Goal: Task Accomplishment & Management: Use online tool/utility

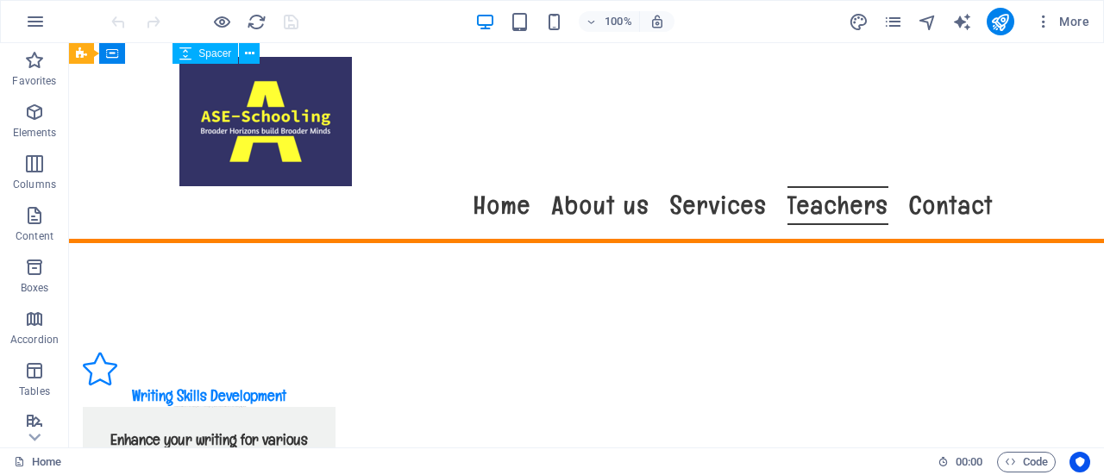
scroll to position [3269, 0]
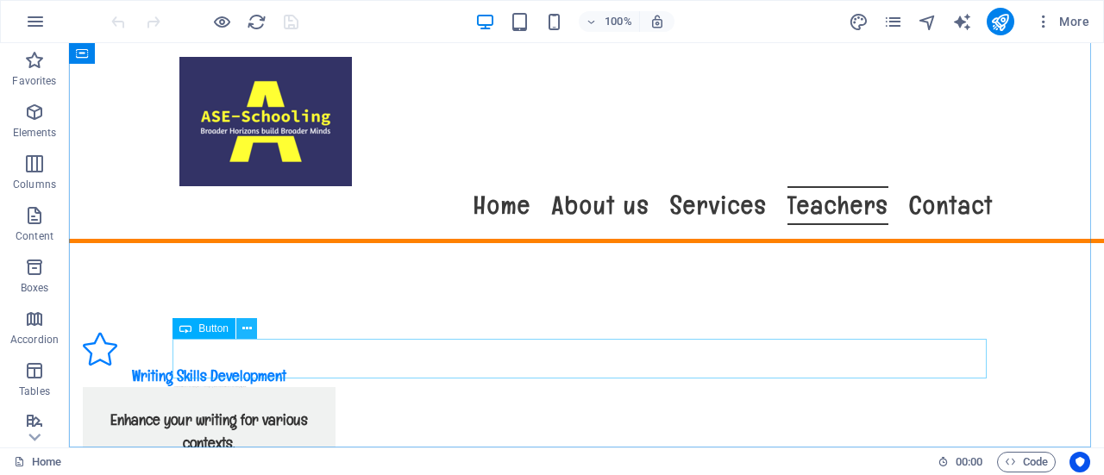
click at [245, 325] on icon at bounding box center [246, 329] width 9 height 18
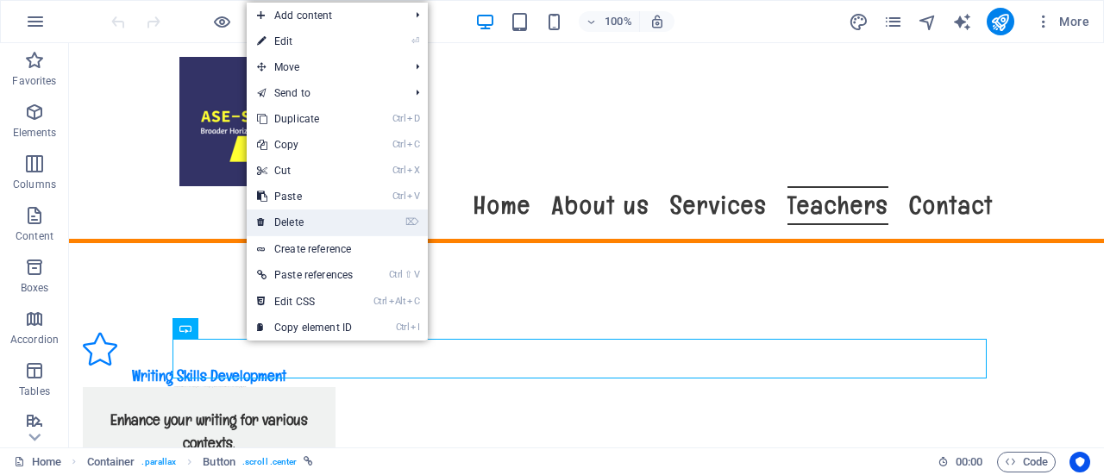
click at [346, 216] on link "⌦ Delete" at bounding box center [305, 223] width 116 height 26
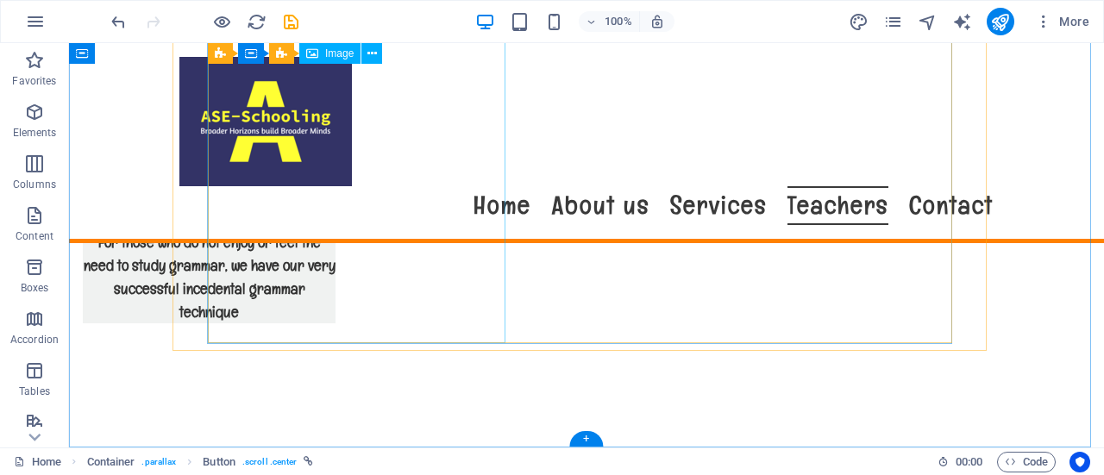
scroll to position [3230, 0]
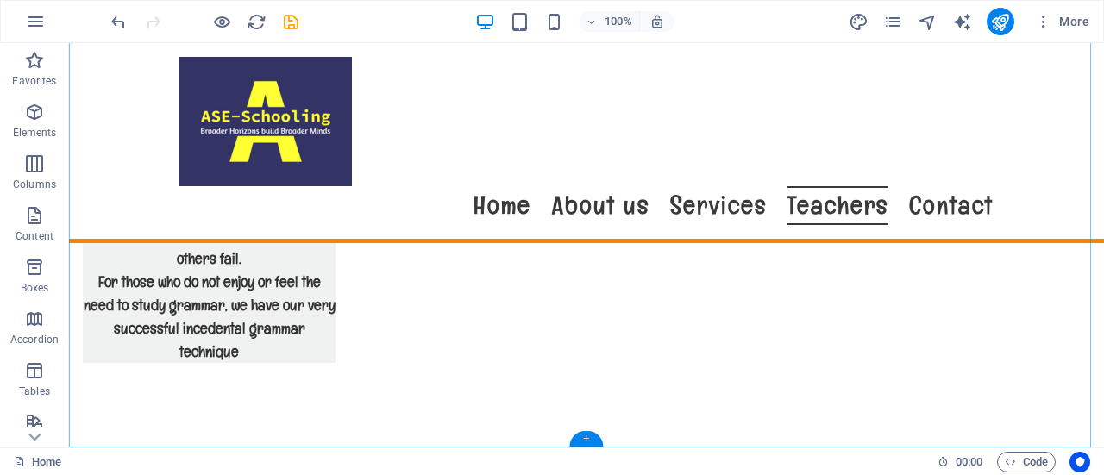
drag, startPoint x: 583, startPoint y: 431, endPoint x: 348, endPoint y: 339, distance: 252.1
click at [583, 431] on div "+" at bounding box center [586, 439] width 34 height 16
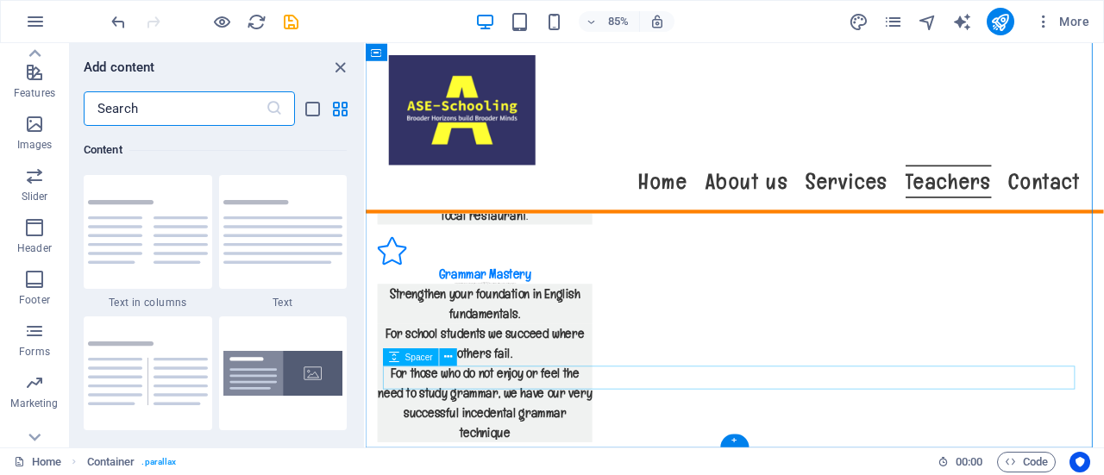
scroll to position [371, 0]
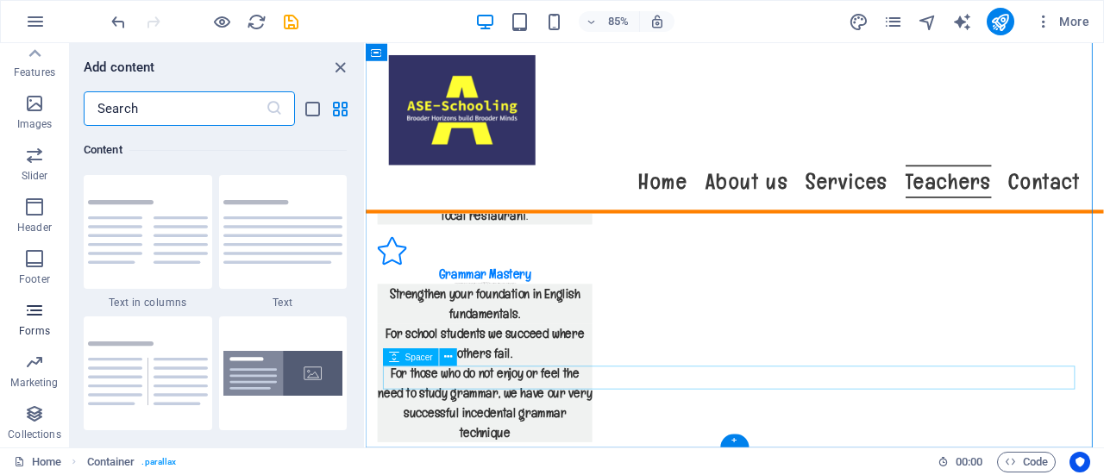
click at [37, 325] on p "Forms" at bounding box center [34, 331] width 31 height 14
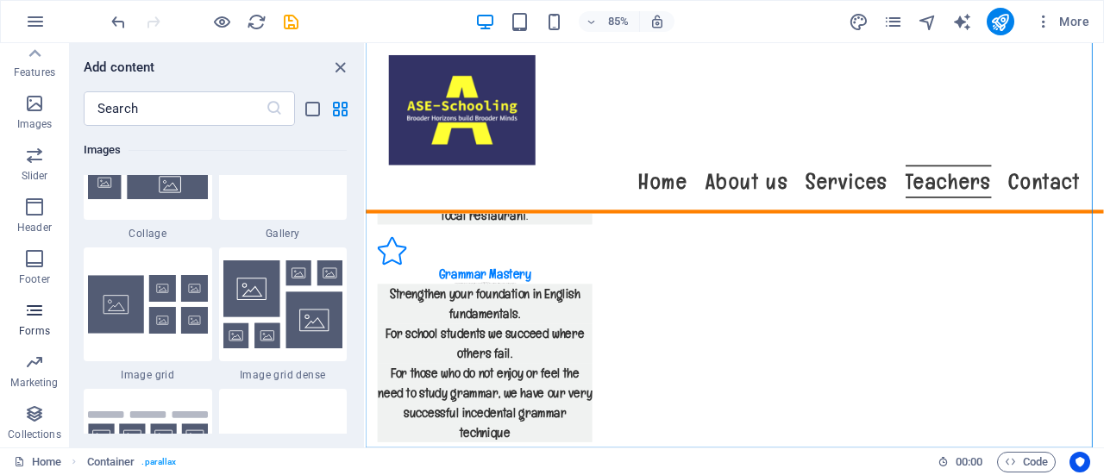
scroll to position [12591, 0]
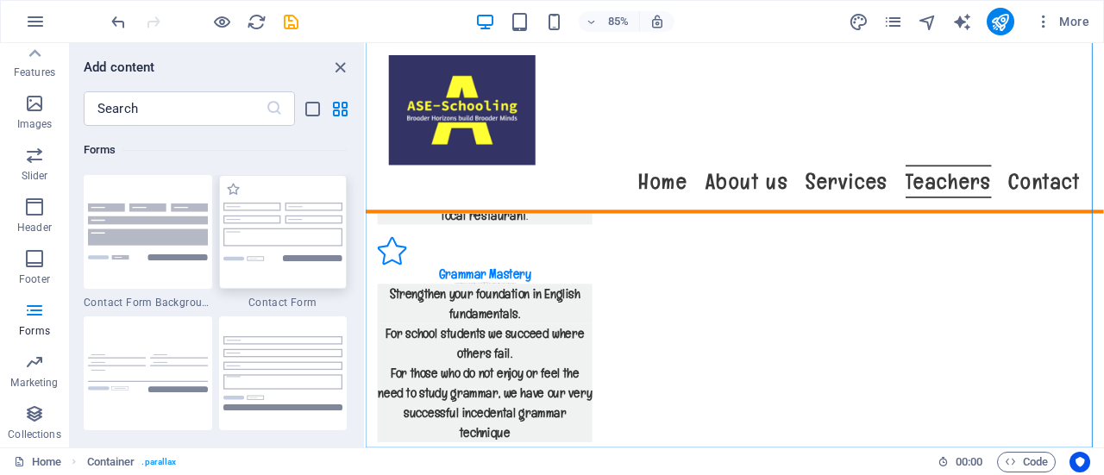
click at [271, 250] on img at bounding box center [283, 232] width 120 height 58
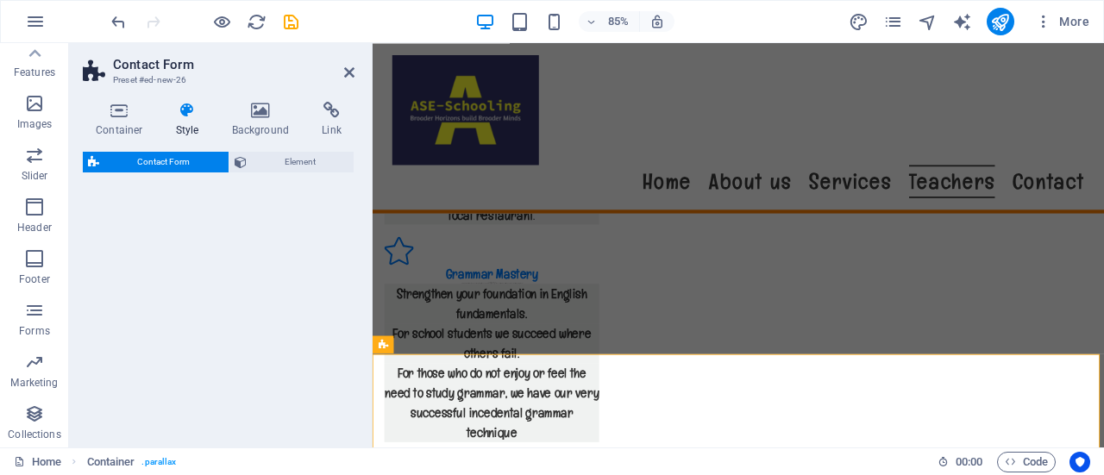
scroll to position [3275, 0]
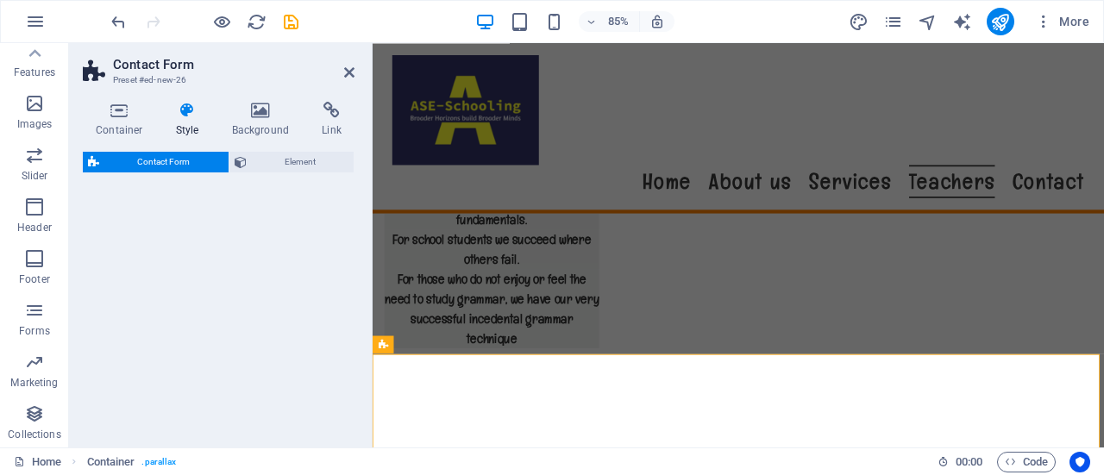
select select "rem"
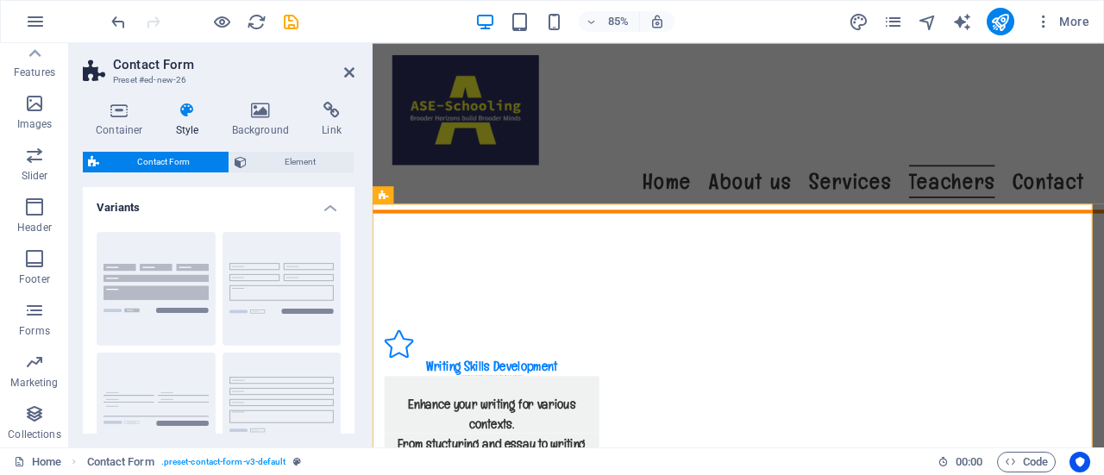
scroll to position [3425, 0]
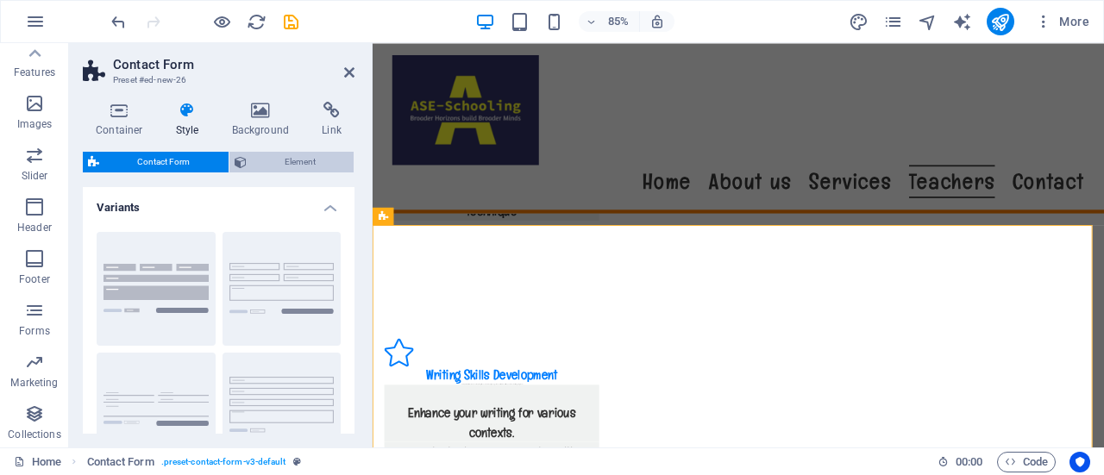
click at [286, 172] on span "Element" at bounding box center [300, 162] width 97 height 21
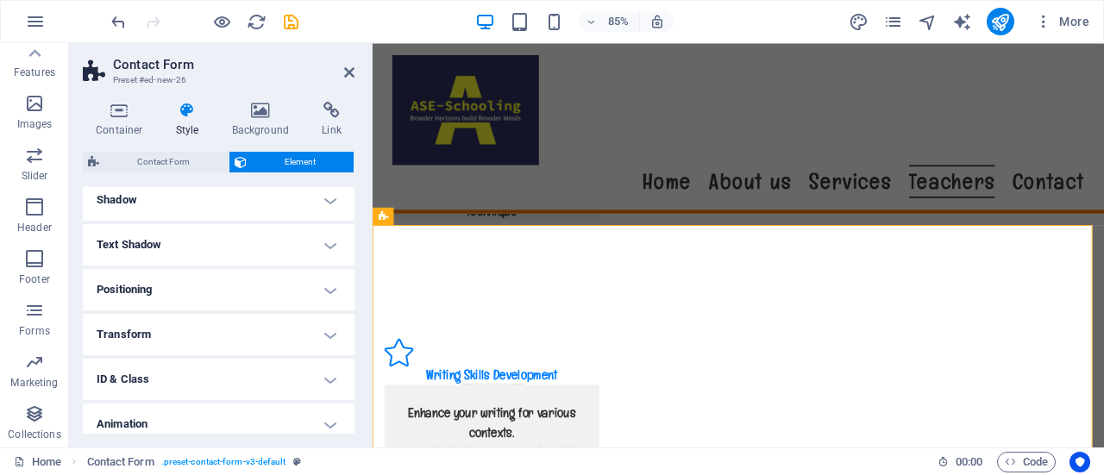
scroll to position [297, 0]
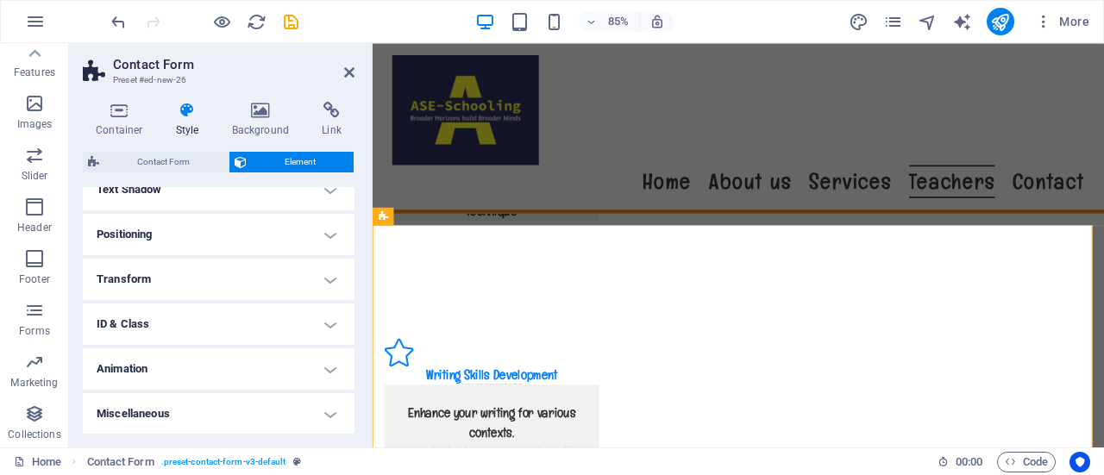
click at [322, 322] on h4 "ID & Class" at bounding box center [219, 324] width 272 height 41
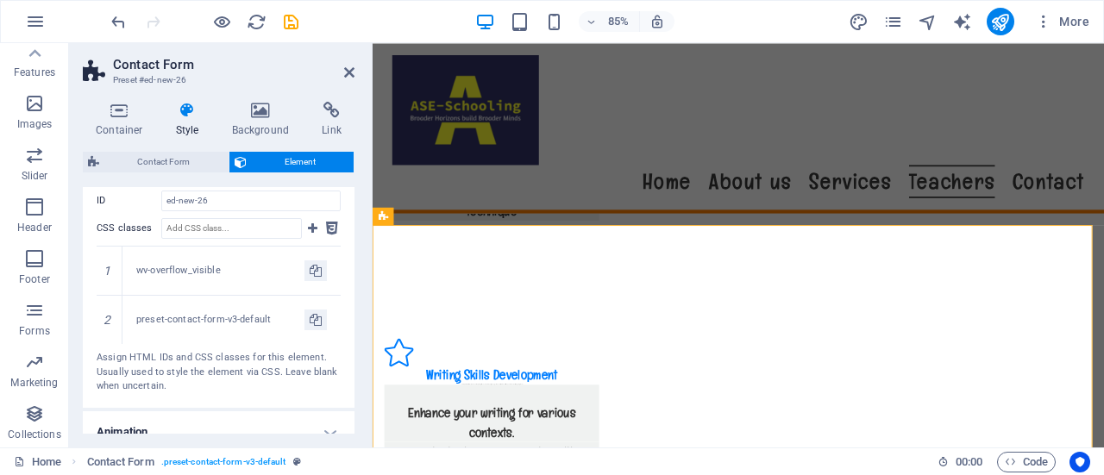
scroll to position [486, 0]
click at [245, 285] on div "wv-overflow_visible" at bounding box center [231, 271] width 218 height 48
click at [235, 320] on div "preset-contact-form-v3-default" at bounding box center [220, 320] width 168 height 15
click at [241, 323] on div "preset-contact-form-v3-default" at bounding box center [220, 320] width 168 height 15
click at [211, 269] on div "wv-overflow_visible" at bounding box center [220, 271] width 168 height 15
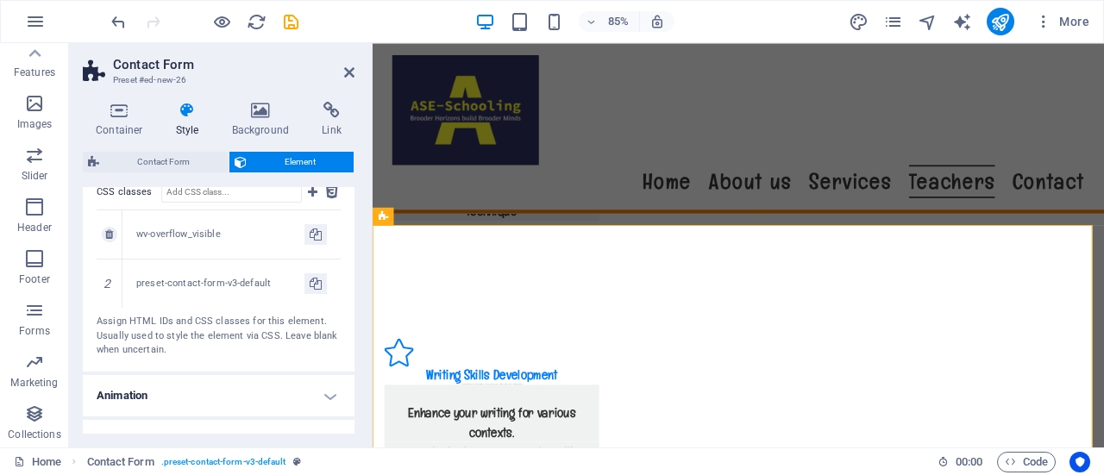
scroll to position [522, 0]
click at [110, 235] on icon at bounding box center [109, 235] width 8 height 10
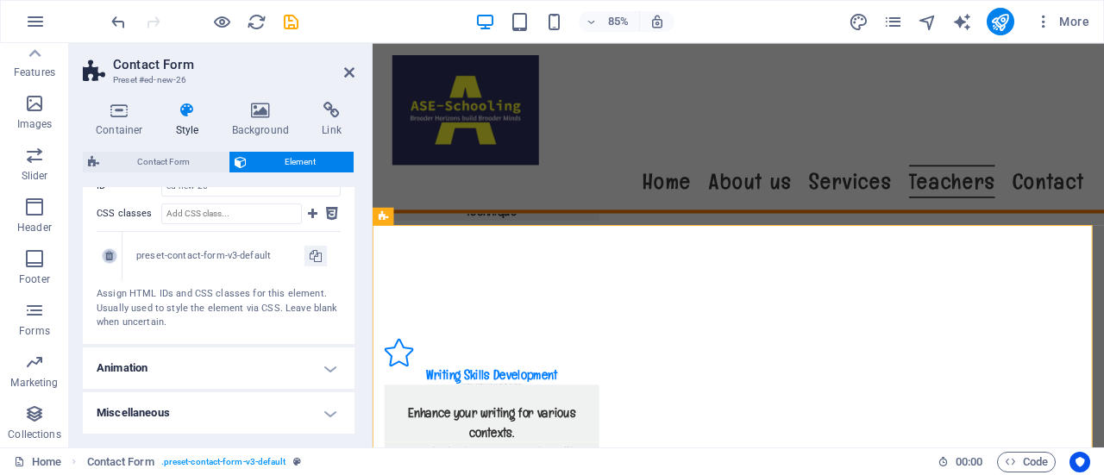
scroll to position [500, 0]
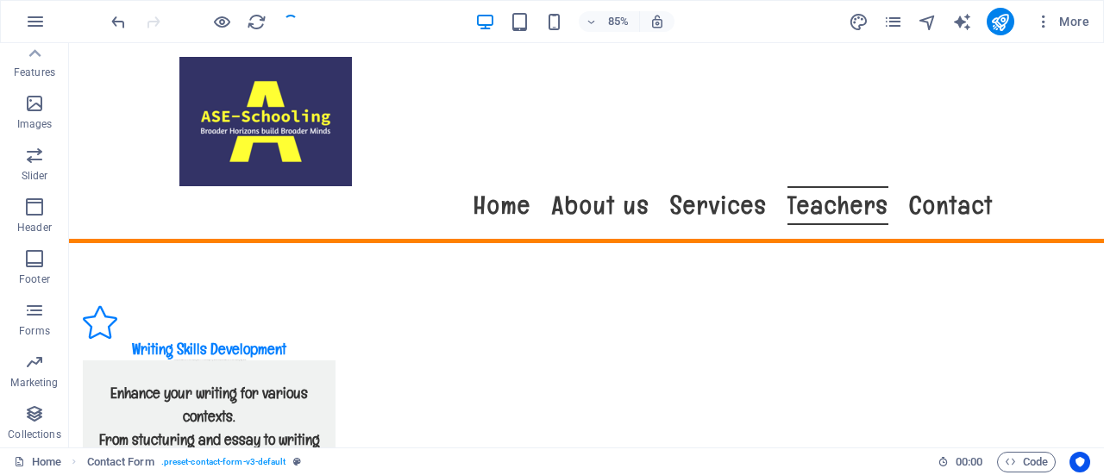
scroll to position [3420, 0]
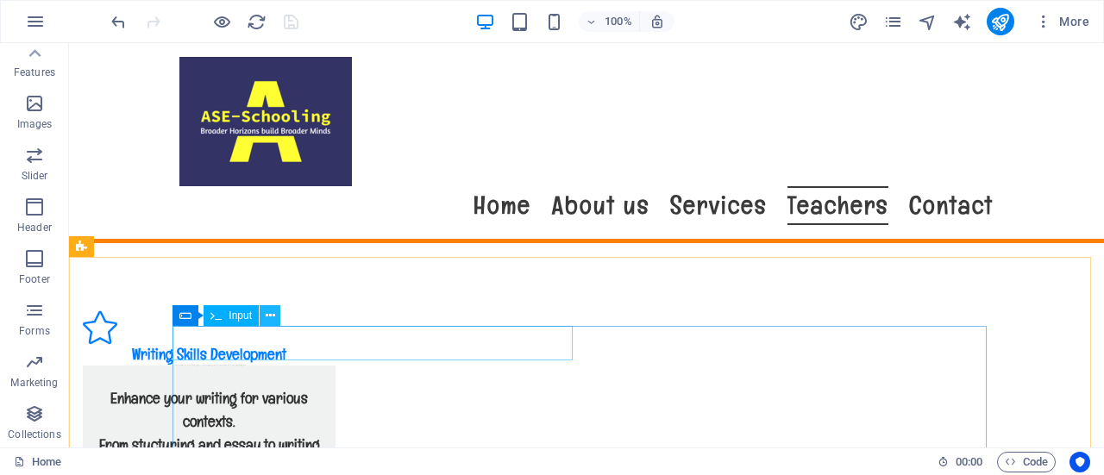
click at [266, 317] on icon at bounding box center [270, 316] width 9 height 18
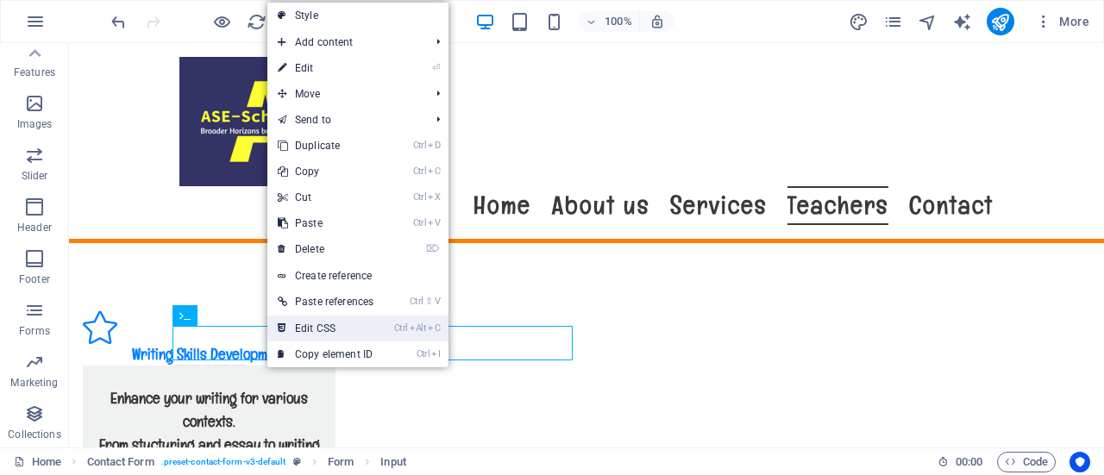
click at [336, 326] on link "Ctrl Alt C Edit CSS" at bounding box center [325, 329] width 116 height 26
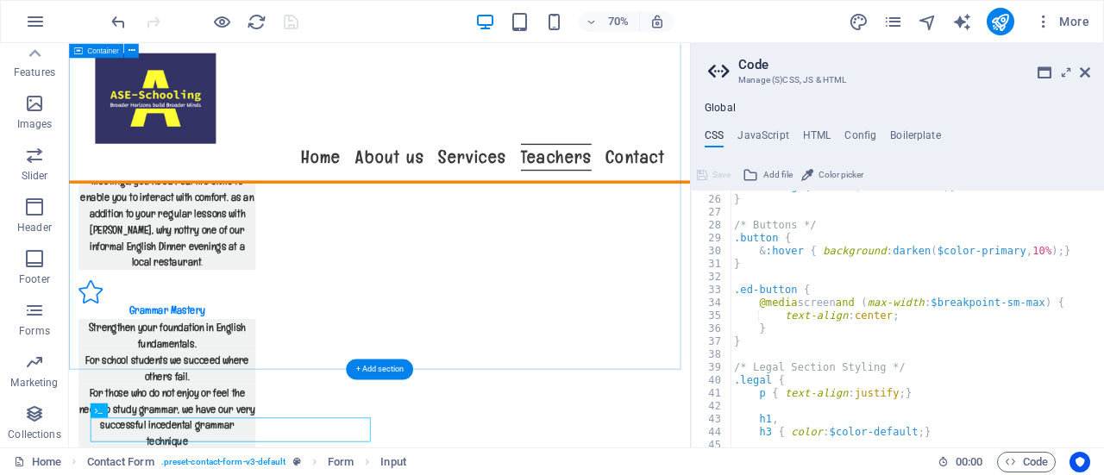
scroll to position [321, 0]
click at [814, 129] on h4 "HTML" at bounding box center [817, 138] width 28 height 19
type textarea "<a href="#main-content" class="wv-link-content button">Skip to main content</a>"
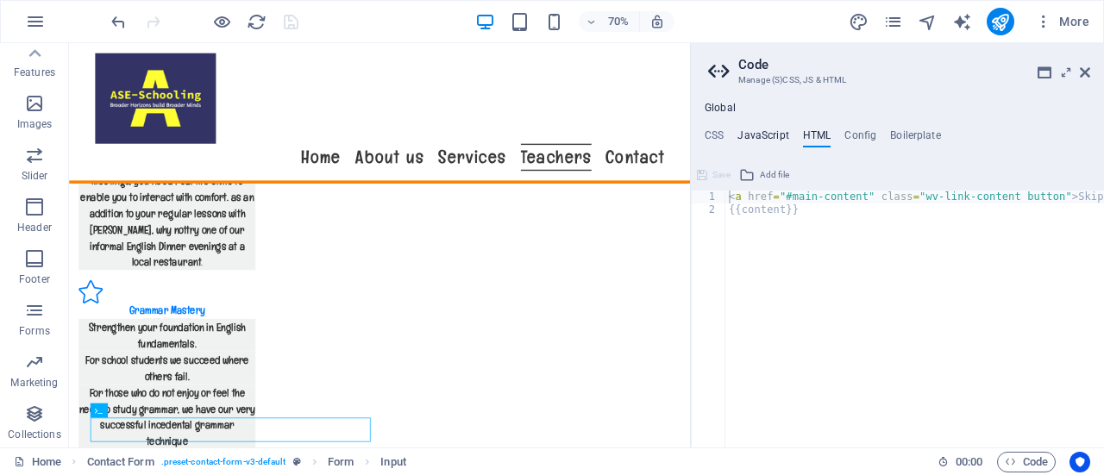
click at [757, 135] on h4 "JavaScript" at bounding box center [762, 138] width 51 height 19
type textarea "/* JS for preset "Content Slider" */"
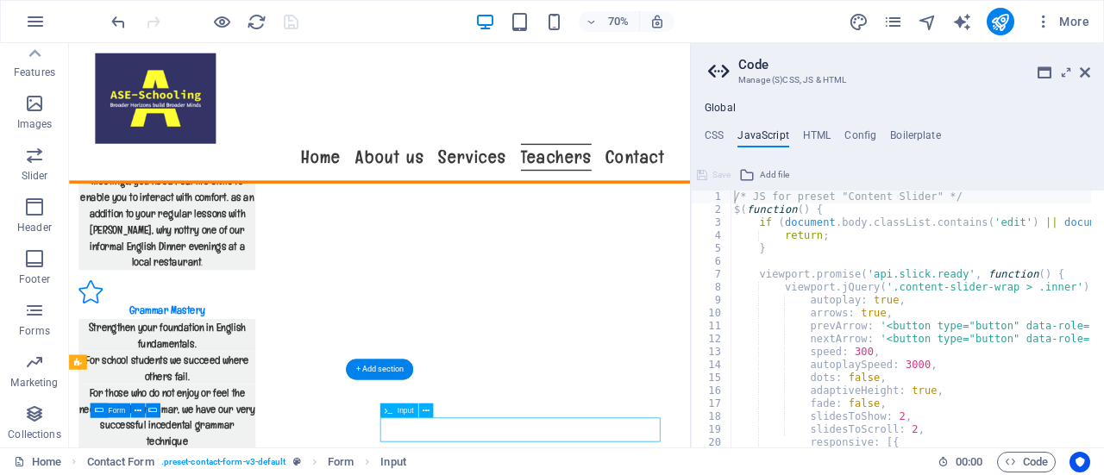
click at [159, 410] on icon at bounding box center [157, 410] width 7 height 13
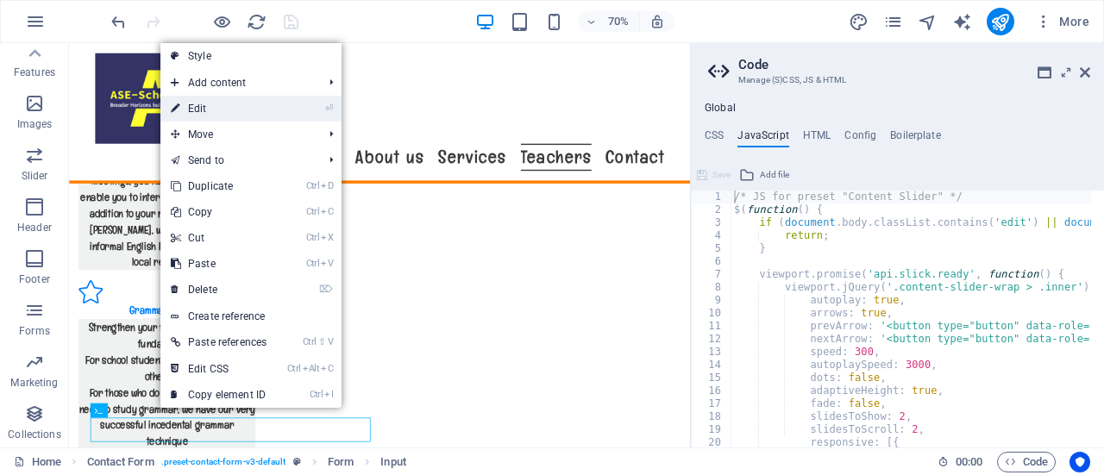
click at [271, 101] on link "⏎ Edit" at bounding box center [218, 109] width 116 height 26
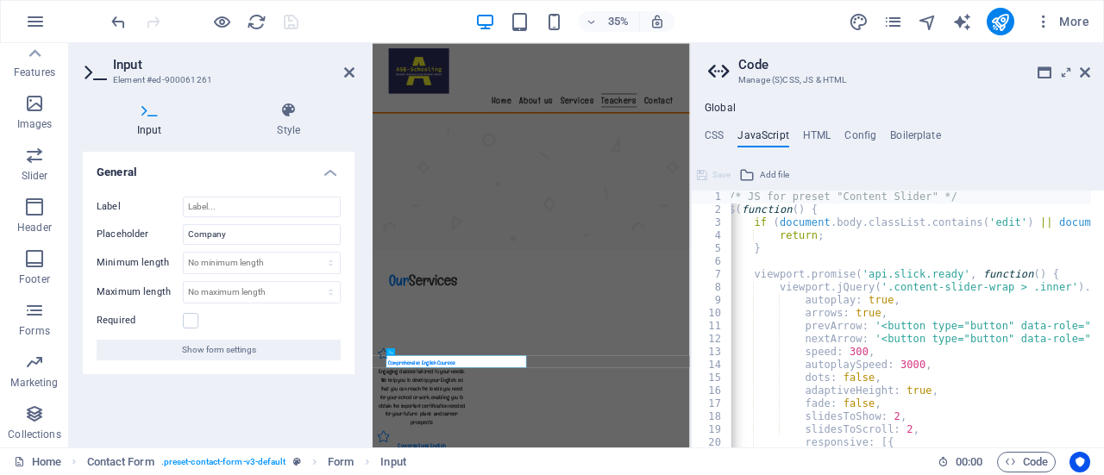
scroll to position [0, 0]
click at [254, 413] on div "General Label Placeholder Company Minimum length No minimum length chars Maximu…" at bounding box center [219, 293] width 272 height 282
click at [1082, 64] on h2 "Code" at bounding box center [914, 65] width 352 height 16
click at [1084, 66] on icon at bounding box center [1085, 73] width 10 height 14
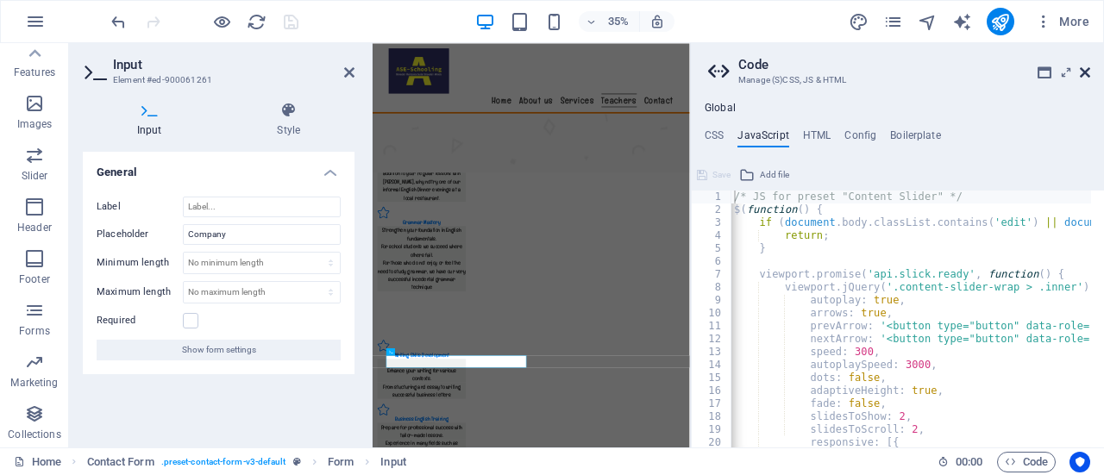
scroll to position [3488, 0]
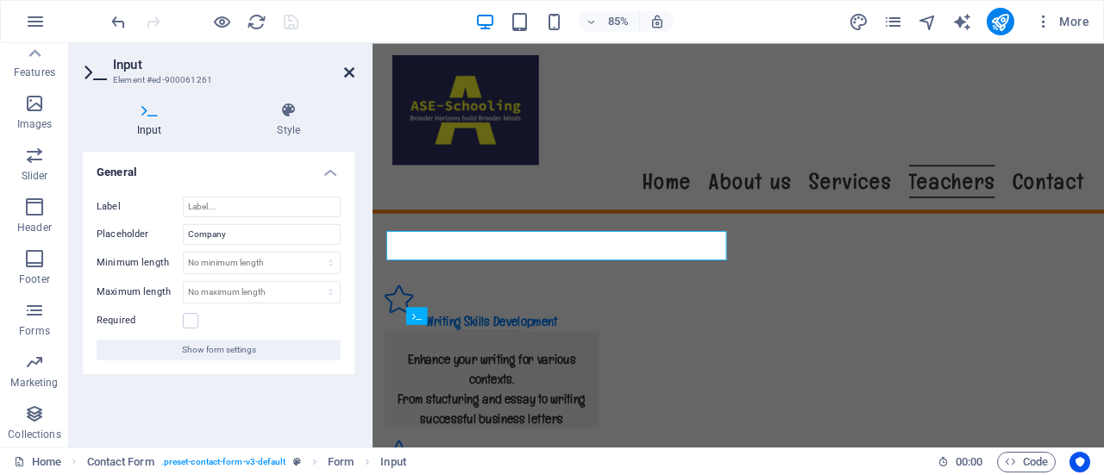
click at [347, 71] on icon at bounding box center [349, 73] width 10 height 14
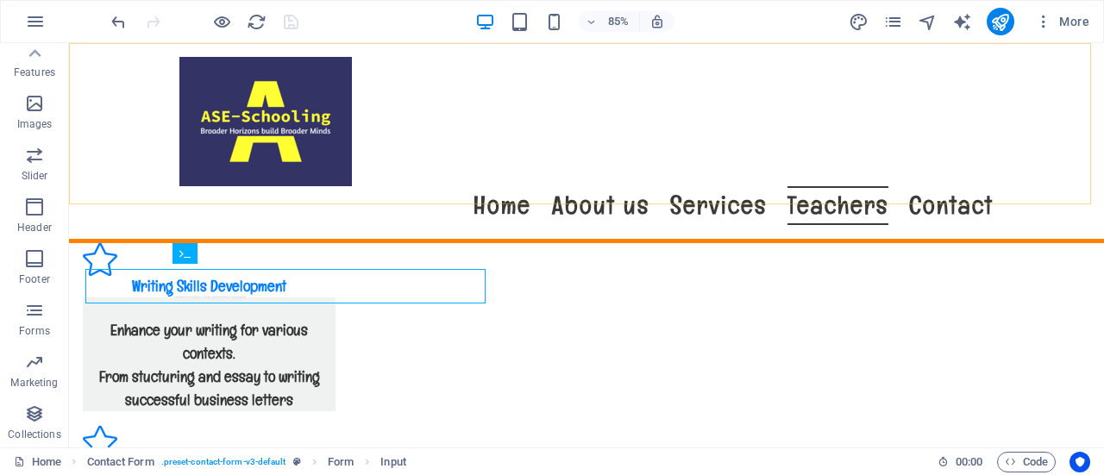
scroll to position [3482, 0]
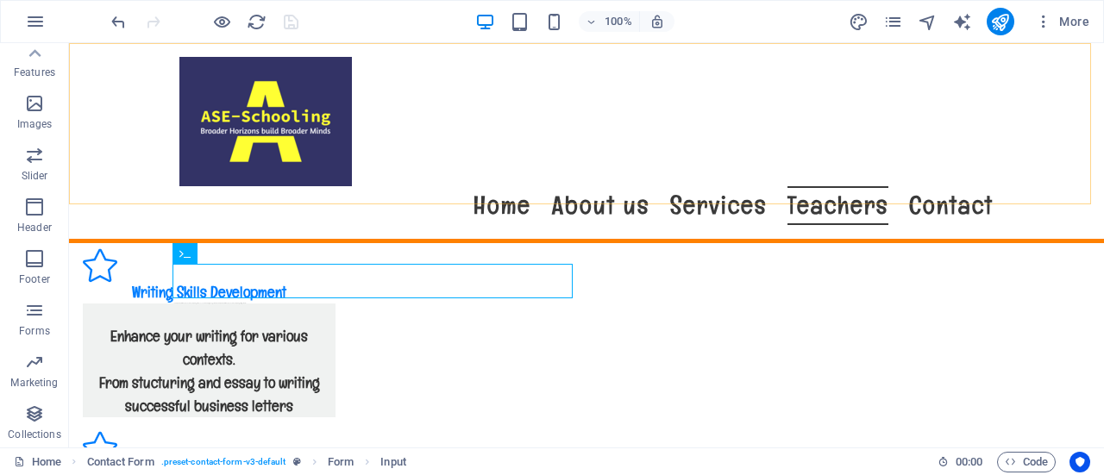
click at [347, 71] on div "Menu Home About us Services Teachers Contact" at bounding box center [586, 143] width 1035 height 200
select select "header"
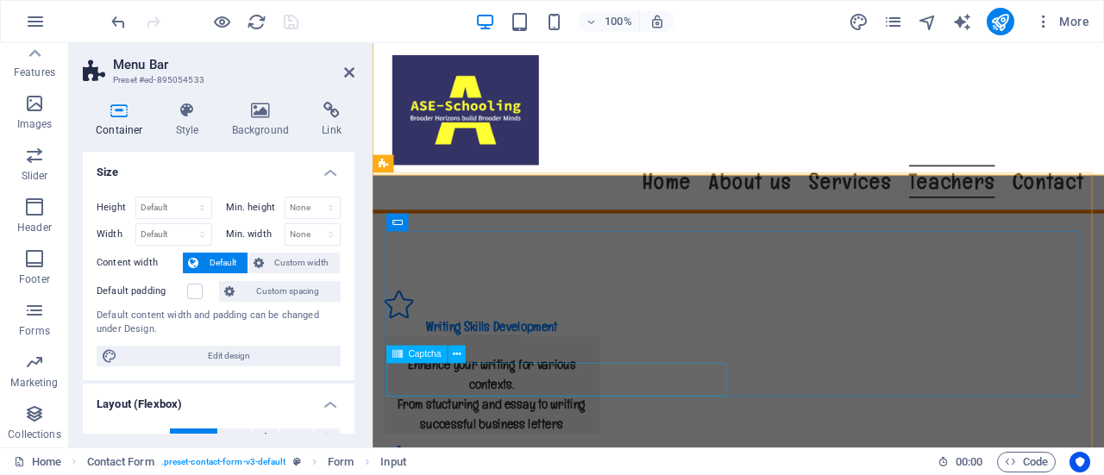
click at [624, 145] on div "Menu Home About us Services Teachers Contact" at bounding box center [803, 143] width 861 height 200
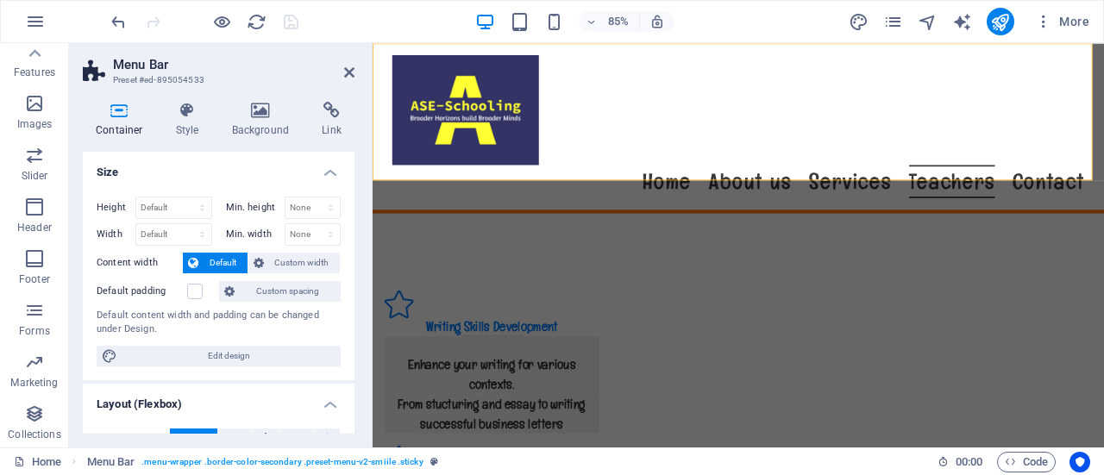
scroll to position [3488, 0]
click at [352, 66] on icon at bounding box center [349, 73] width 10 height 14
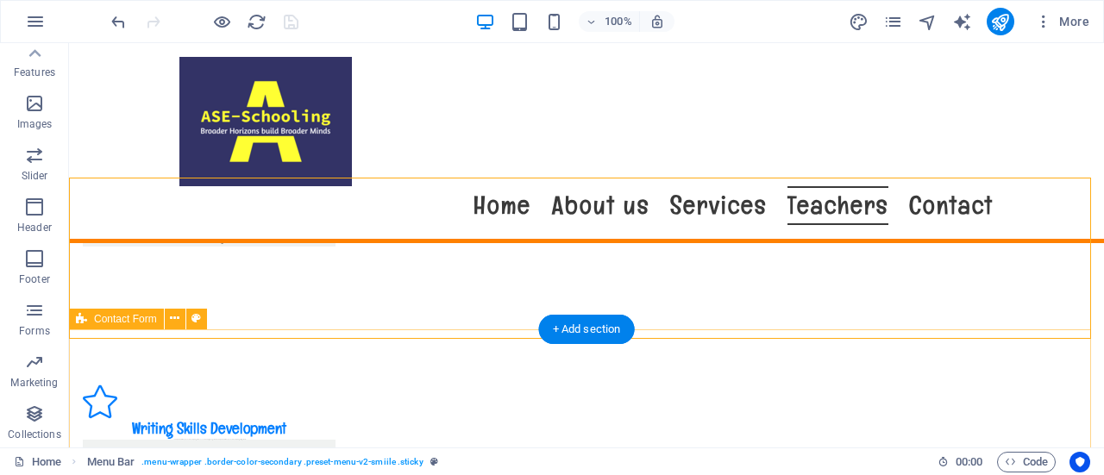
scroll to position [3350, 0]
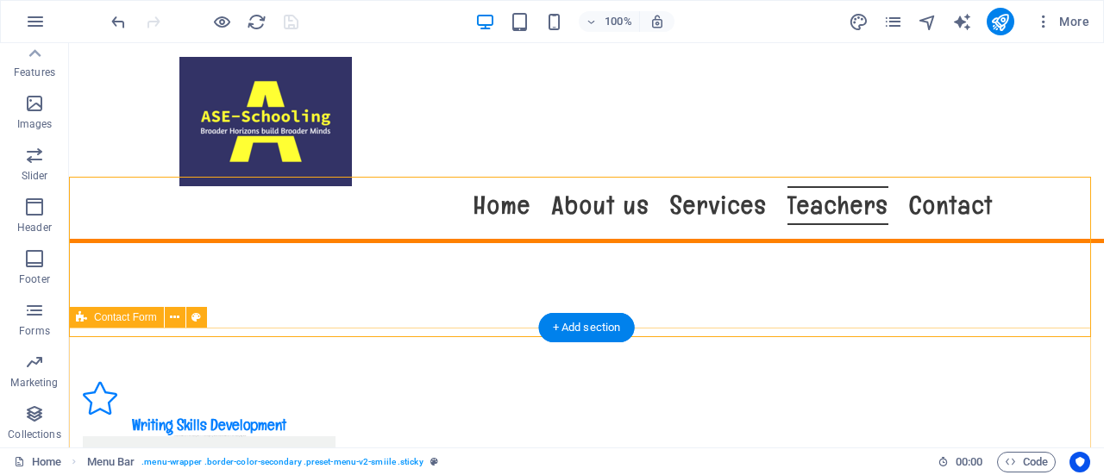
click at [949, 186] on nav "Home About us Services Teachers Contact" at bounding box center [586, 205] width 814 height 39
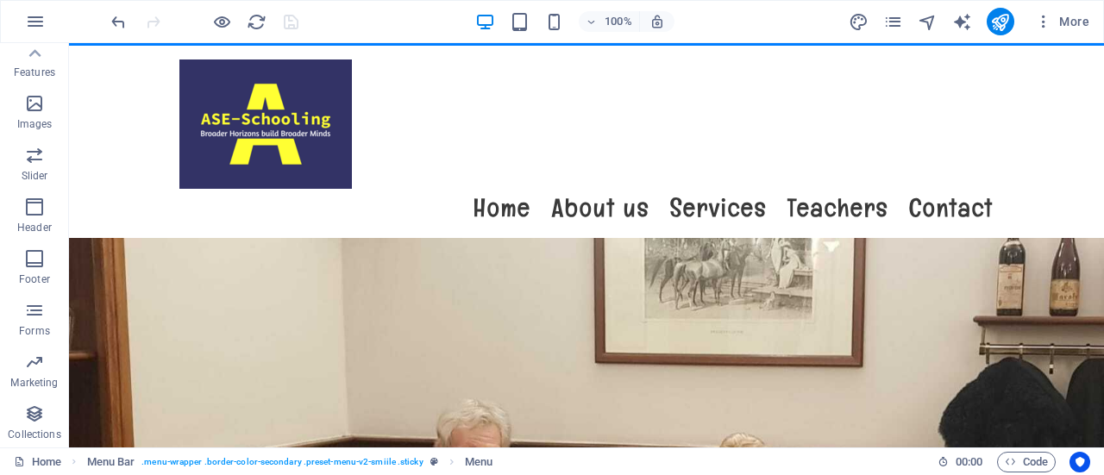
scroll to position [0, 0]
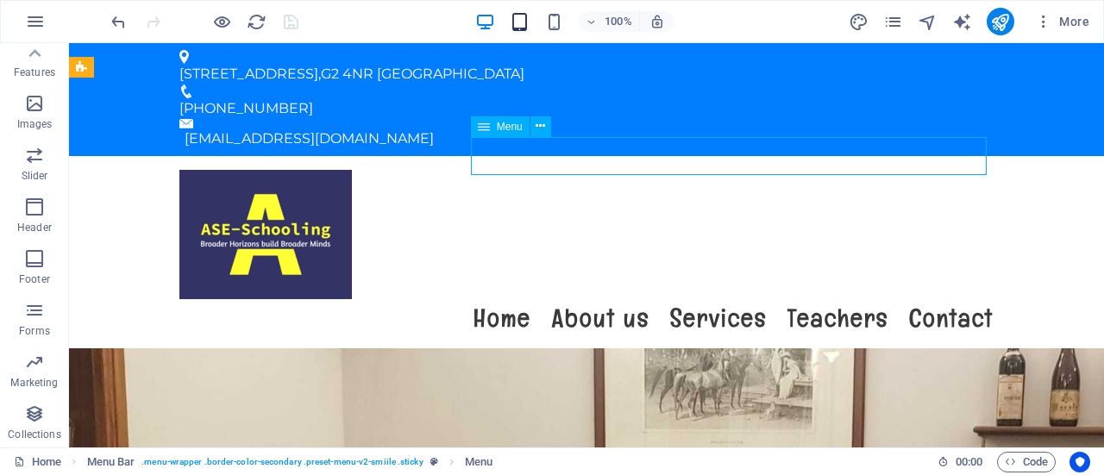
click at [0, 0] on icon "button" at bounding box center [0, 0] width 0 height 0
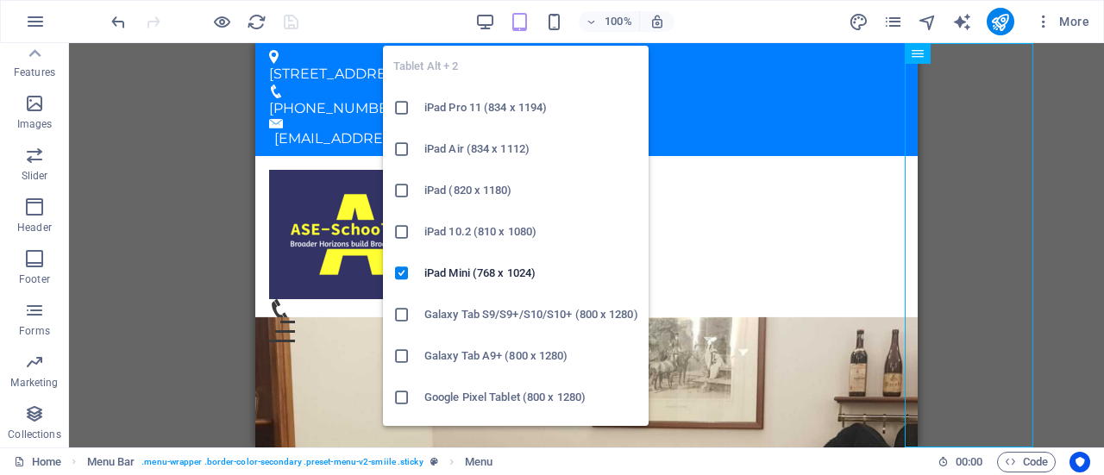
click at [166, 282] on div "Drag here to replace the existing content. Press “Ctrl” if you want to create a…" at bounding box center [586, 245] width 1035 height 404
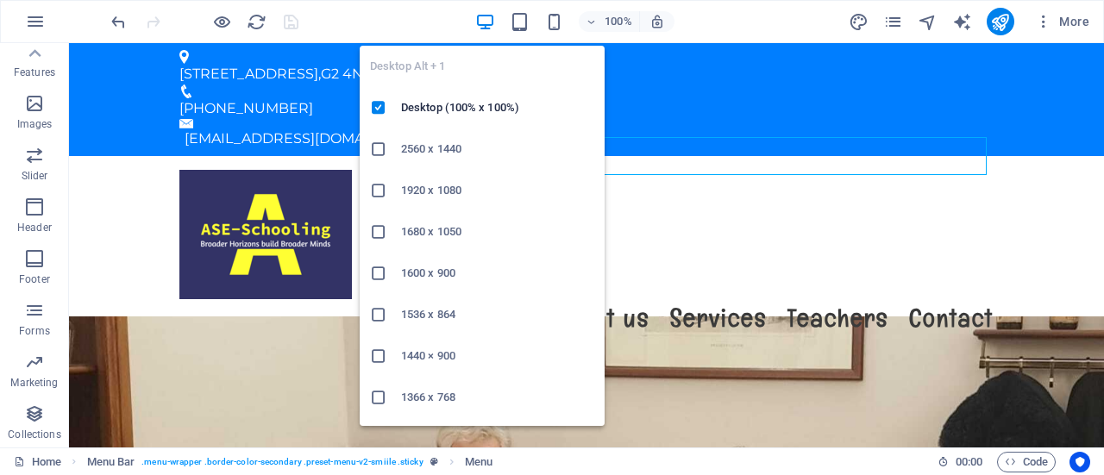
click at [459, 229] on h6 "1680 x 1050" at bounding box center [497, 232] width 193 height 21
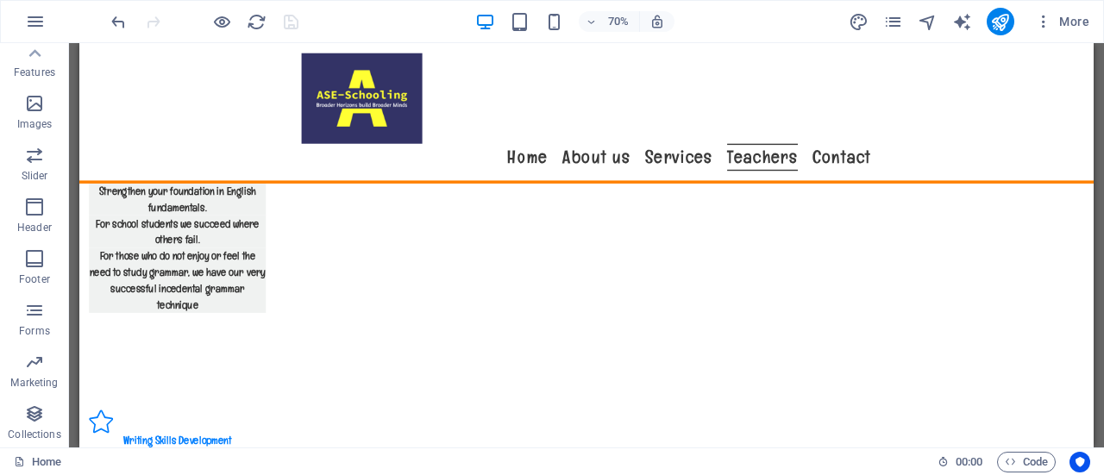
scroll to position [3218, 0]
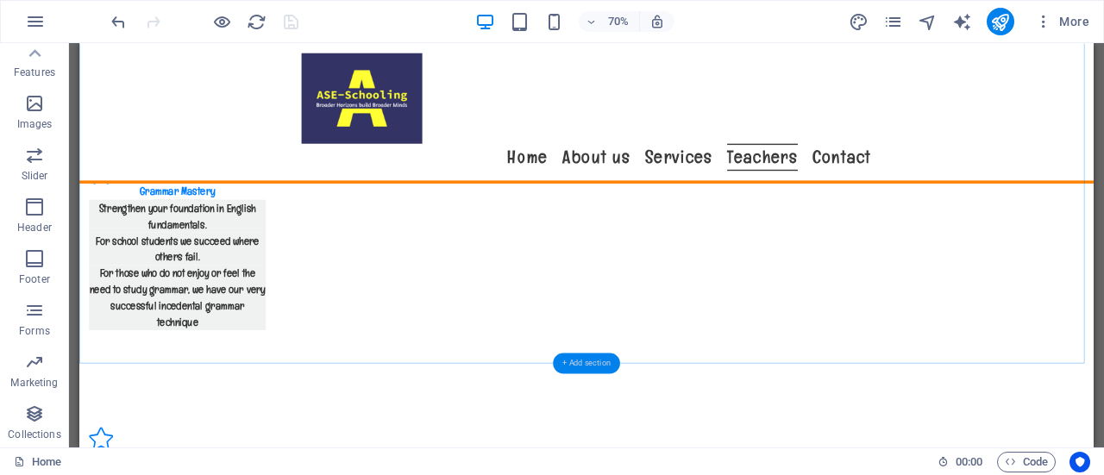
click at [589, 365] on div "+ Add section" at bounding box center [586, 363] width 67 height 21
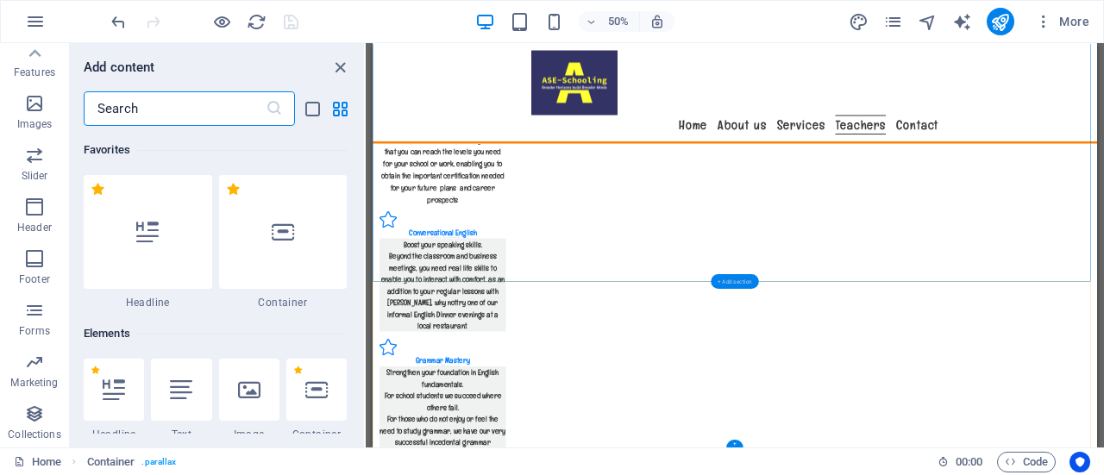
scroll to position [3018, 0]
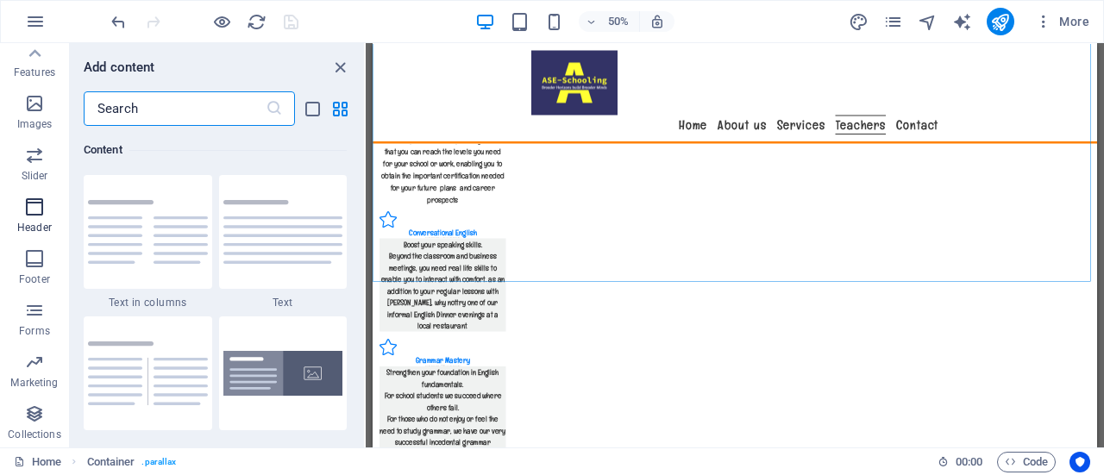
click at [41, 216] on icon "button" at bounding box center [34, 207] width 21 height 21
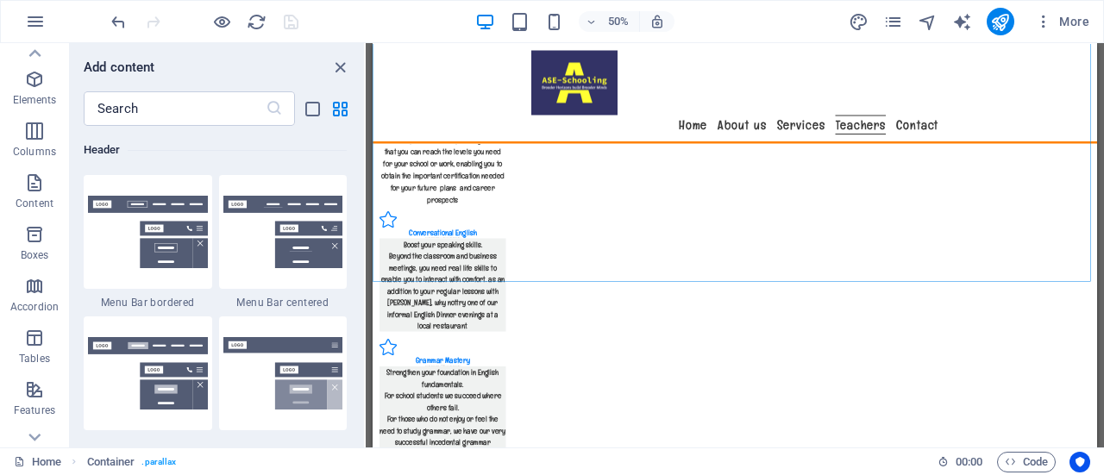
scroll to position [0, 0]
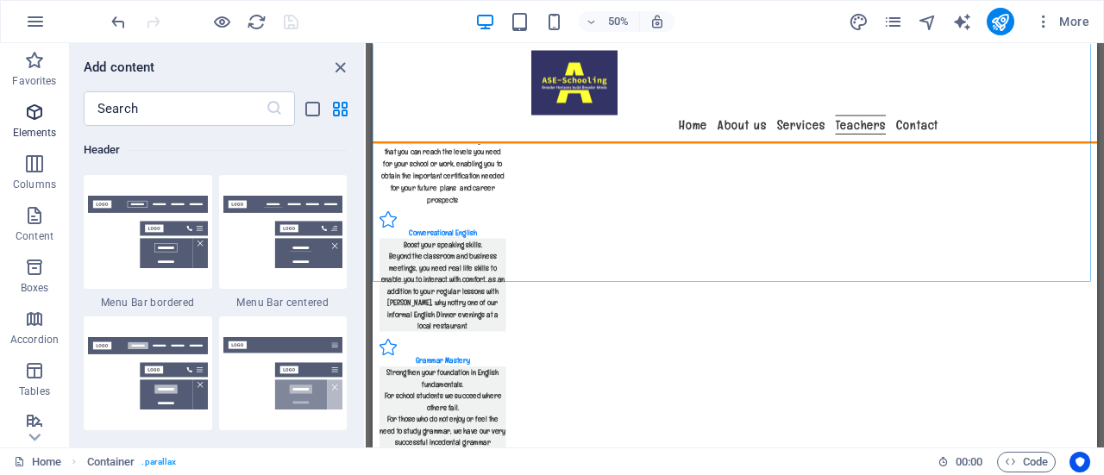
click at [28, 120] on icon "button" at bounding box center [34, 112] width 21 height 21
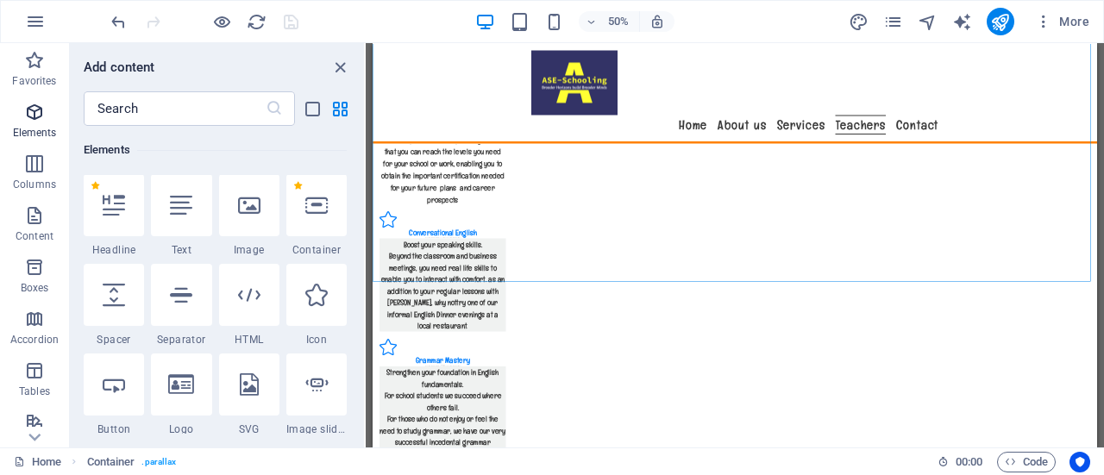
scroll to position [183, 0]
click at [107, 210] on icon at bounding box center [114, 207] width 22 height 22
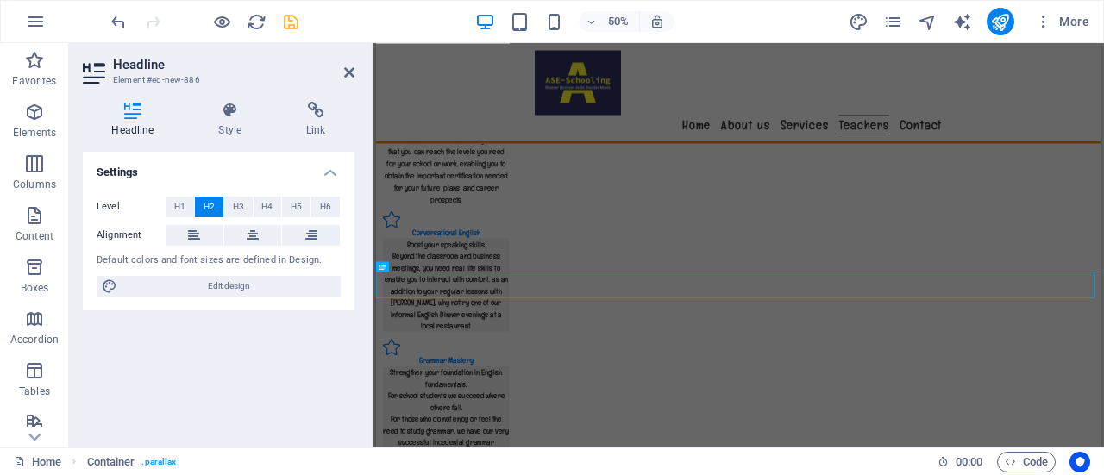
scroll to position [3218, 0]
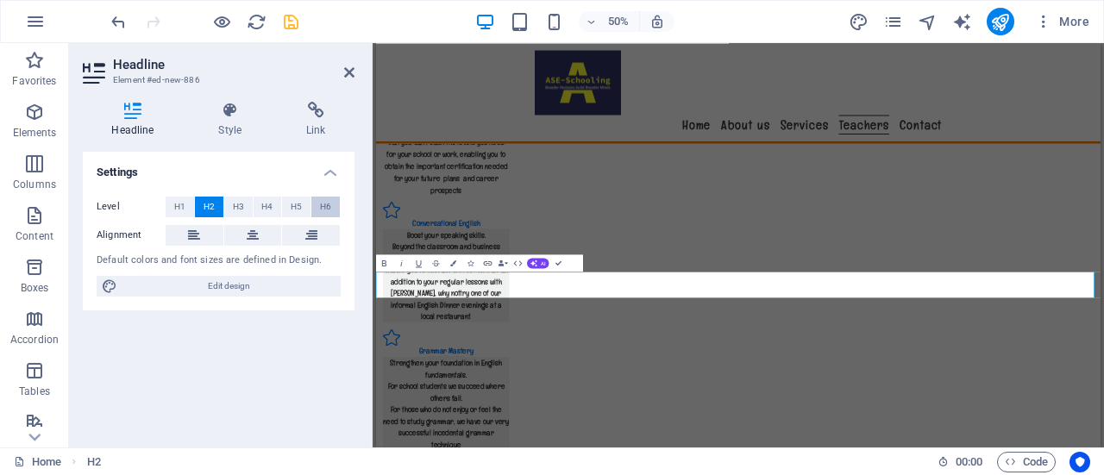
click at [326, 206] on span "H6" at bounding box center [325, 207] width 11 height 21
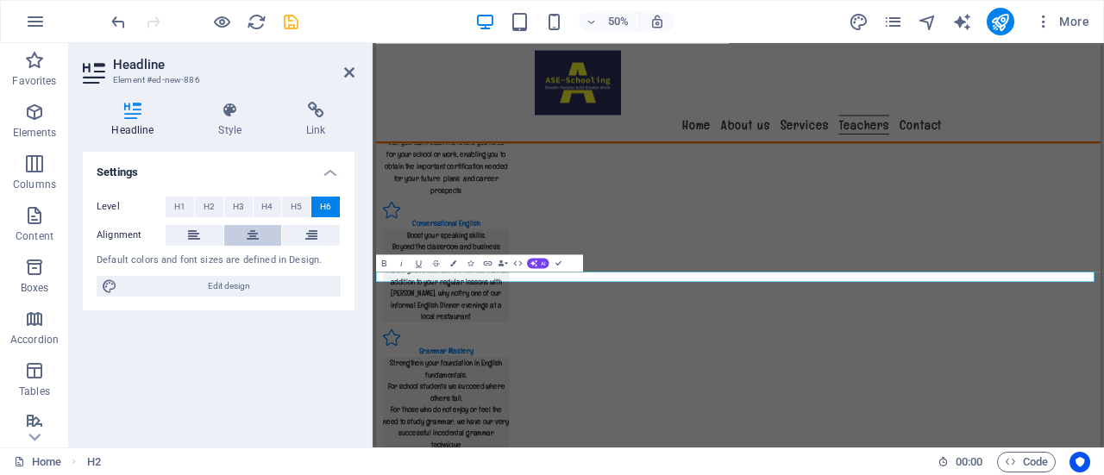
click at [253, 235] on icon at bounding box center [253, 235] width 12 height 21
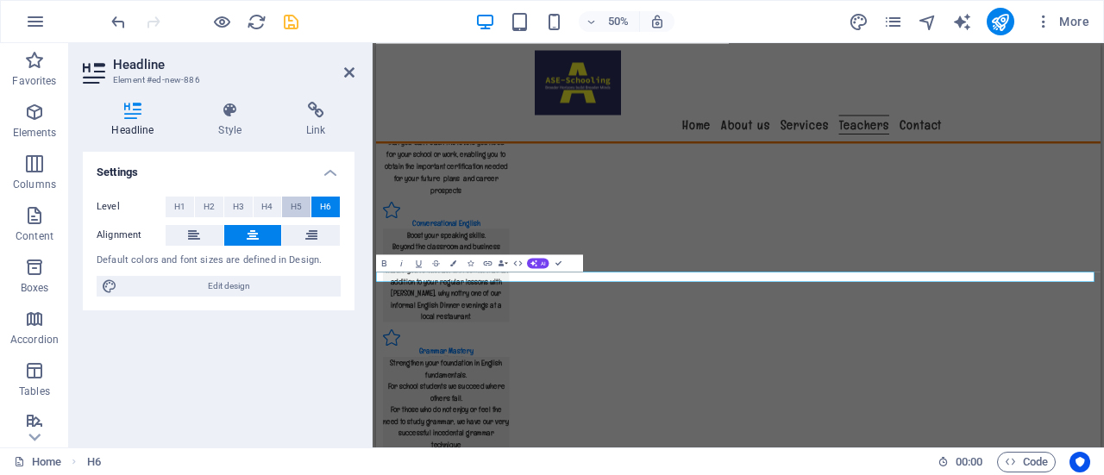
click at [298, 201] on span "H5" at bounding box center [296, 207] width 11 height 21
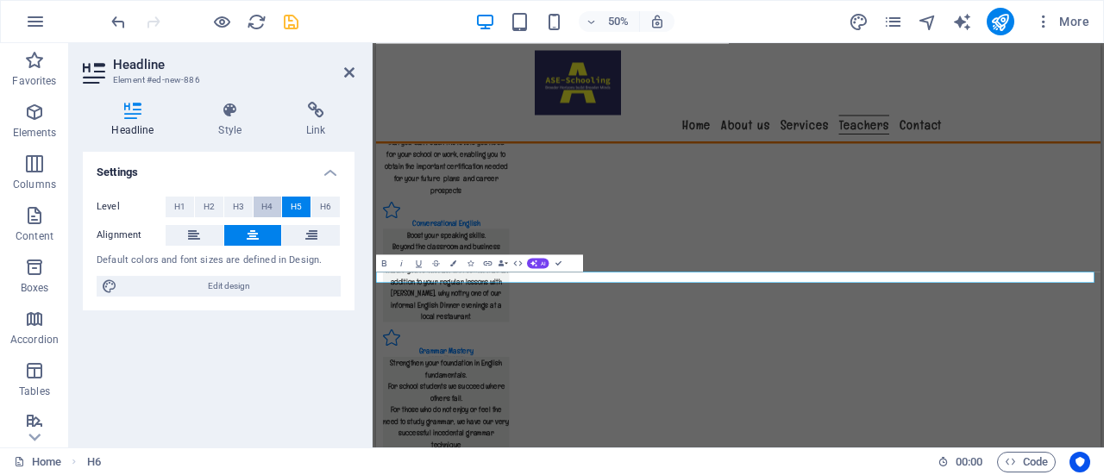
click at [276, 208] on button "H4" at bounding box center [268, 207] width 28 height 21
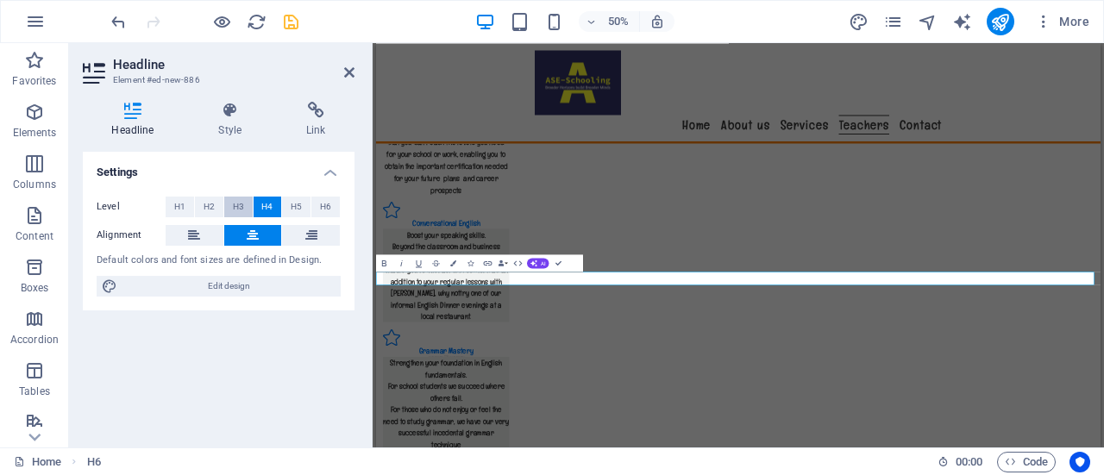
click at [237, 209] on span "H3" at bounding box center [238, 207] width 11 height 21
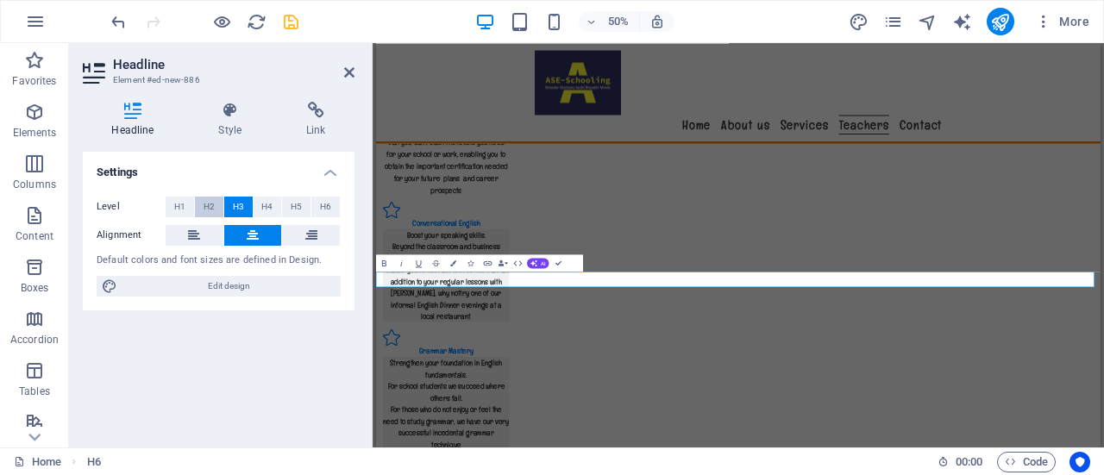
click at [212, 204] on span "H2" at bounding box center [209, 207] width 11 height 21
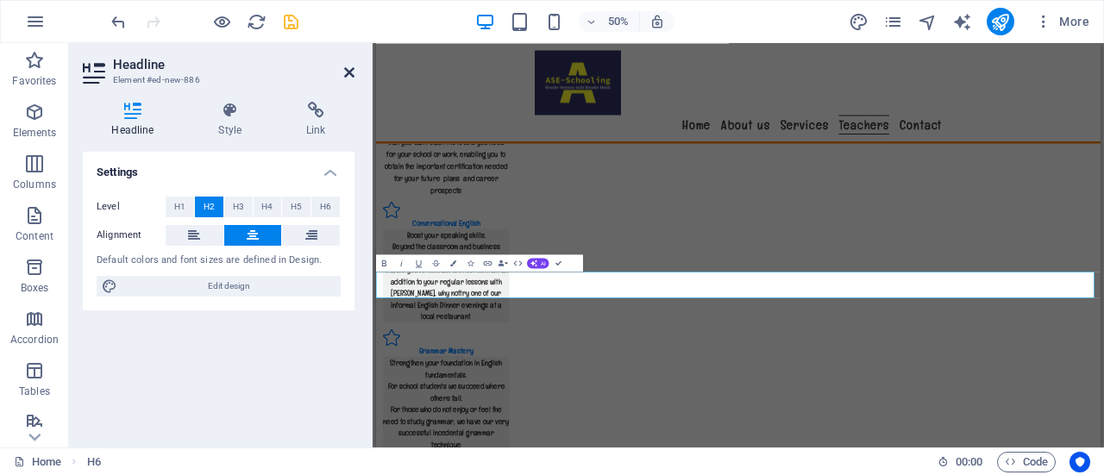
click at [345, 73] on icon at bounding box center [349, 73] width 10 height 14
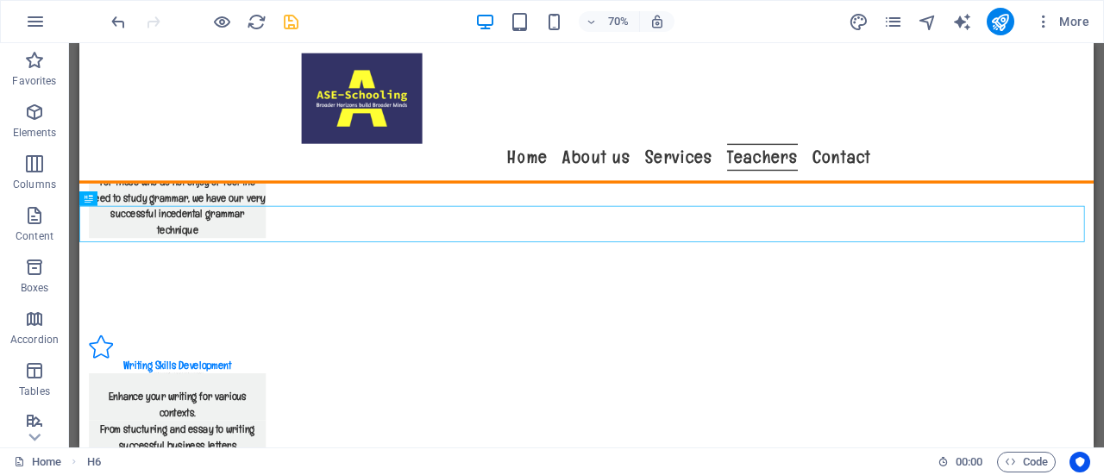
scroll to position [3482, 0]
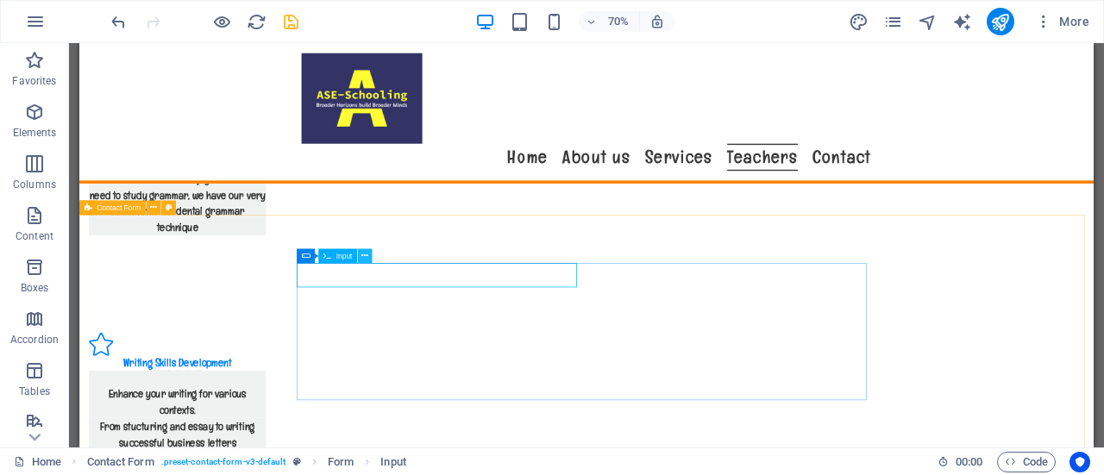
click at [367, 251] on icon at bounding box center [364, 255] width 7 height 13
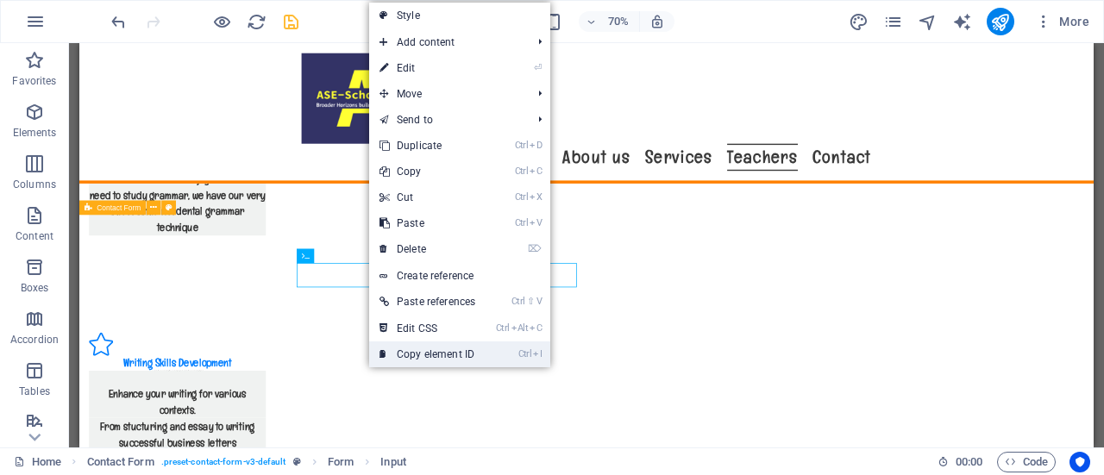
click at [464, 352] on link "Ctrl I Copy element ID" at bounding box center [427, 355] width 116 height 26
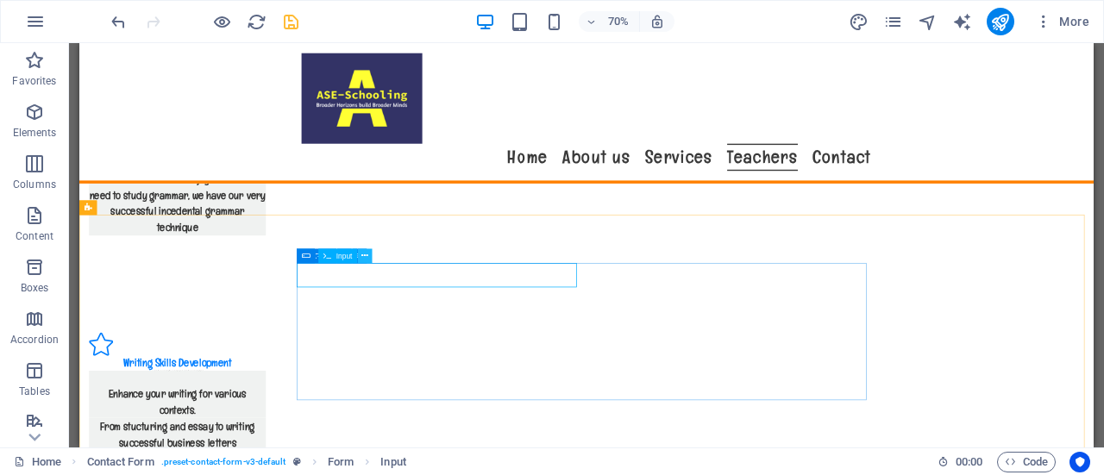
click at [362, 256] on icon at bounding box center [364, 255] width 7 height 13
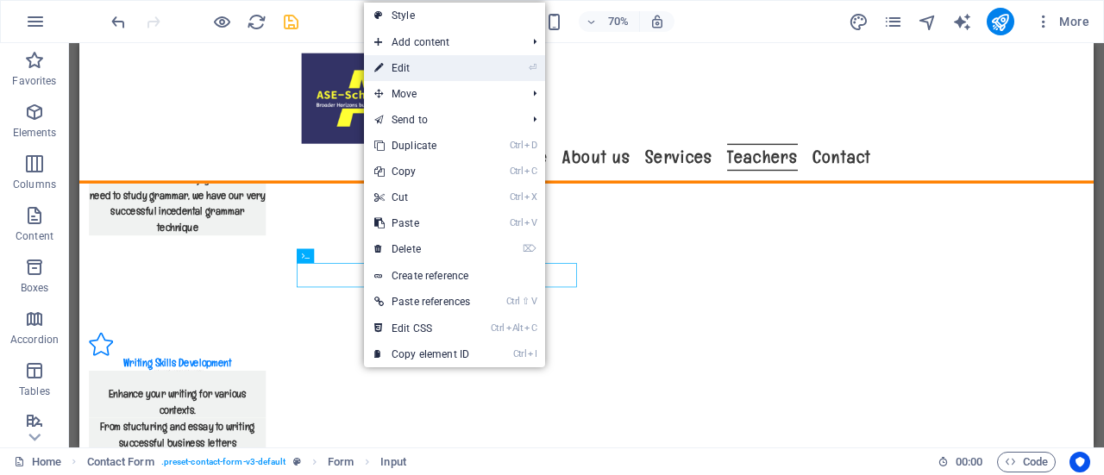
click at [441, 62] on link "⏎ Edit" at bounding box center [422, 68] width 116 height 26
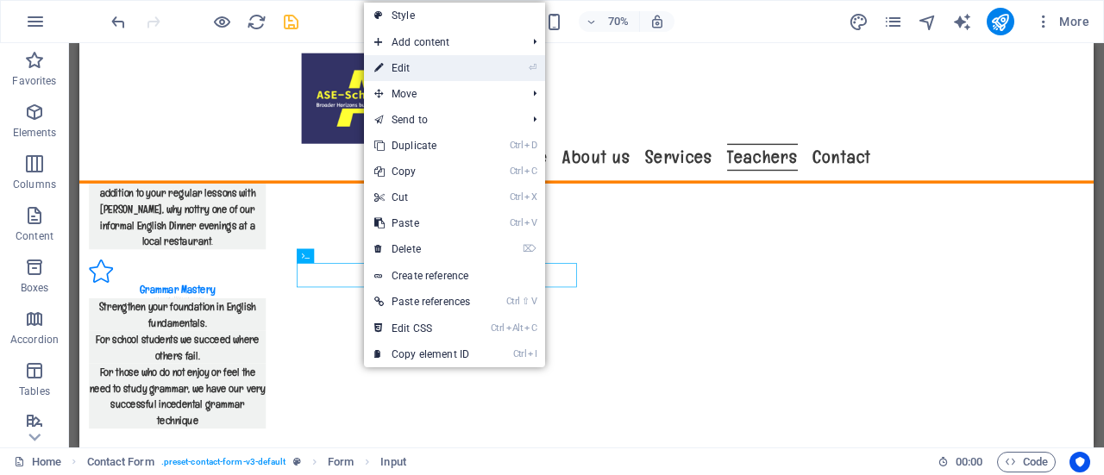
scroll to position [3251, 0]
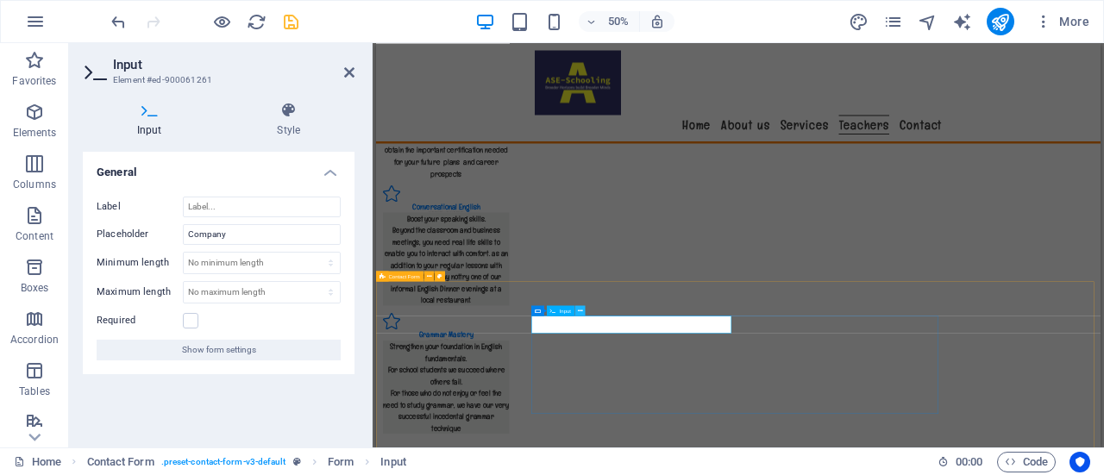
click at [579, 310] on icon at bounding box center [580, 310] width 5 height 9
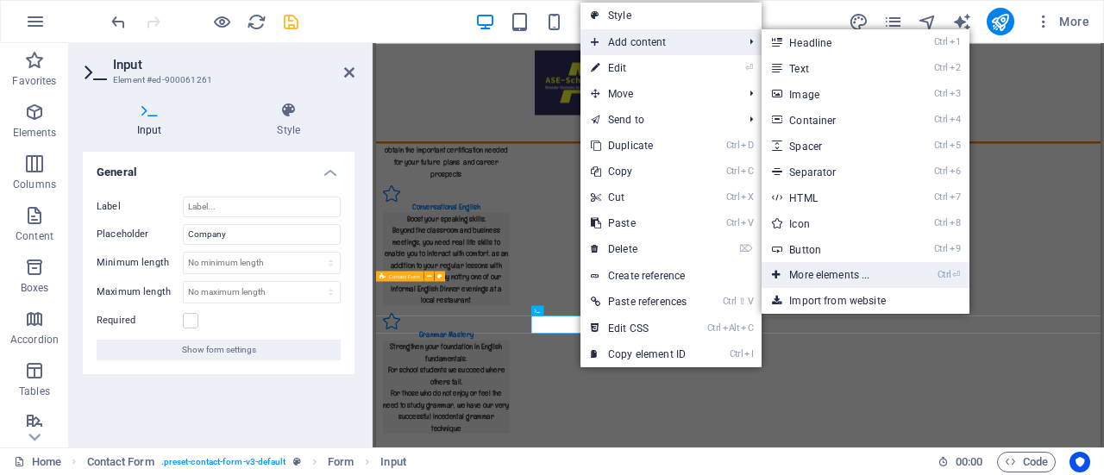
click at [780, 272] on icon at bounding box center [776, 275] width 9 height 26
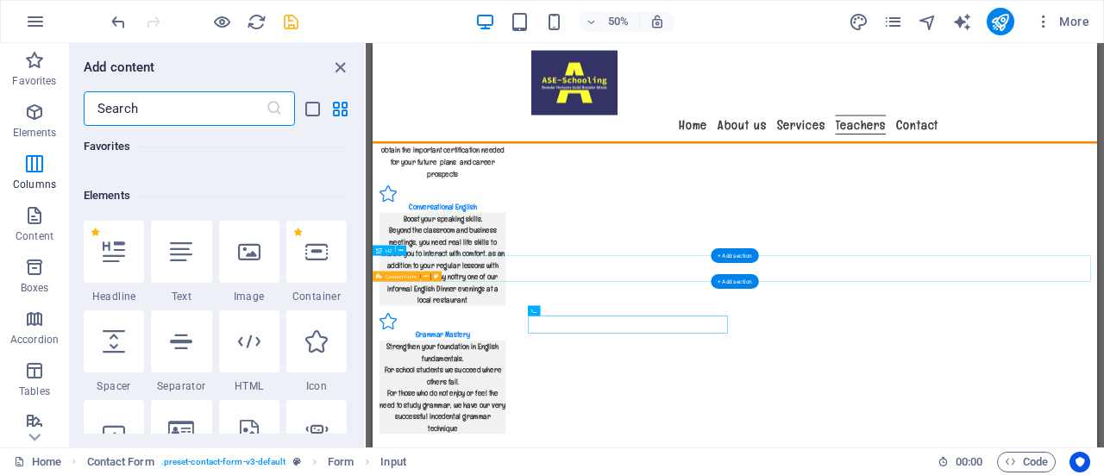
scroll to position [0, 0]
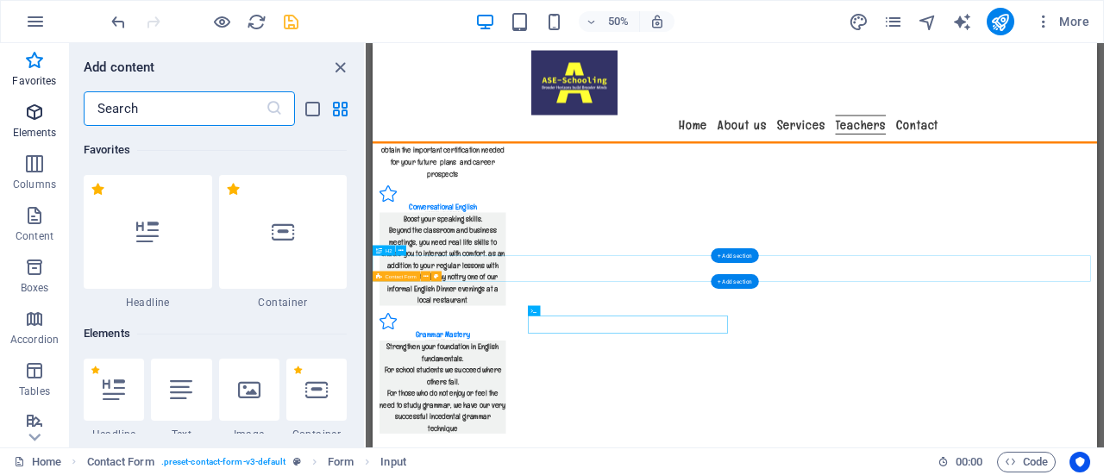
click at [39, 112] on icon "button" at bounding box center [34, 112] width 21 height 21
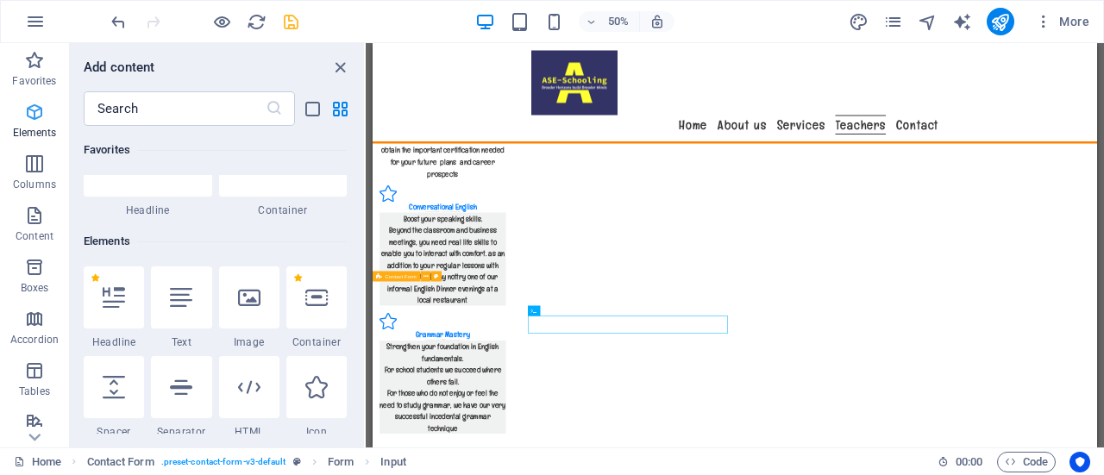
scroll to position [184, 0]
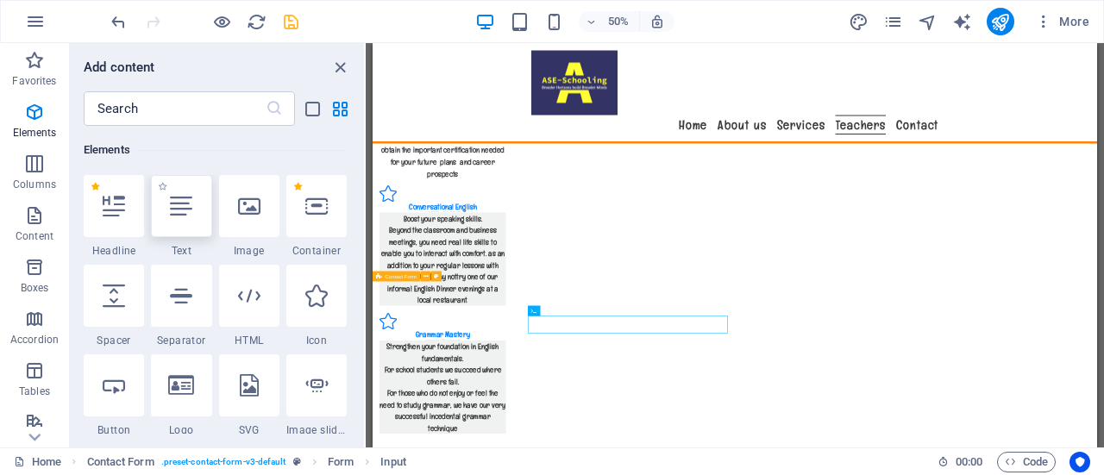
click at [181, 222] on div at bounding box center [181, 206] width 60 height 62
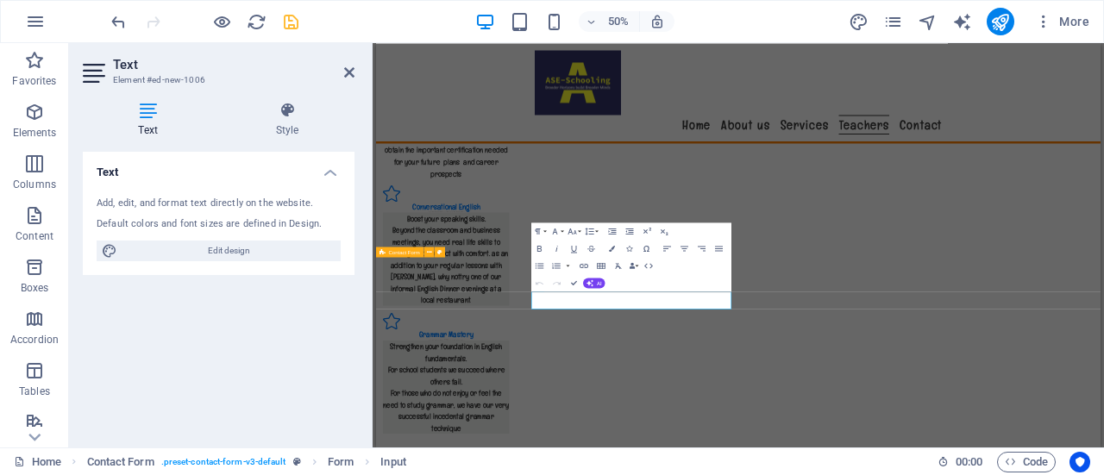
scroll to position [3300, 0]
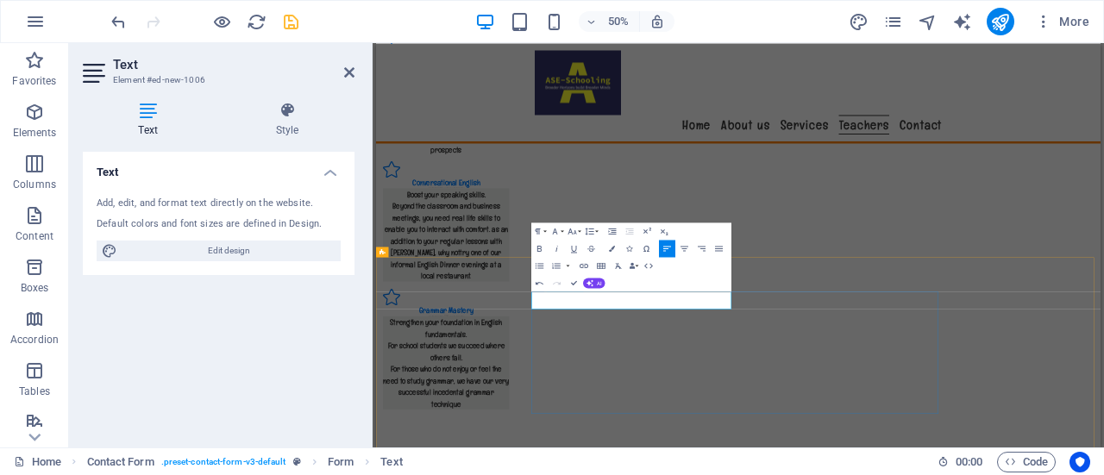
click at [557, 230] on icon "button" at bounding box center [555, 231] width 10 height 10
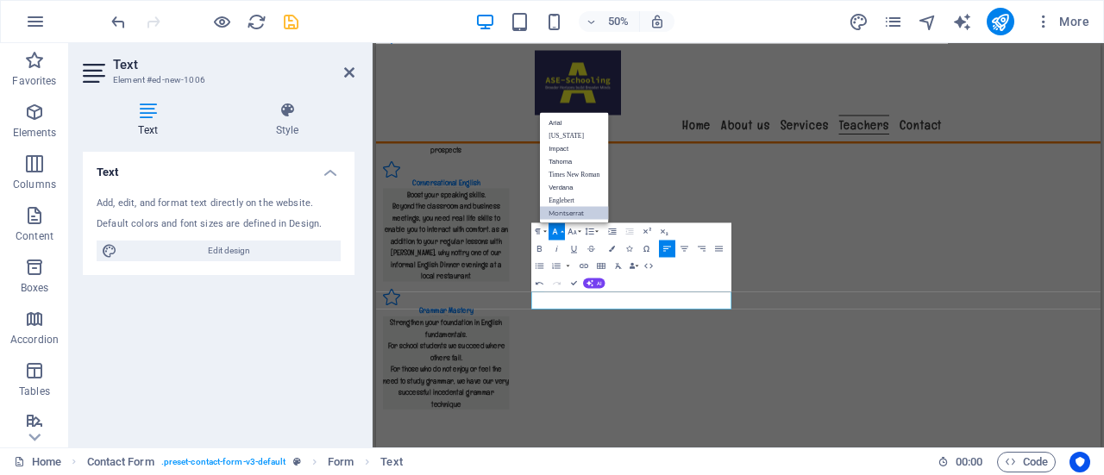
scroll to position [0, 0]
click at [576, 196] on link "Englebert" at bounding box center [574, 199] width 68 height 13
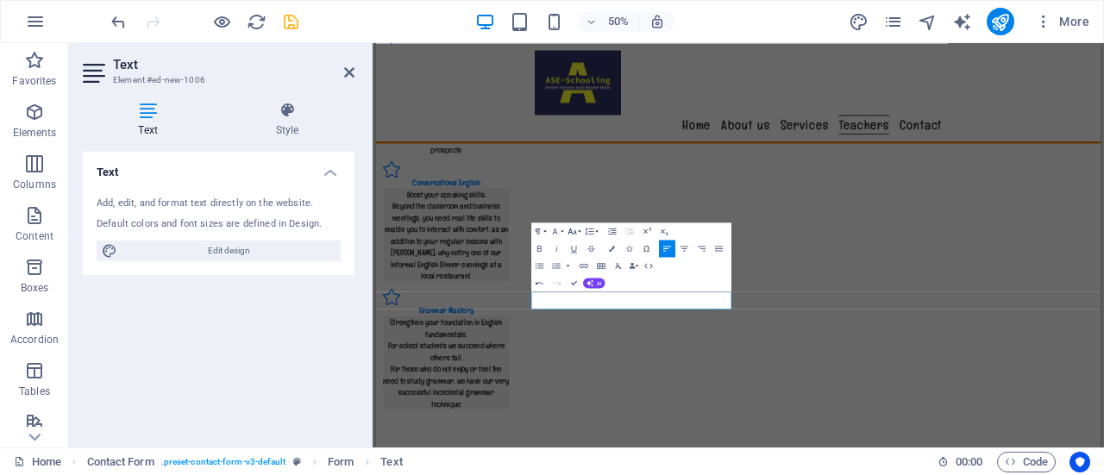
click at [576, 229] on icon "button" at bounding box center [572, 231] width 10 height 10
click at [566, 175] on link "14" at bounding box center [563, 178] width 31 height 13
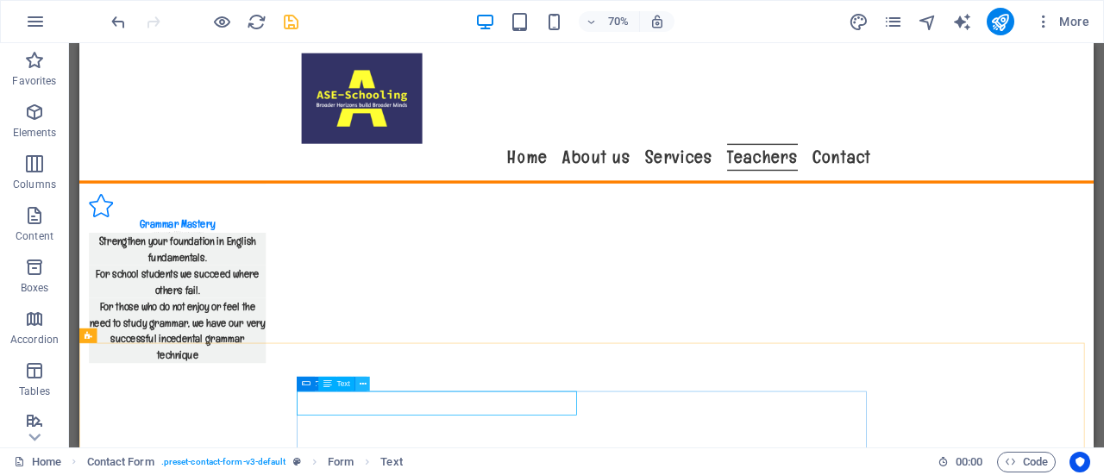
click at [366, 385] on icon at bounding box center [363, 384] width 7 height 13
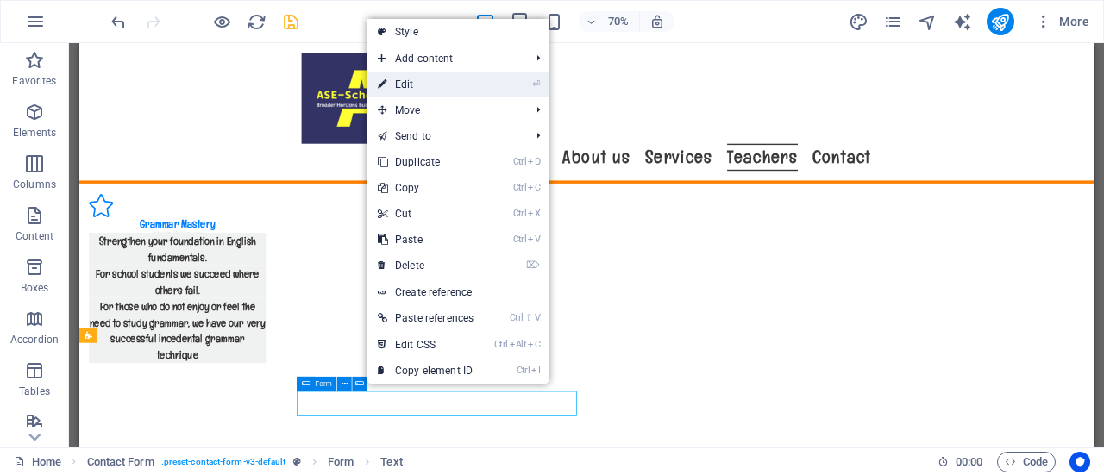
click at [435, 85] on link "⏎ Edit" at bounding box center [425, 85] width 116 height 26
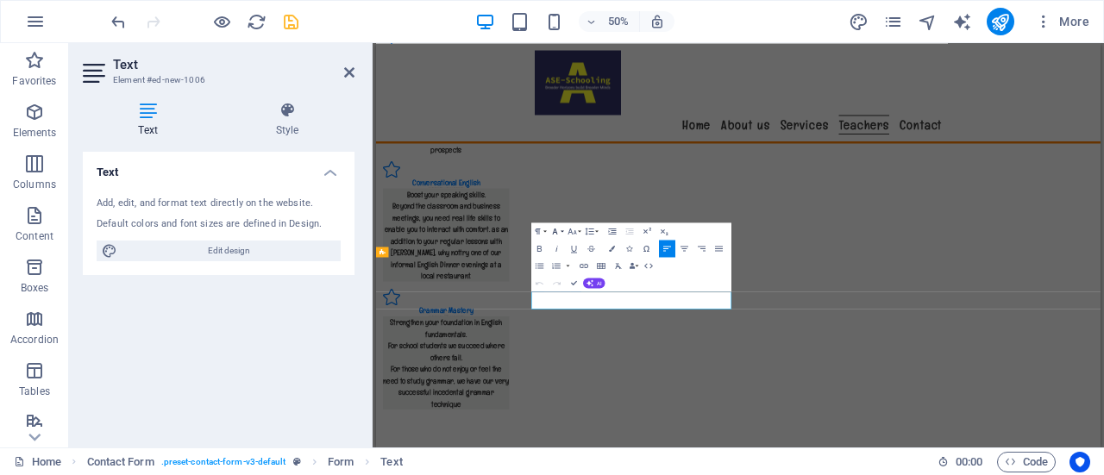
click at [561, 230] on button "Font Family" at bounding box center [556, 231] width 16 height 17
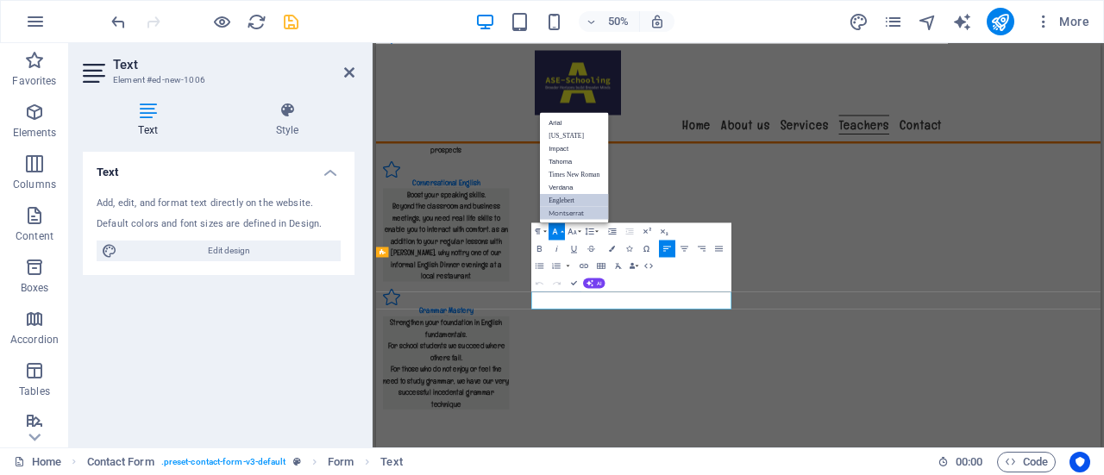
click at [573, 199] on link "Englebert" at bounding box center [574, 199] width 68 height 13
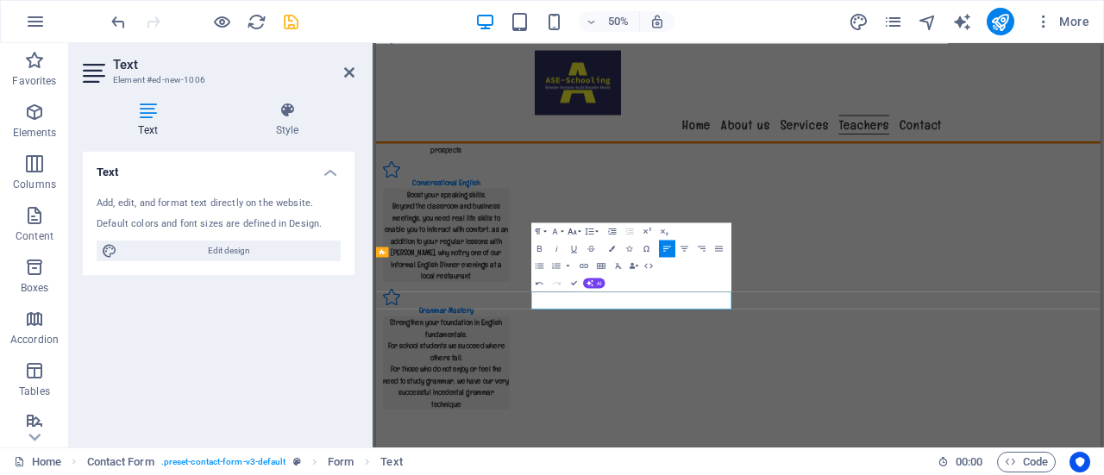
click at [576, 228] on icon "button" at bounding box center [572, 231] width 10 height 10
click at [567, 177] on link "14" at bounding box center [563, 178] width 31 height 13
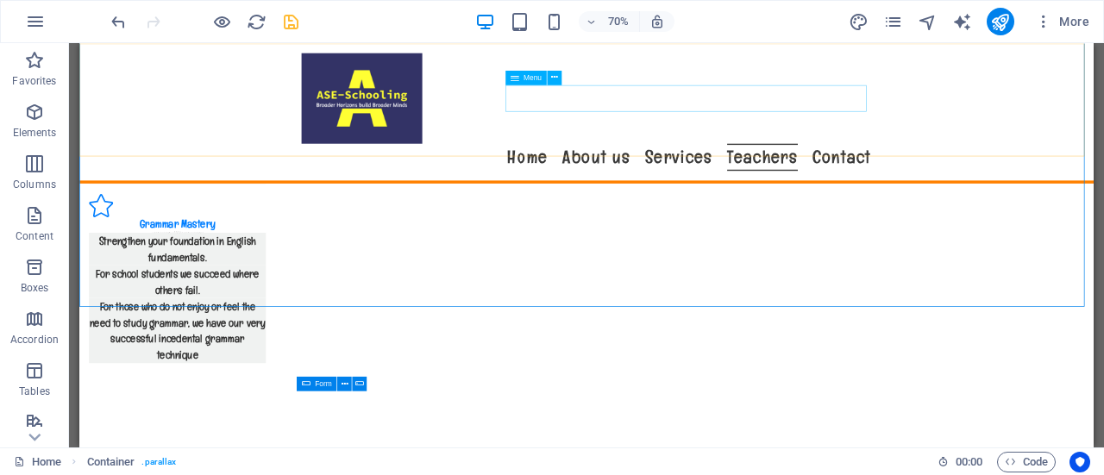
click at [804, 186] on nav "Home About us Services Teachers Contact" at bounding box center [804, 205] width 814 height 39
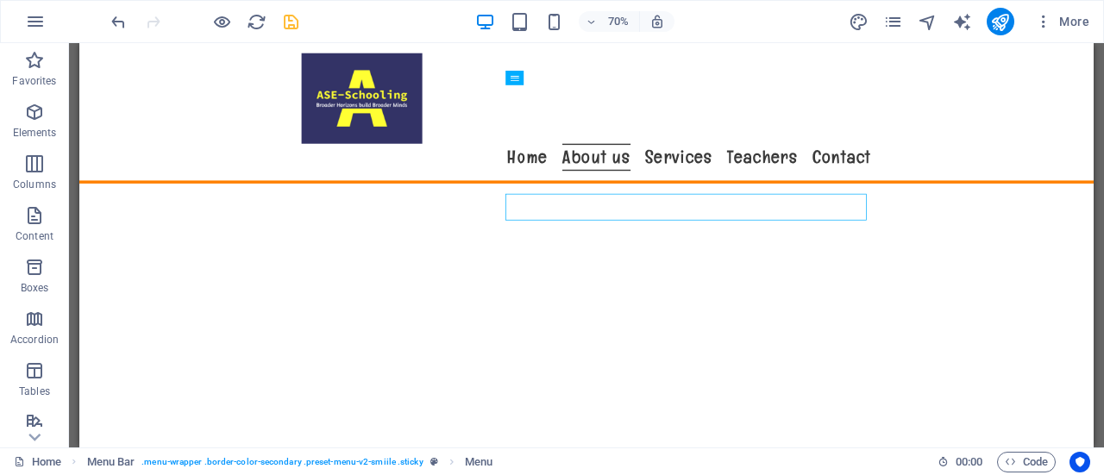
scroll to position [764, 0]
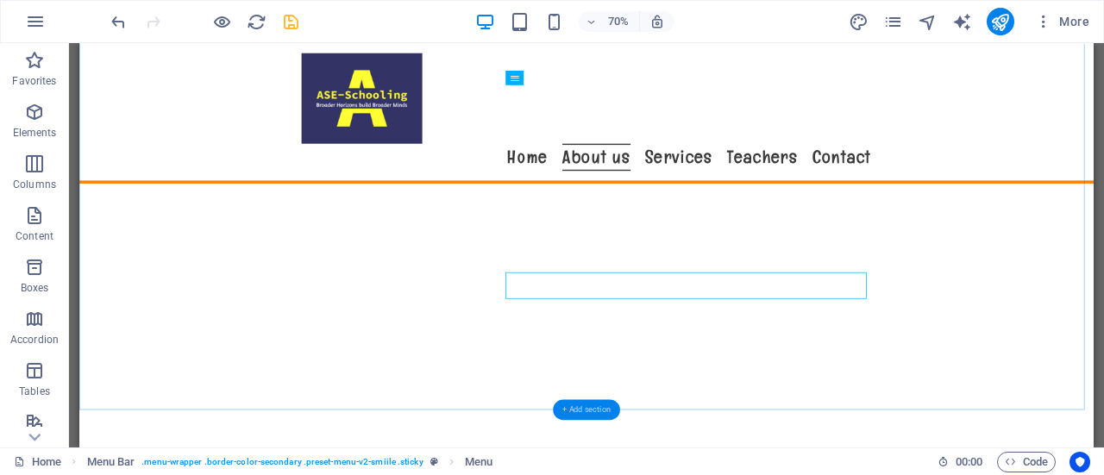
click at [595, 403] on div "+ Add section" at bounding box center [586, 409] width 67 height 21
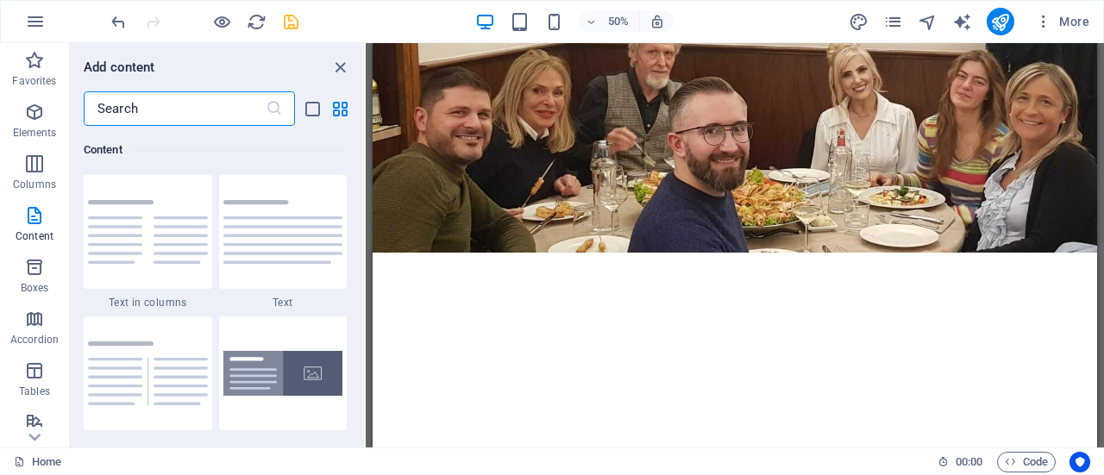
scroll to position [0, 0]
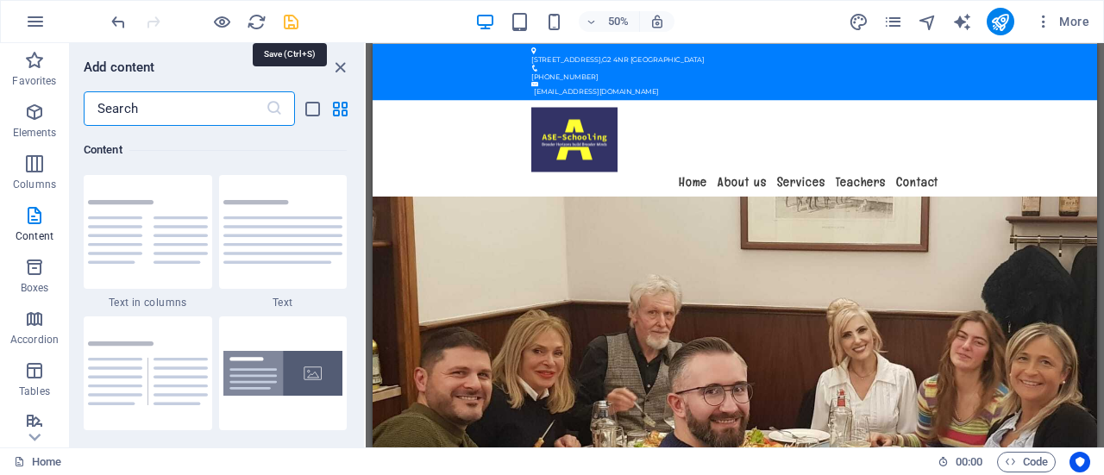
click at [286, 14] on icon "save" at bounding box center [291, 22] width 20 height 20
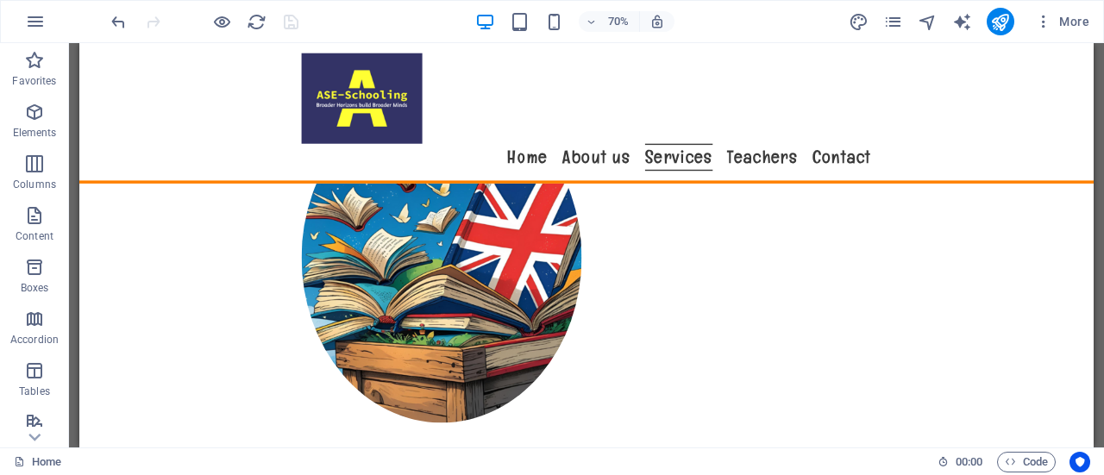
scroll to position [1310, 0]
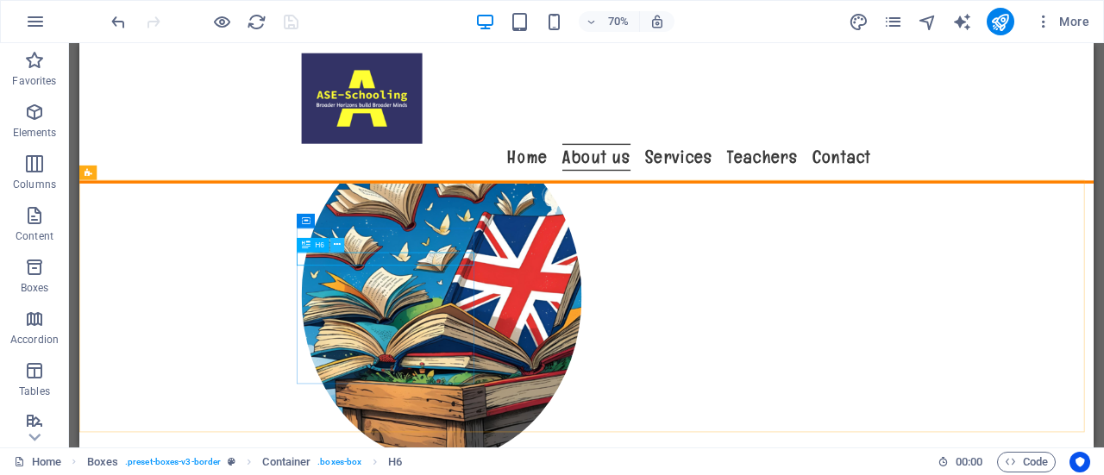
click at [338, 245] on icon at bounding box center [337, 244] width 7 height 13
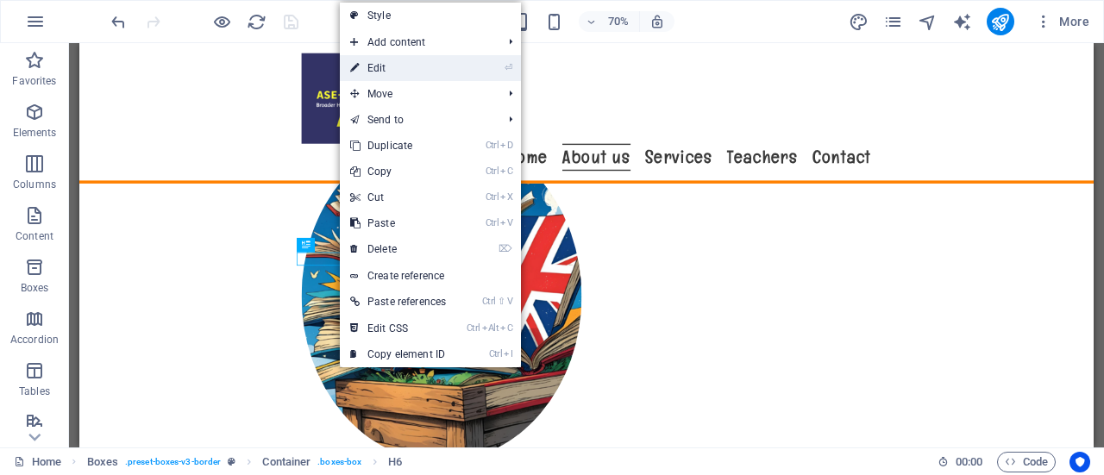
click at [442, 73] on link "⏎ Edit" at bounding box center [398, 68] width 116 height 26
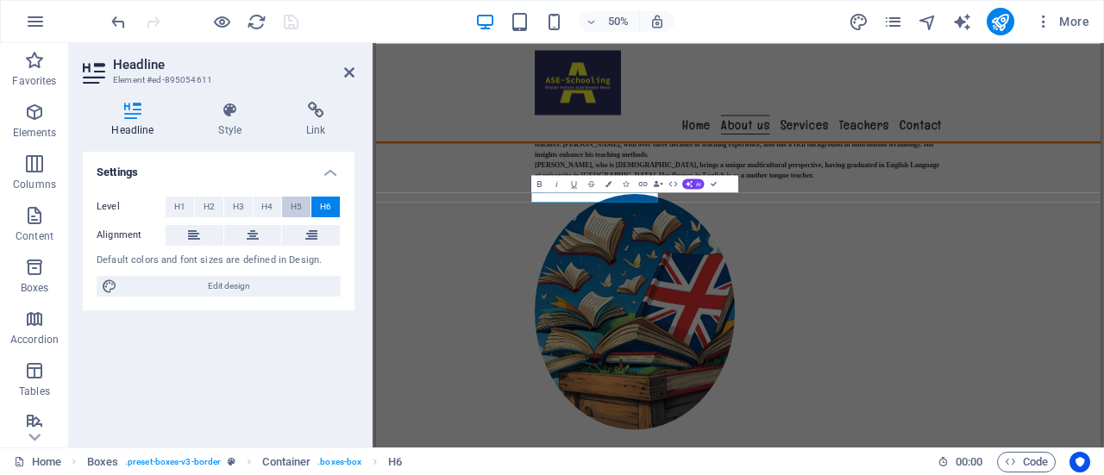
click at [296, 200] on span "H5" at bounding box center [296, 207] width 11 height 21
click at [268, 203] on span "H4" at bounding box center [266, 207] width 11 height 21
click at [231, 203] on button "H3" at bounding box center [238, 207] width 28 height 21
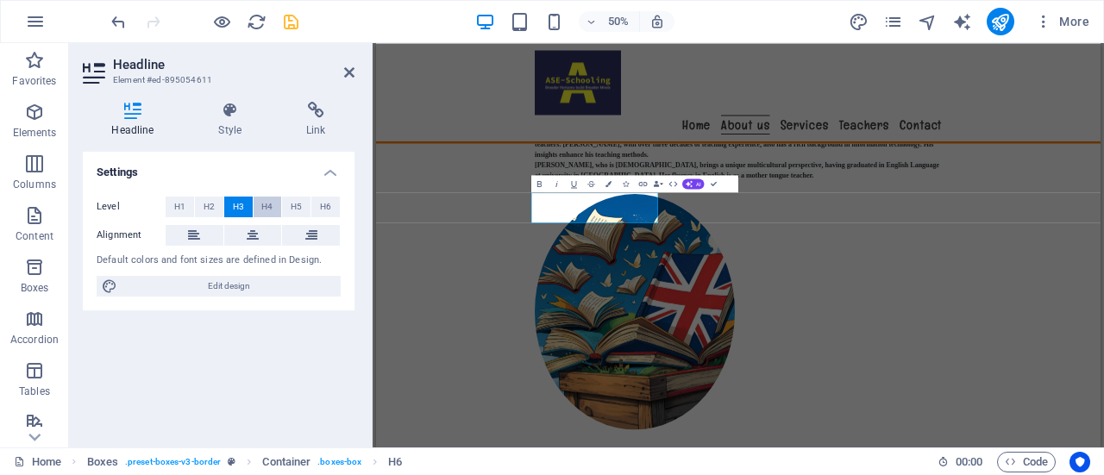
click at [271, 204] on span "H4" at bounding box center [266, 207] width 11 height 21
click at [243, 201] on span "H3" at bounding box center [238, 207] width 11 height 21
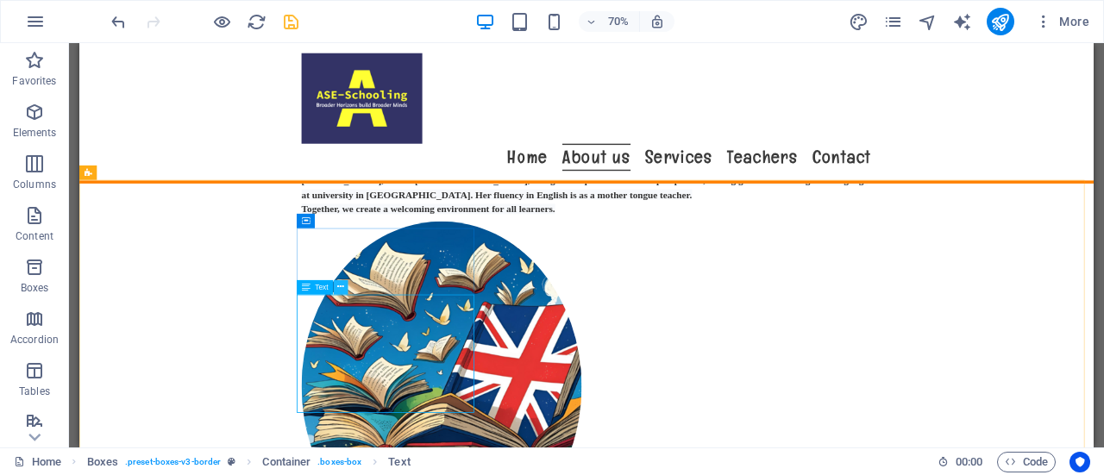
click at [340, 284] on icon at bounding box center [340, 286] width 7 height 13
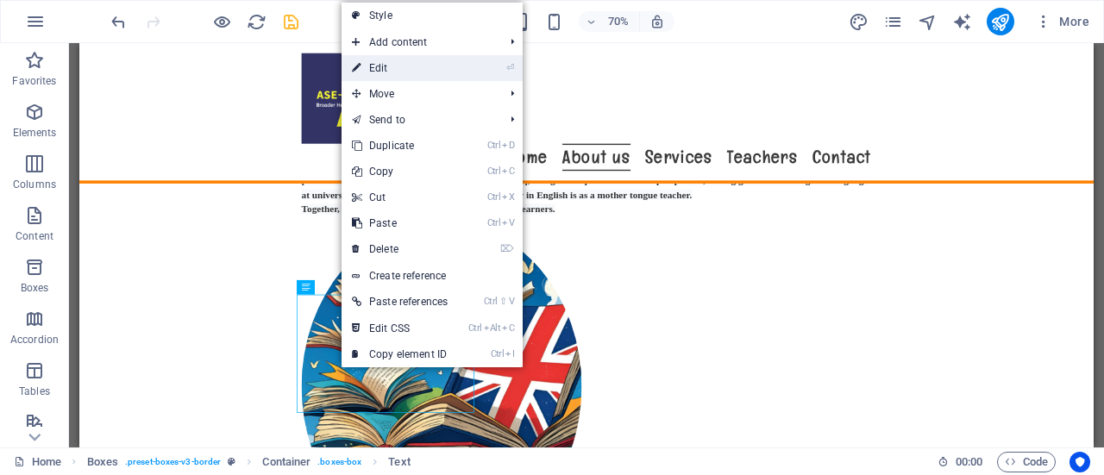
click at [404, 65] on link "⏎ Edit" at bounding box center [400, 68] width 116 height 26
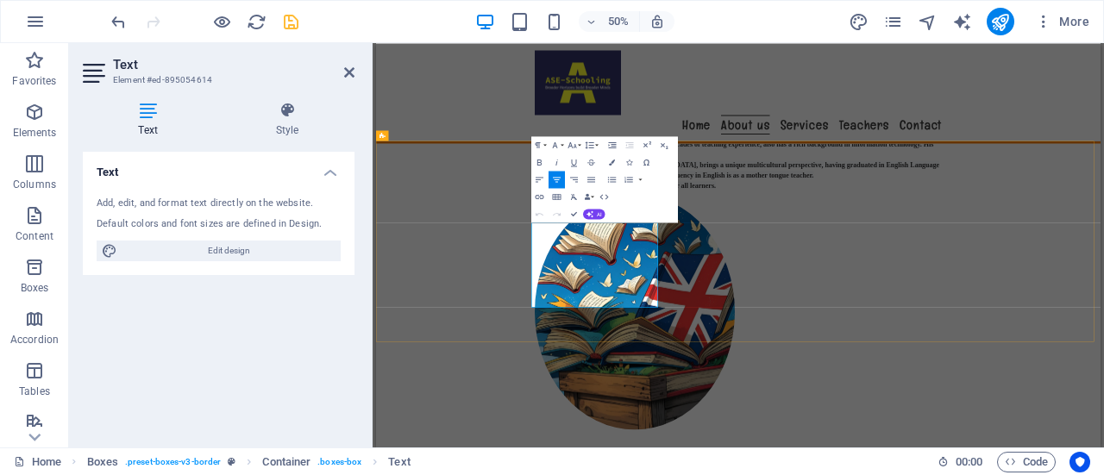
drag, startPoint x: 870, startPoint y: 542, endPoint x: 693, endPoint y: 417, distance: 216.1
drag, startPoint x: 891, startPoint y: 562, endPoint x: 680, endPoint y: 411, distance: 259.0
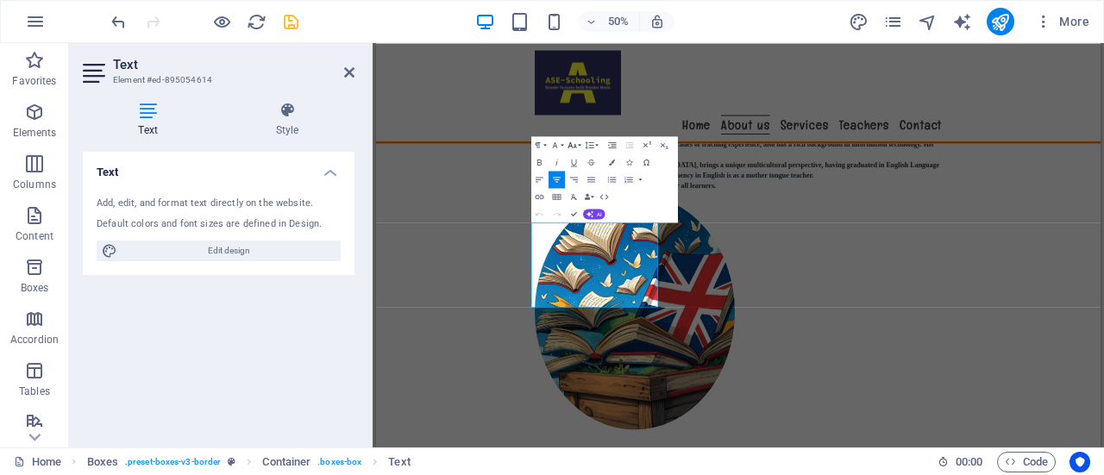
click at [574, 143] on icon "button" at bounding box center [572, 145] width 10 height 10
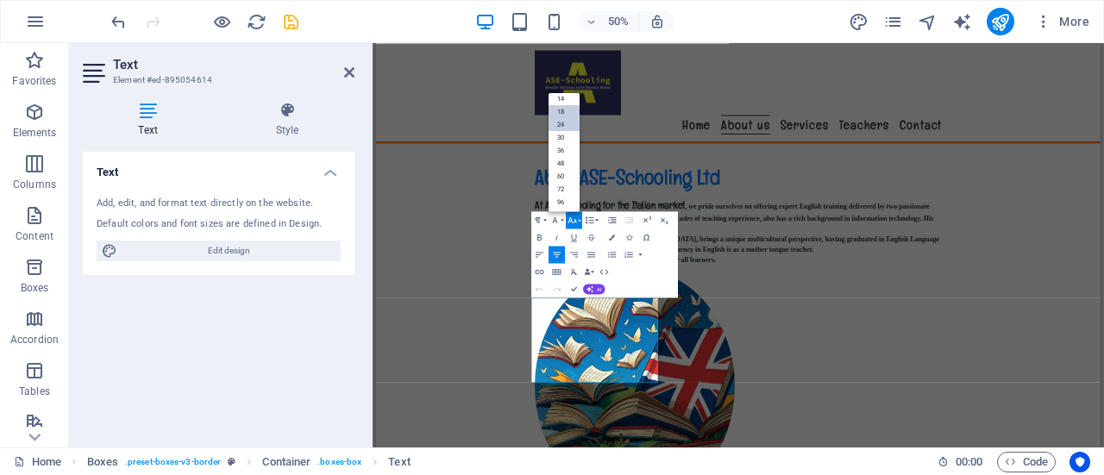
scroll to position [1159, 0]
click at [567, 107] on link "18" at bounding box center [563, 111] width 31 height 13
click at [578, 219] on button "Font Size" at bounding box center [574, 219] width 16 height 17
click at [563, 125] on link "24" at bounding box center [563, 124] width 31 height 13
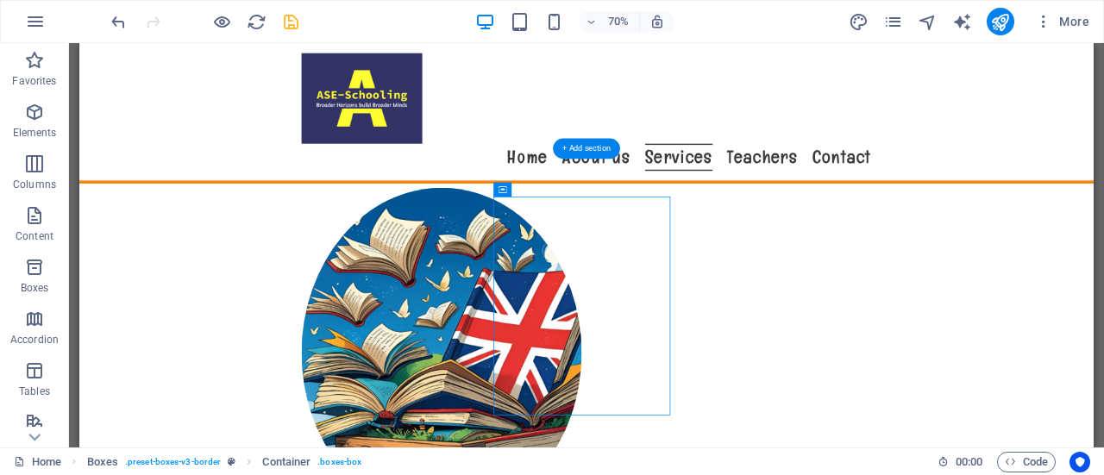
scroll to position [1353, 0]
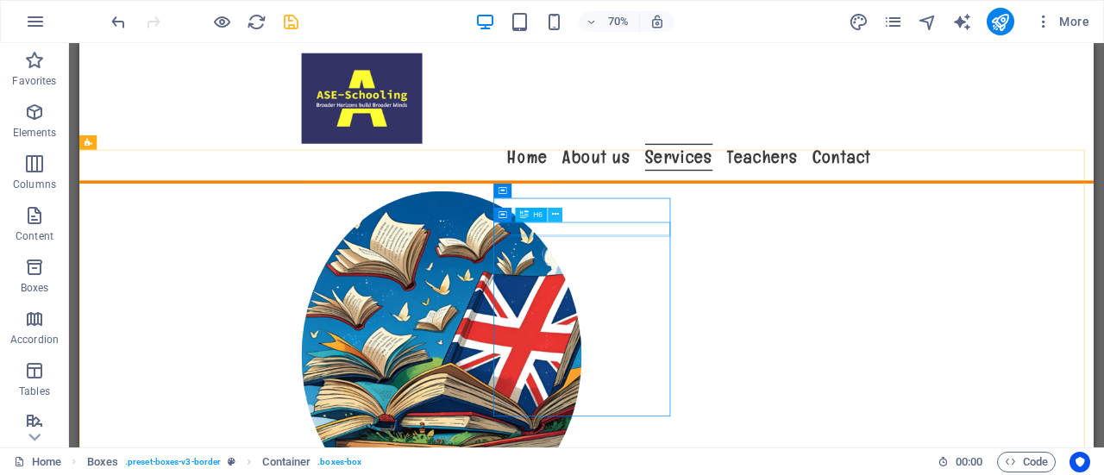
click at [550, 216] on button at bounding box center [555, 214] width 15 height 15
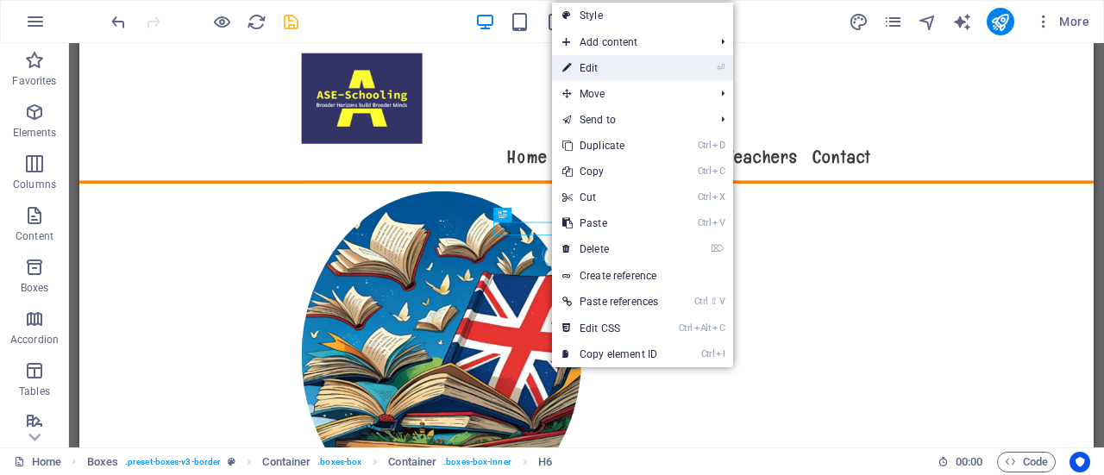
click at [621, 70] on link "⏎ Edit" at bounding box center [610, 68] width 116 height 26
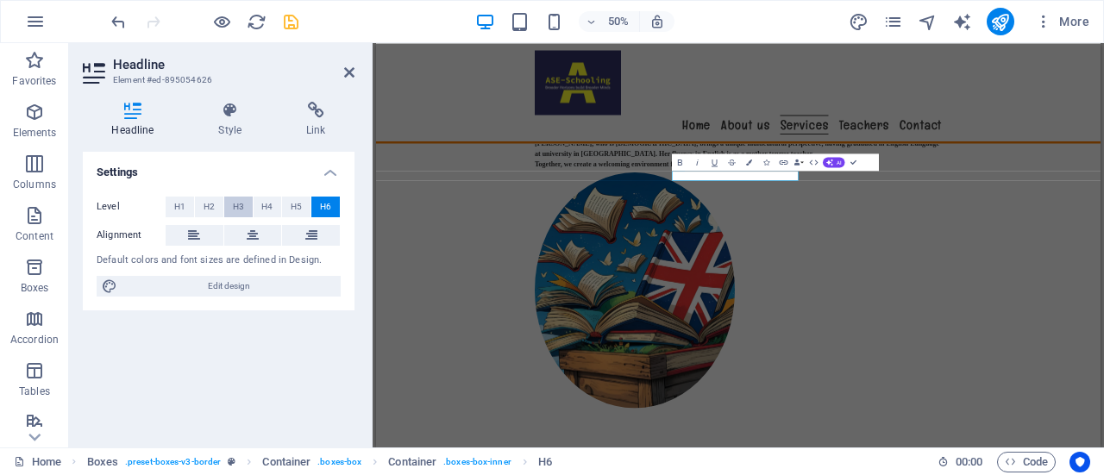
click at [241, 202] on span "H3" at bounding box center [238, 207] width 11 height 21
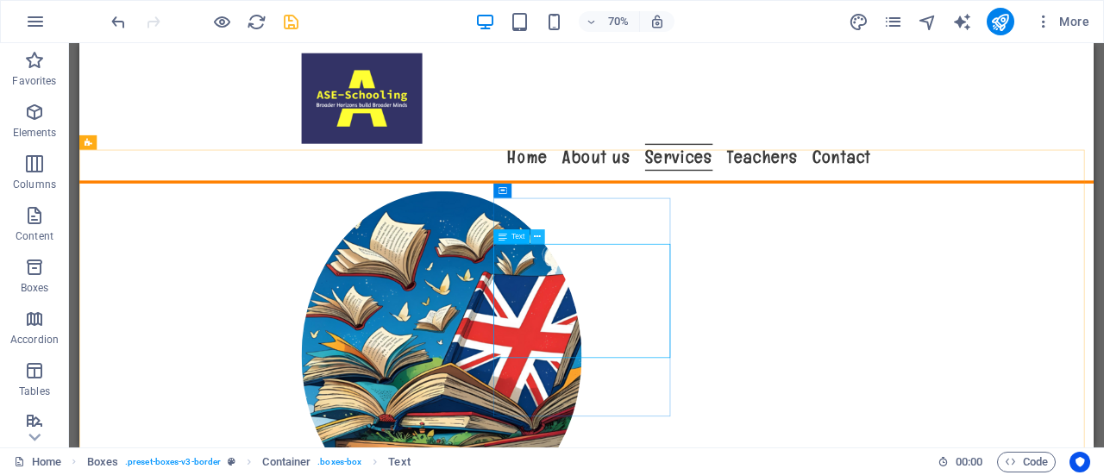
click at [538, 238] on icon at bounding box center [537, 236] width 7 height 13
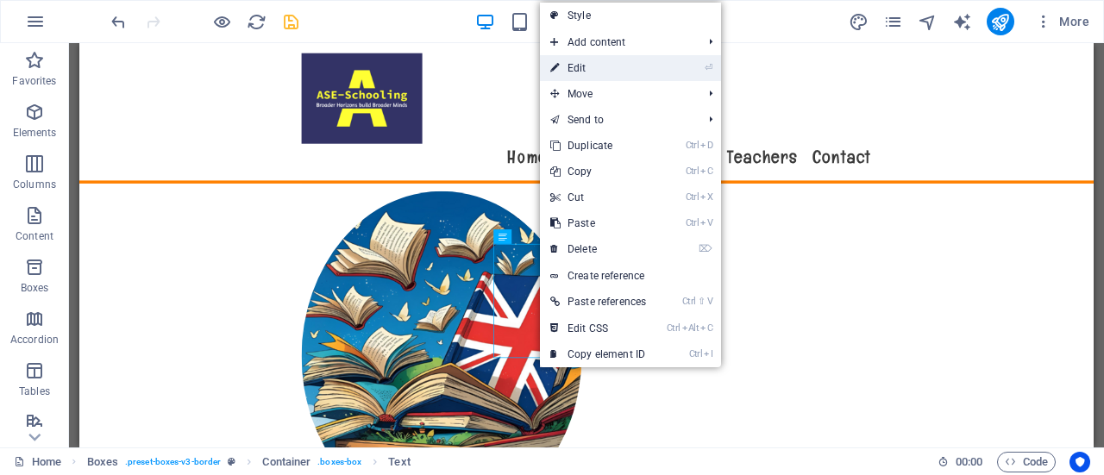
click at [612, 63] on link "⏎ Edit" at bounding box center [598, 68] width 116 height 26
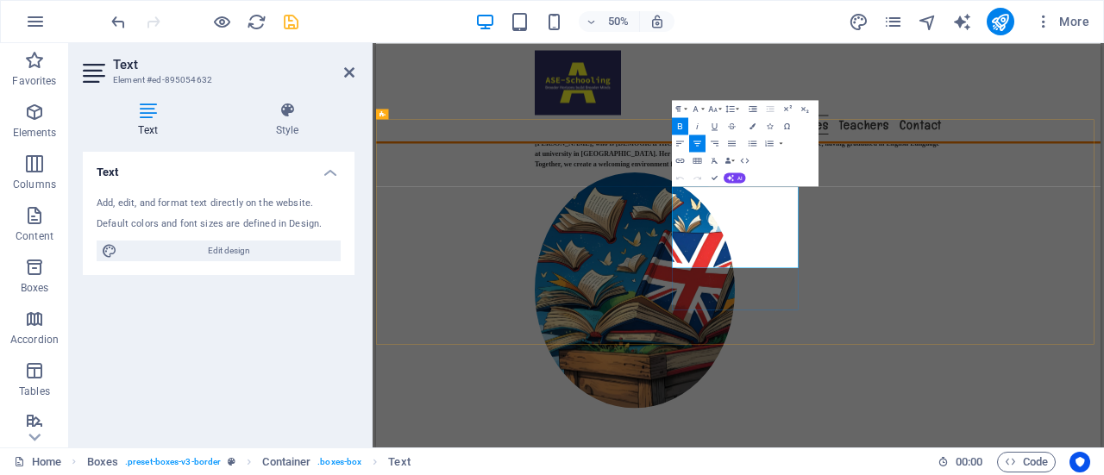
drag, startPoint x: 1001, startPoint y: 342, endPoint x: 1208, endPoint y: 491, distance: 255.1
click at [716, 108] on icon "button" at bounding box center [712, 108] width 10 height 10
click at [704, 144] on link "24" at bounding box center [704, 147] width 31 height 13
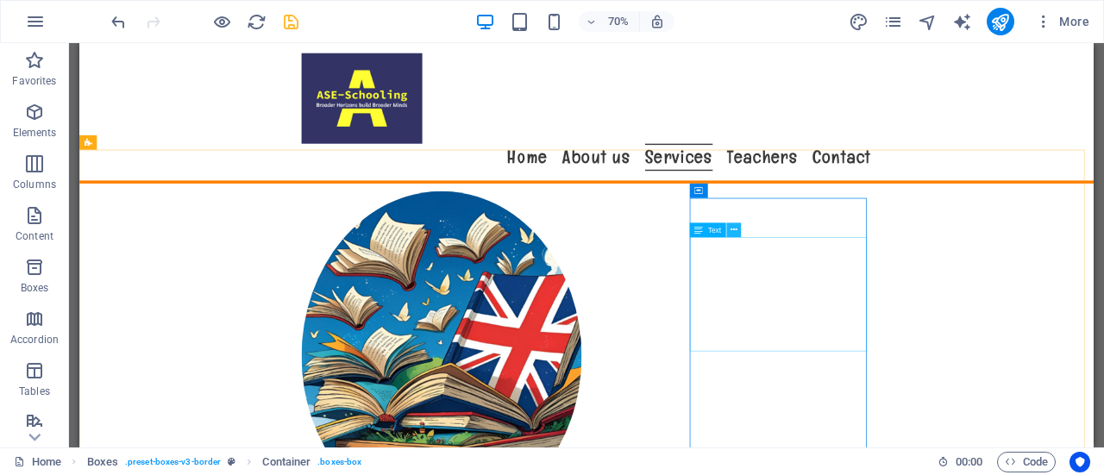
click at [736, 227] on icon at bounding box center [733, 229] width 7 height 13
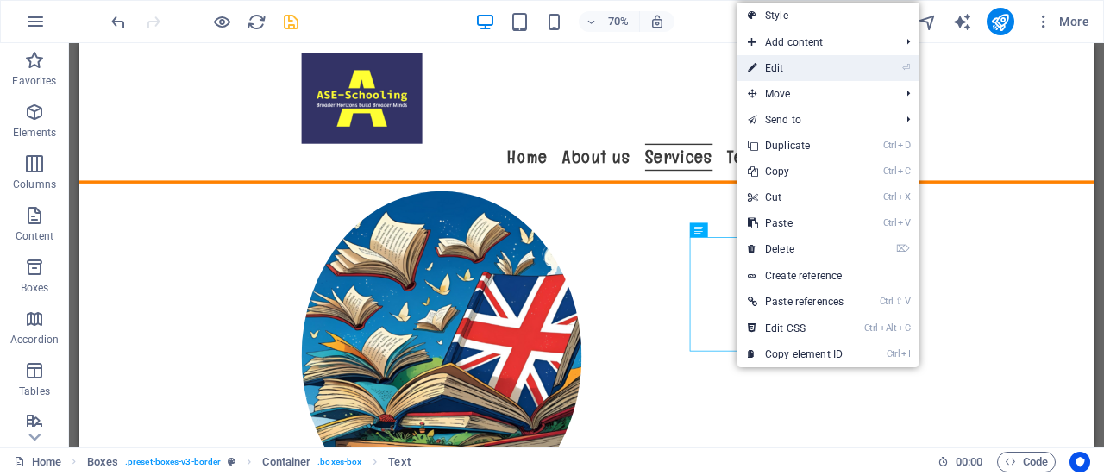
click at [795, 64] on link "⏎ Edit" at bounding box center [795, 68] width 116 height 26
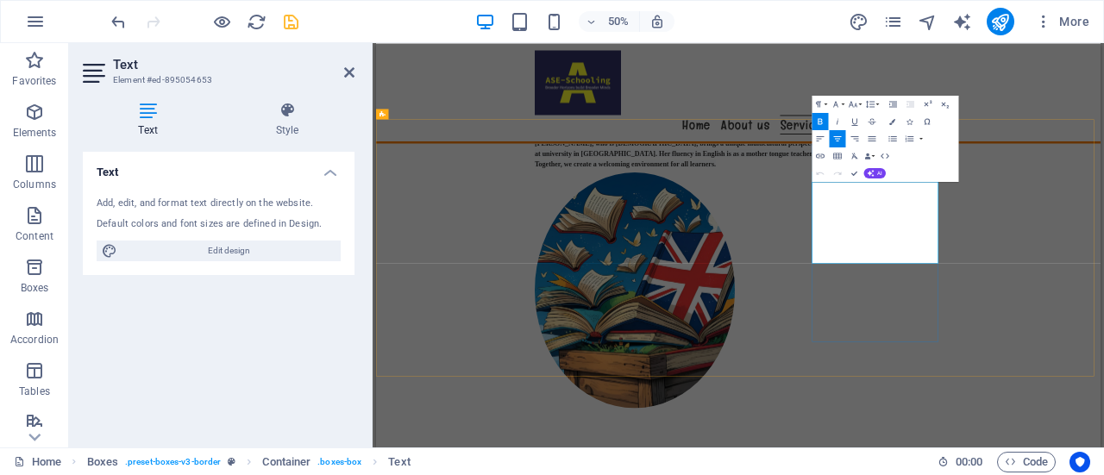
drag, startPoint x: 1267, startPoint y: 332, endPoint x: 1543, endPoint y: 473, distance: 309.7
click at [859, 101] on button "Font Size" at bounding box center [854, 104] width 16 height 17
click at [848, 142] on link "24" at bounding box center [844, 142] width 31 height 13
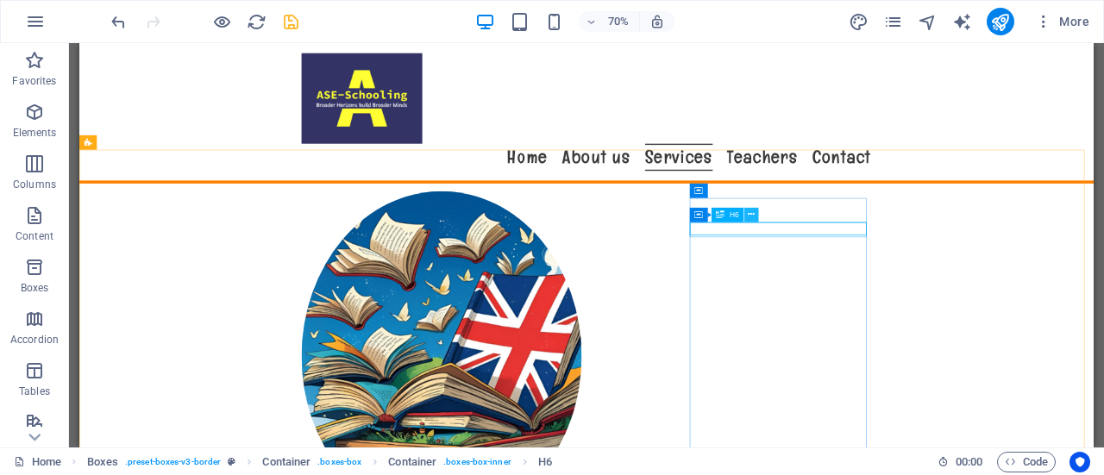
click at [753, 210] on icon at bounding box center [751, 214] width 7 height 13
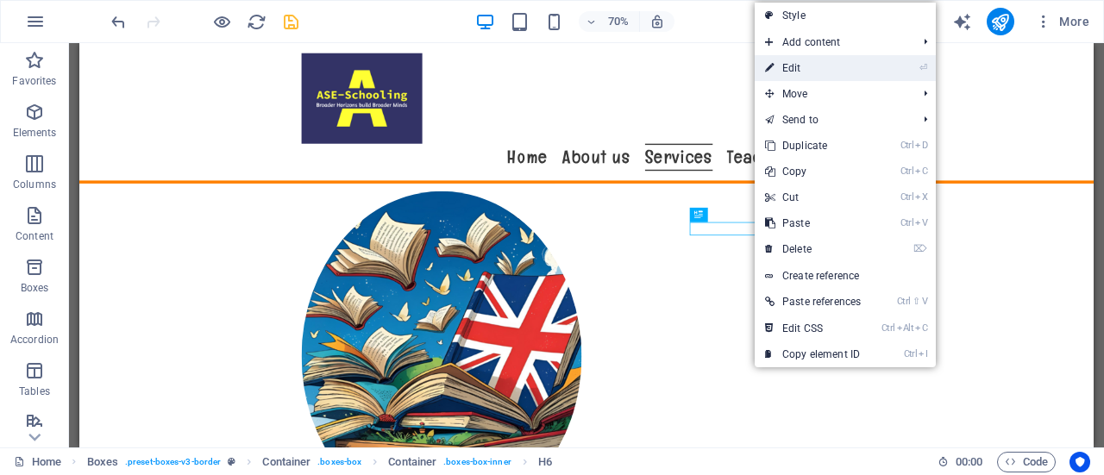
click at [811, 64] on link "⏎ Edit" at bounding box center [813, 68] width 116 height 26
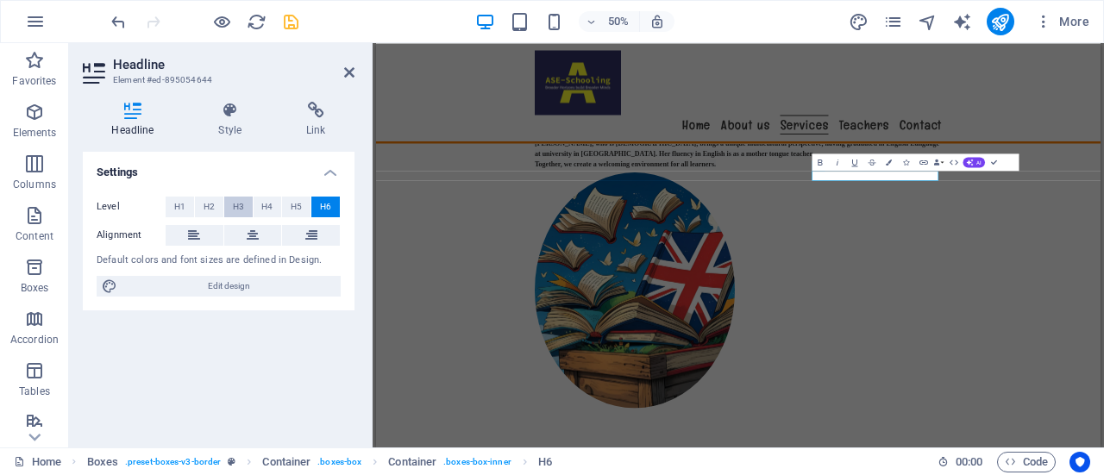
click at [235, 206] on span "H3" at bounding box center [238, 207] width 11 height 21
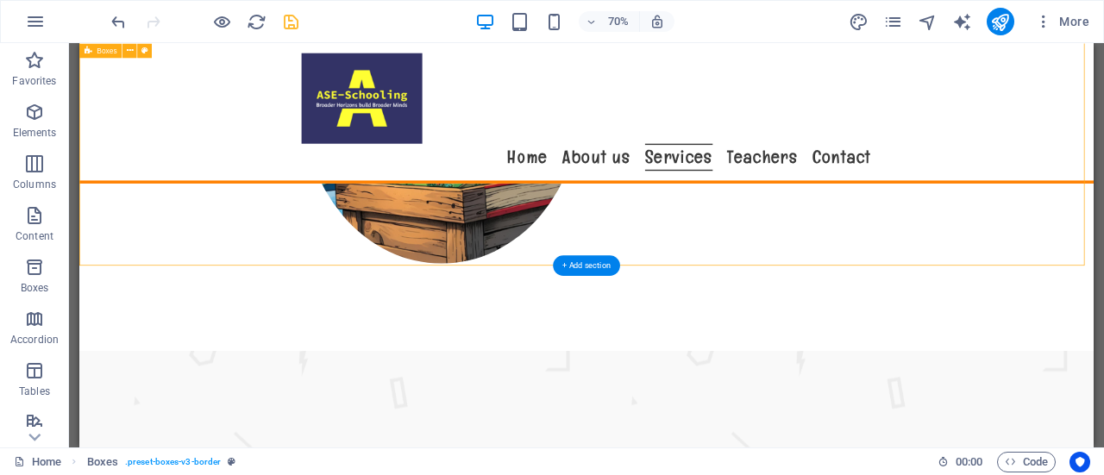
scroll to position [1726, 0]
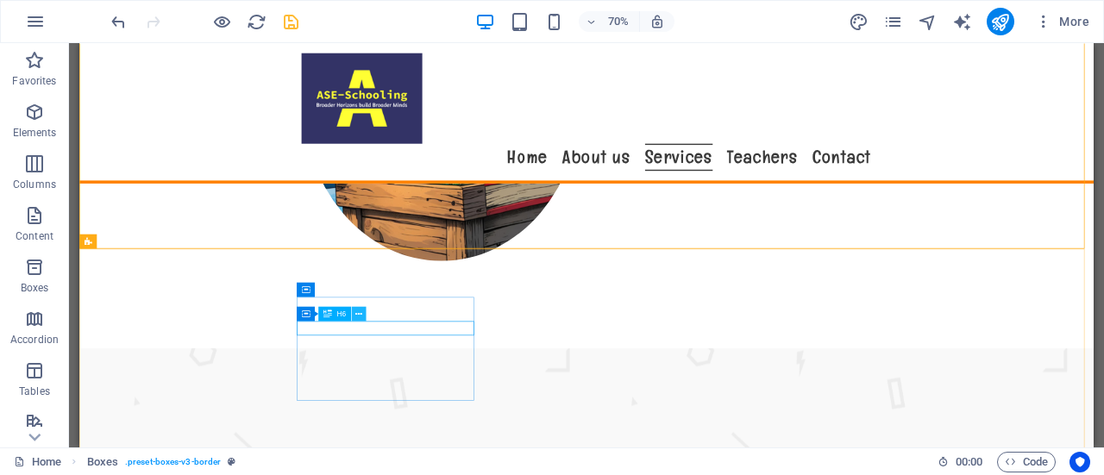
click at [357, 315] on icon at bounding box center [358, 313] width 7 height 13
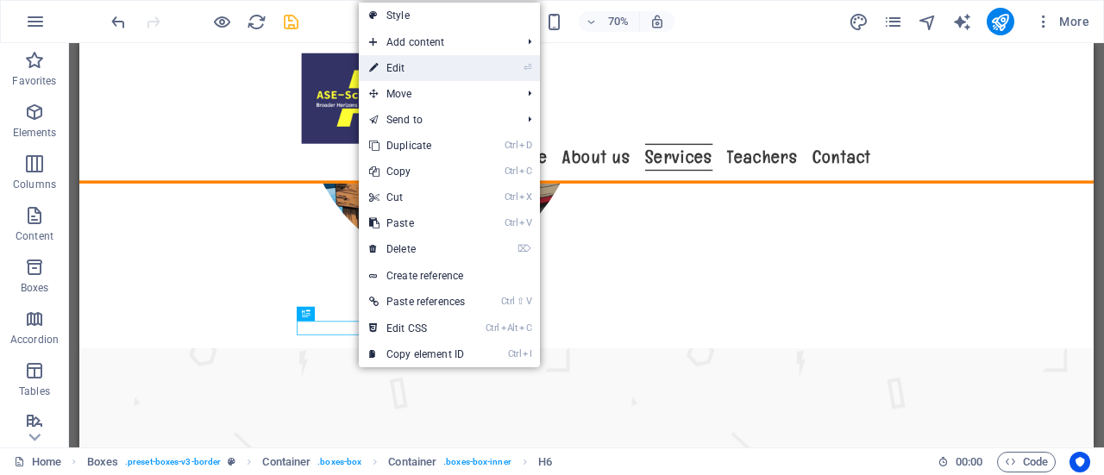
click at [436, 69] on link "⏎ Edit" at bounding box center [417, 68] width 116 height 26
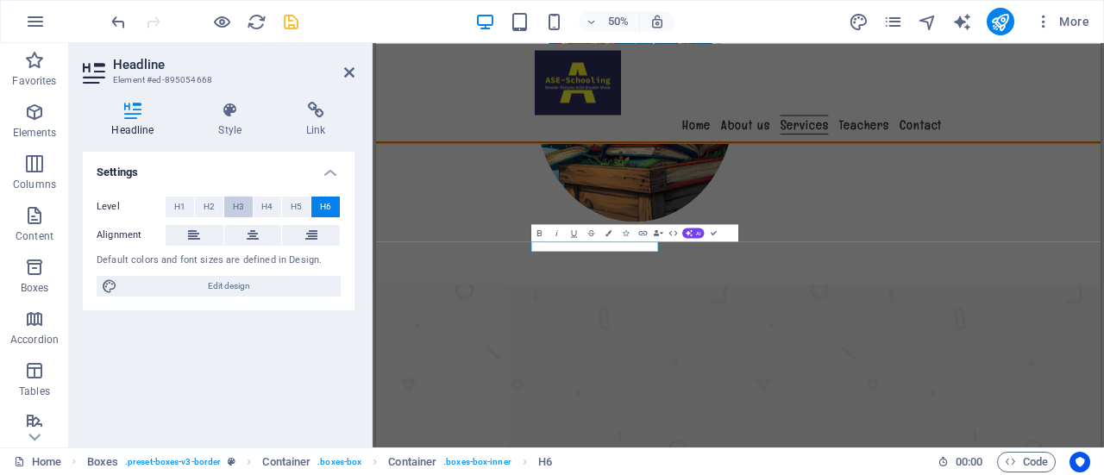
click at [236, 204] on span "H3" at bounding box center [238, 207] width 11 height 21
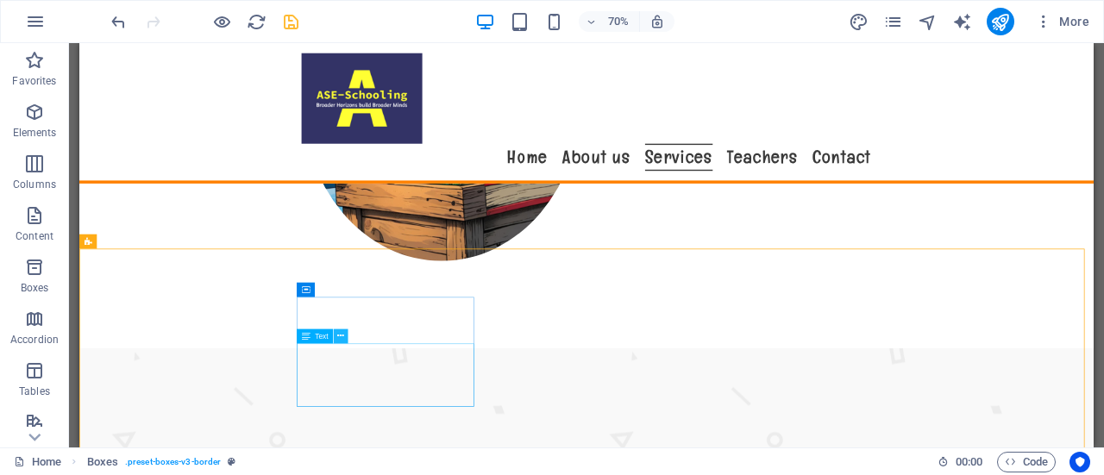
click at [341, 335] on icon at bounding box center [340, 335] width 7 height 13
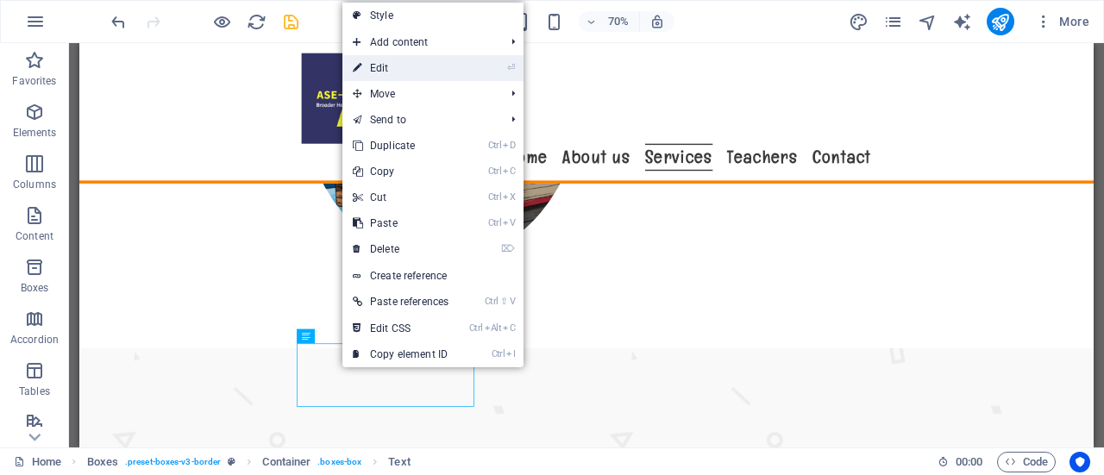
click at [431, 63] on link "⏎ Edit" at bounding box center [400, 68] width 116 height 26
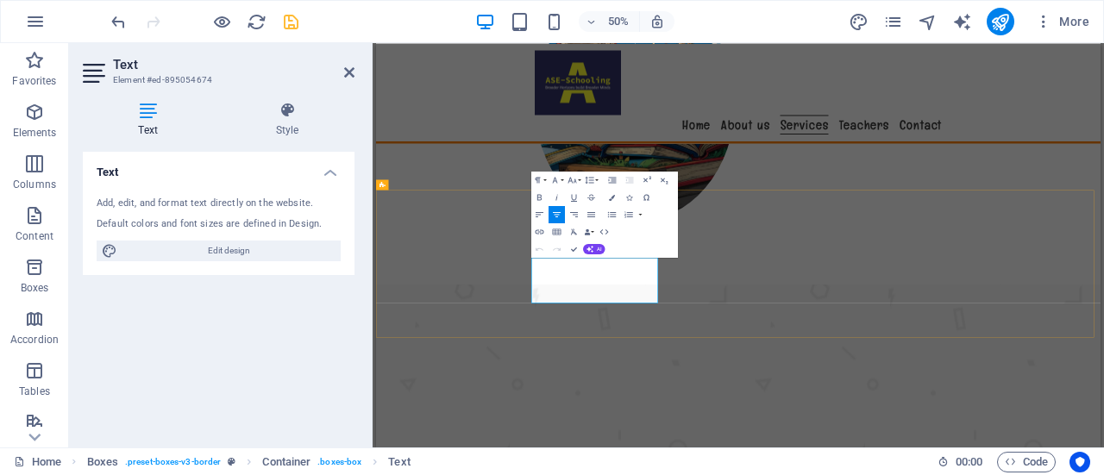
drag, startPoint x: 697, startPoint y: 492, endPoint x: 785, endPoint y: 546, distance: 103.4
drag, startPoint x: 690, startPoint y: 505, endPoint x: 954, endPoint y: 560, distance: 269.4
click at [576, 180] on icon "button" at bounding box center [572, 179] width 10 height 10
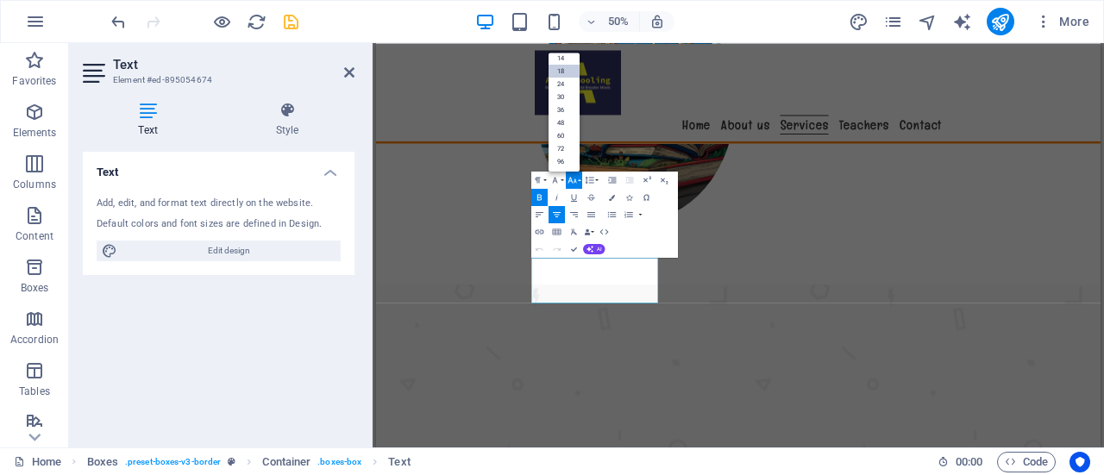
scroll to position [138, 0]
click at [566, 85] on link "24" at bounding box center [563, 84] width 31 height 13
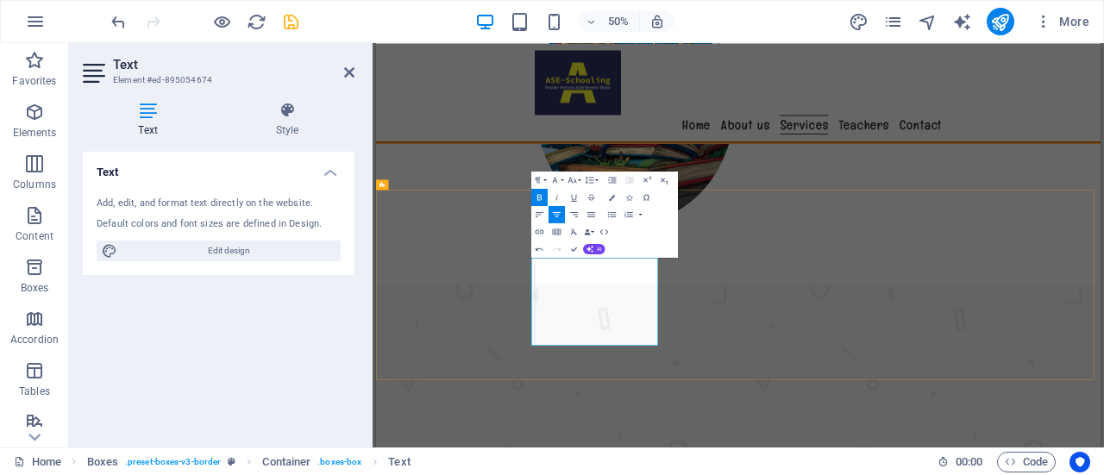
click at [562, 173] on button "Font Family" at bounding box center [556, 179] width 16 height 17
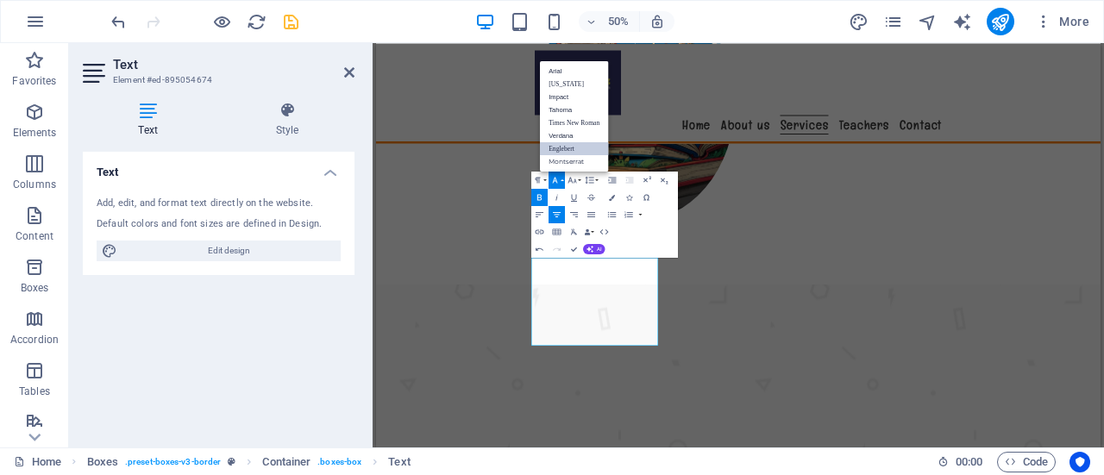
scroll to position [0, 0]
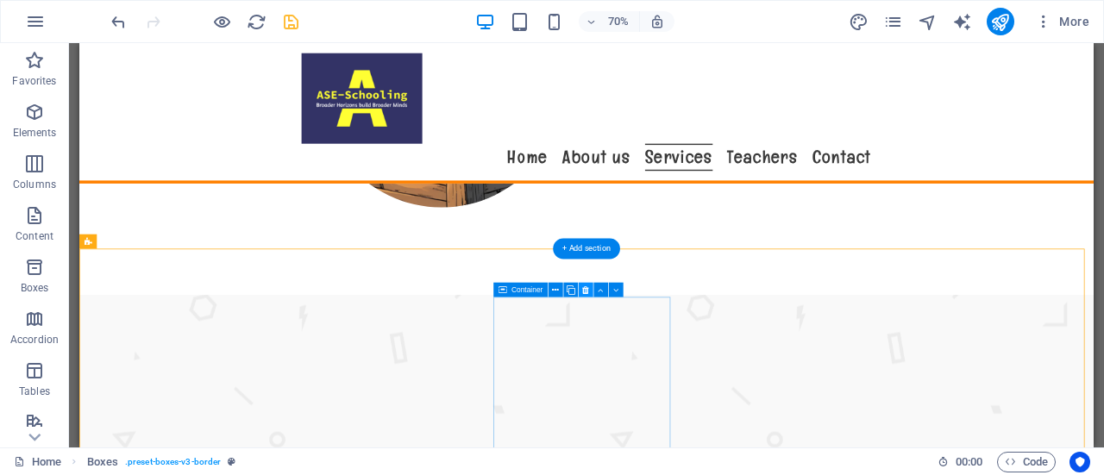
scroll to position [1858, 0]
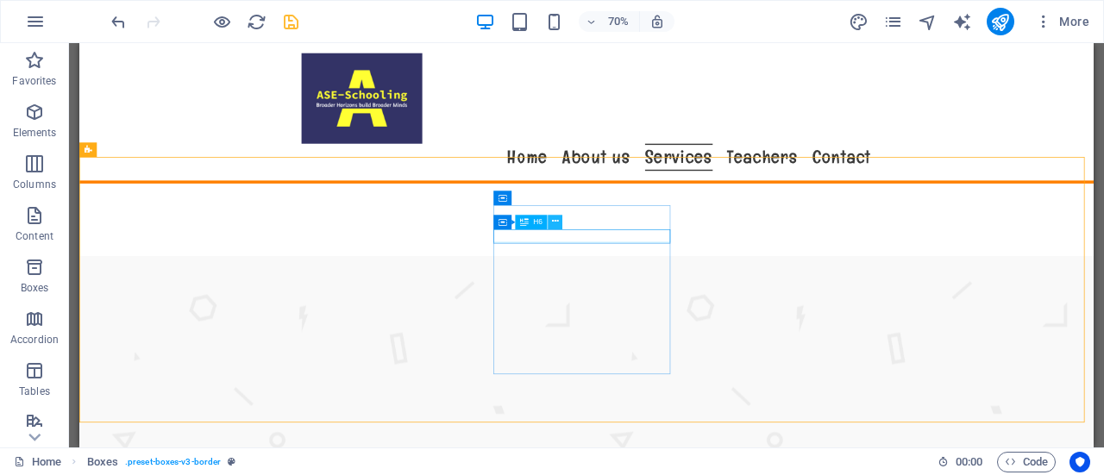
click at [555, 222] on icon at bounding box center [555, 222] width 7 height 13
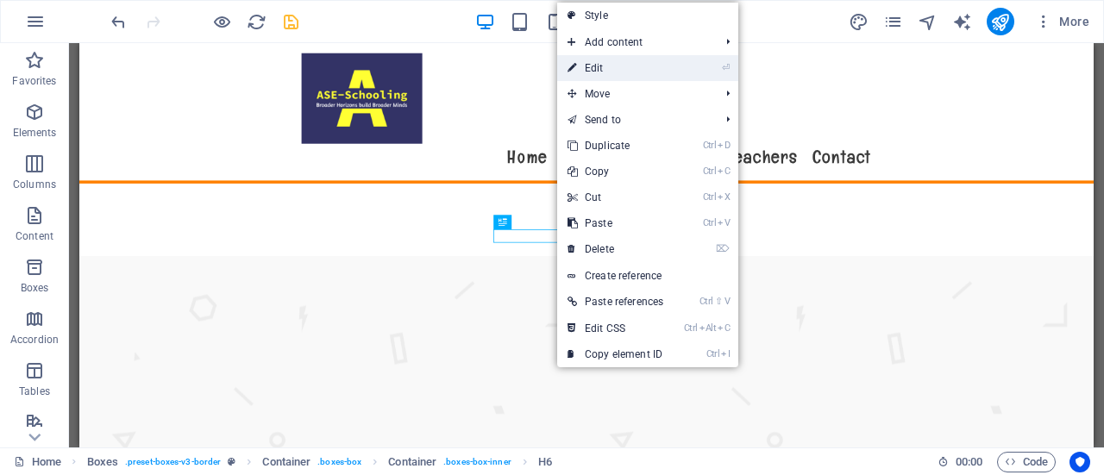
click at [614, 66] on link "⏎ Edit" at bounding box center [615, 68] width 116 height 26
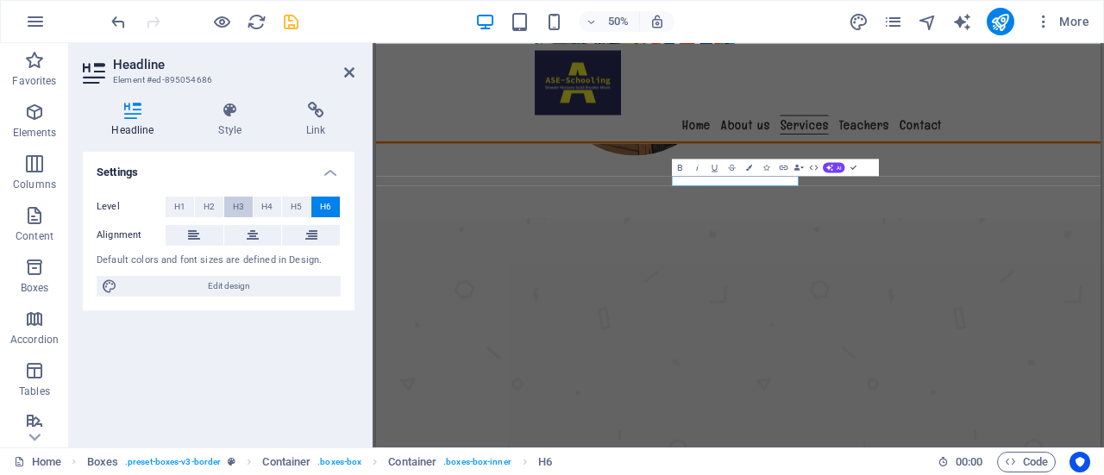
click at [235, 201] on span "H3" at bounding box center [238, 207] width 11 height 21
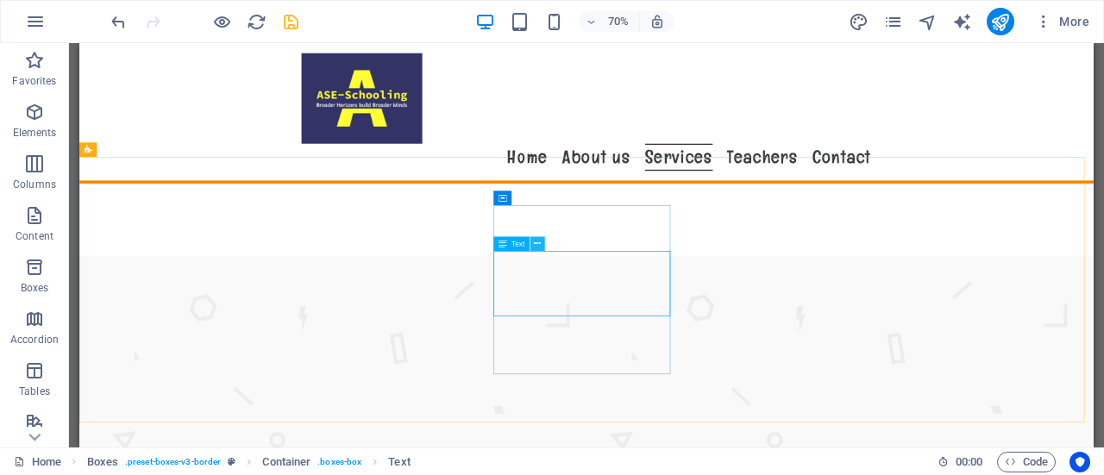
click at [542, 247] on button at bounding box center [537, 243] width 15 height 15
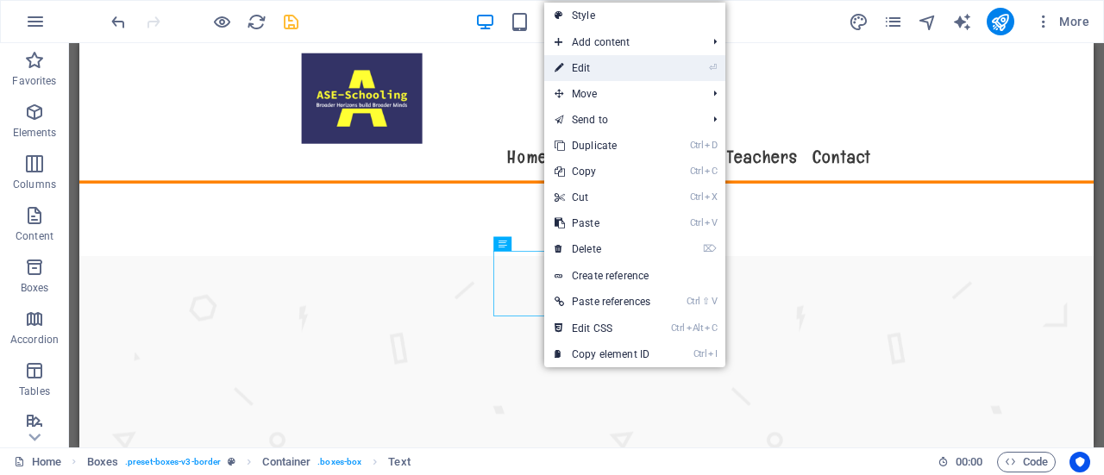
click at [610, 66] on link "⏎ Edit" at bounding box center [602, 68] width 116 height 26
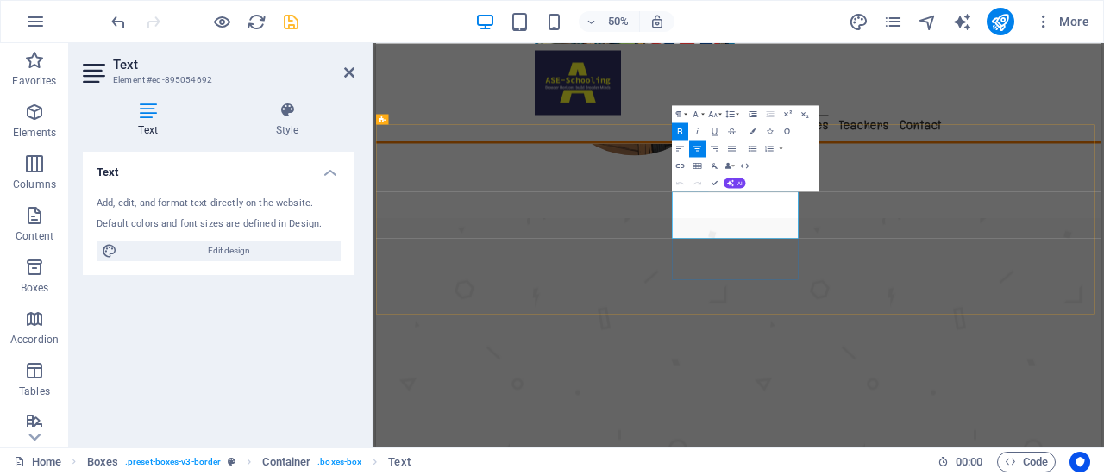
drag, startPoint x: 1214, startPoint y: 411, endPoint x: 970, endPoint y: 359, distance: 249.5
click at [718, 111] on icon "button" at bounding box center [712, 114] width 10 height 10
click at [711, 152] on link "24" at bounding box center [704, 152] width 31 height 13
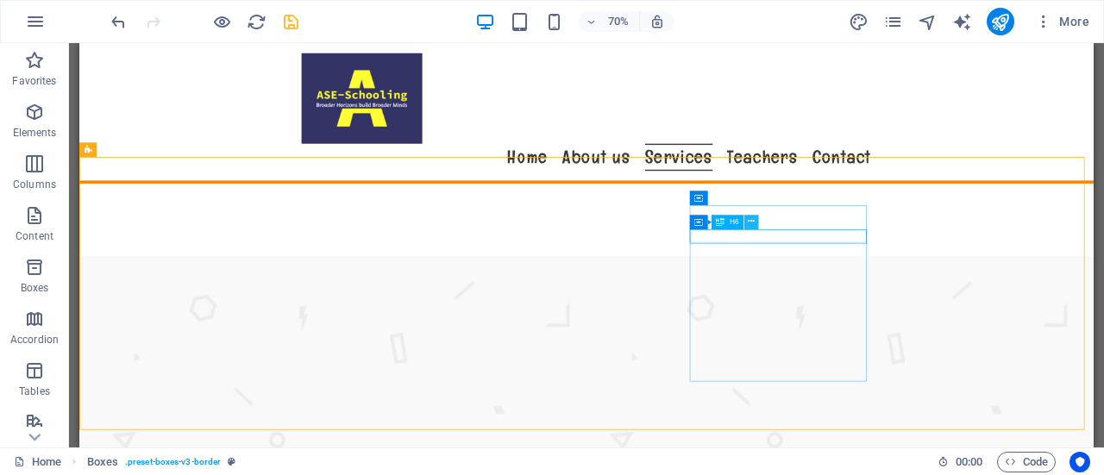
click at [752, 220] on icon at bounding box center [751, 222] width 7 height 13
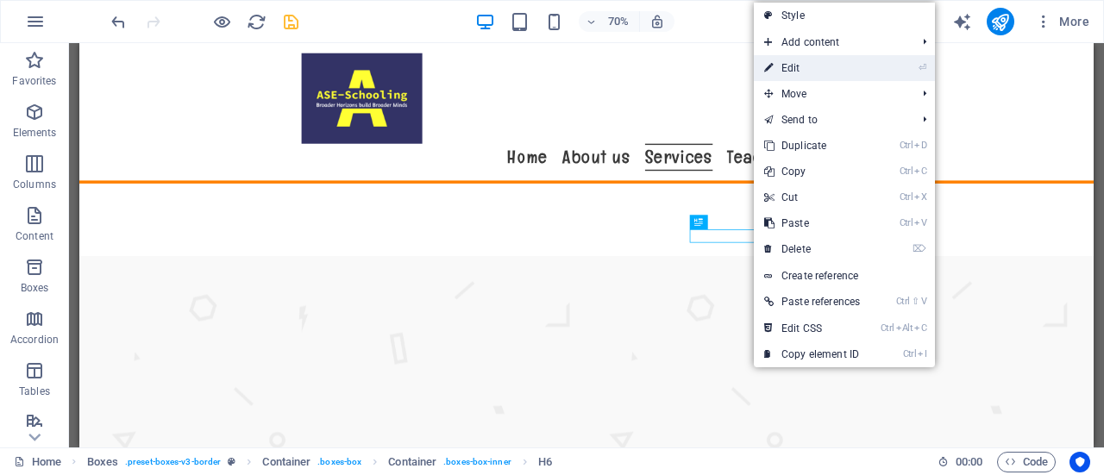
click at [808, 66] on link "⏎ Edit" at bounding box center [812, 68] width 116 height 26
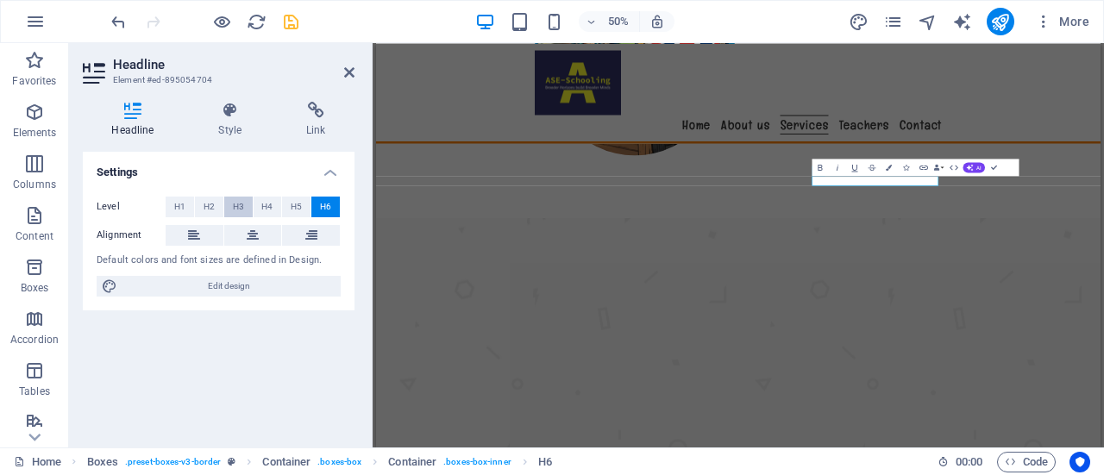
click at [240, 199] on span "H3" at bounding box center [238, 207] width 11 height 21
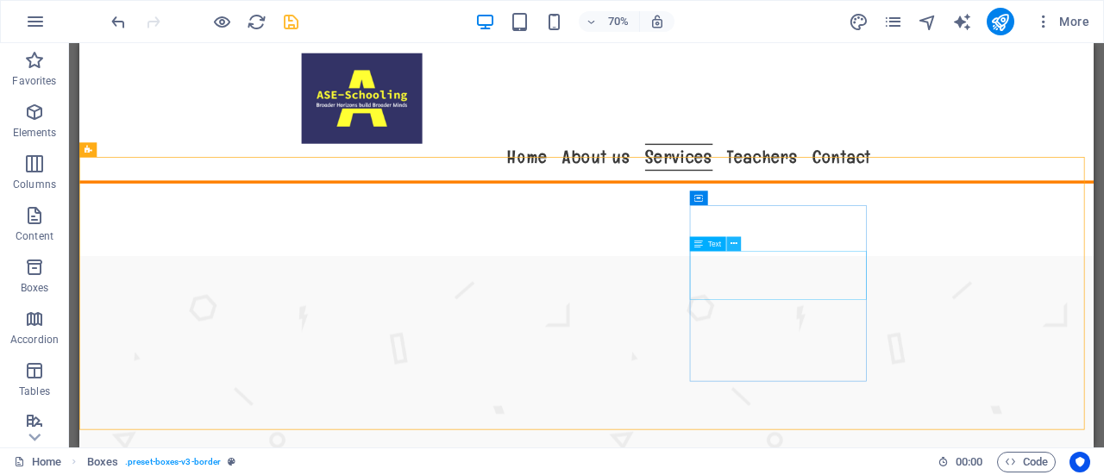
click at [733, 241] on icon at bounding box center [733, 243] width 7 height 13
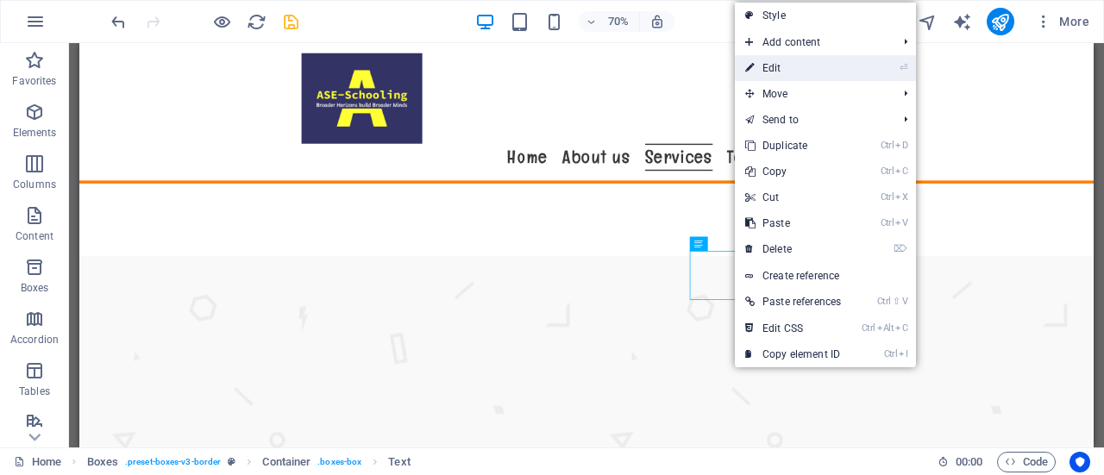
click at [785, 68] on link "⏎ Edit" at bounding box center [793, 68] width 116 height 26
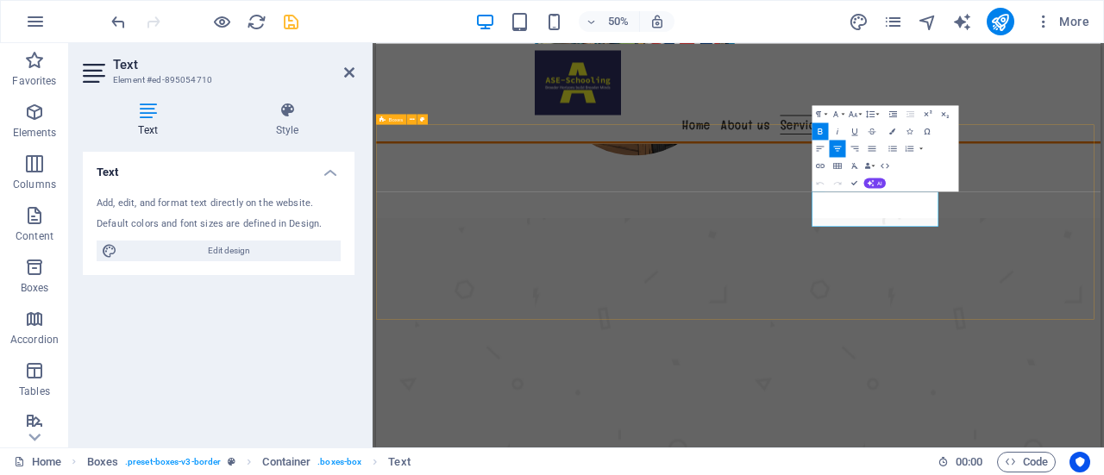
drag, startPoint x: 1264, startPoint y: 342, endPoint x: 1529, endPoint y: 416, distance: 274.7
click at [857, 115] on icon "button" at bounding box center [853, 114] width 10 height 10
click at [850, 149] on link "24" at bounding box center [844, 152] width 31 height 13
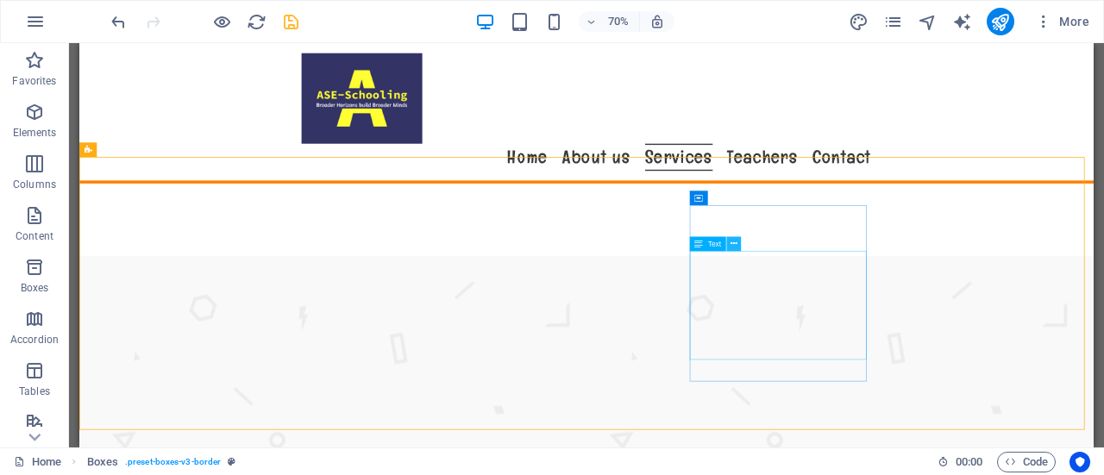
click at [735, 246] on icon at bounding box center [733, 243] width 7 height 13
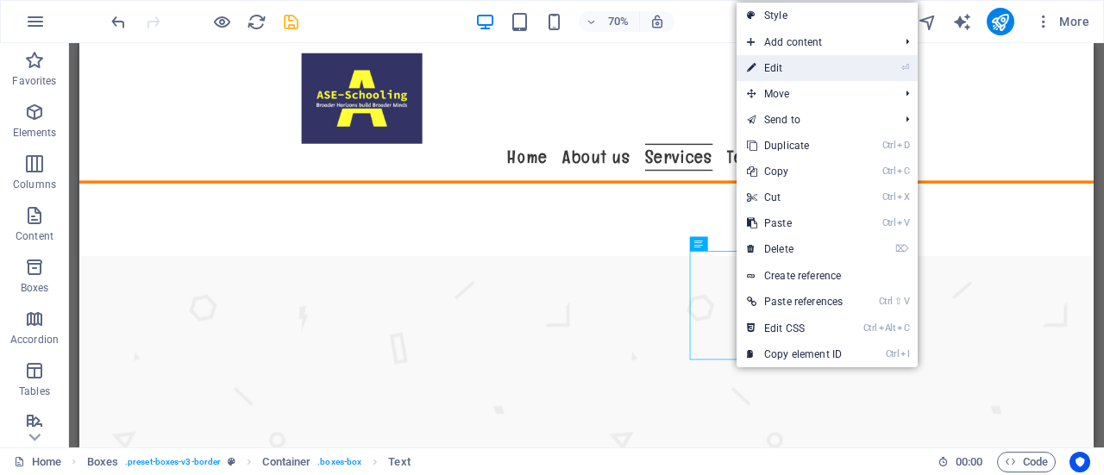
click at [816, 66] on link "⏎ Edit" at bounding box center [794, 68] width 116 height 26
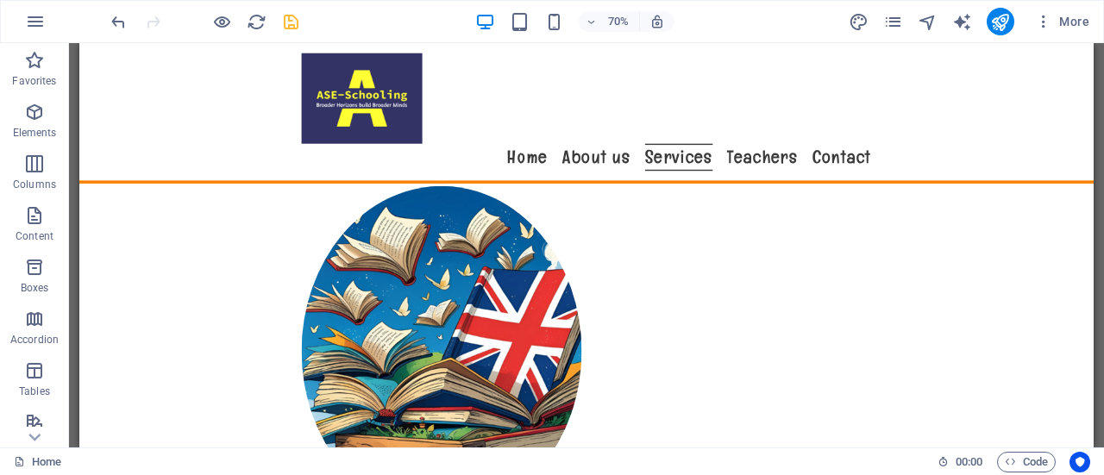
scroll to position [1387, 0]
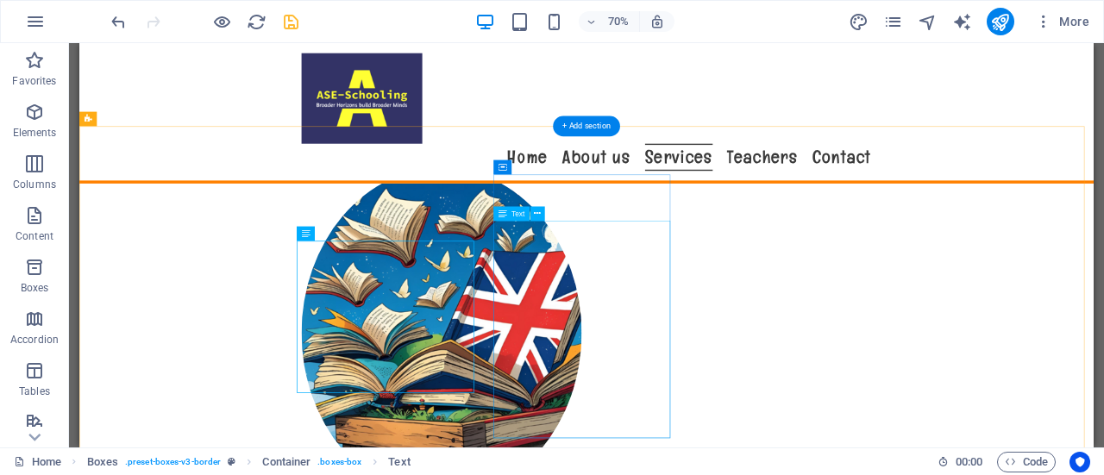
click at [535, 212] on icon at bounding box center [537, 213] width 7 height 13
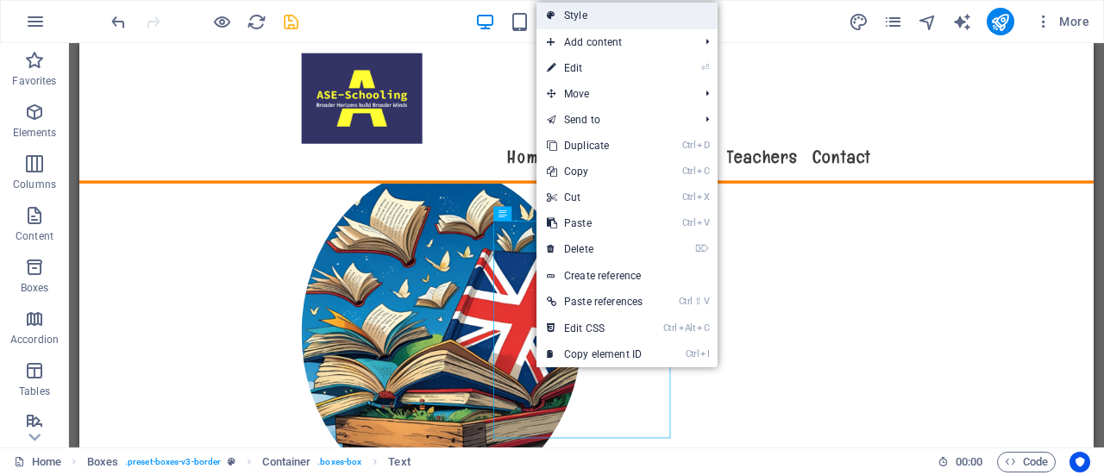
click at [593, 16] on link "Style" at bounding box center [626, 16] width 181 height 26
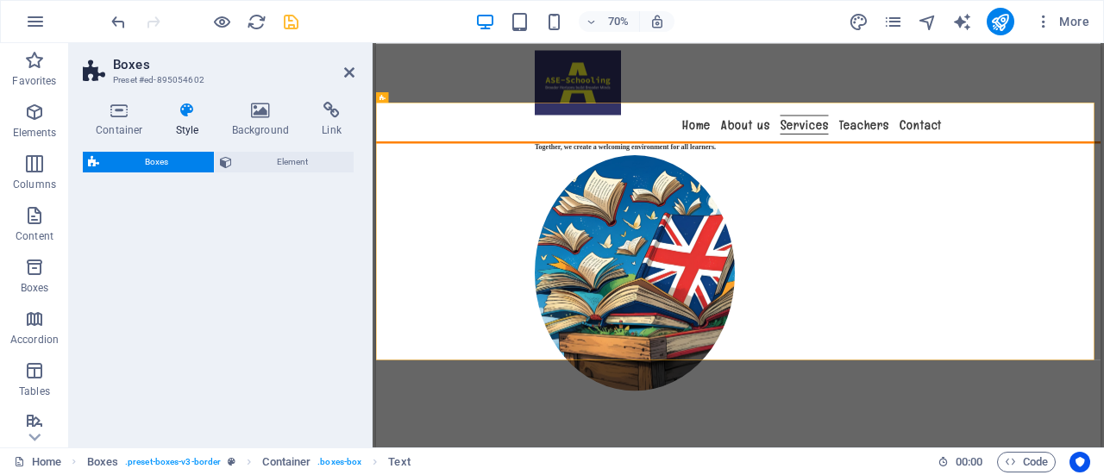
select select "rem"
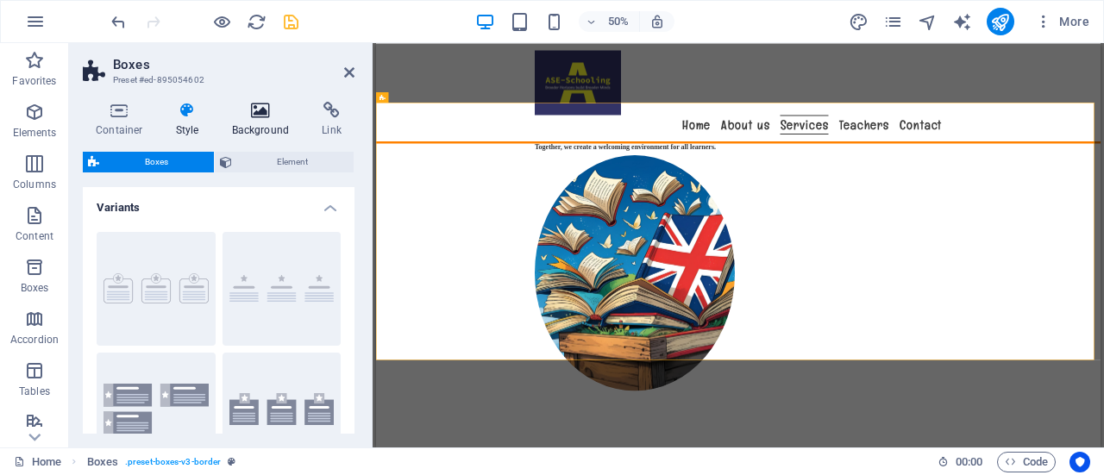
click at [267, 108] on icon at bounding box center [261, 110] width 84 height 17
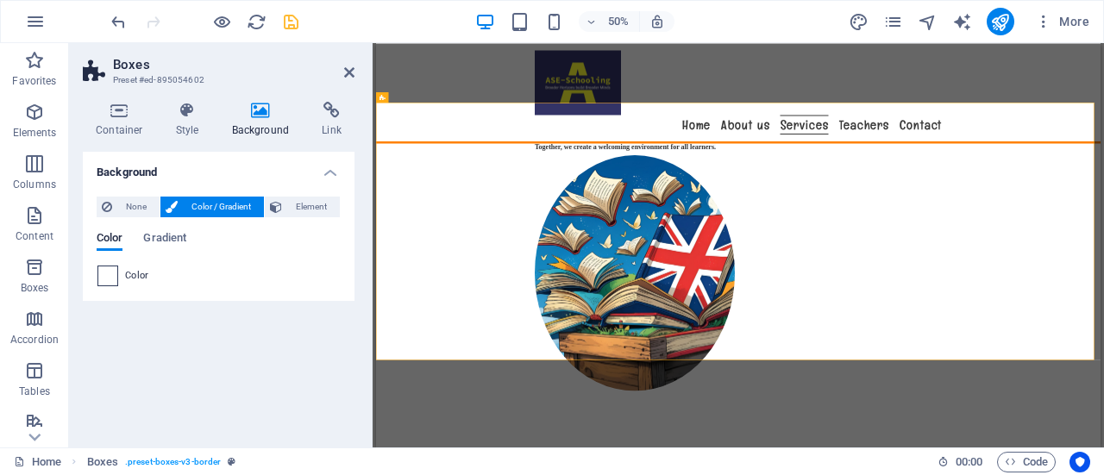
click at [102, 277] on span at bounding box center [107, 275] width 19 height 19
type input "#ffffff"
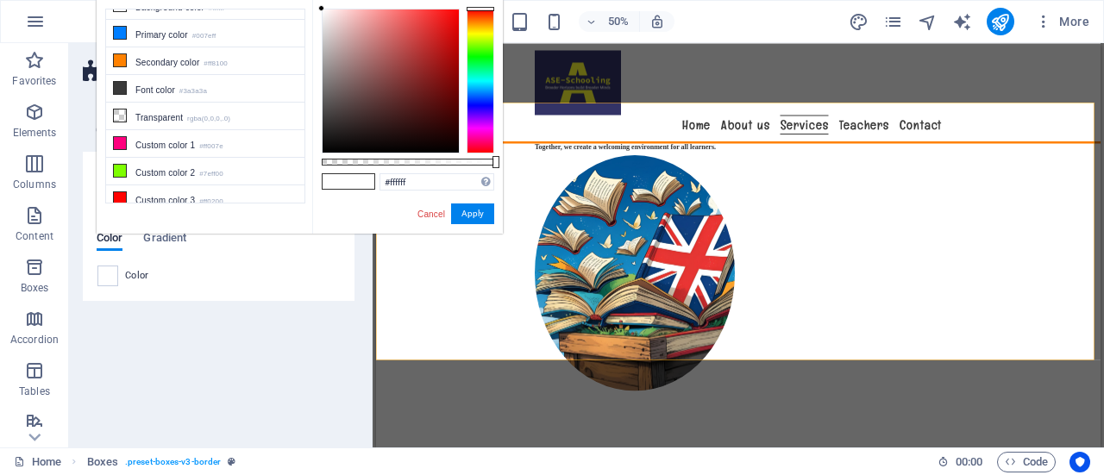
scroll to position [0, 0]
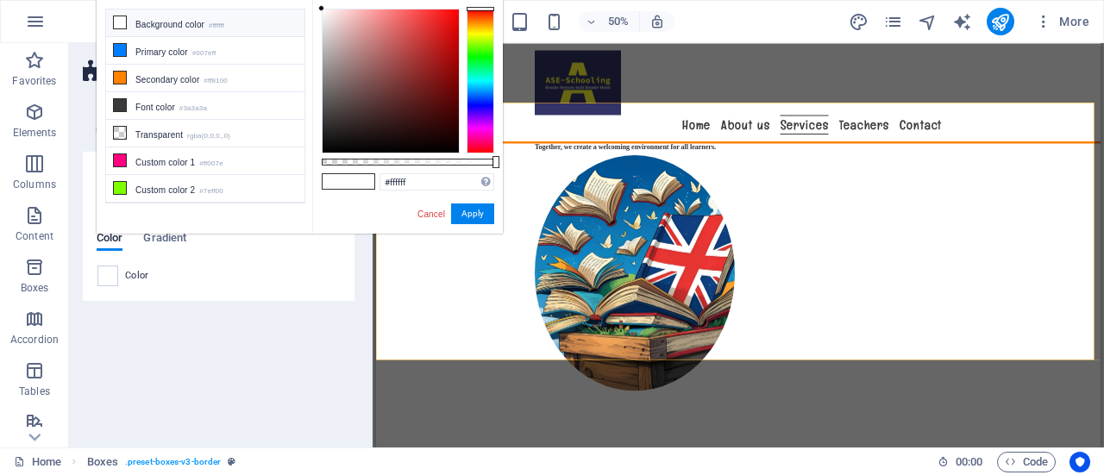
click at [116, 19] on icon at bounding box center [120, 22] width 12 height 12
click at [462, 208] on button "Apply" at bounding box center [472, 214] width 43 height 21
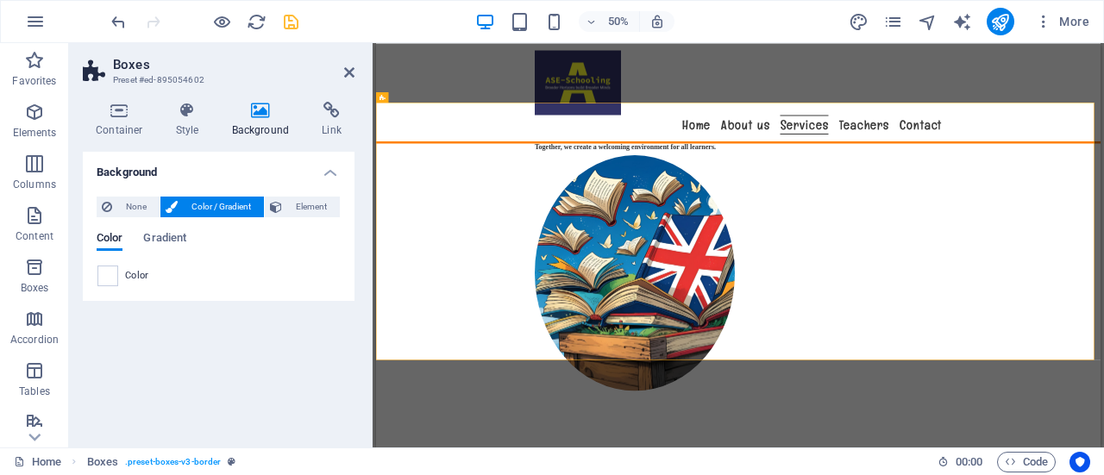
click at [293, 361] on div "Background None Color / Gradient Element Stretch background to full-width Color…" at bounding box center [219, 293] width 272 height 282
click at [561, 179] on icon at bounding box center [563, 178] width 5 height 9
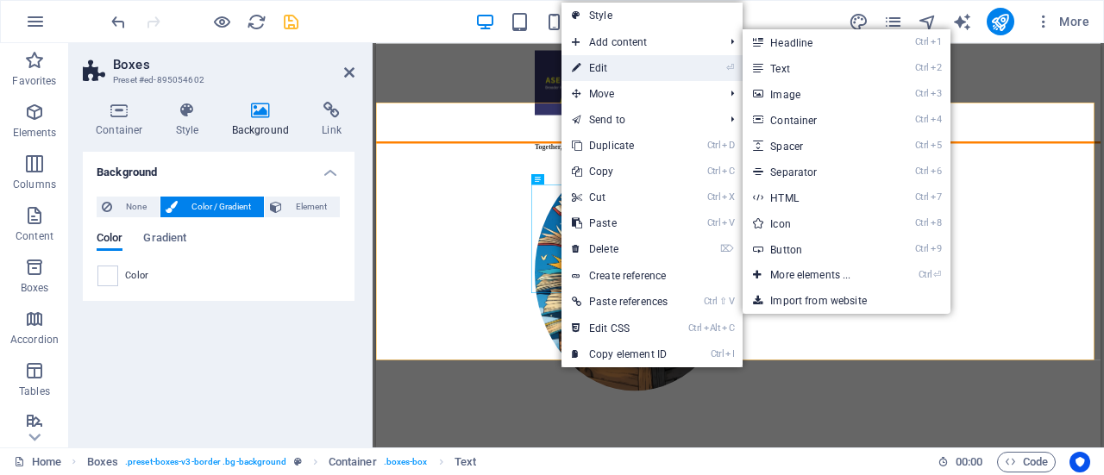
click at [630, 65] on link "⏎ Edit" at bounding box center [619, 68] width 116 height 26
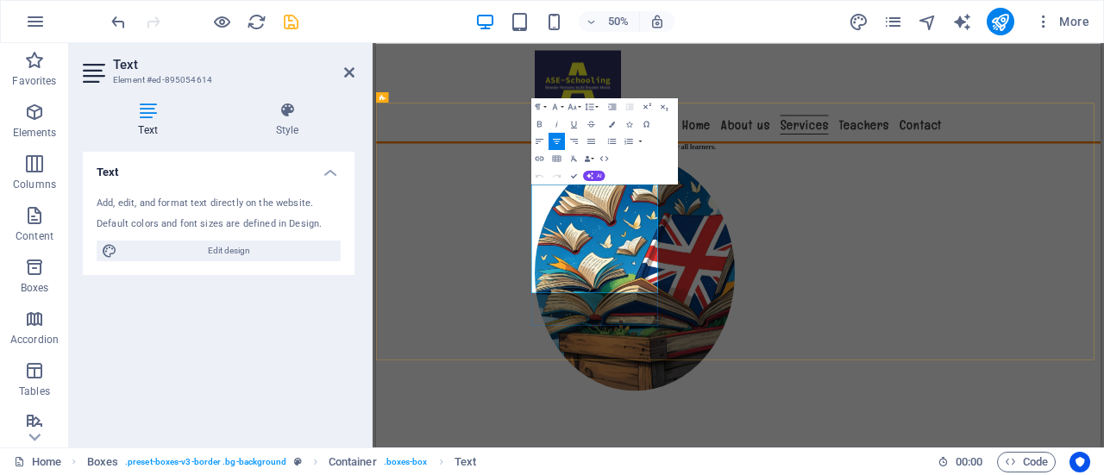
drag, startPoint x: 694, startPoint y: 350, endPoint x: 898, endPoint y: 536, distance: 275.9
click at [576, 103] on icon "button" at bounding box center [572, 107] width 10 height 10
click at [568, 143] on link "24" at bounding box center [563, 145] width 31 height 13
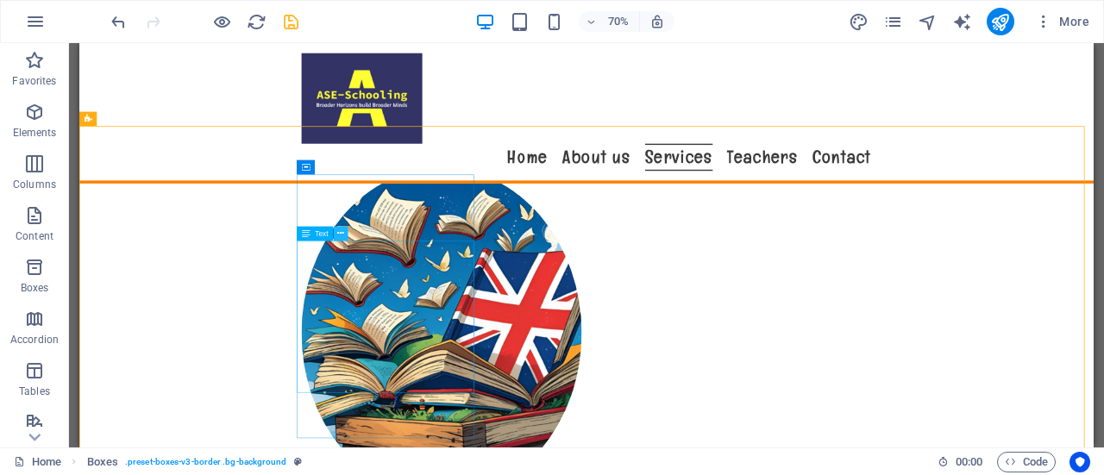
click at [342, 233] on icon at bounding box center [340, 233] width 7 height 13
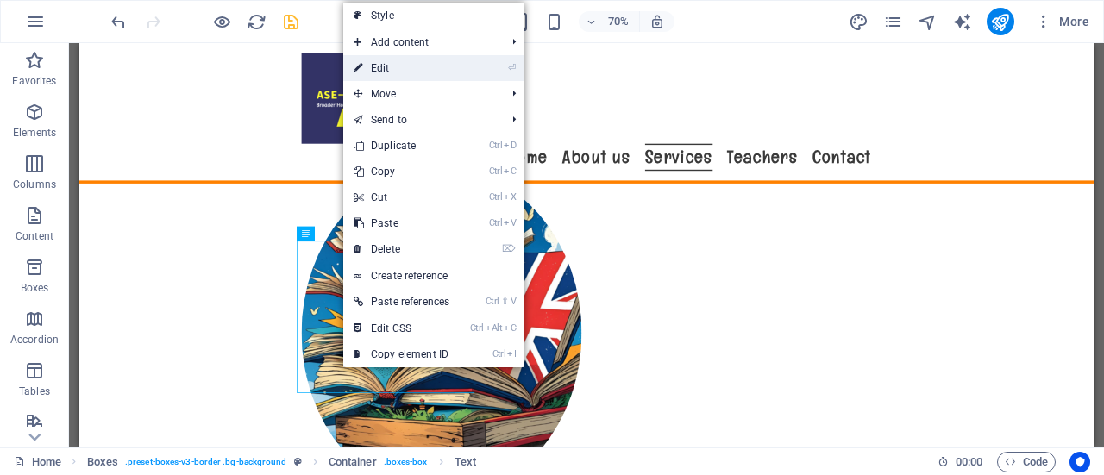
click at [427, 69] on link "⏎ Edit" at bounding box center [401, 68] width 116 height 26
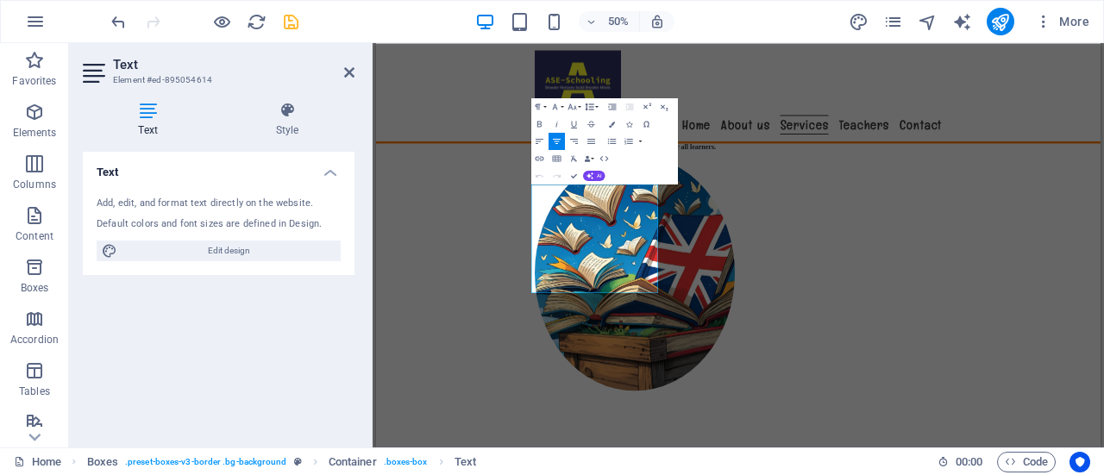
click at [590, 104] on icon "button" at bounding box center [590, 107] width 10 height 10
click at [581, 149] on link "1.15" at bounding box center [576, 149] width 38 height 13
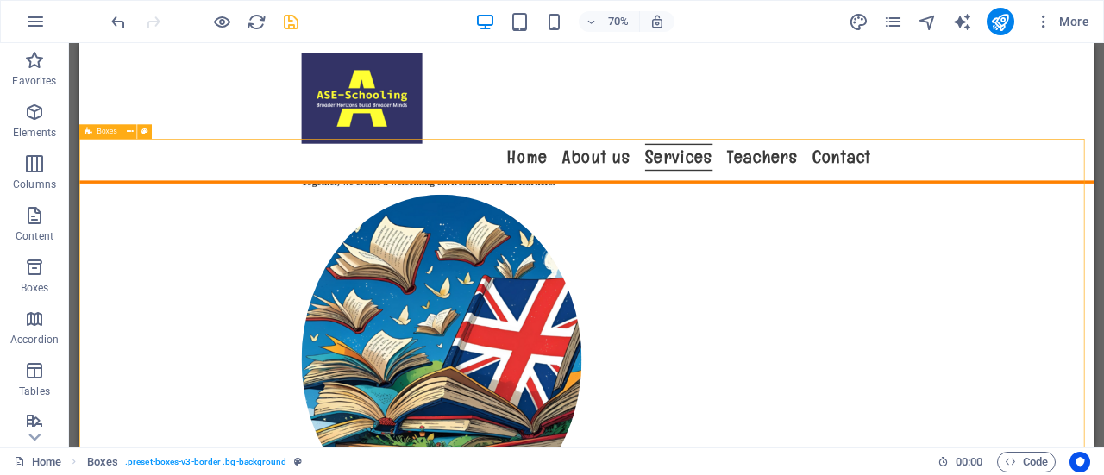
scroll to position [1332, 0]
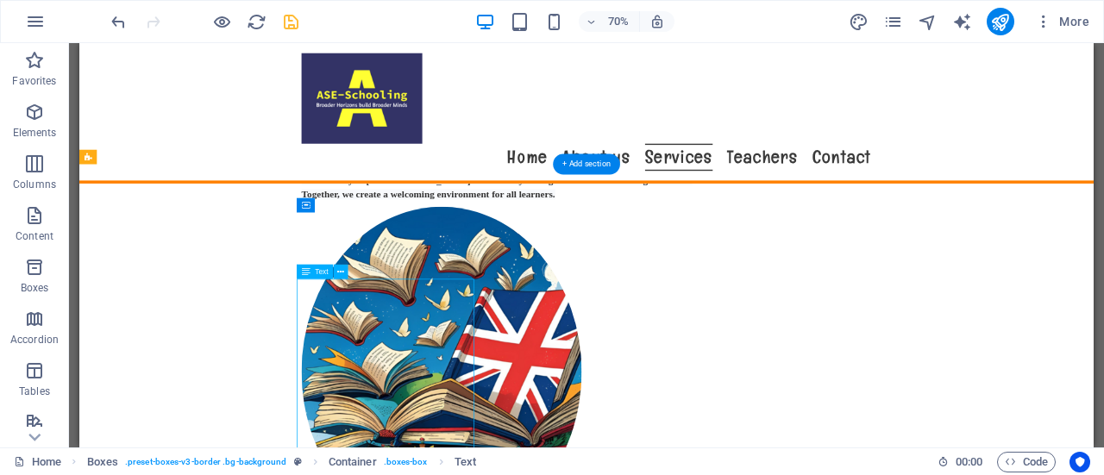
click at [298, 208] on div "Container" at bounding box center [306, 204] width 18 height 15
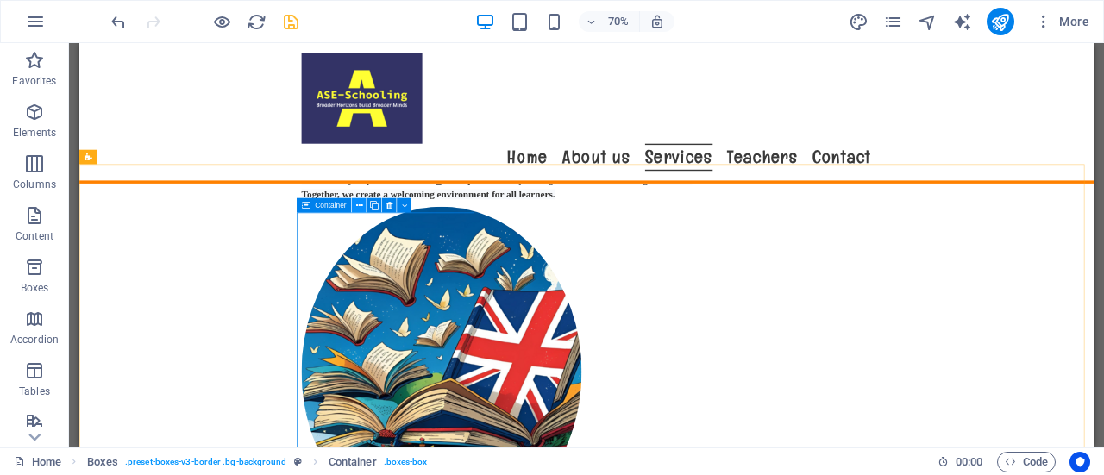
click at [359, 206] on icon at bounding box center [359, 205] width 7 height 13
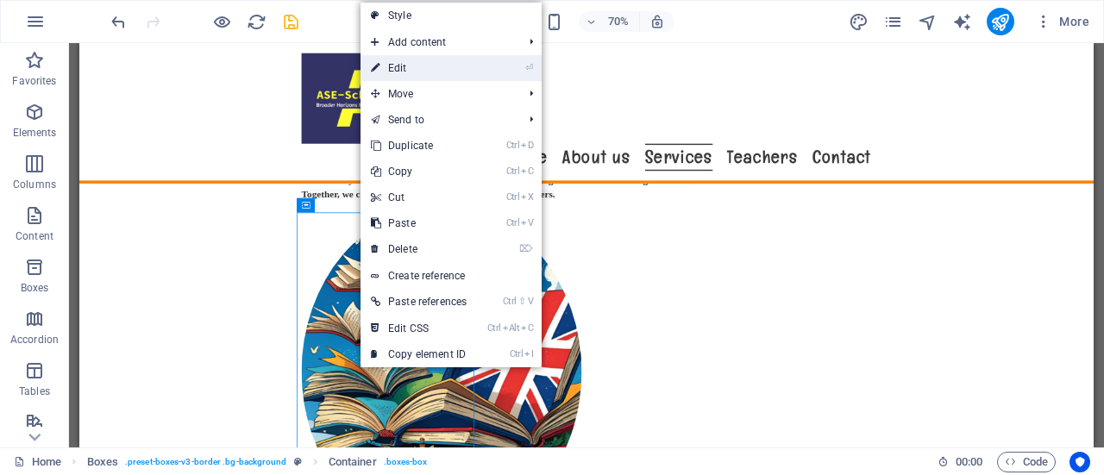
click at [461, 63] on link "⏎ Edit" at bounding box center [418, 68] width 116 height 26
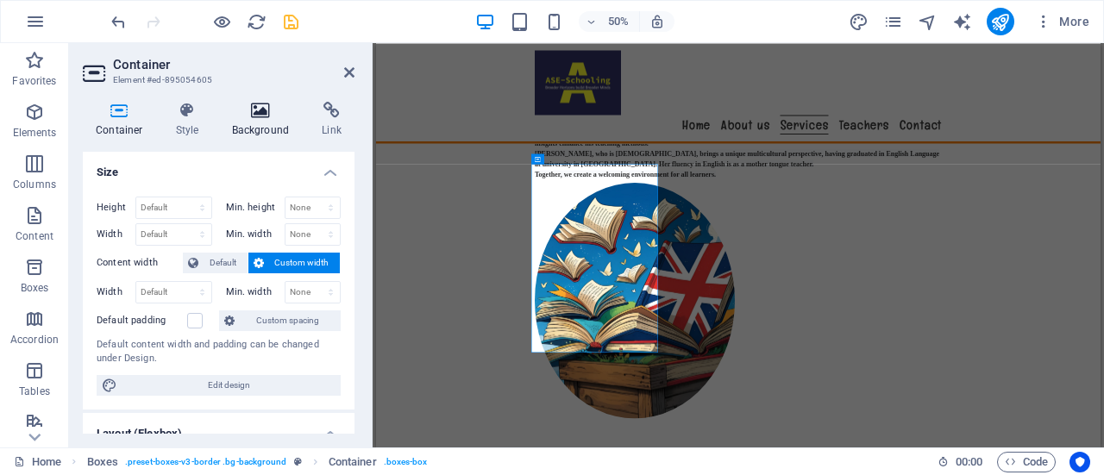
click at [262, 116] on icon at bounding box center [261, 110] width 84 height 17
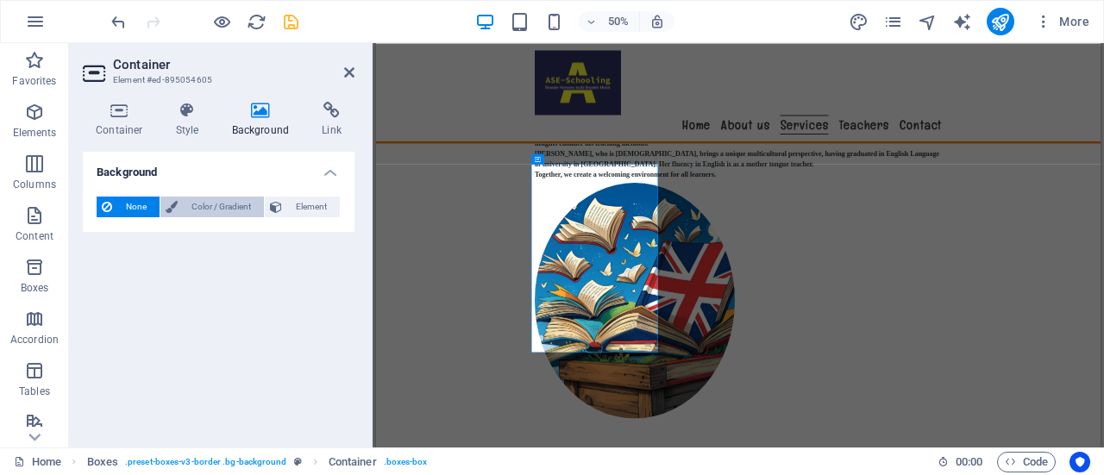
click at [214, 200] on span "Color / Gradient" at bounding box center [221, 207] width 76 height 21
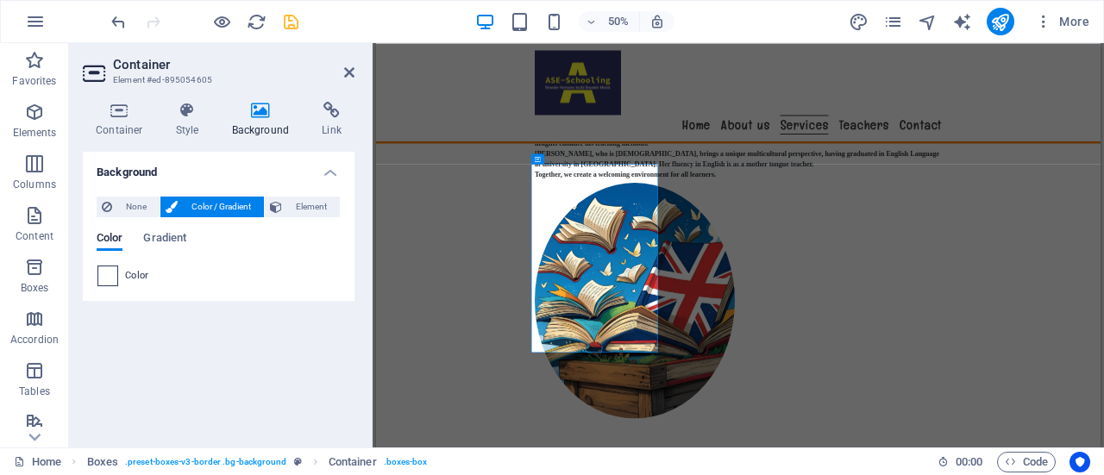
click at [107, 267] on span at bounding box center [107, 275] width 19 height 19
type input "#ffffff"
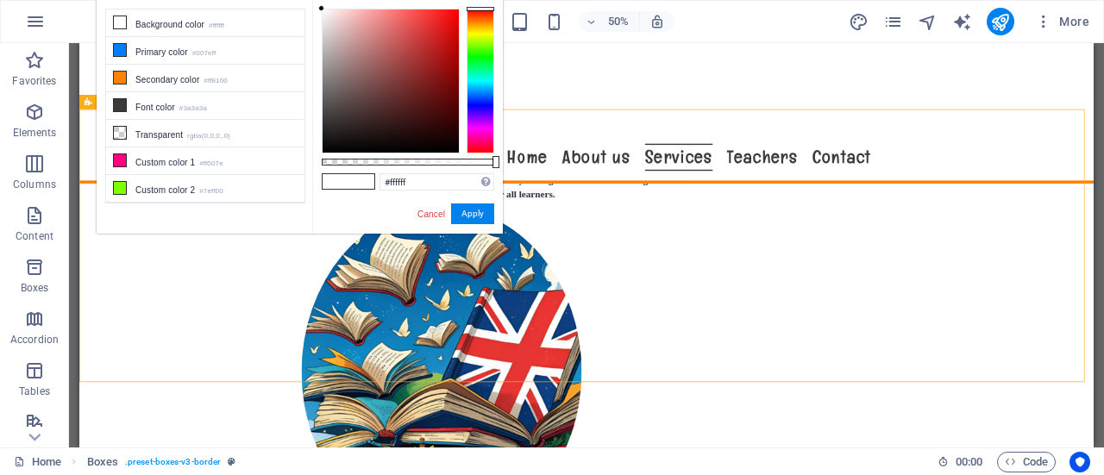
scroll to position [1925, 0]
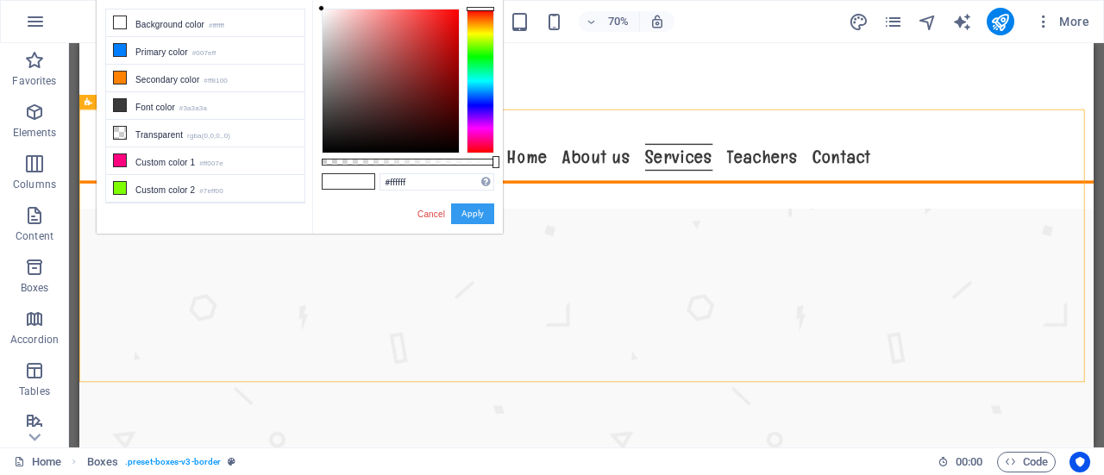
click at [466, 208] on button "Apply" at bounding box center [472, 214] width 43 height 21
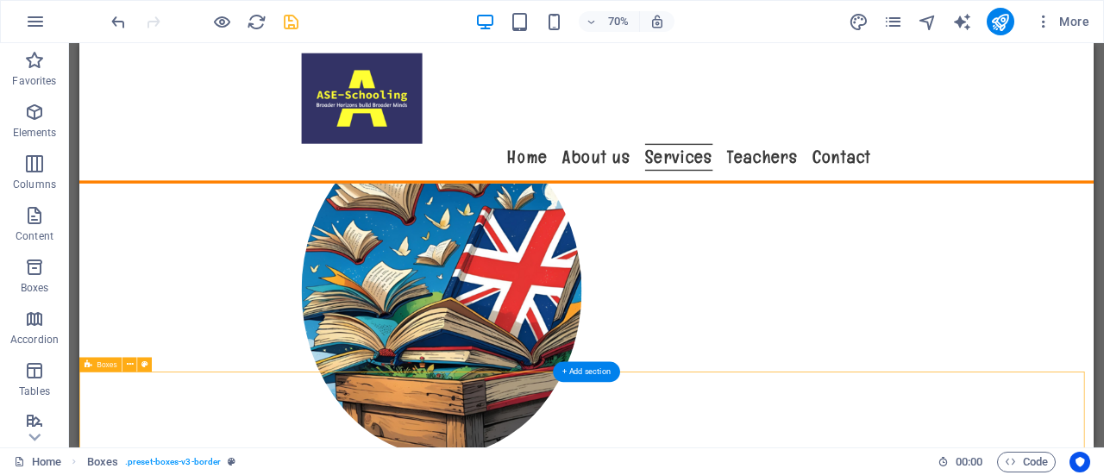
scroll to position [1444, 0]
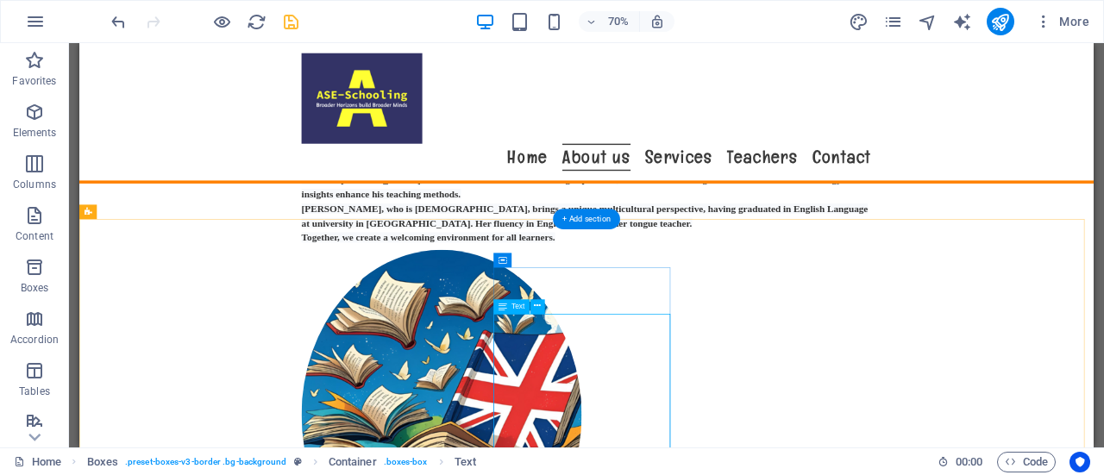
scroll to position [1254, 0]
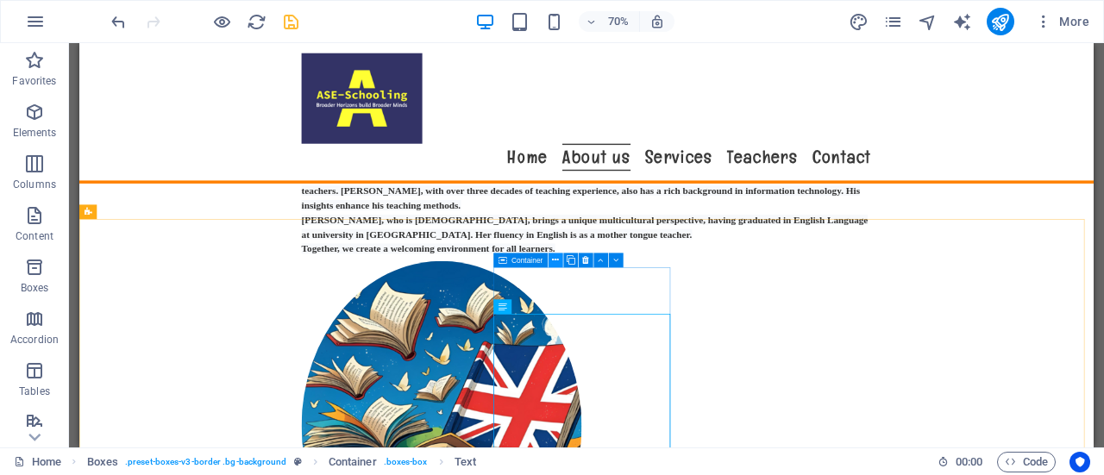
click at [555, 259] on icon at bounding box center [555, 260] width 7 height 13
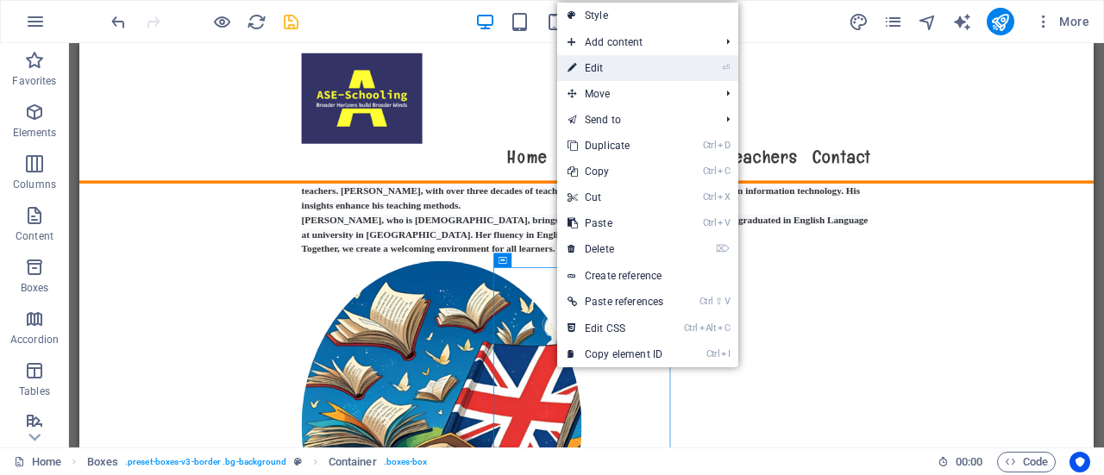
click at [624, 67] on link "⏎ Edit" at bounding box center [615, 68] width 116 height 26
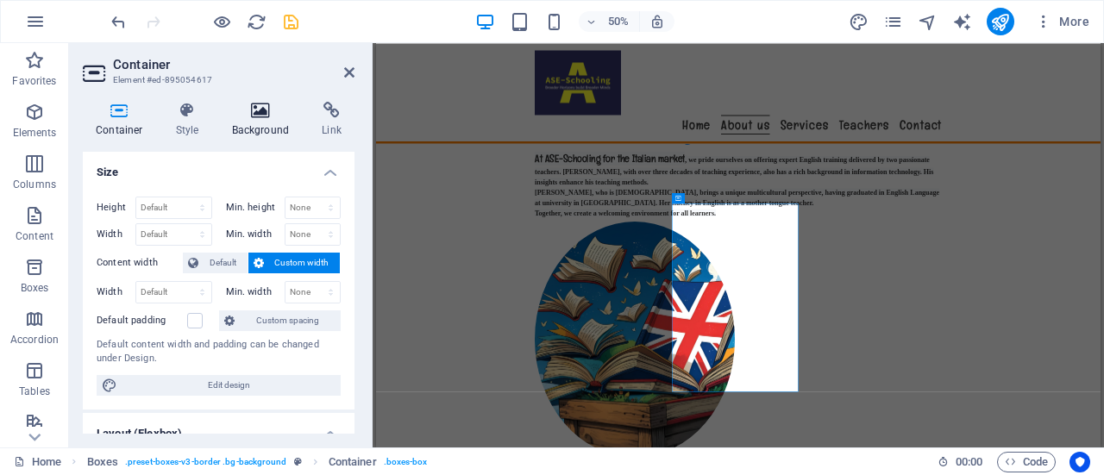
click at [258, 113] on icon at bounding box center [261, 110] width 84 height 17
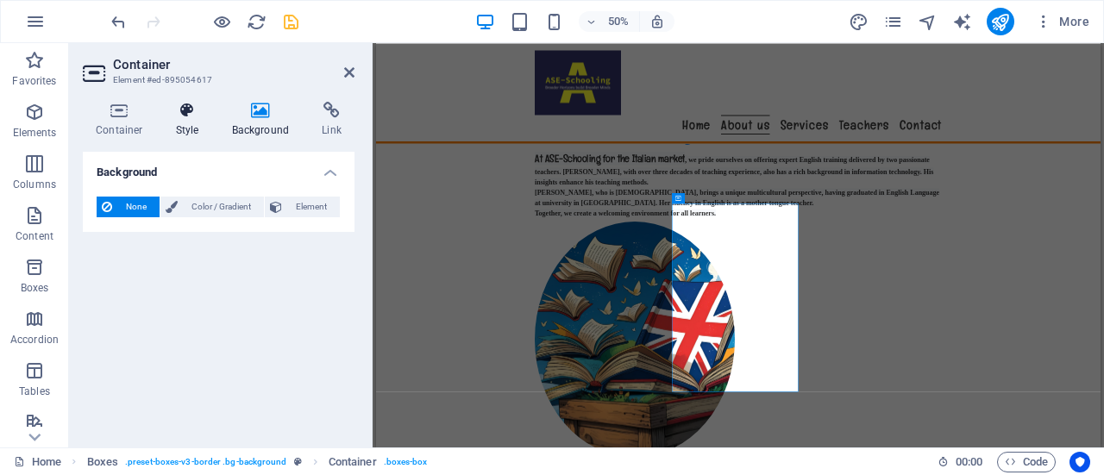
click at [188, 103] on icon at bounding box center [187, 110] width 49 height 17
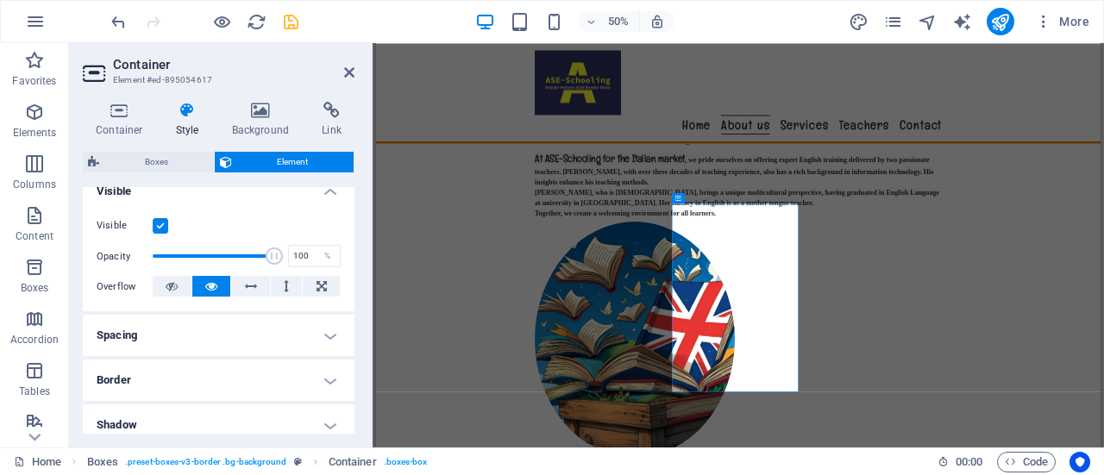
scroll to position [0, 0]
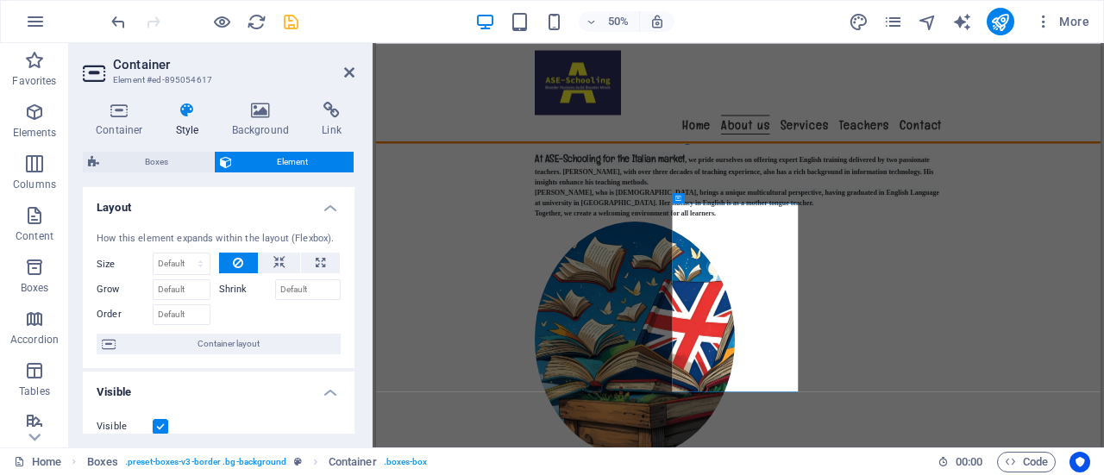
click at [192, 110] on icon at bounding box center [187, 110] width 49 height 17
click at [185, 122] on h4 "Style" at bounding box center [191, 120] width 56 height 36
click at [167, 166] on span "Boxes" at bounding box center [156, 162] width 104 height 21
select select "rem"
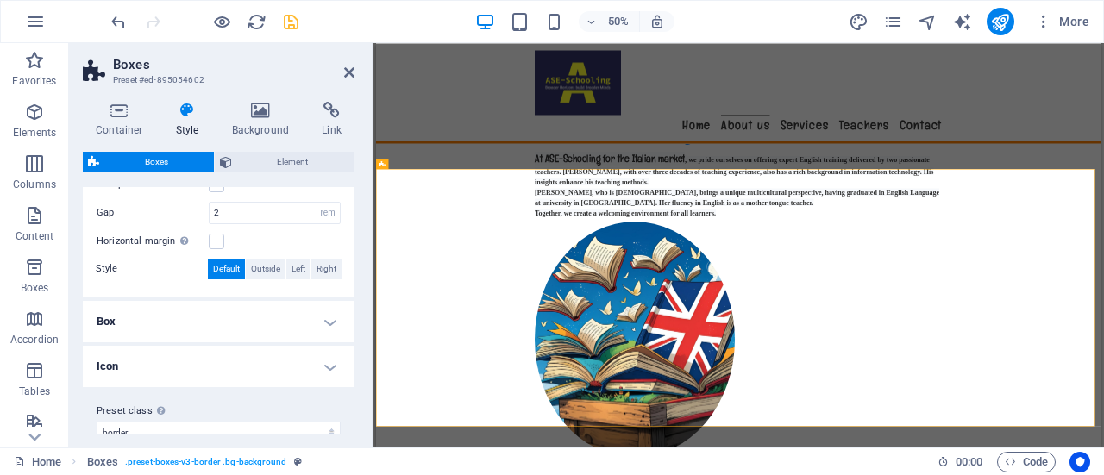
scroll to position [407, 0]
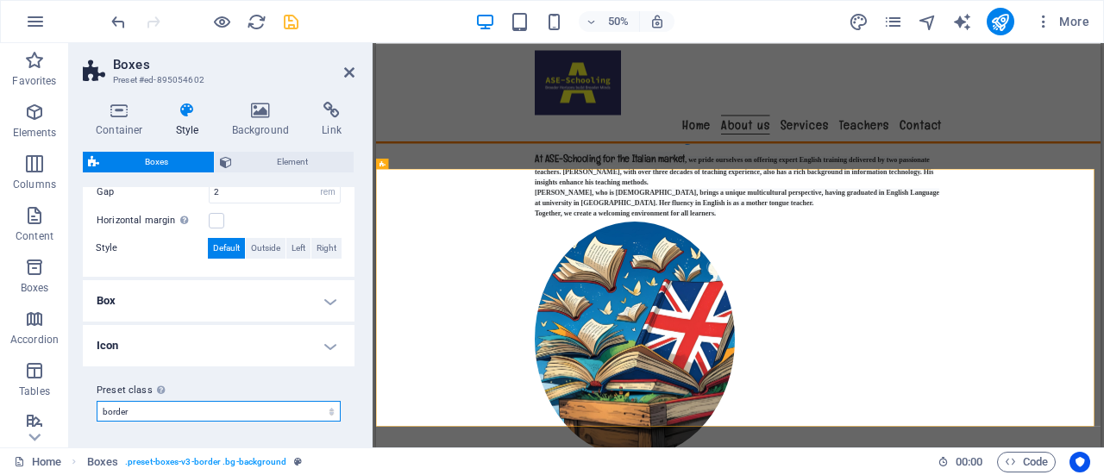
click at [326, 413] on select "border Add preset class" at bounding box center [219, 411] width 244 height 21
click at [97, 401] on select "border Add preset class" at bounding box center [219, 411] width 244 height 21
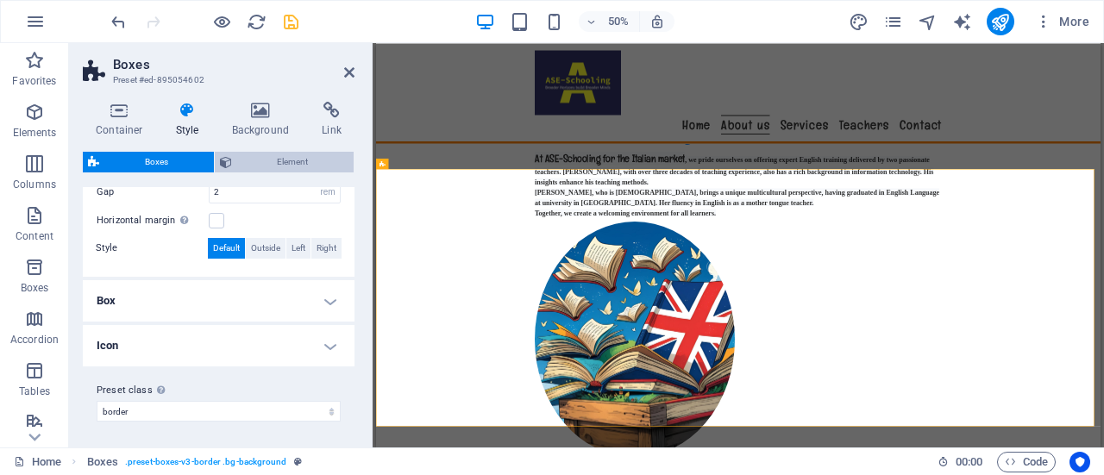
click at [309, 162] on span "Element" at bounding box center [293, 162] width 112 height 21
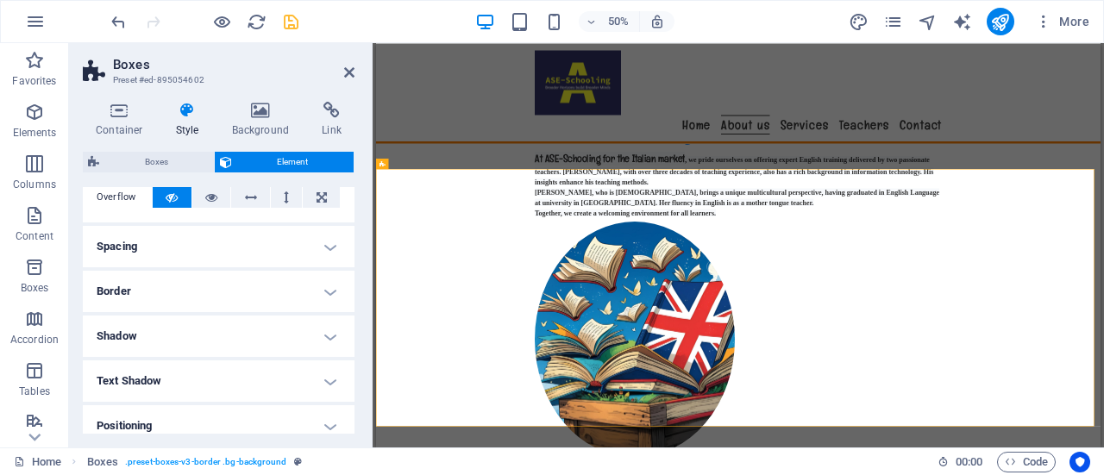
scroll to position [109, 0]
click at [336, 291] on h4 "Border" at bounding box center [219, 287] width 272 height 41
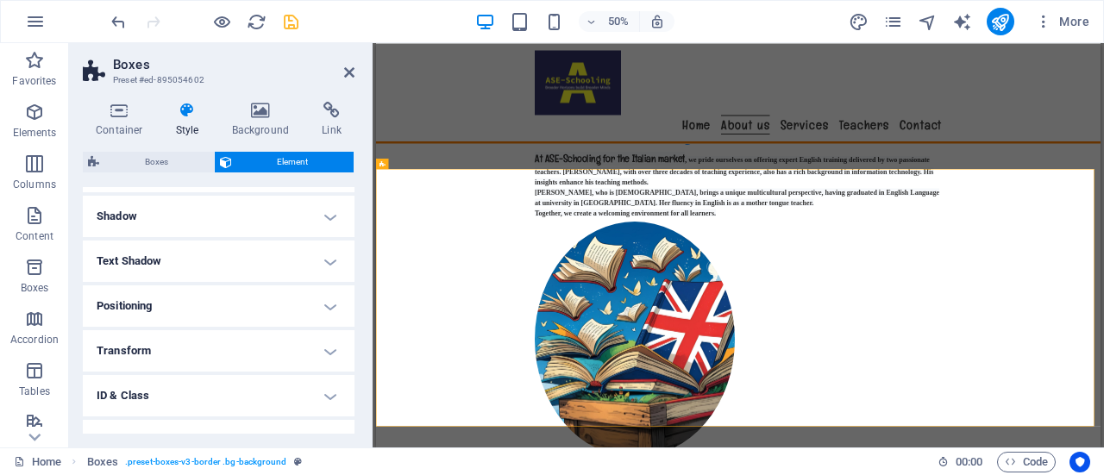
scroll to position [302, 0]
click at [330, 301] on h4 "Positioning" at bounding box center [219, 299] width 272 height 41
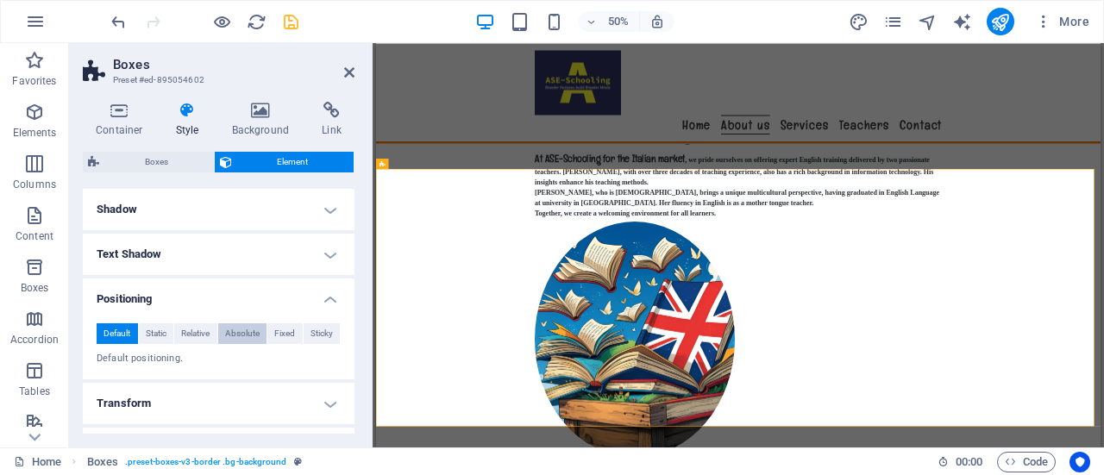
click at [248, 333] on span "Absolute" at bounding box center [242, 333] width 34 height 21
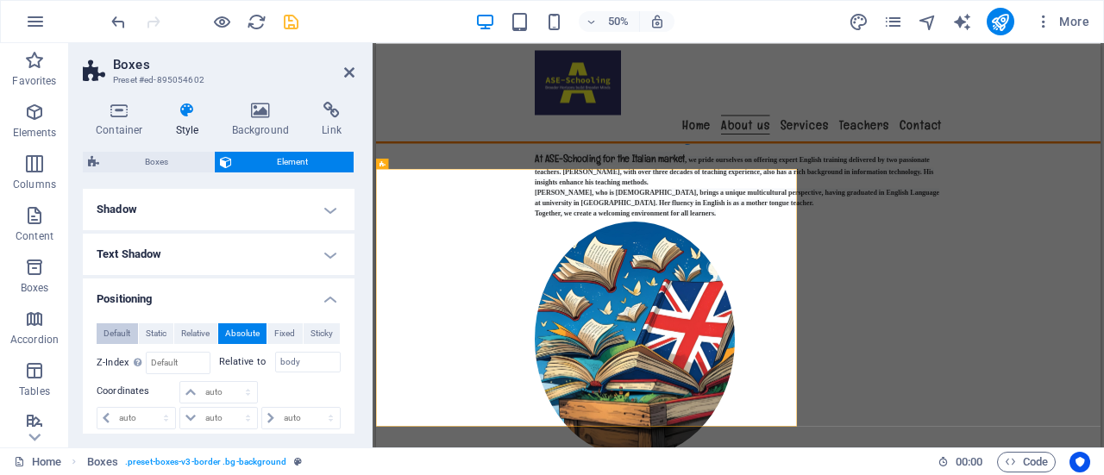
click at [121, 335] on span "Default" at bounding box center [116, 333] width 27 height 21
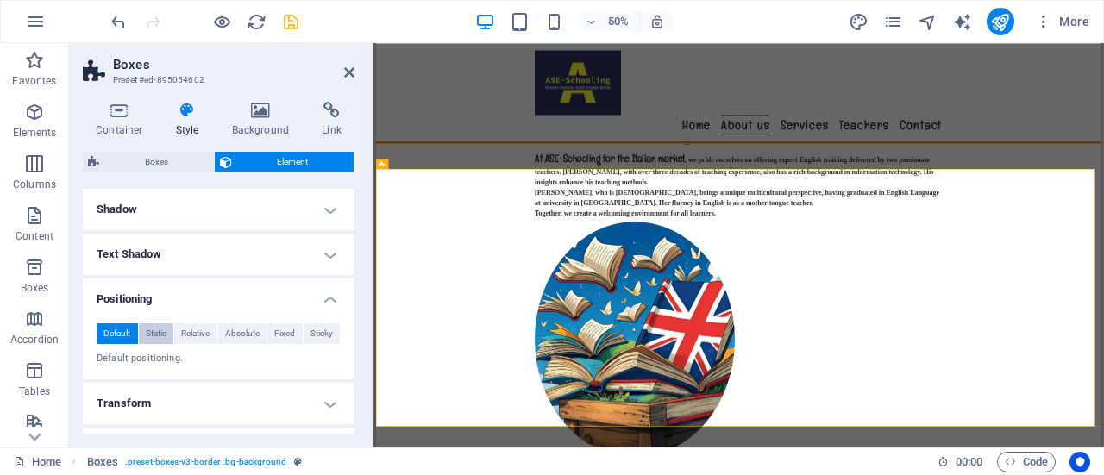
click at [155, 335] on span "Static" at bounding box center [156, 333] width 21 height 21
click at [202, 331] on span "Relative" at bounding box center [195, 333] width 28 height 21
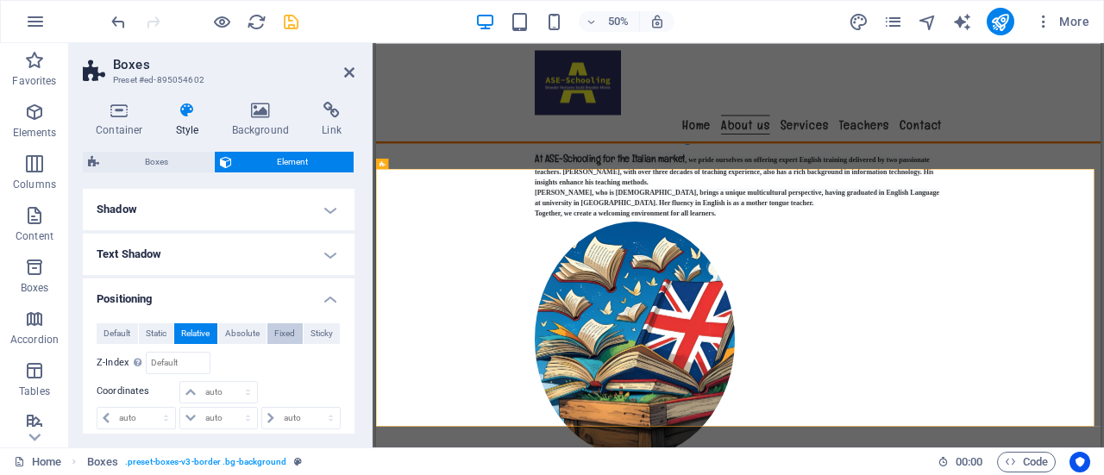
click at [288, 333] on span "Fixed" at bounding box center [284, 333] width 21 height 21
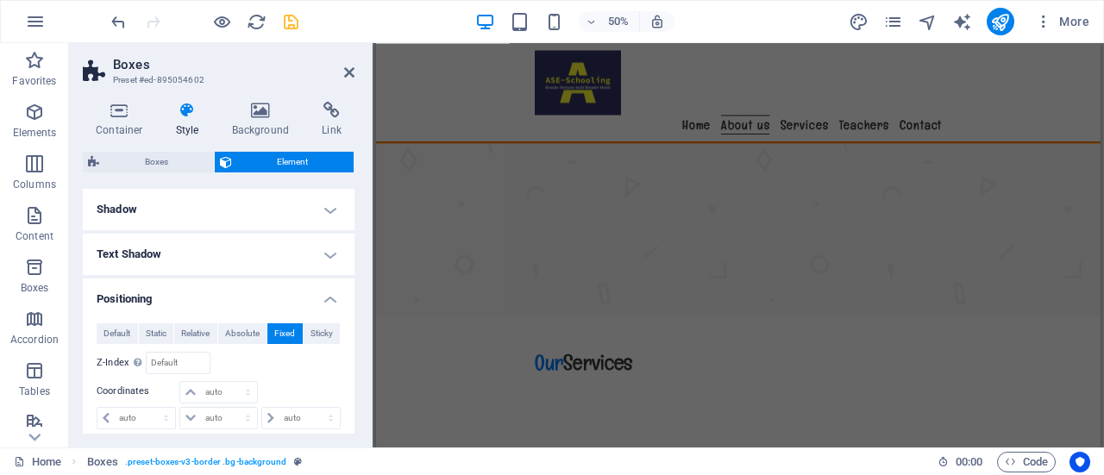
scroll to position [3043, 0]
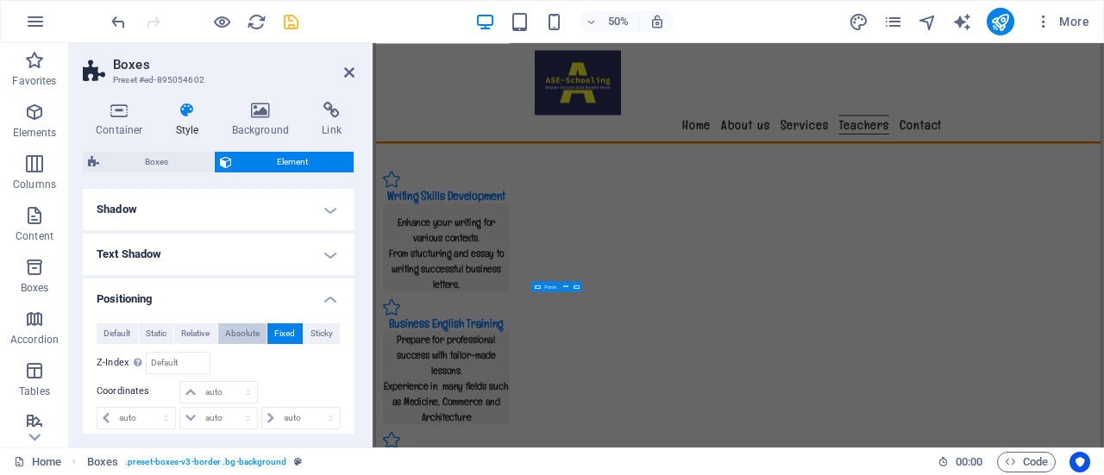
click at [242, 332] on span "Absolute" at bounding box center [242, 333] width 34 height 21
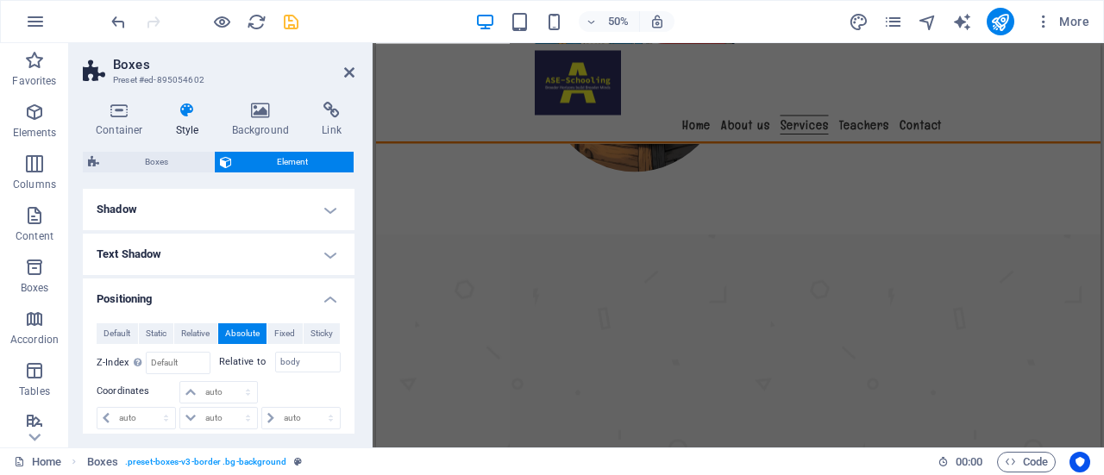
scroll to position [1357, 0]
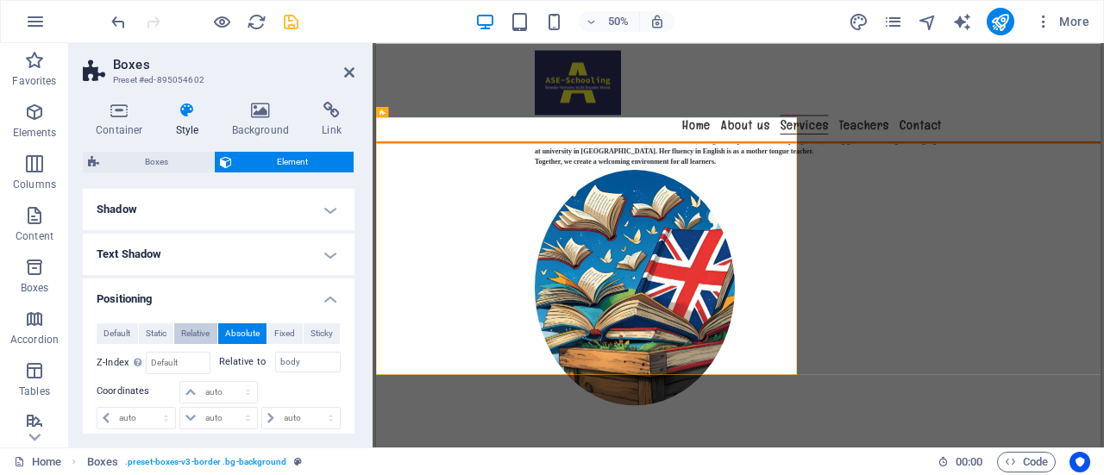
click at [198, 334] on span "Relative" at bounding box center [195, 333] width 28 height 21
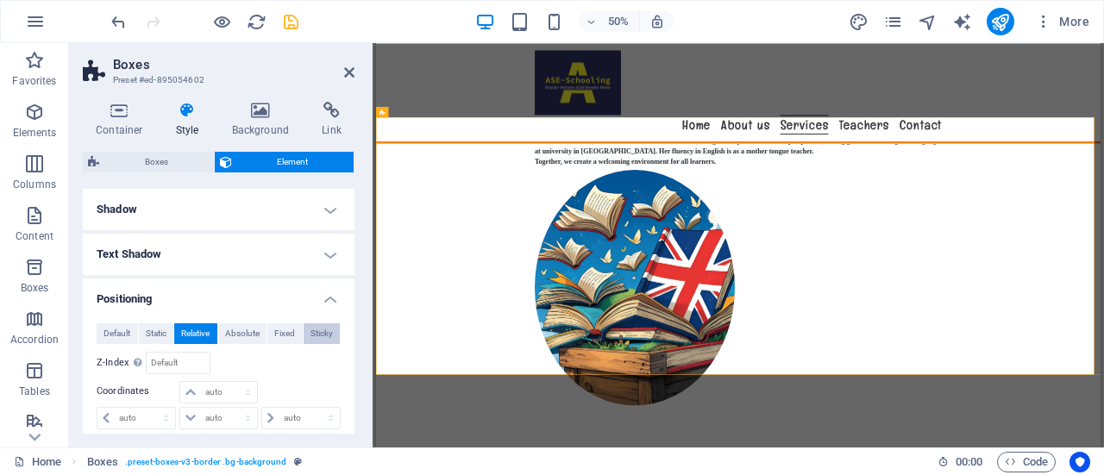
click at [331, 335] on button "Sticky" at bounding box center [322, 333] width 37 height 21
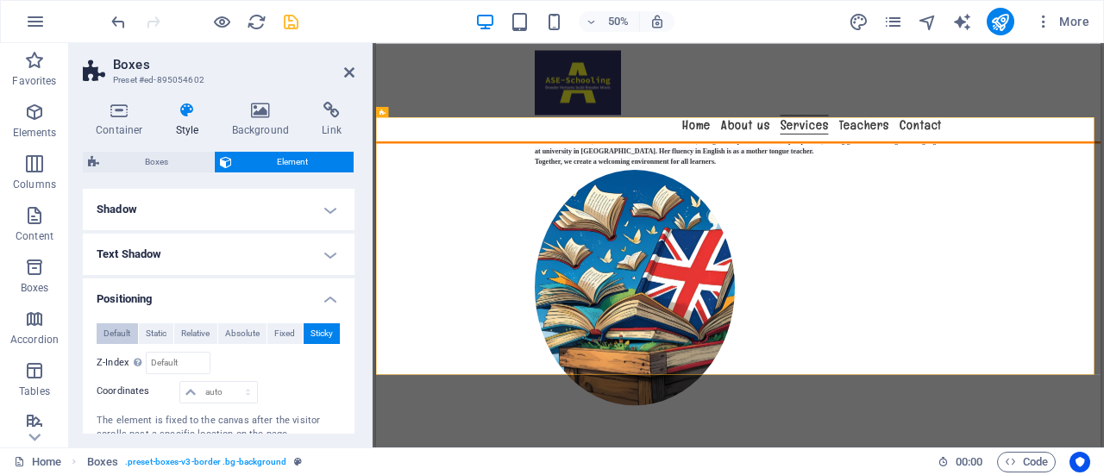
click at [122, 335] on span "Default" at bounding box center [116, 333] width 27 height 21
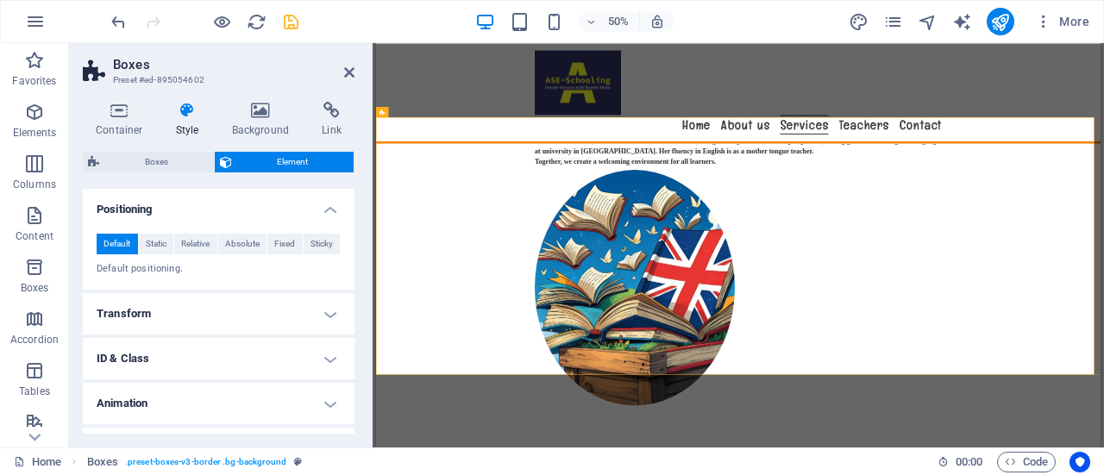
scroll to position [425, 0]
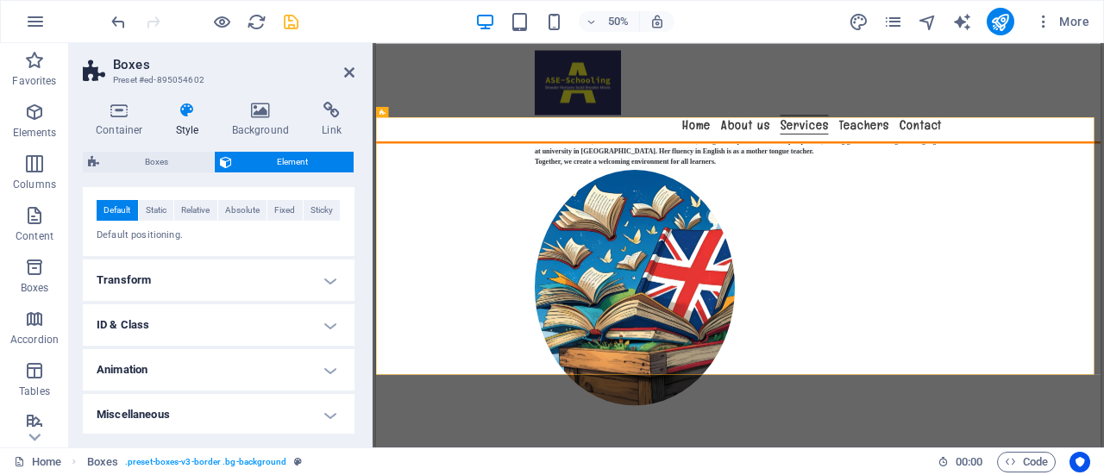
click at [312, 424] on h4 "Miscellaneous" at bounding box center [219, 414] width 272 height 41
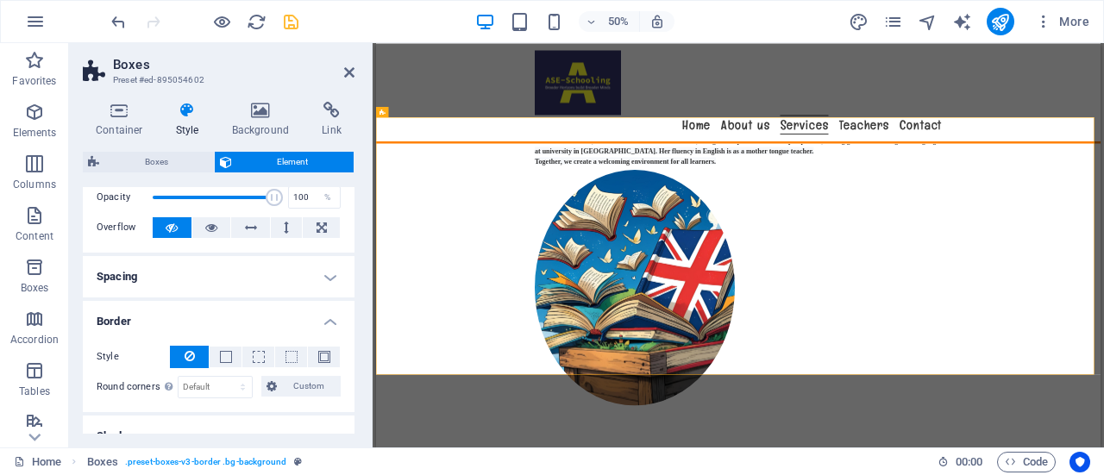
scroll to position [0, 0]
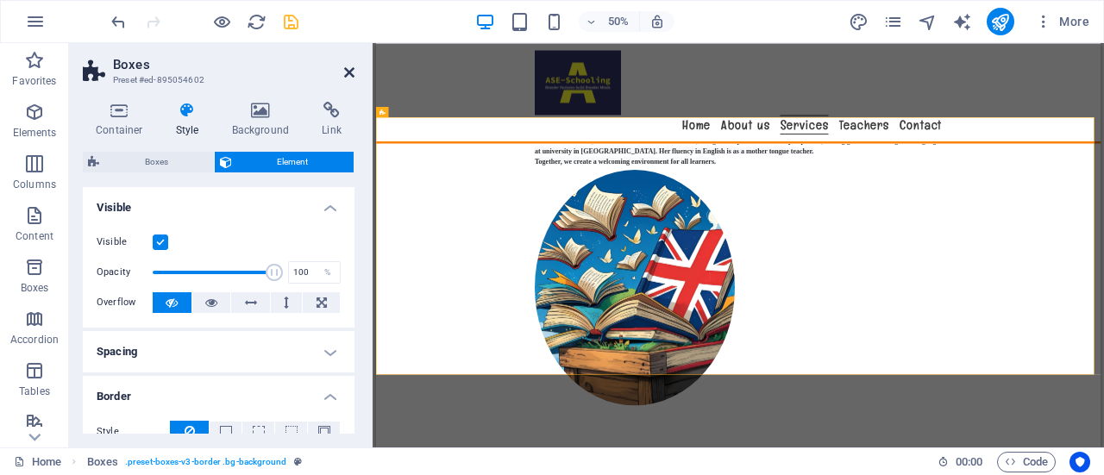
click at [348, 72] on icon at bounding box center [349, 73] width 10 height 14
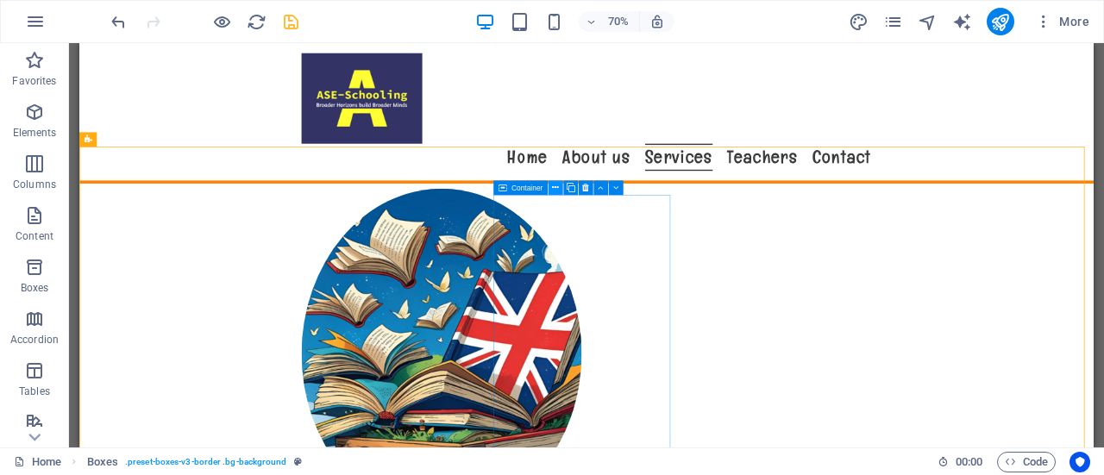
click at [554, 182] on icon at bounding box center [555, 187] width 7 height 13
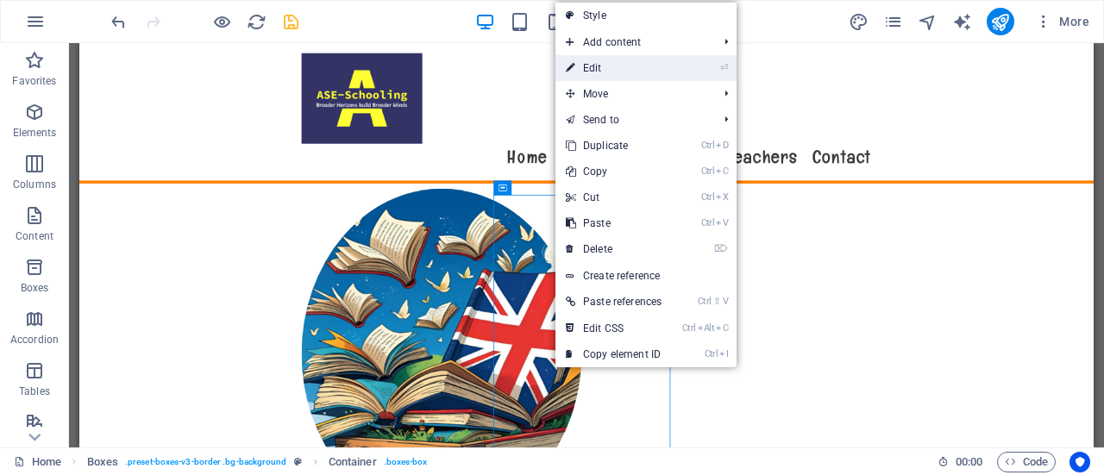
click at [617, 65] on link "⏎ Edit" at bounding box center [613, 68] width 116 height 26
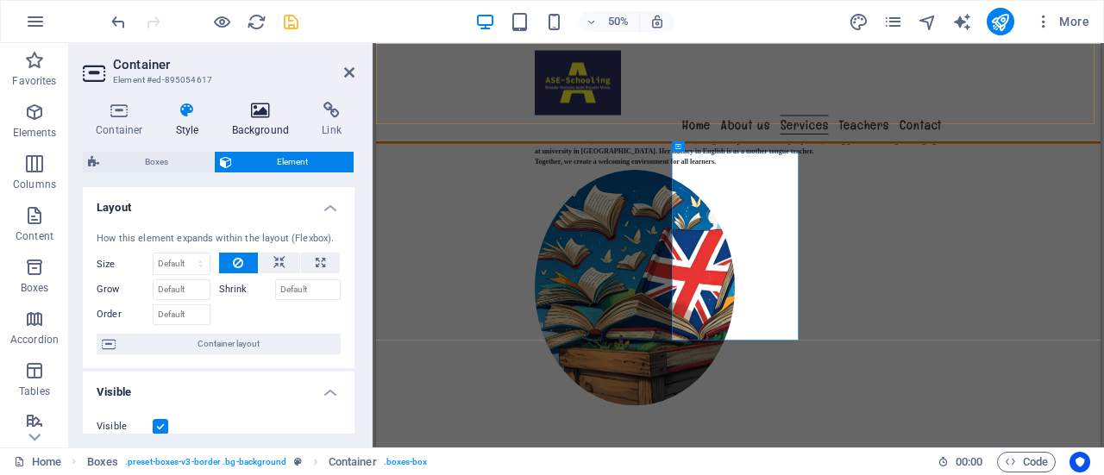
click at [260, 109] on icon at bounding box center [261, 110] width 84 height 17
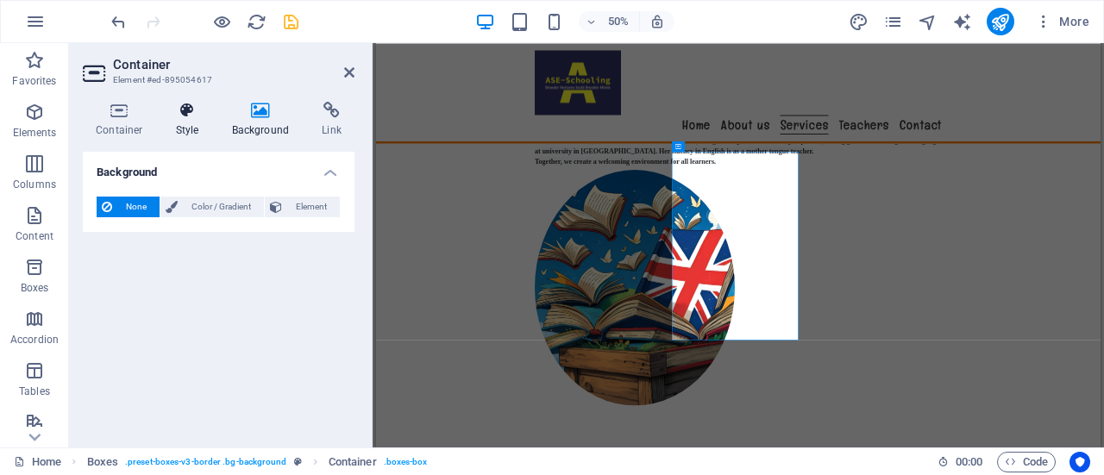
click at [196, 116] on icon at bounding box center [187, 110] width 49 height 17
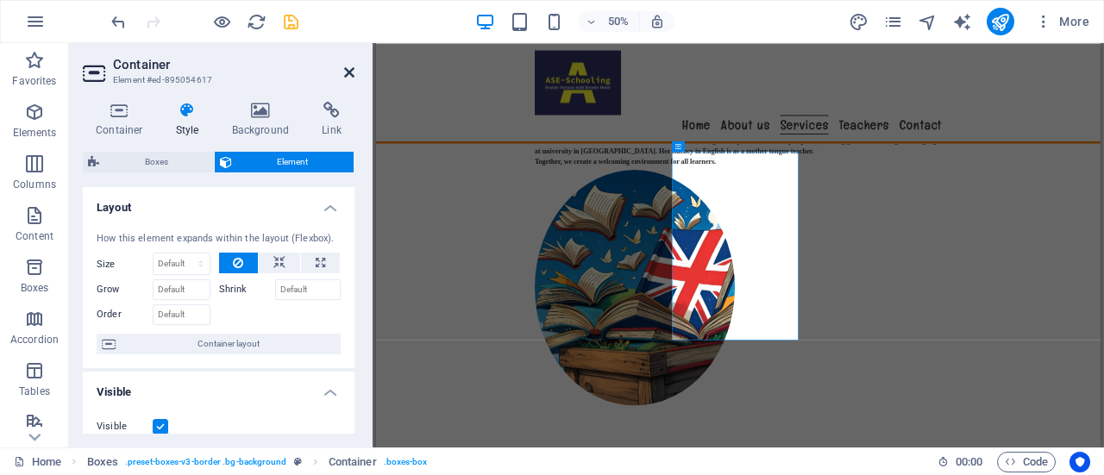
click at [348, 72] on icon at bounding box center [349, 73] width 10 height 14
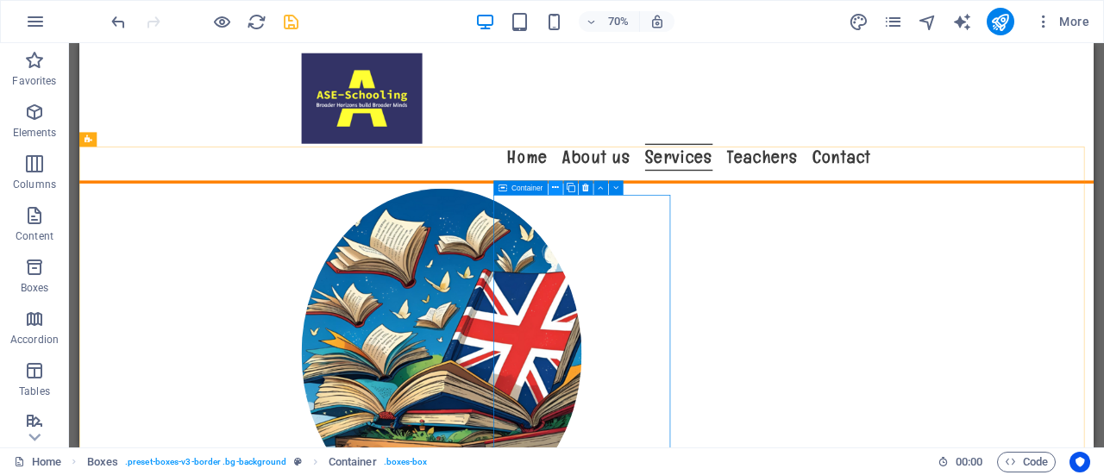
click at [552, 185] on icon at bounding box center [555, 187] width 7 height 13
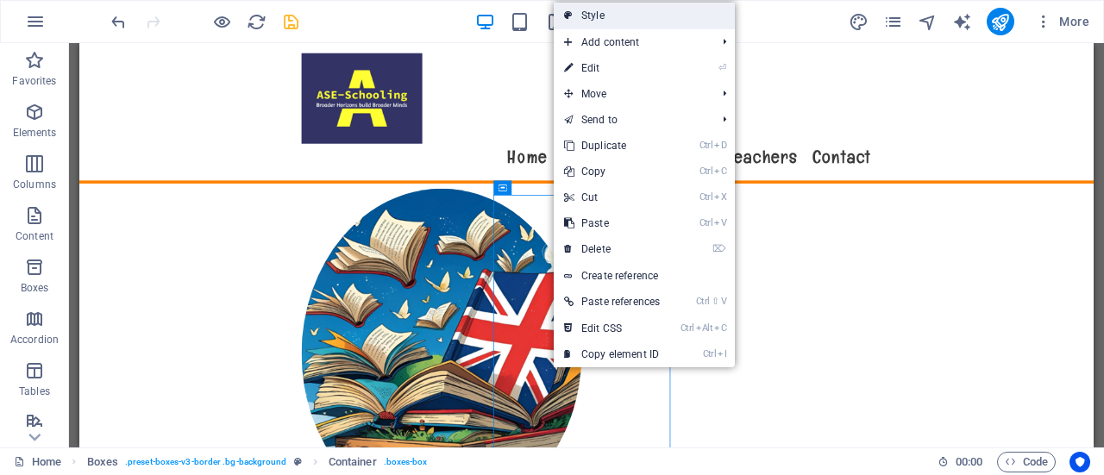
click at [623, 9] on link "Style" at bounding box center [644, 16] width 181 height 26
select select "rem"
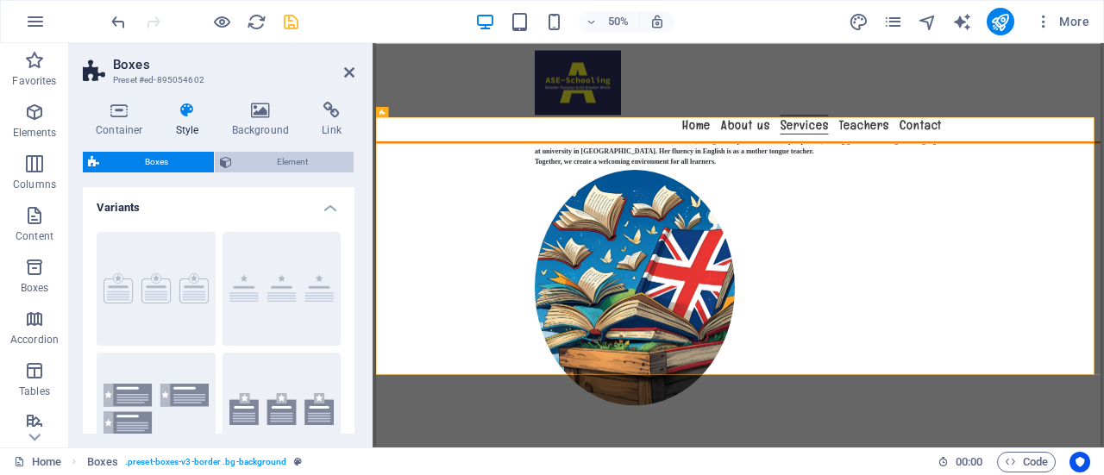
click at [275, 158] on span "Element" at bounding box center [293, 162] width 112 height 21
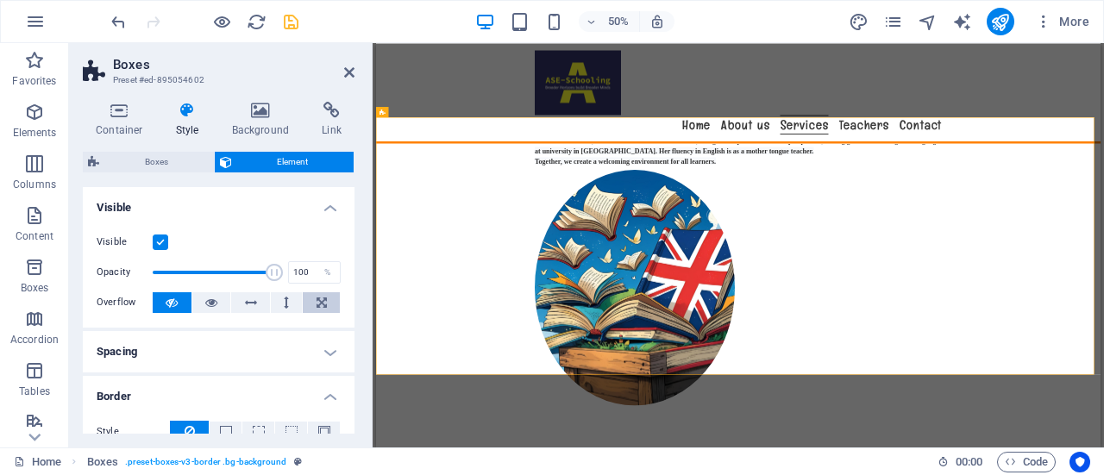
click at [321, 298] on icon at bounding box center [322, 302] width 10 height 21
click at [171, 301] on icon at bounding box center [172, 302] width 12 height 21
click at [203, 298] on button at bounding box center [211, 302] width 39 height 21
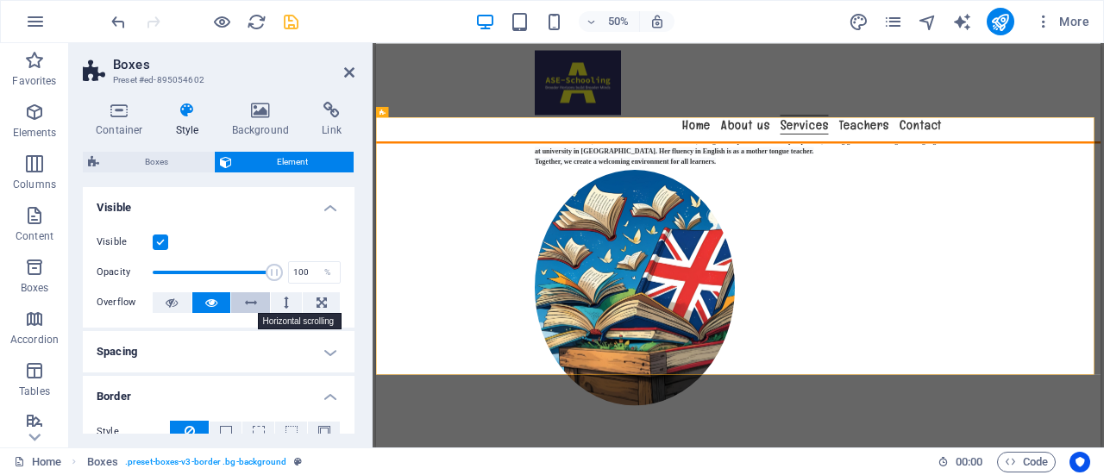
click at [241, 292] on button at bounding box center [250, 302] width 39 height 21
click at [285, 303] on icon at bounding box center [286, 302] width 5 height 21
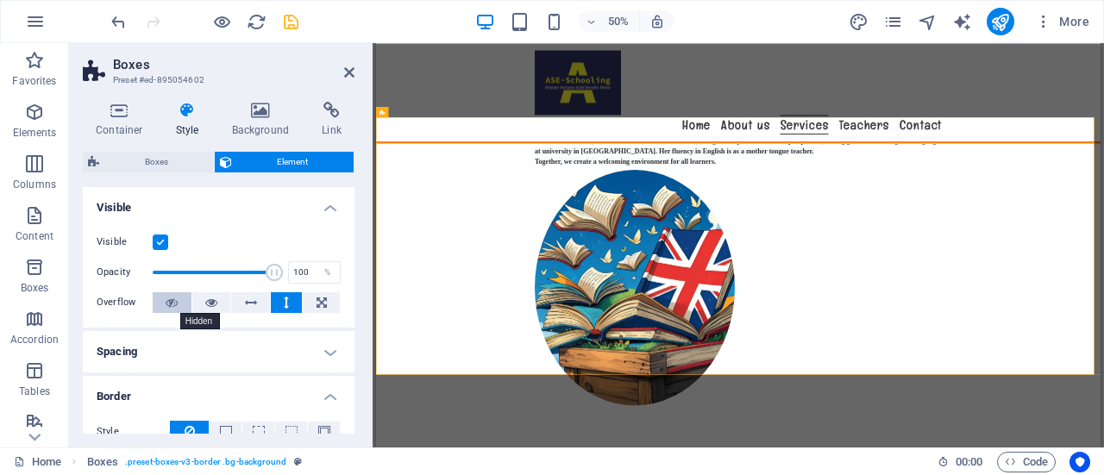
click at [168, 298] on icon at bounding box center [172, 302] width 12 height 21
click at [321, 298] on icon at bounding box center [322, 302] width 10 height 21
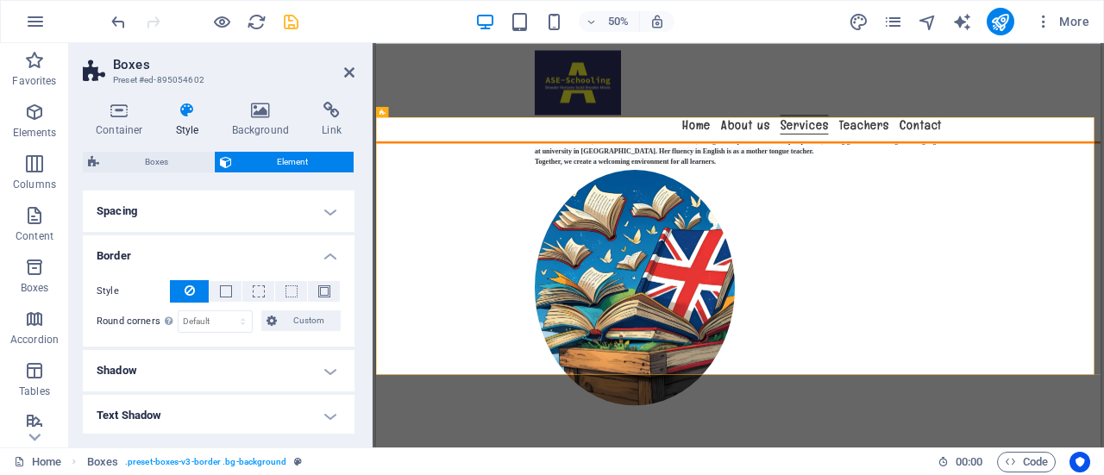
scroll to position [147, 0]
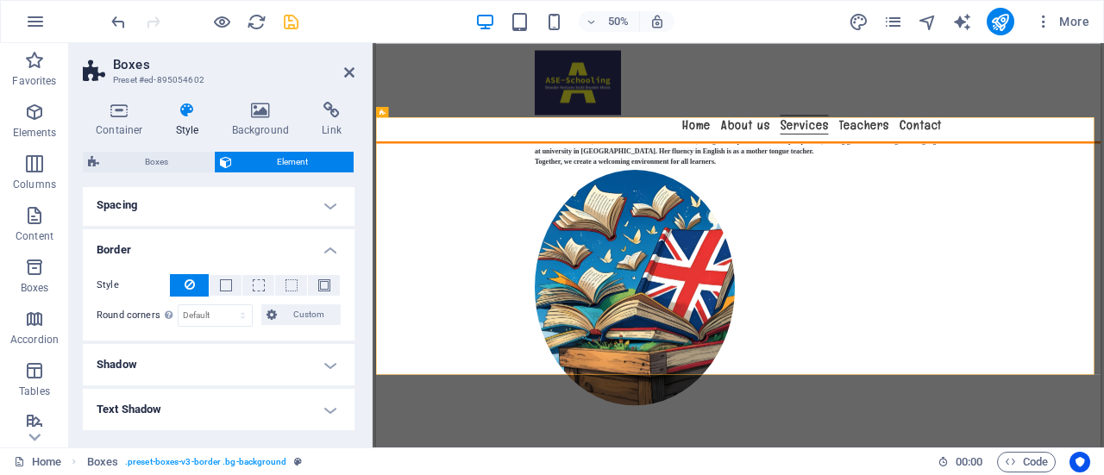
click at [323, 367] on h4 "Shadow" at bounding box center [219, 364] width 272 height 41
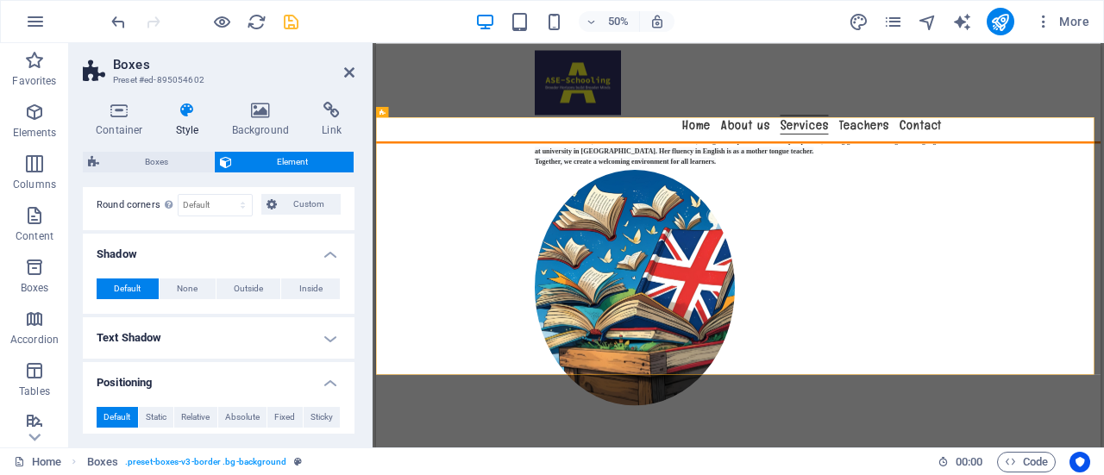
scroll to position [259, 0]
click at [331, 340] on h4 "Text Shadow" at bounding box center [219, 336] width 272 height 41
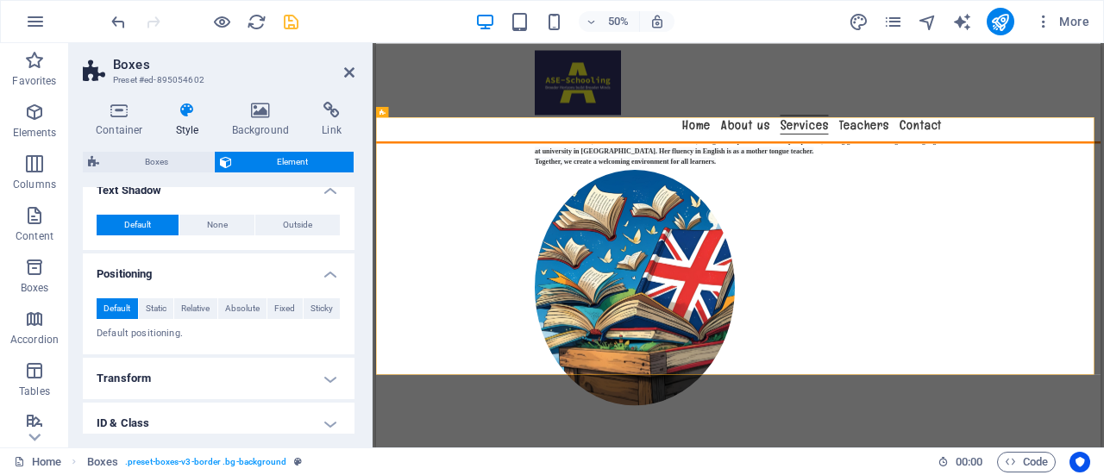
scroll to position [411, 0]
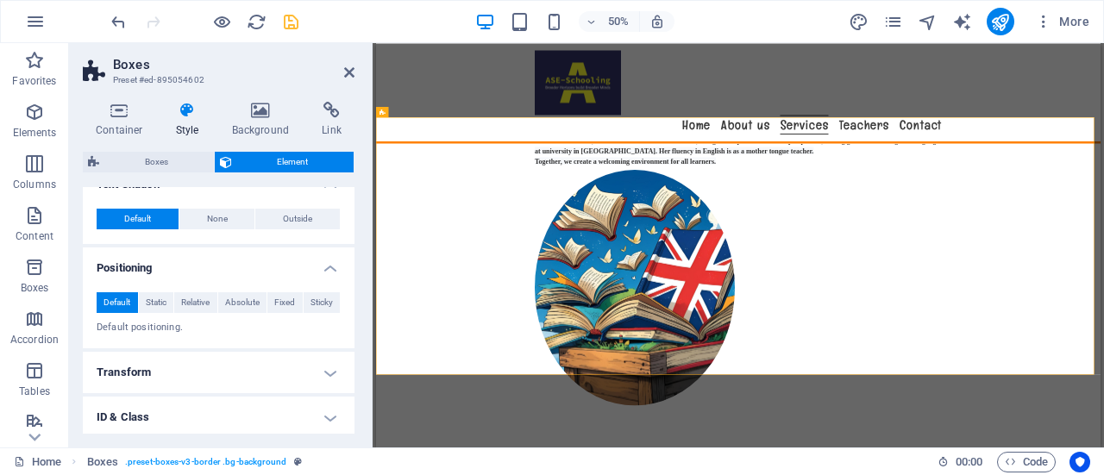
click at [329, 371] on h4 "Transform" at bounding box center [219, 372] width 272 height 41
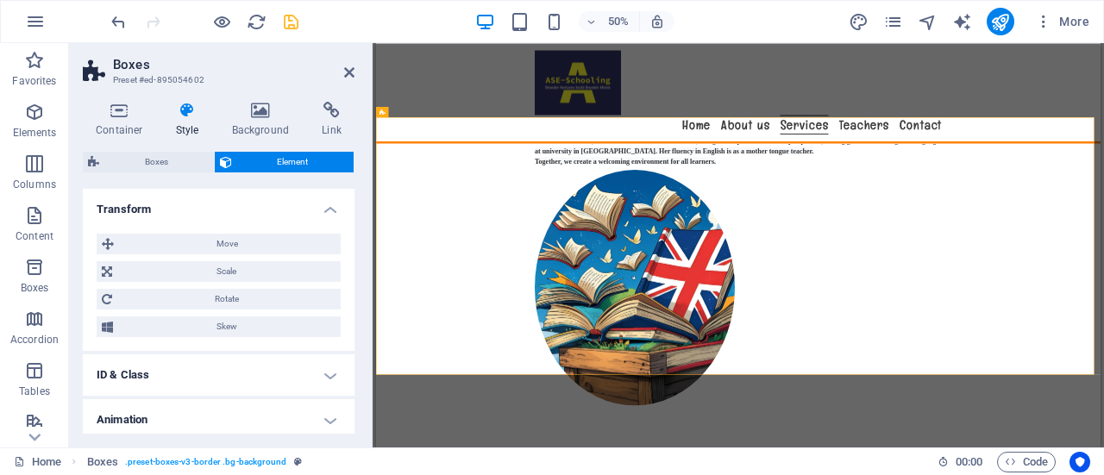
scroll to position [583, 0]
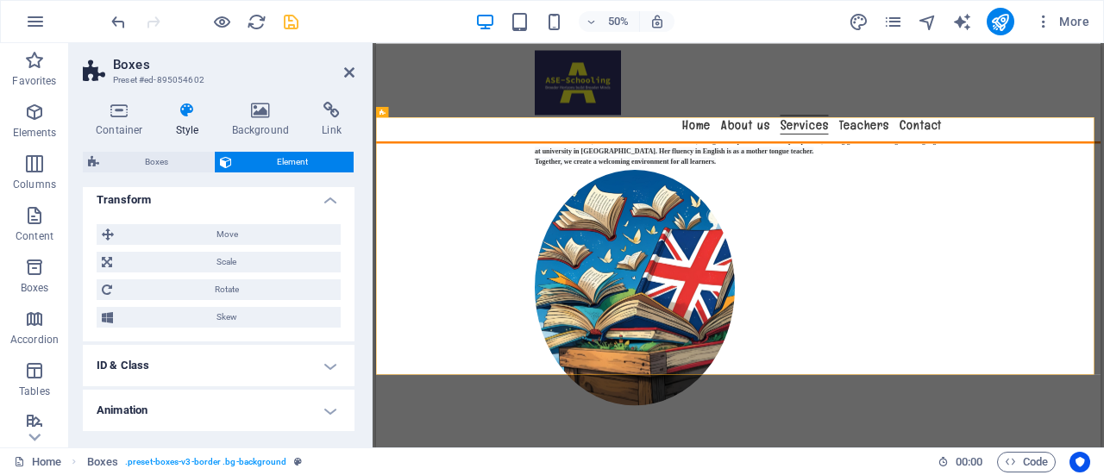
click at [325, 363] on h4 "ID & Class" at bounding box center [219, 365] width 272 height 41
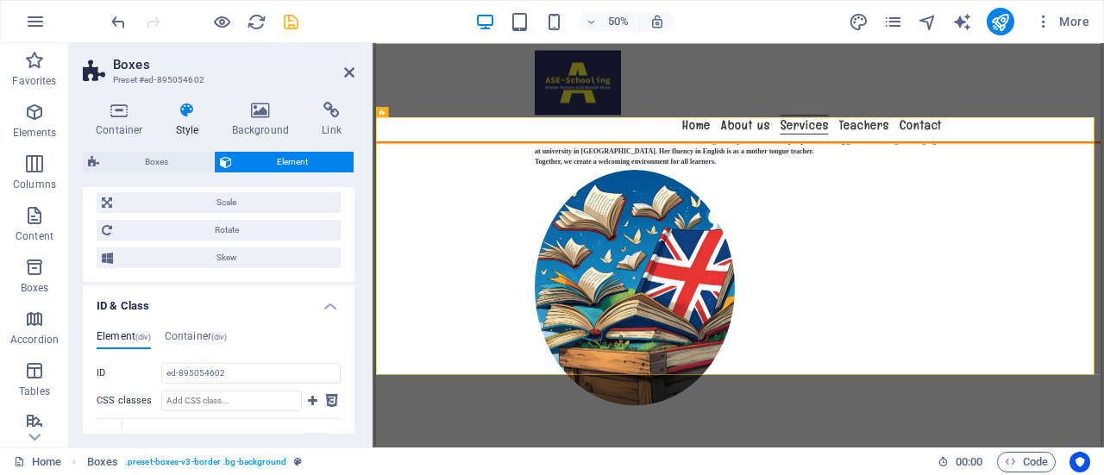
scroll to position [659, 0]
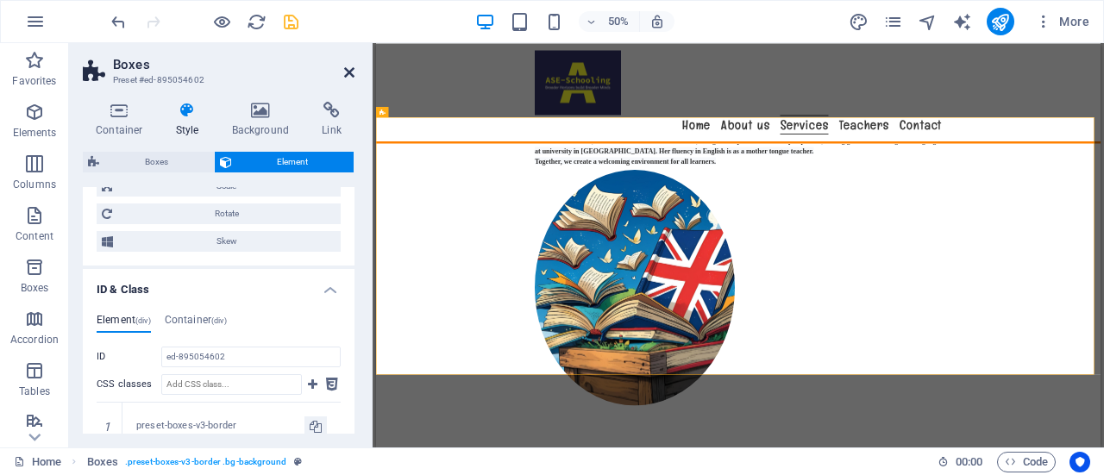
click at [348, 72] on icon at bounding box center [349, 73] width 10 height 14
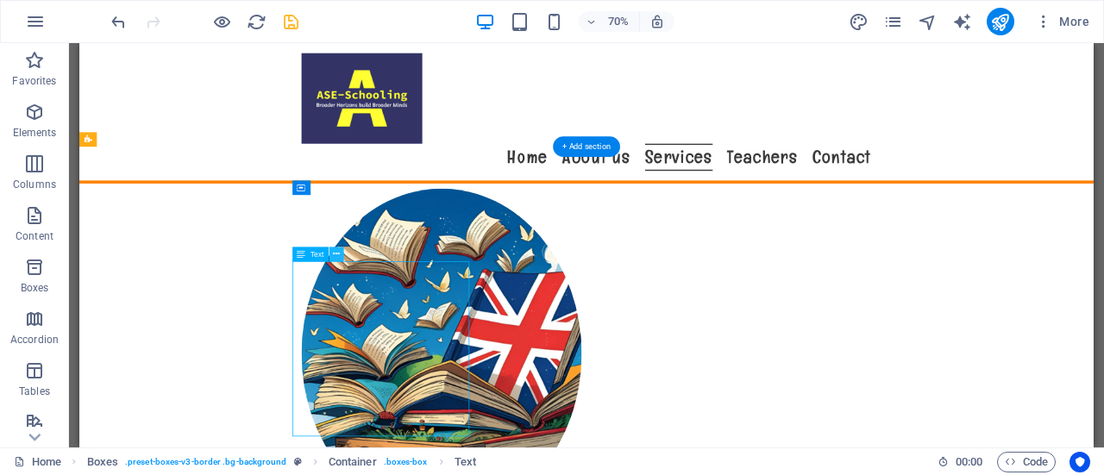
click at [336, 254] on icon at bounding box center [336, 254] width 7 height 13
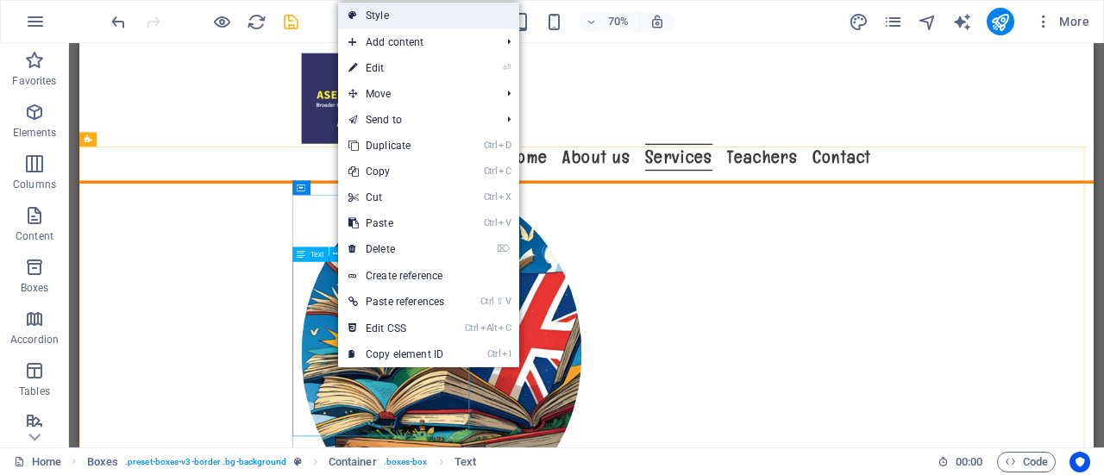
click at [442, 20] on link "Style" at bounding box center [428, 16] width 181 height 26
select select "rem"
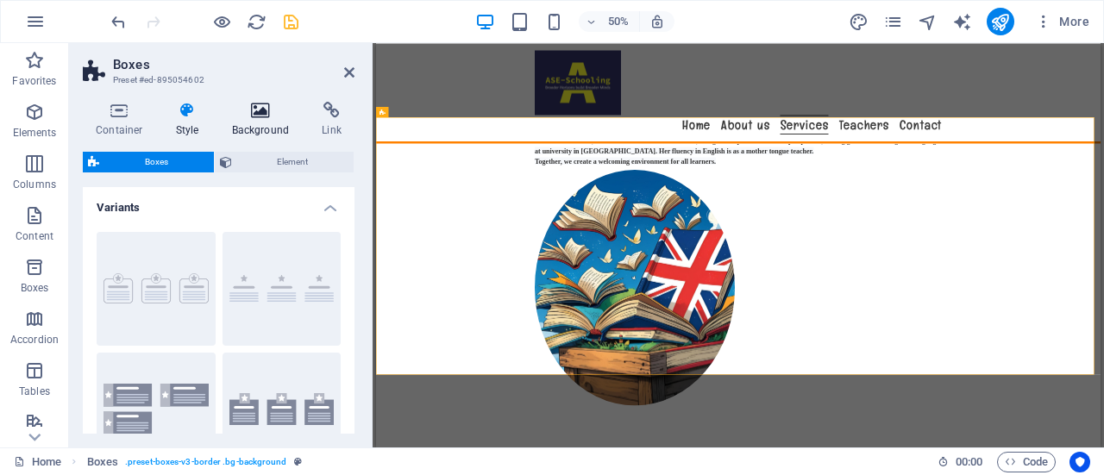
click at [259, 122] on h4 "Background" at bounding box center [264, 120] width 91 height 36
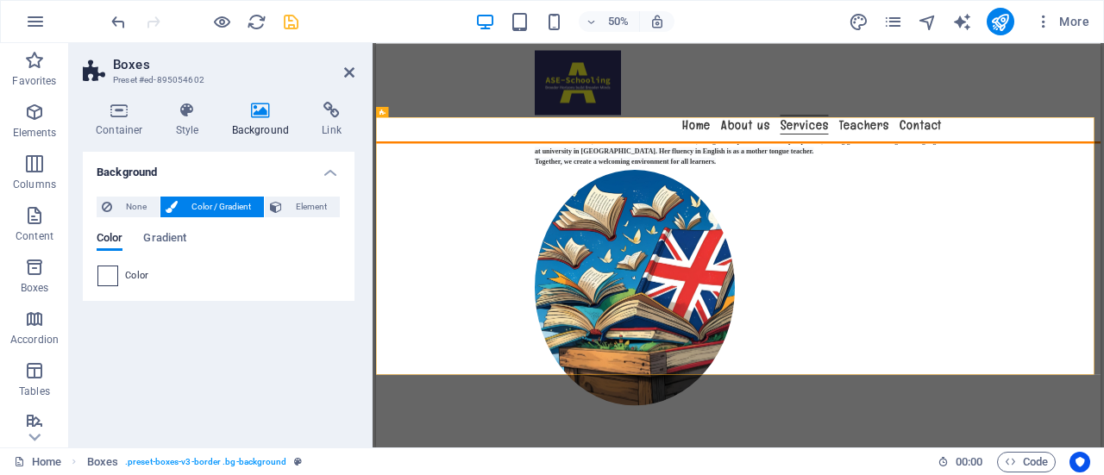
click at [110, 276] on span at bounding box center [107, 275] width 19 height 19
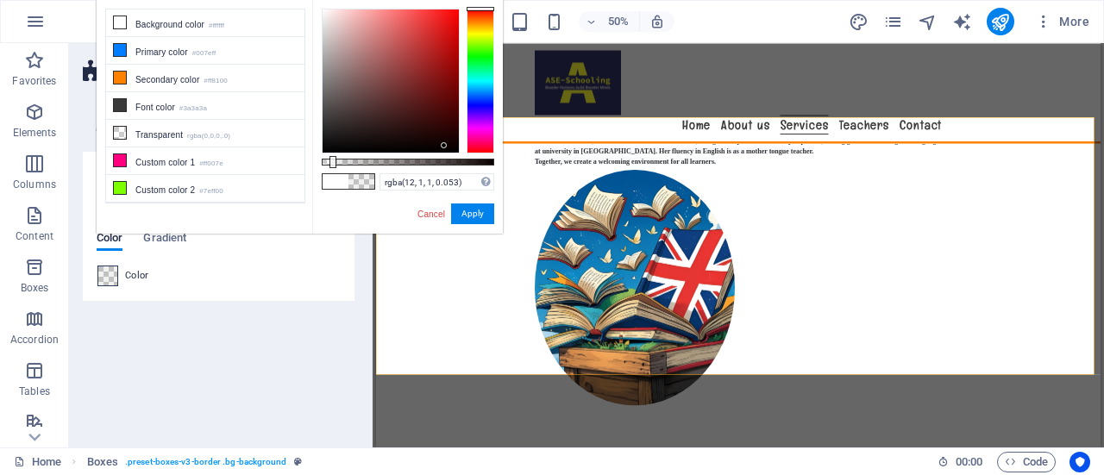
type input "rgba(12, 1, 1, 0)"
click at [436, 214] on link "Cancel" at bounding box center [431, 214] width 31 height 13
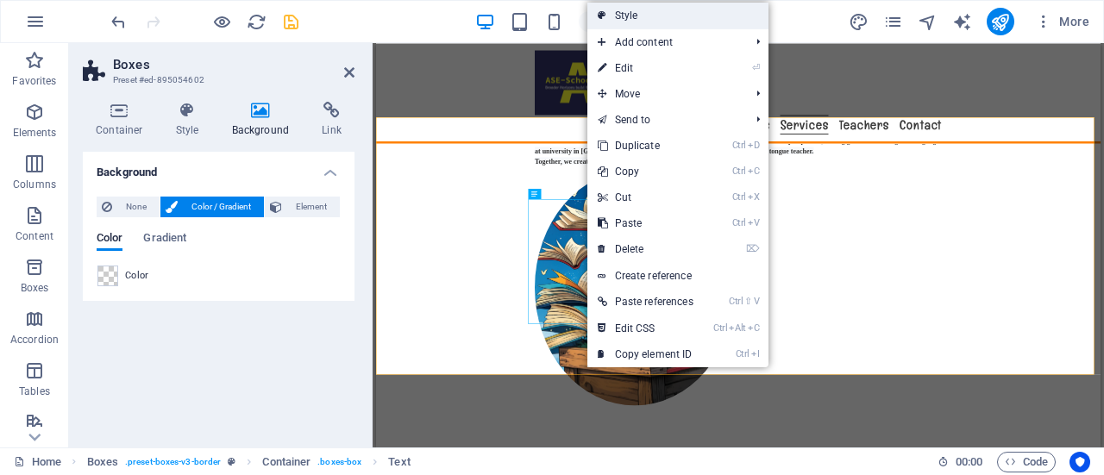
click at [654, 20] on link "Style" at bounding box center [677, 16] width 181 height 26
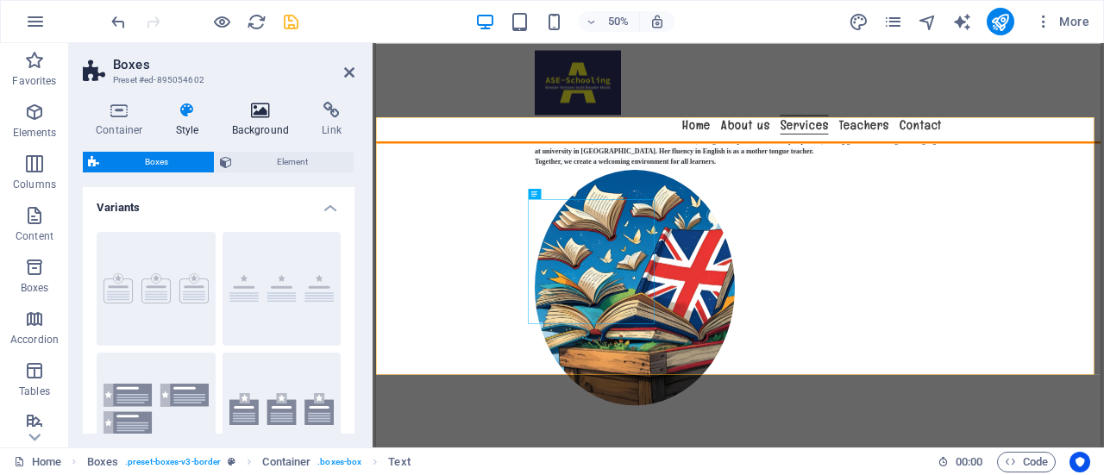
click at [257, 109] on icon at bounding box center [261, 110] width 84 height 17
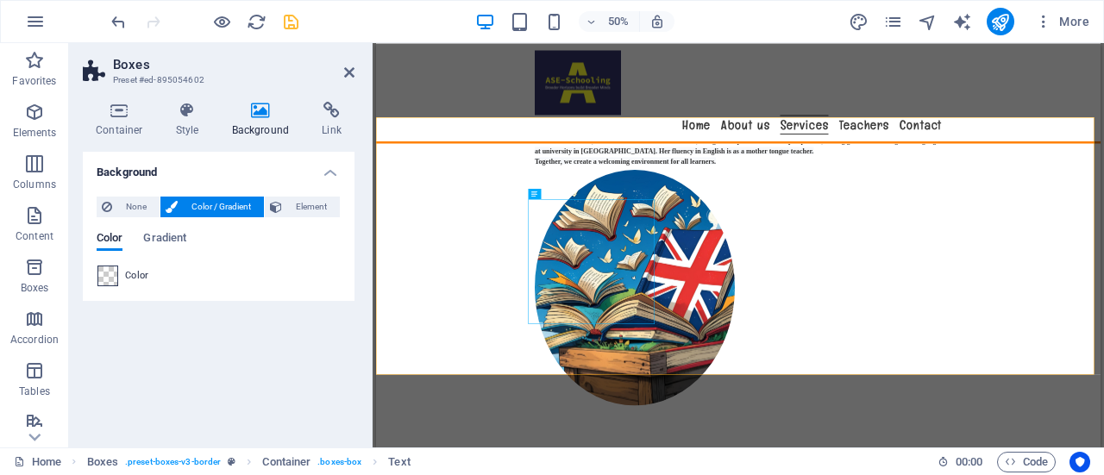
click at [105, 272] on span at bounding box center [107, 275] width 19 height 19
click at [112, 280] on span at bounding box center [107, 275] width 19 height 19
click at [110, 274] on span at bounding box center [107, 275] width 19 height 19
click at [208, 276] on div "Color" at bounding box center [218, 276] width 242 height 21
click at [183, 245] on span "Gradient" at bounding box center [164, 240] width 43 height 24
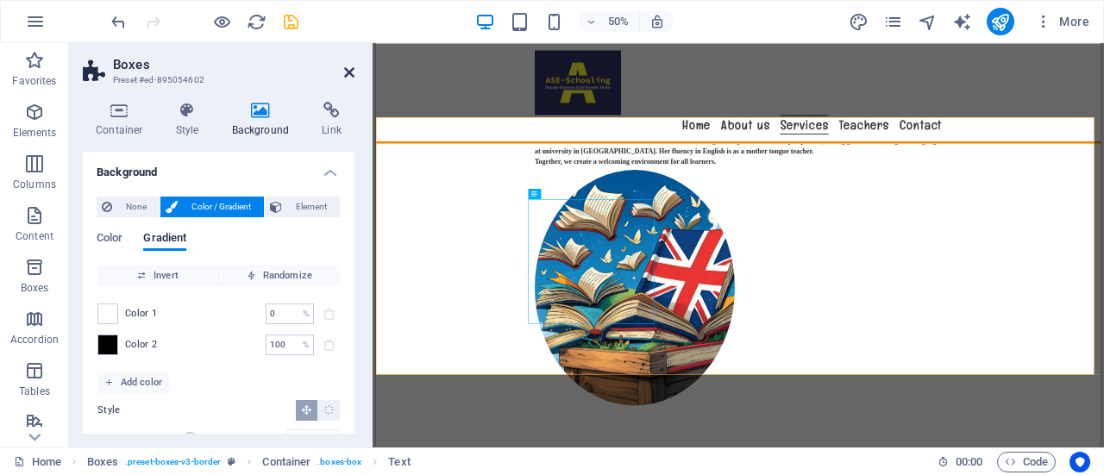
click at [349, 72] on icon at bounding box center [349, 73] width 10 height 14
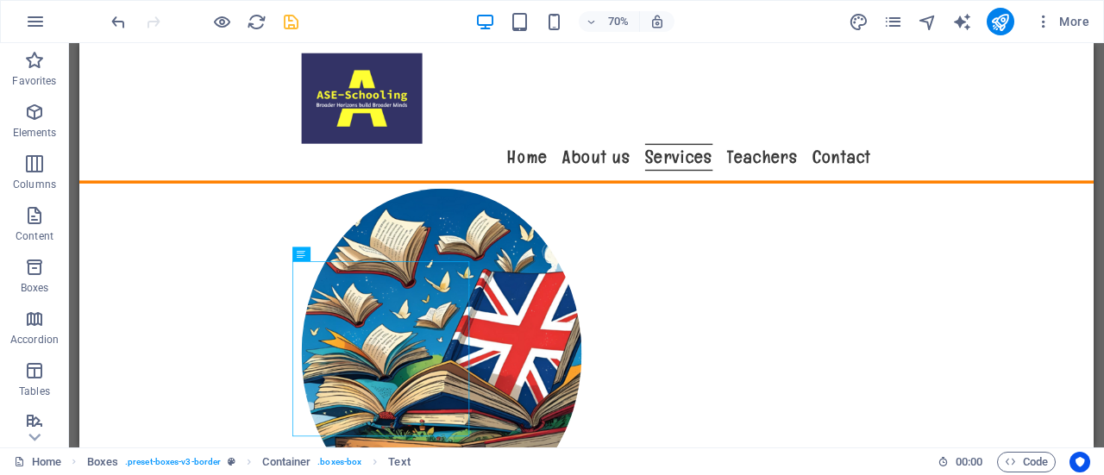
scroll to position [14, 0]
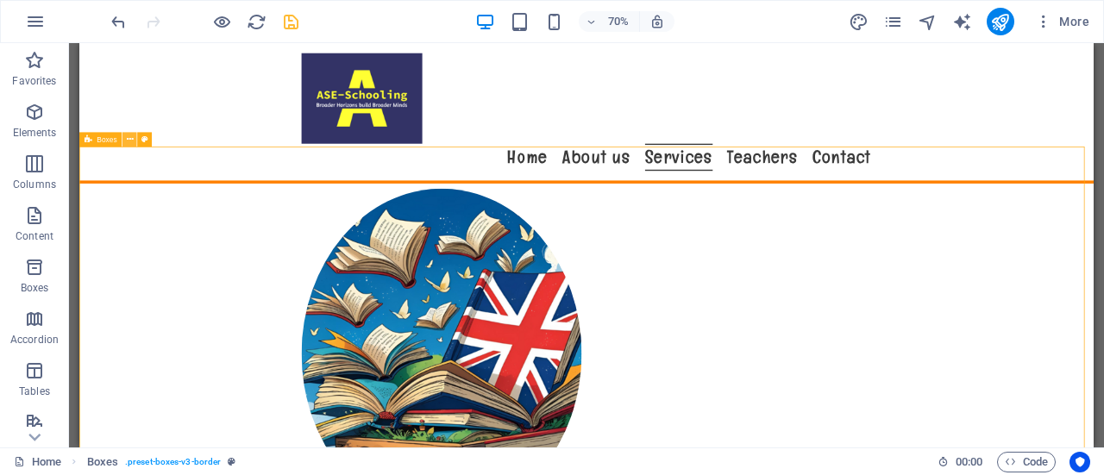
click at [129, 138] on icon at bounding box center [130, 139] width 7 height 13
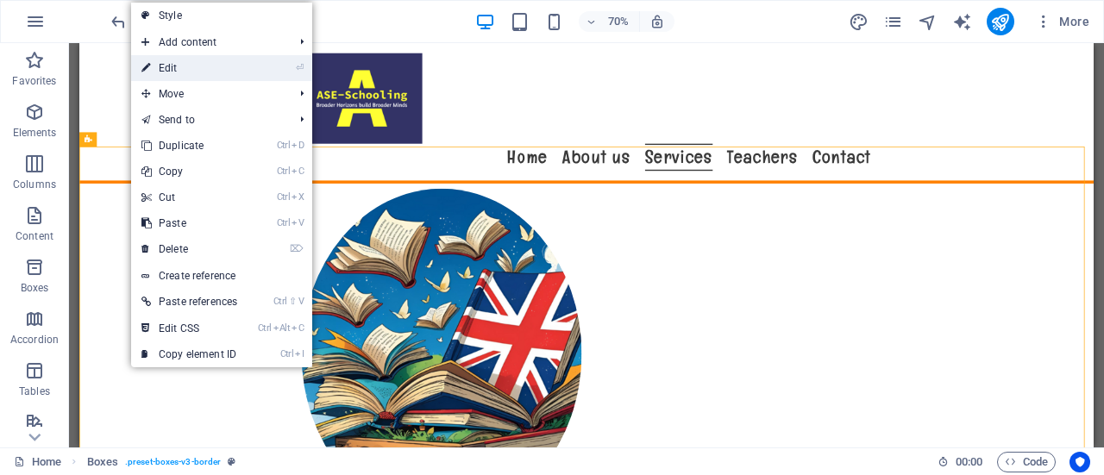
click at [200, 60] on link "⏎ Edit" at bounding box center [189, 68] width 116 height 26
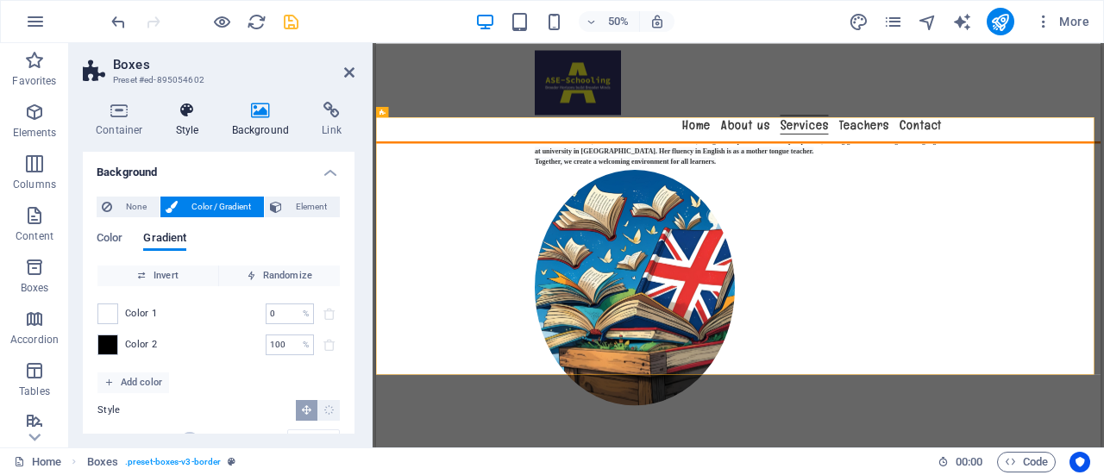
click at [191, 107] on icon at bounding box center [187, 110] width 49 height 17
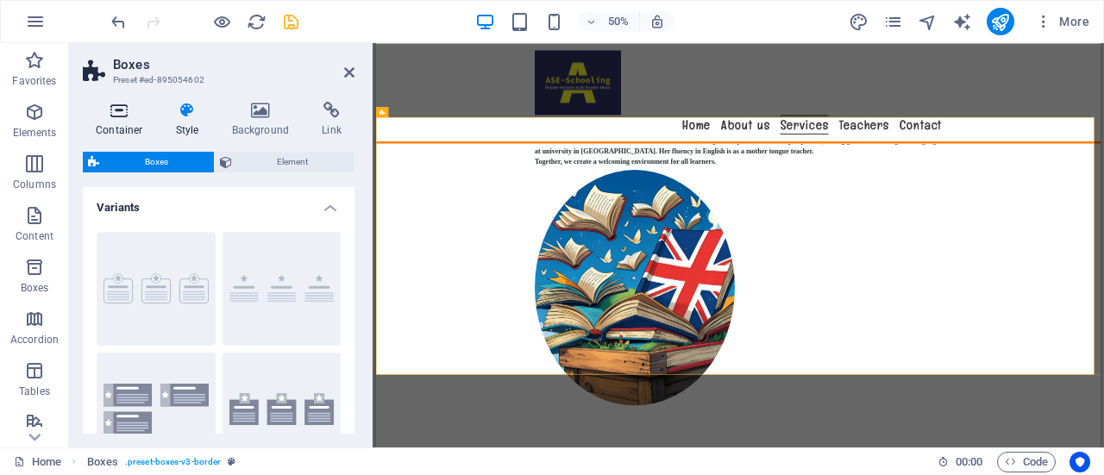
click at [121, 118] on icon at bounding box center [119, 110] width 73 height 17
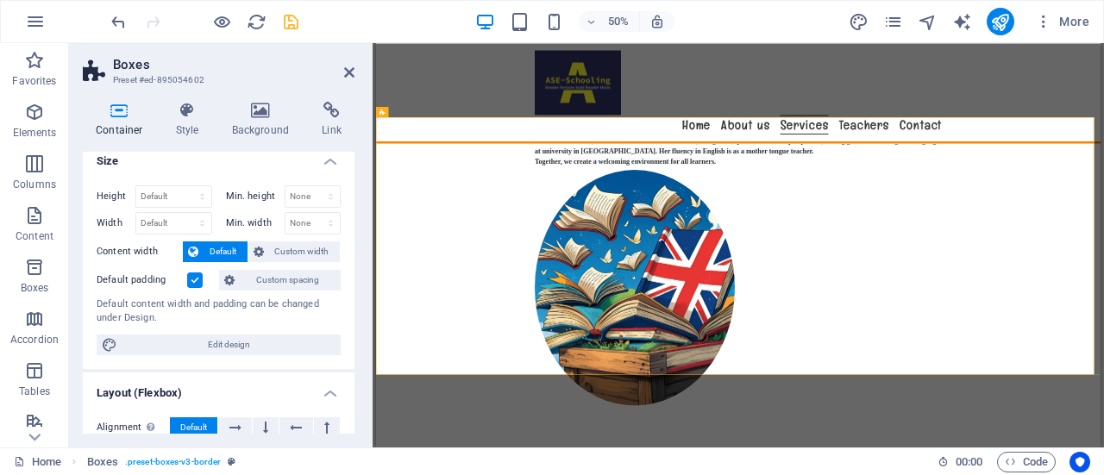
scroll to position [0, 0]
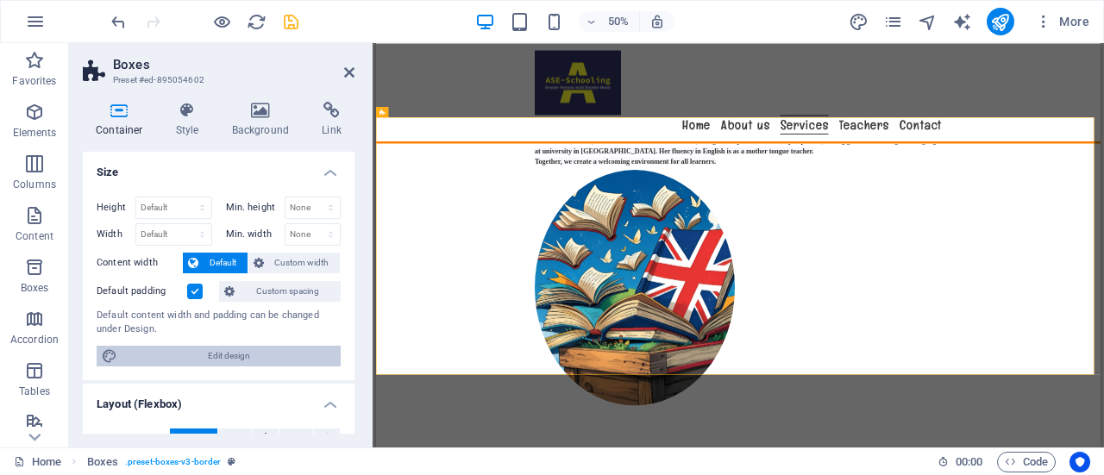
click at [252, 362] on span "Edit design" at bounding box center [228, 356] width 213 height 21
select select "px"
select select "400"
select select "px"
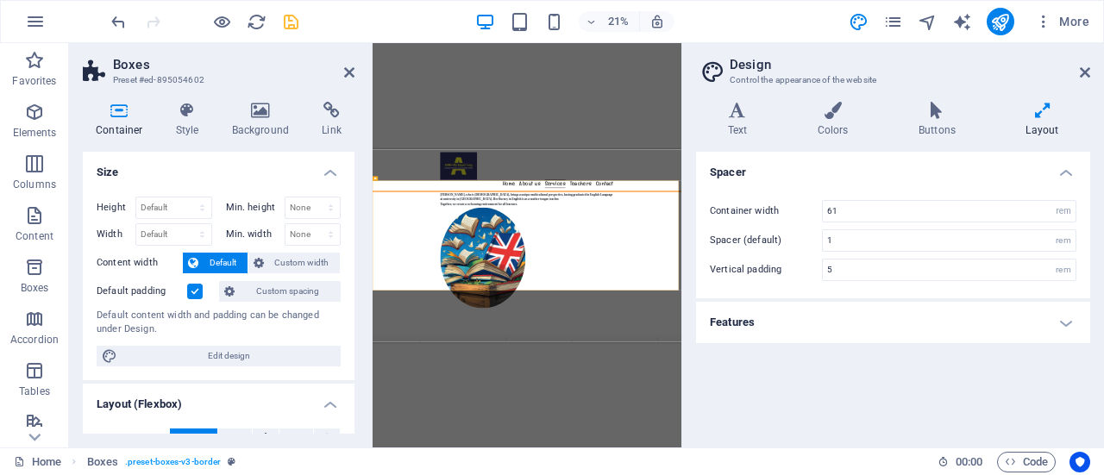
click at [1061, 319] on h4 "Features" at bounding box center [893, 322] width 394 height 41
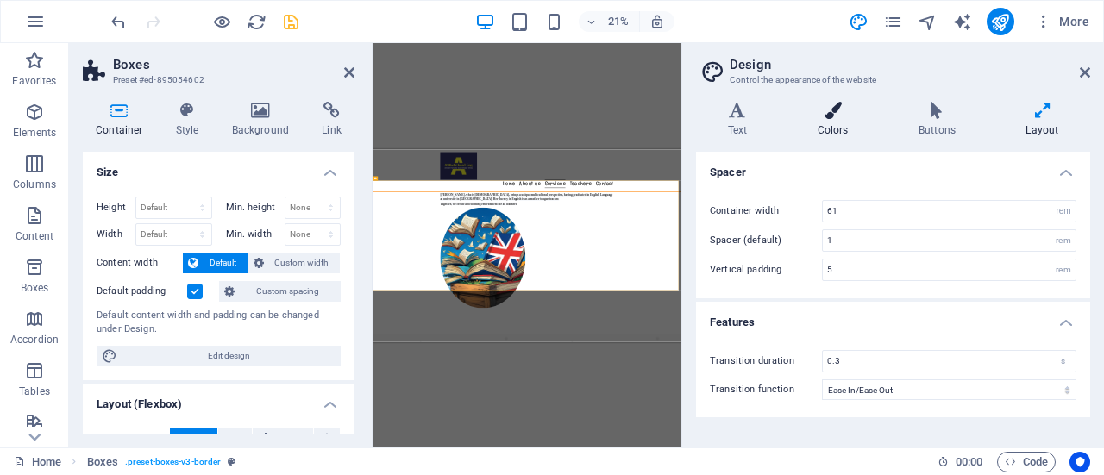
click at [835, 122] on h4 "Colors" at bounding box center [836, 120] width 101 height 36
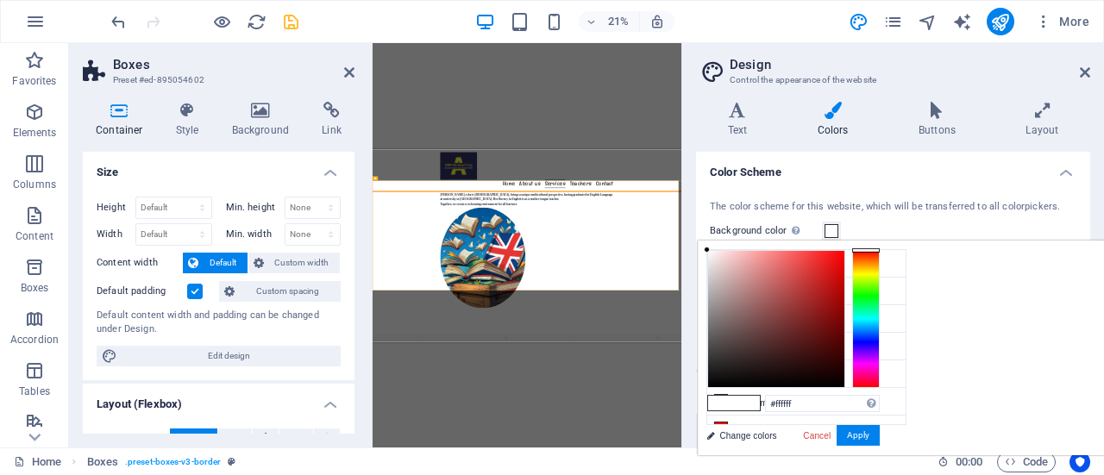
type input "#131111"
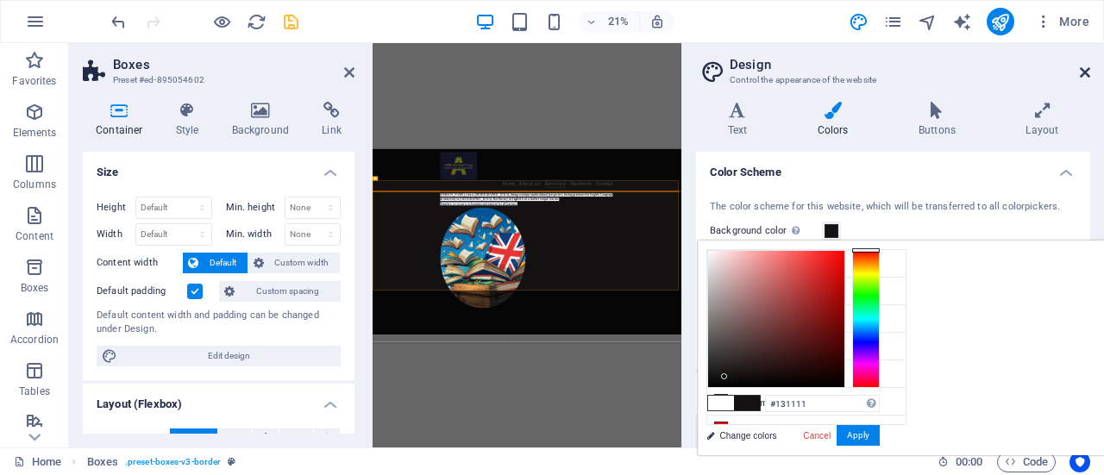
click at [1087, 72] on icon at bounding box center [1085, 73] width 10 height 14
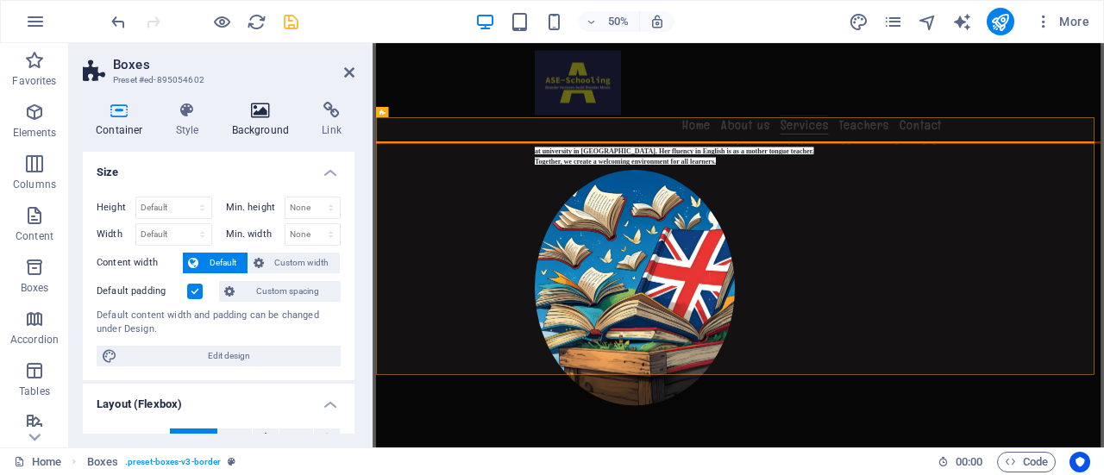
click at [265, 132] on h4 "Background" at bounding box center [264, 120] width 91 height 36
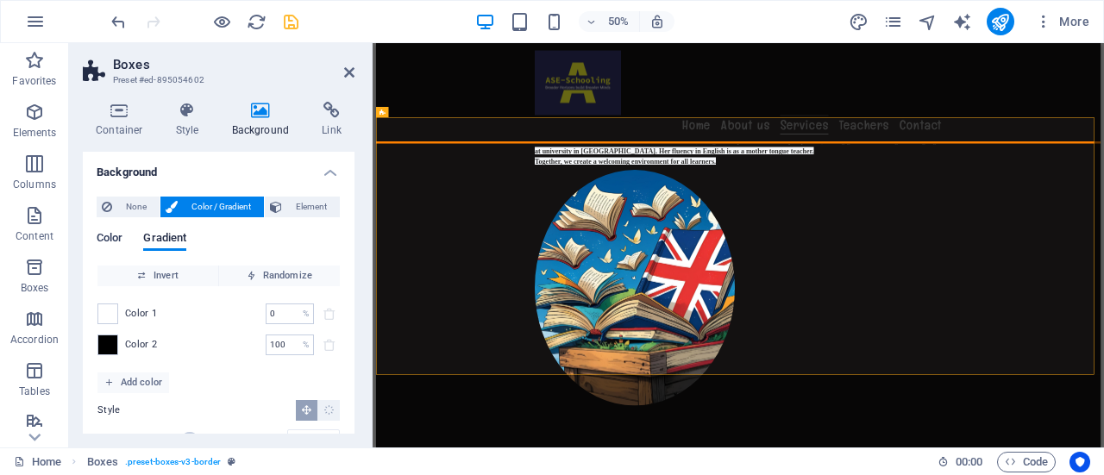
click at [102, 241] on span "Color" at bounding box center [110, 240] width 26 height 24
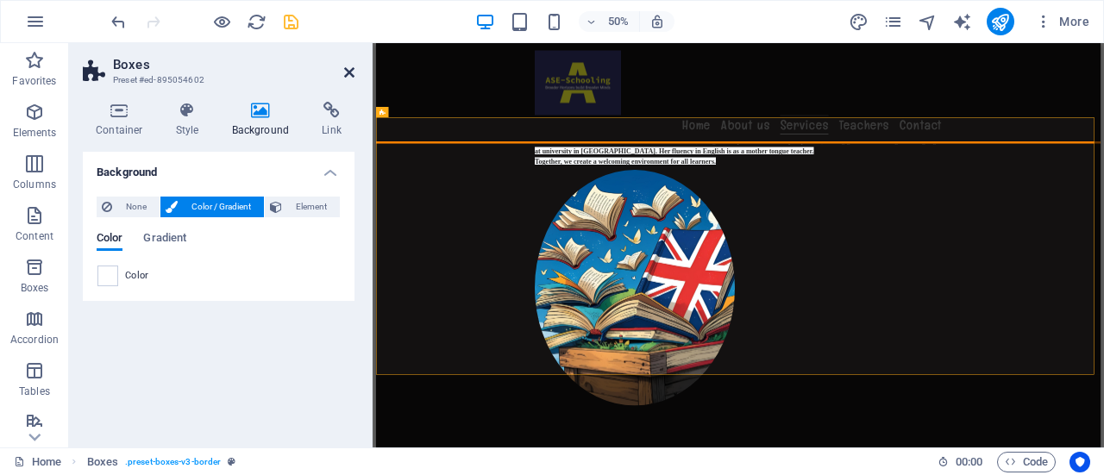
click at [346, 72] on icon at bounding box center [349, 73] width 10 height 14
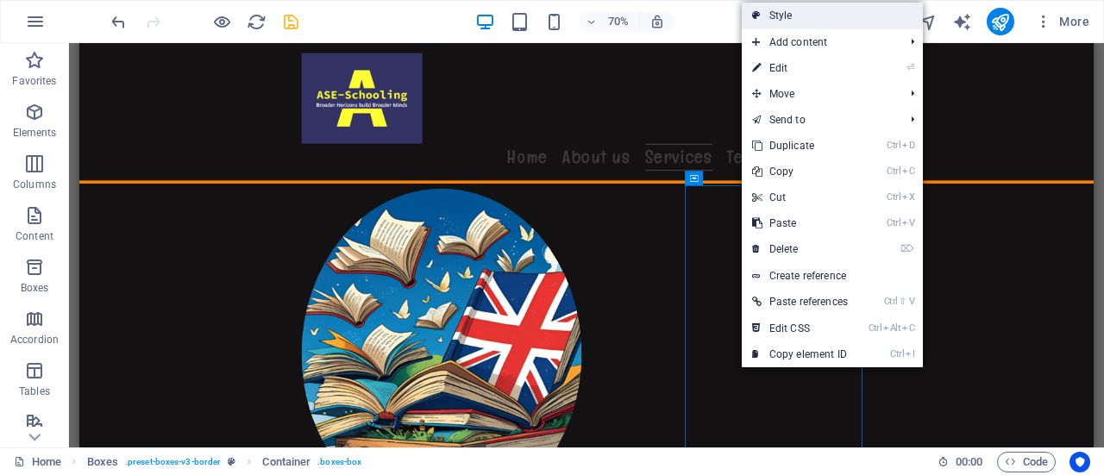
click at [818, 9] on link "Style" at bounding box center [832, 16] width 181 height 26
select select "rem"
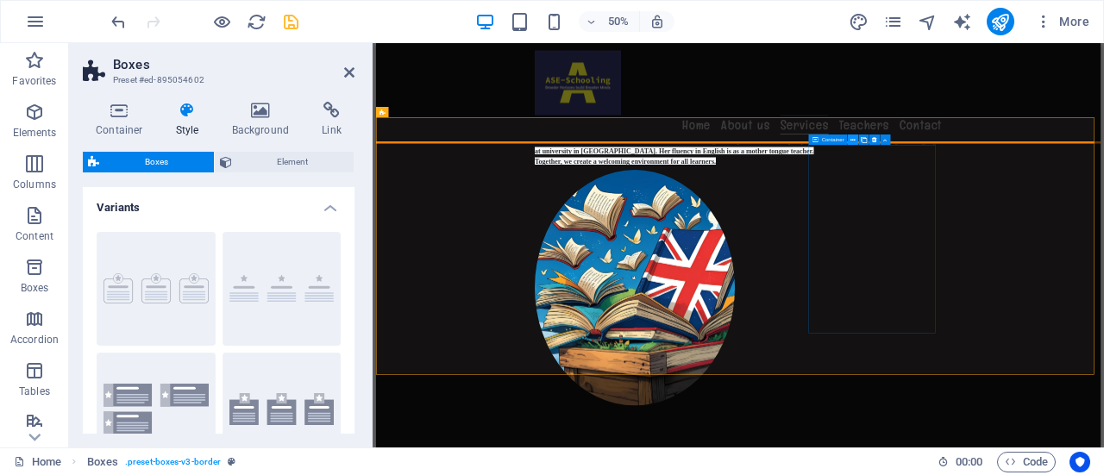
click at [854, 141] on icon at bounding box center [852, 139] width 5 height 9
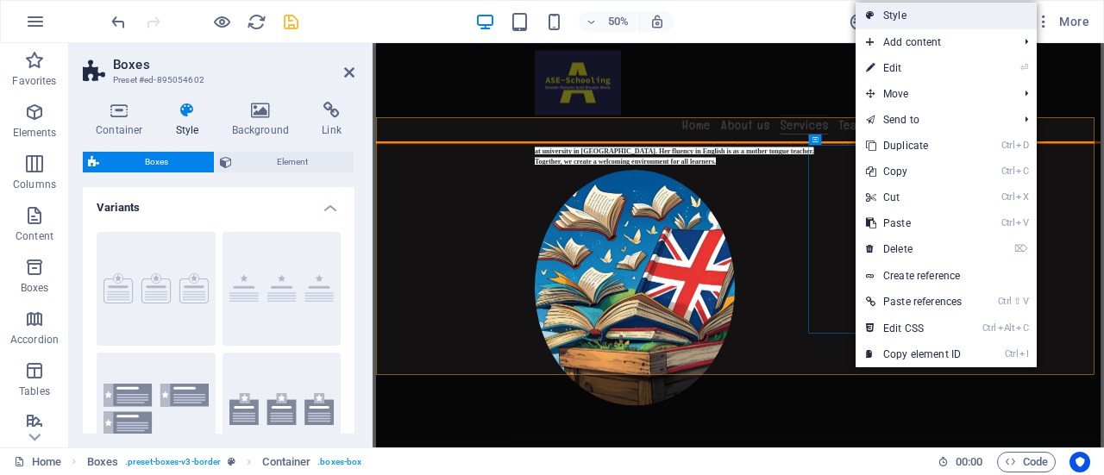
click at [893, 16] on link "Style" at bounding box center [946, 16] width 181 height 26
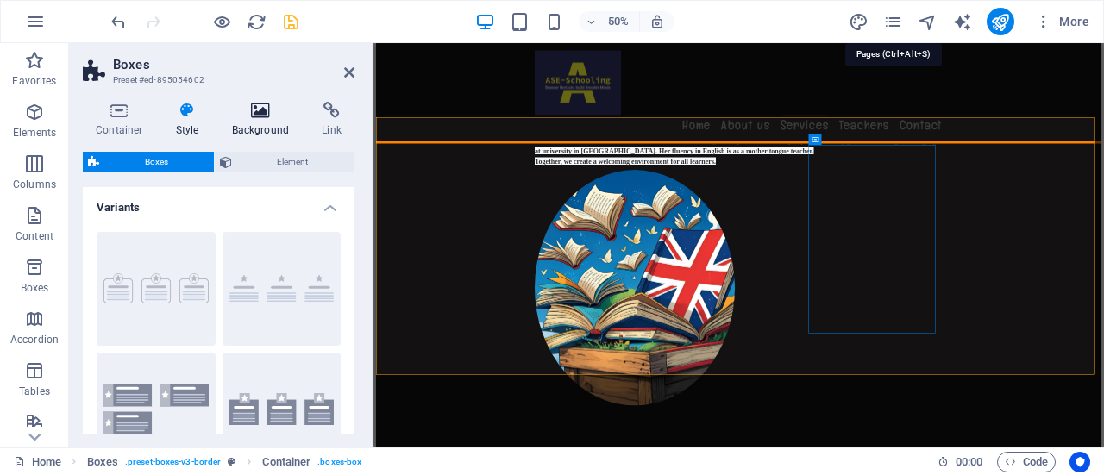
click at [269, 126] on h4 "Background" at bounding box center [264, 120] width 91 height 36
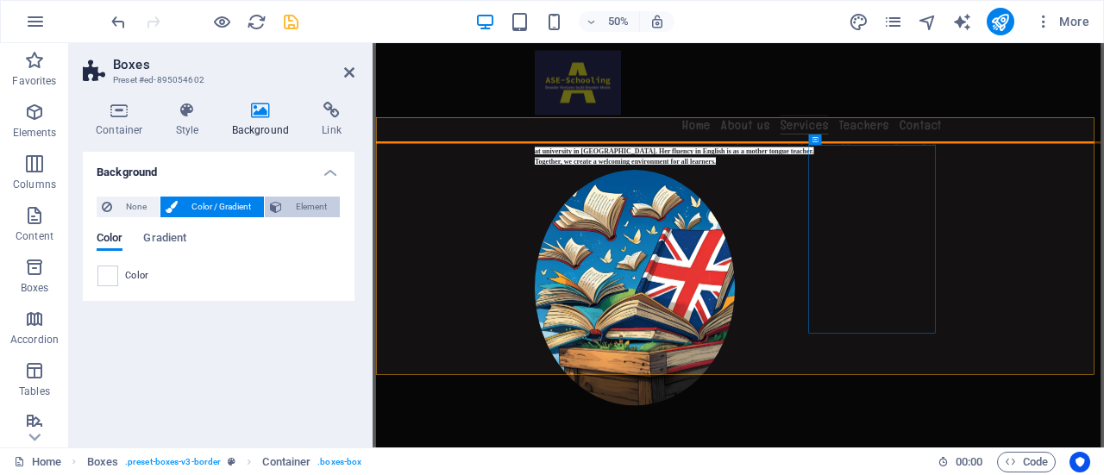
click at [319, 205] on span "Element" at bounding box center [310, 207] width 47 height 21
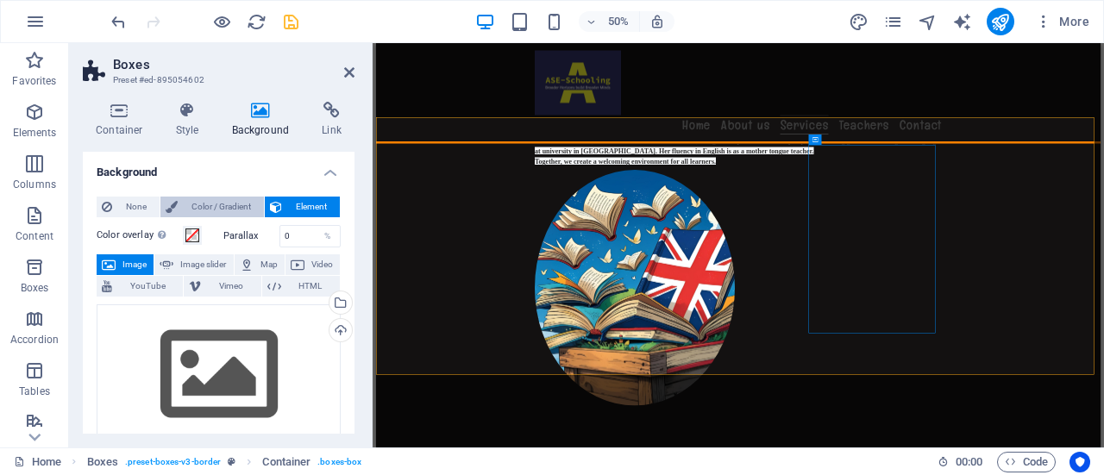
click at [214, 205] on span "Color / Gradient" at bounding box center [221, 207] width 76 height 21
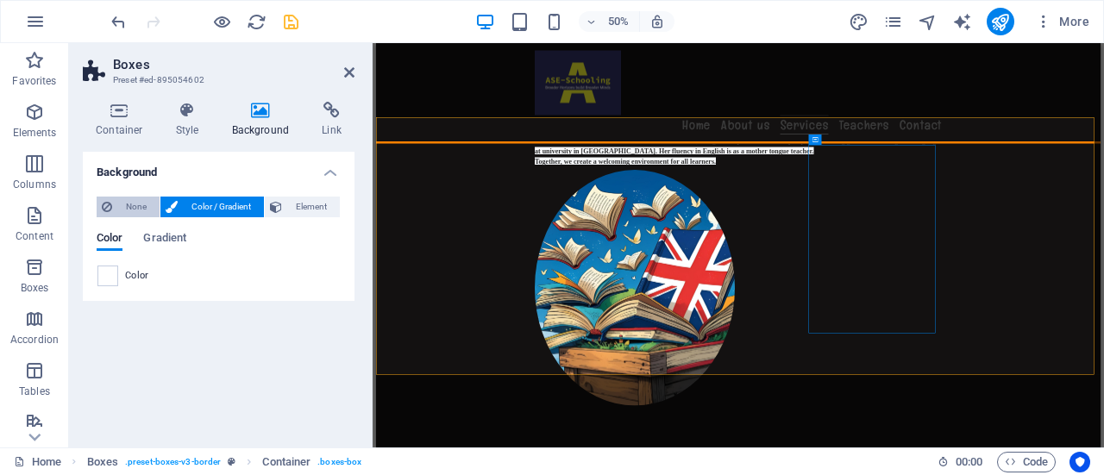
click at [135, 206] on span "None" at bounding box center [135, 207] width 37 height 21
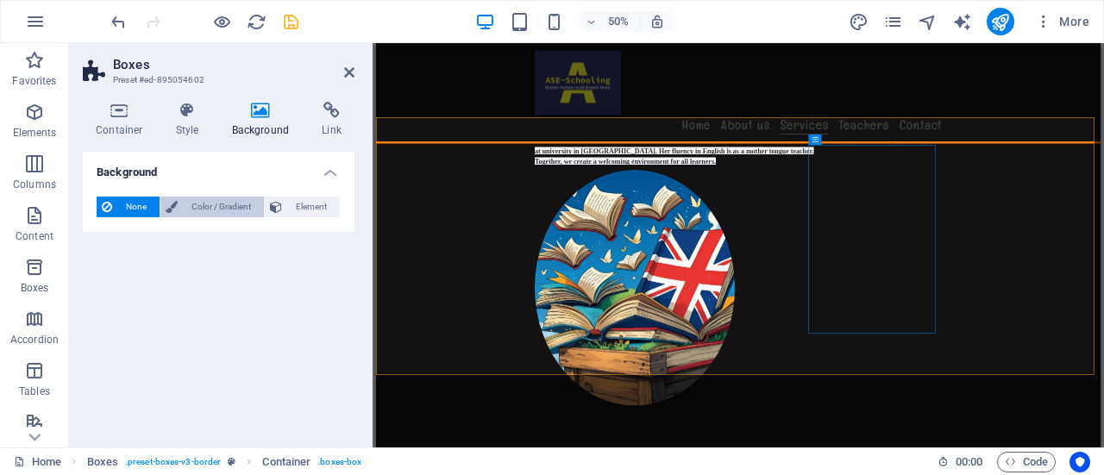
click at [212, 208] on span "Color / Gradient" at bounding box center [221, 207] width 76 height 21
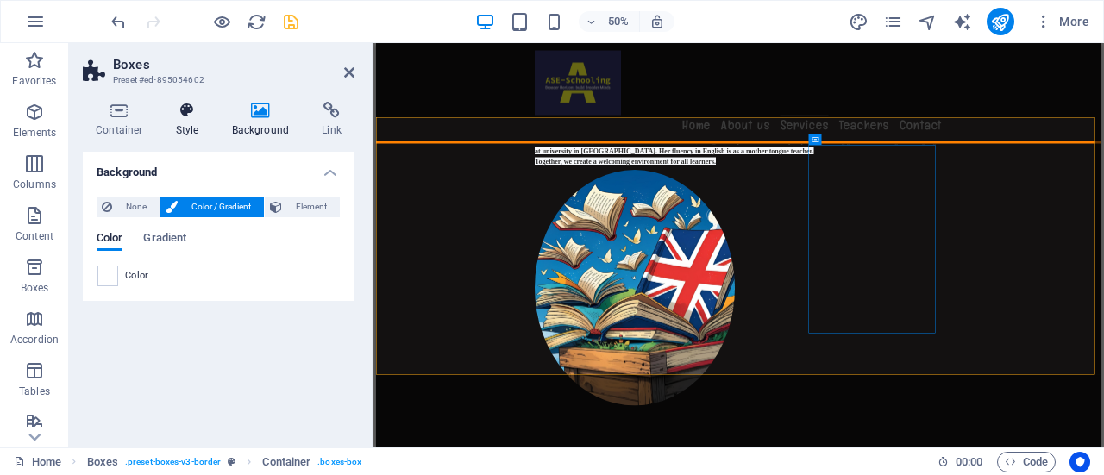
click at [177, 116] on icon at bounding box center [187, 110] width 49 height 17
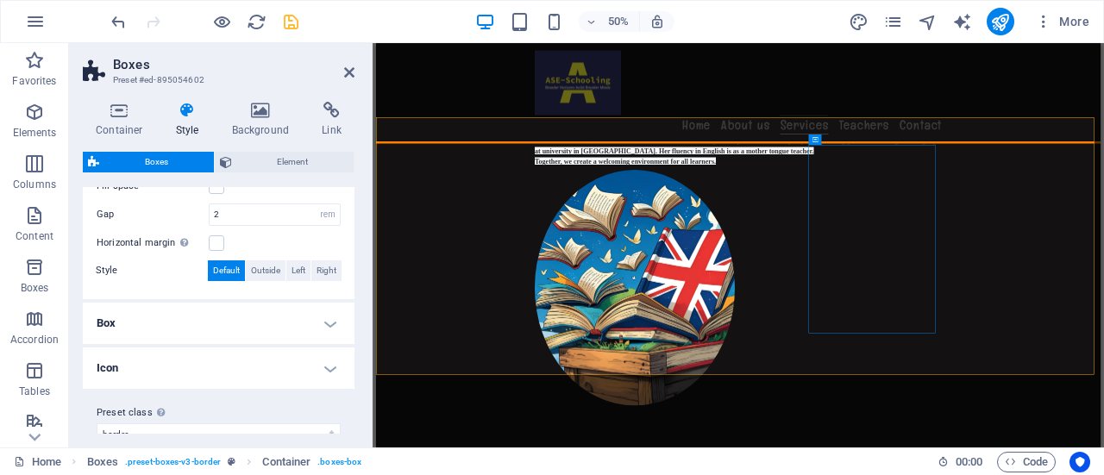
scroll to position [407, 0]
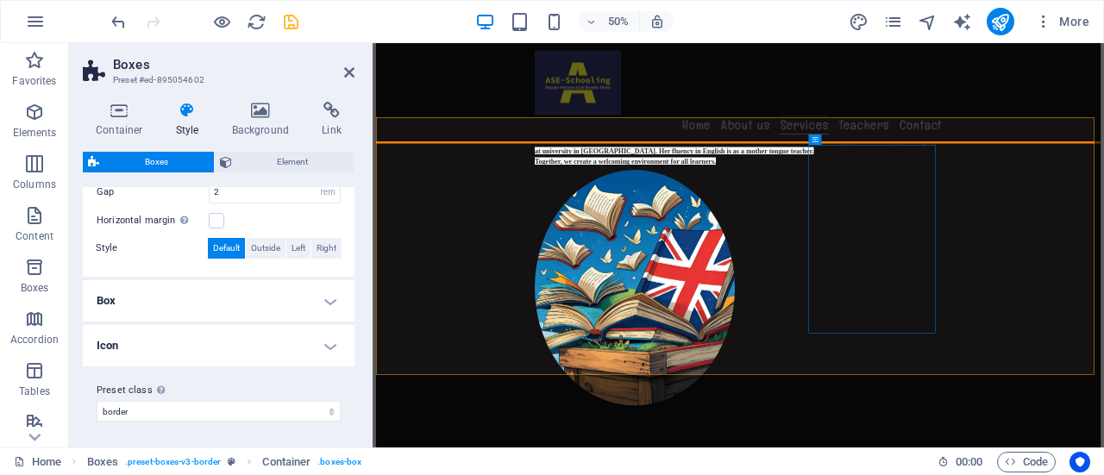
click at [326, 306] on h4 "Box" at bounding box center [219, 300] width 272 height 41
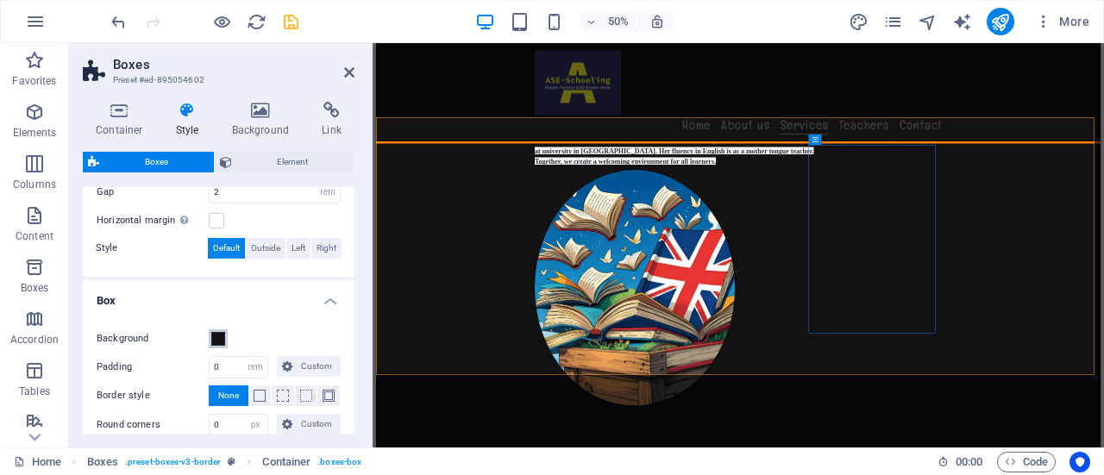
click at [223, 341] on span at bounding box center [218, 339] width 14 height 14
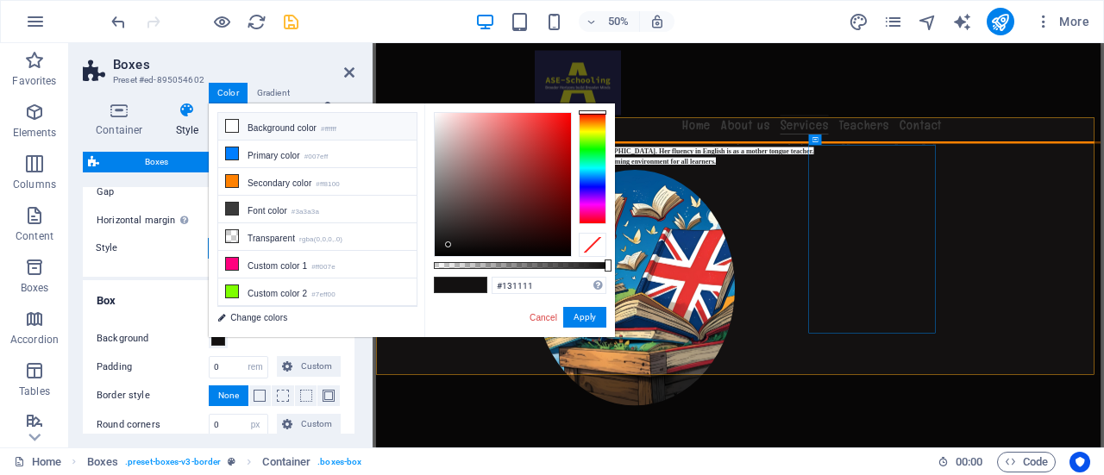
click at [234, 127] on icon at bounding box center [232, 126] width 12 height 12
type input "#ffffff"
click at [163, 357] on label "Padding" at bounding box center [153, 367] width 112 height 21
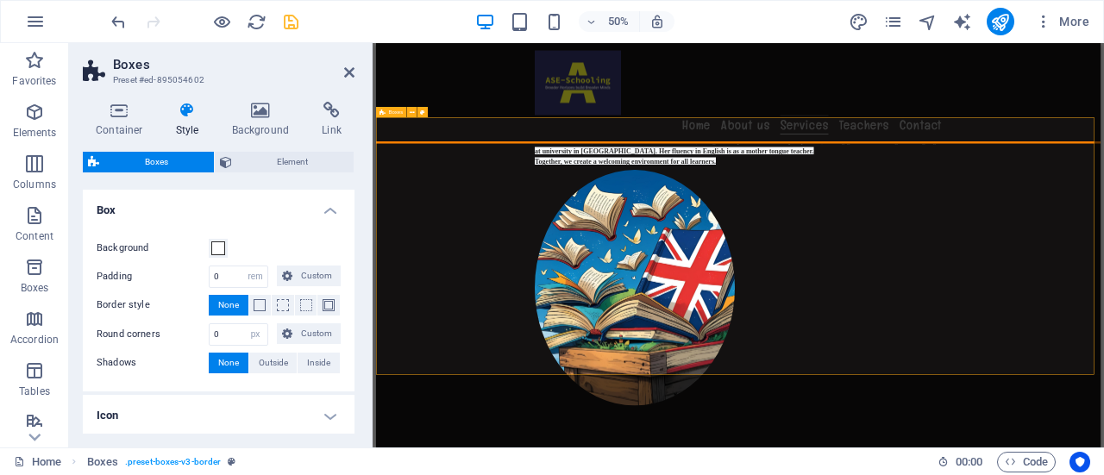
scroll to position [504, 0]
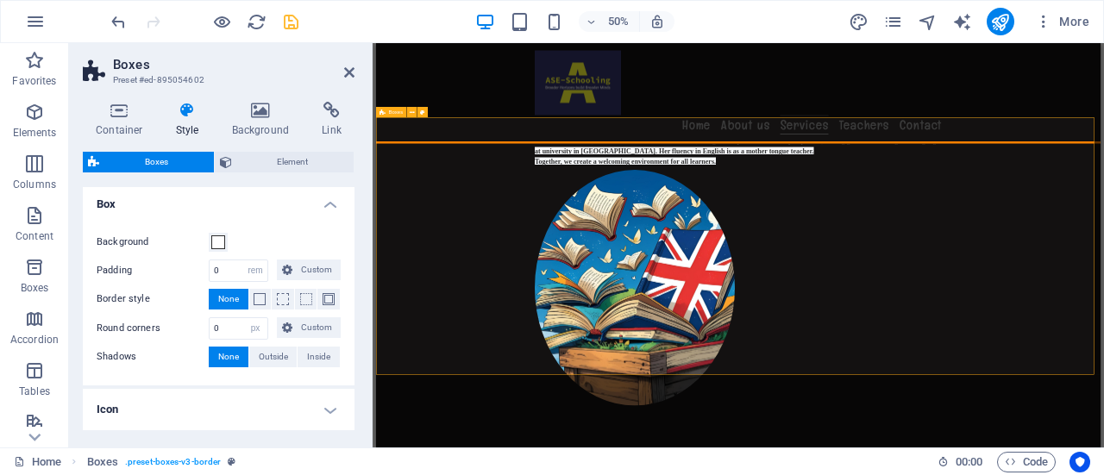
click at [331, 411] on h4 "Icon" at bounding box center [219, 409] width 272 height 41
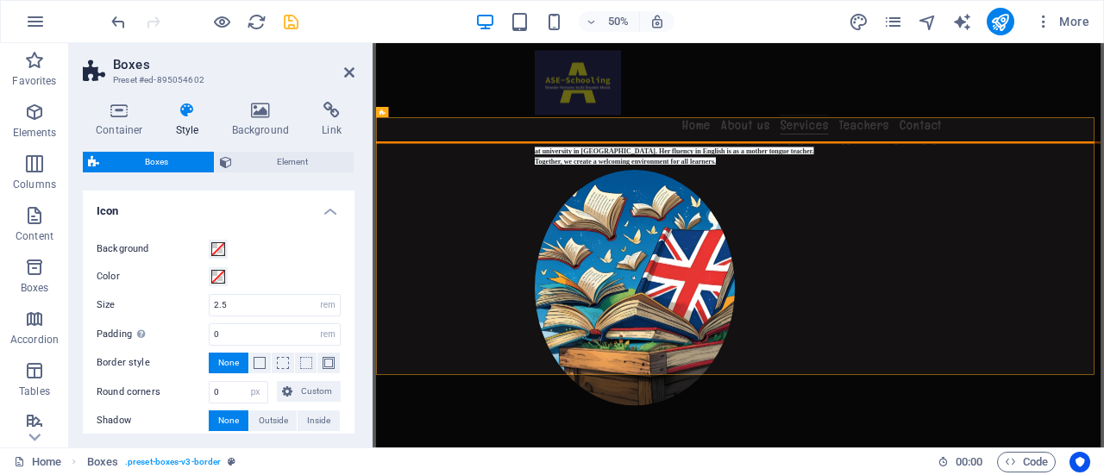
scroll to position [712, 0]
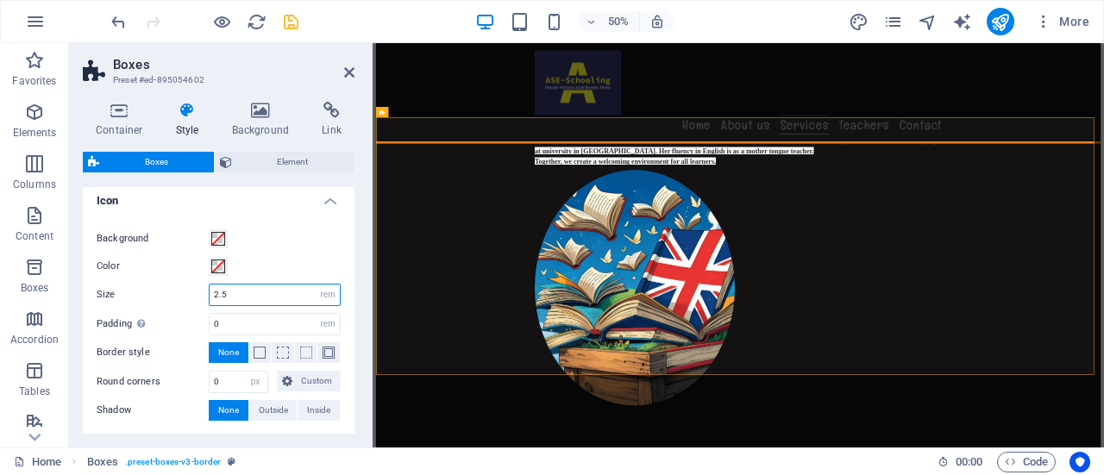
click at [288, 295] on input "2.5" at bounding box center [275, 295] width 130 height 21
type input "2"
type input "3.0"
click at [302, 221] on div "Background Color Size 3.0 px rem % vh vw Padding Only if icon background is act…" at bounding box center [218, 325] width 279 height 228
click at [266, 320] on input "0" at bounding box center [275, 324] width 130 height 21
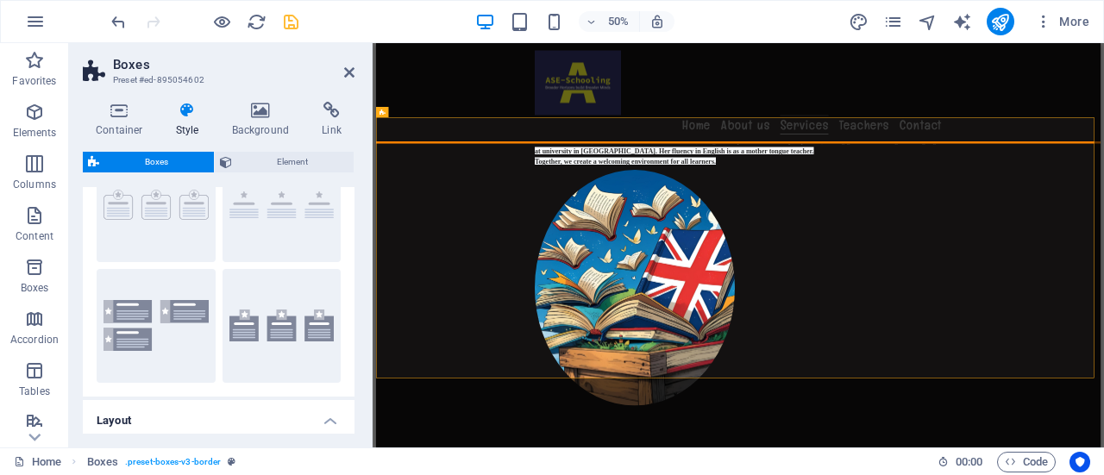
scroll to position [0, 0]
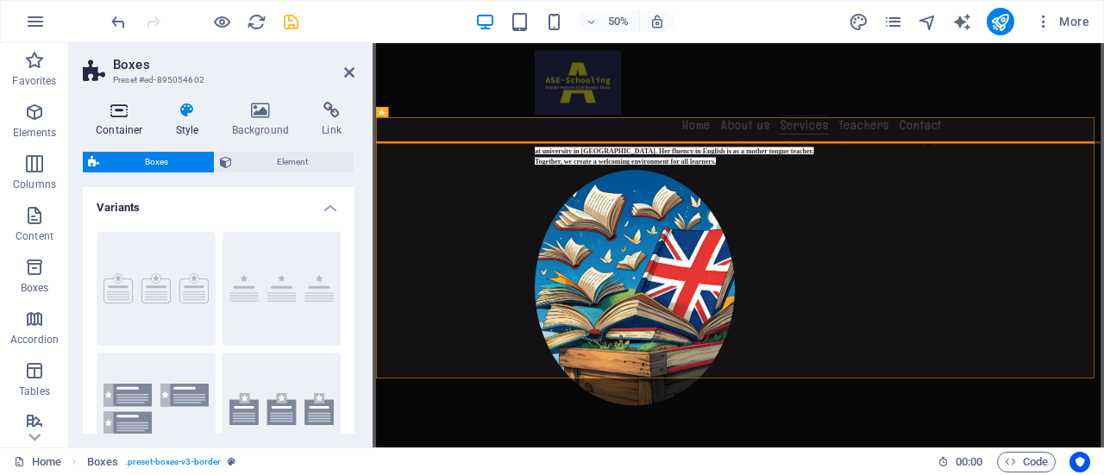
click at [130, 122] on h4 "Container" at bounding box center [123, 120] width 80 height 36
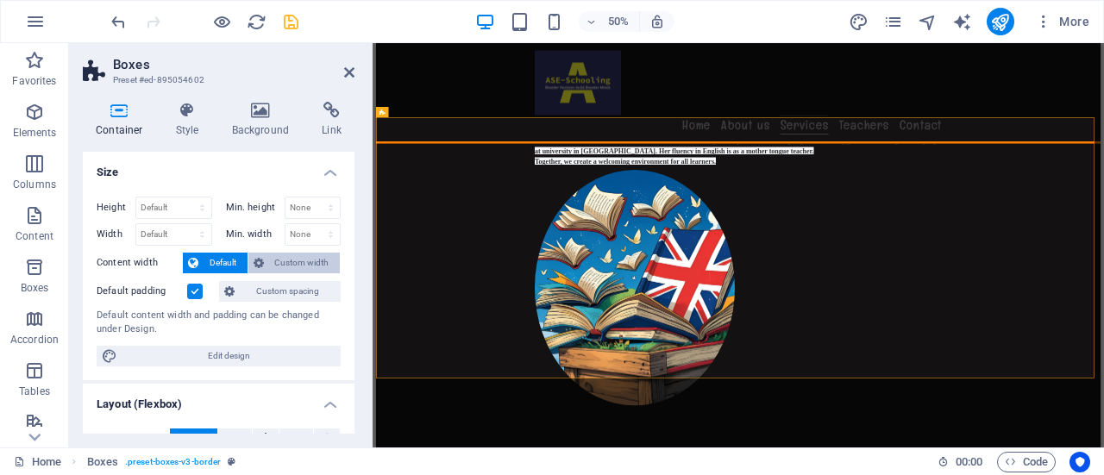
click at [293, 264] on span "Custom width" at bounding box center [302, 263] width 66 height 21
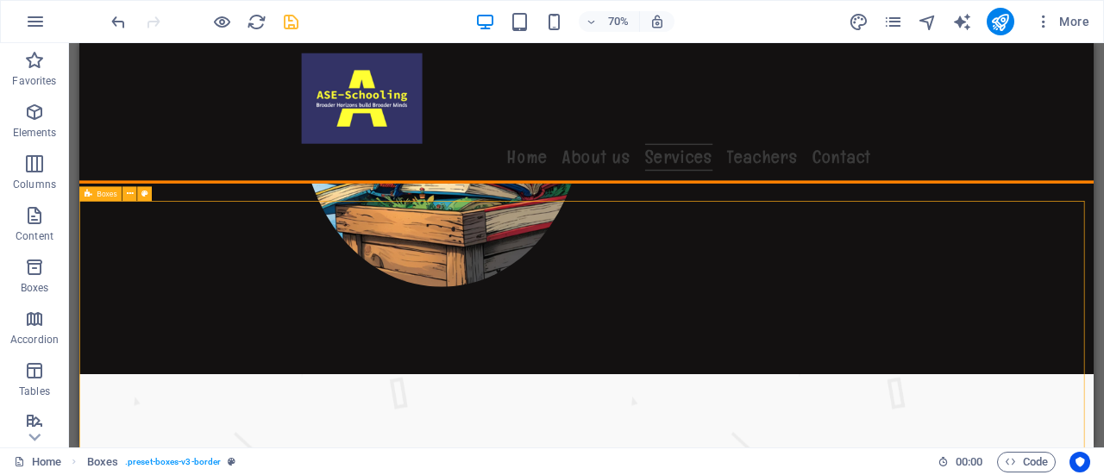
scroll to position [1690, 0]
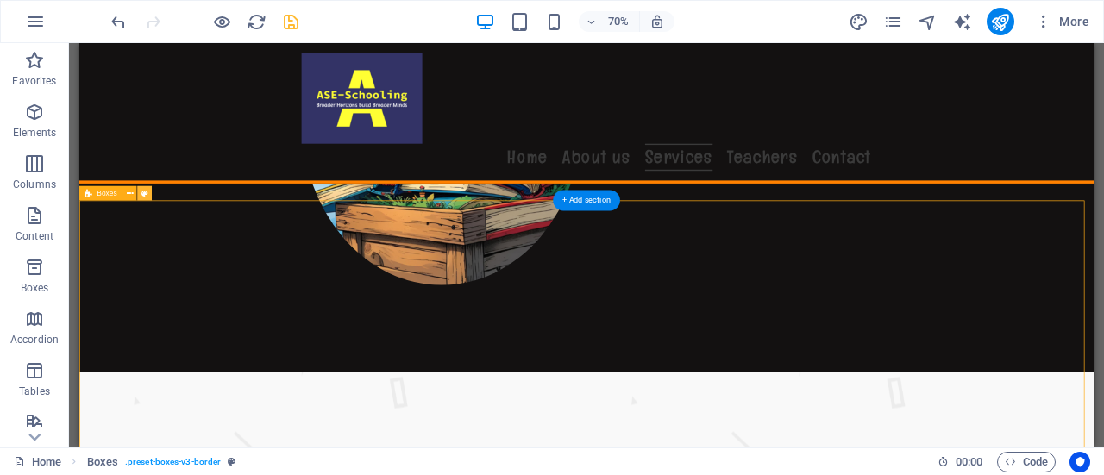
click at [138, 196] on button at bounding box center [144, 192] width 15 height 15
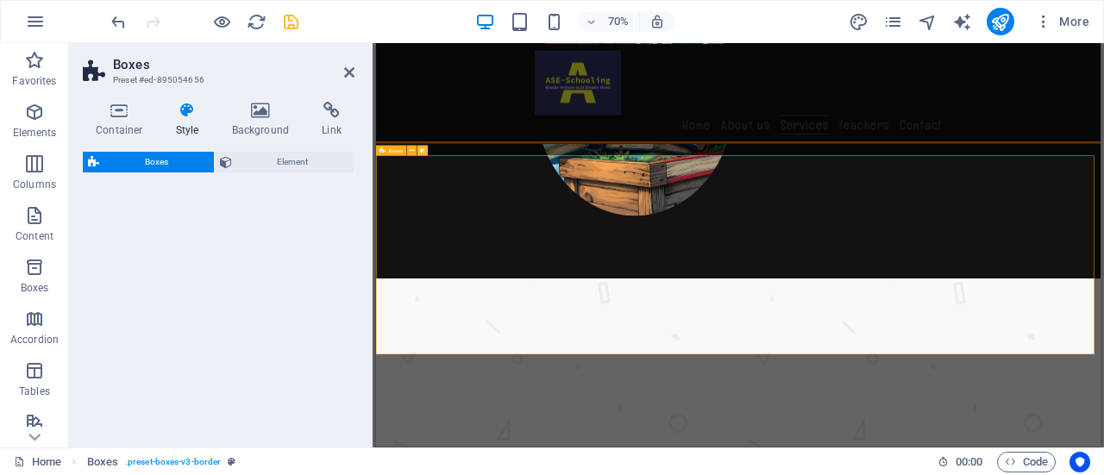
select select "rem"
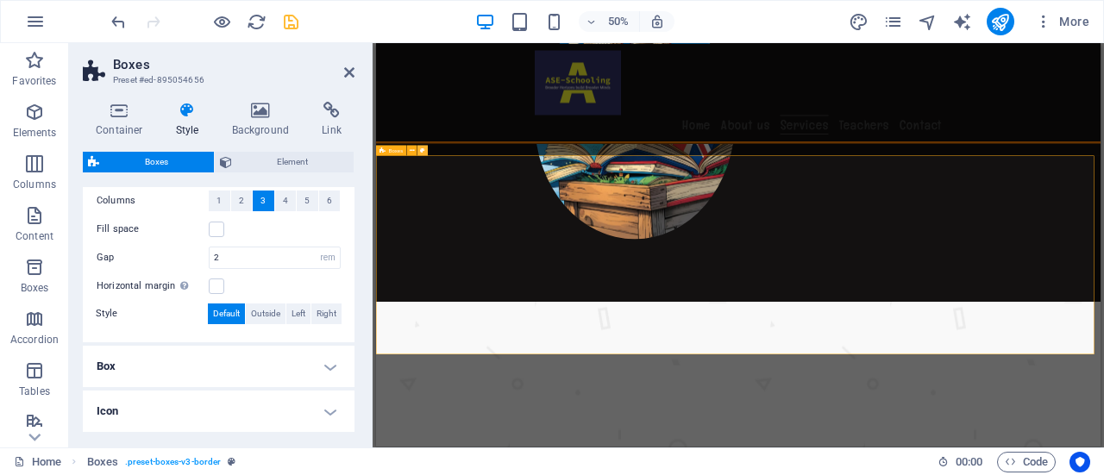
scroll to position [407, 0]
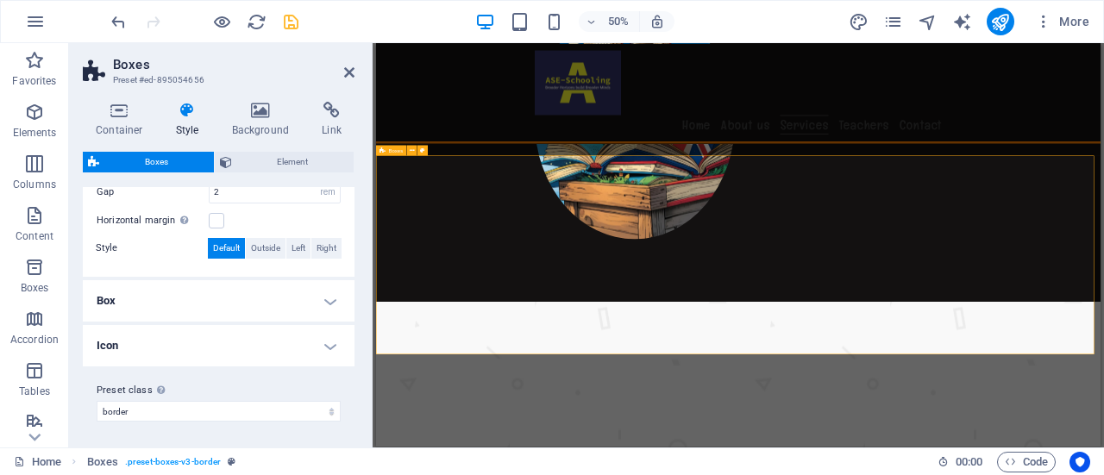
click at [317, 298] on h4 "Box" at bounding box center [219, 300] width 272 height 41
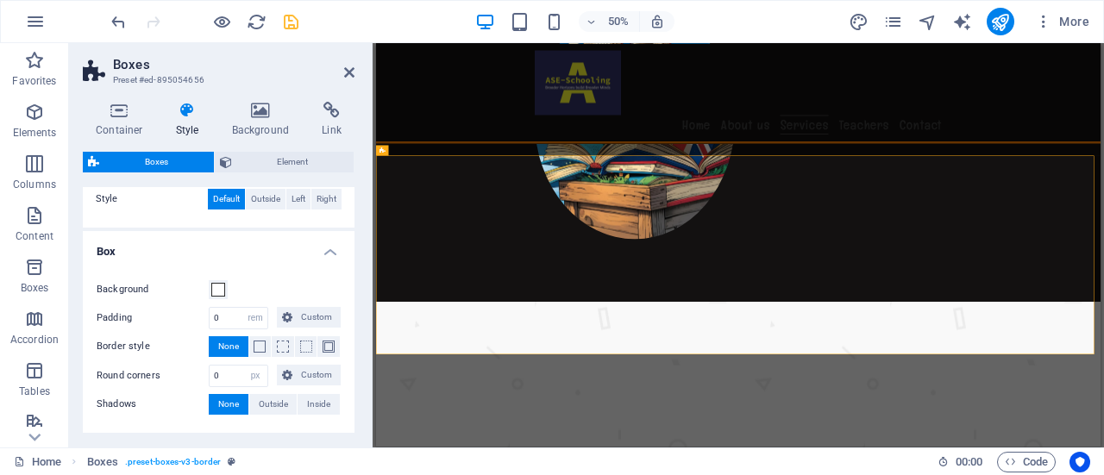
scroll to position [457, 0]
click at [316, 317] on span "Custom" at bounding box center [317, 316] width 38 height 21
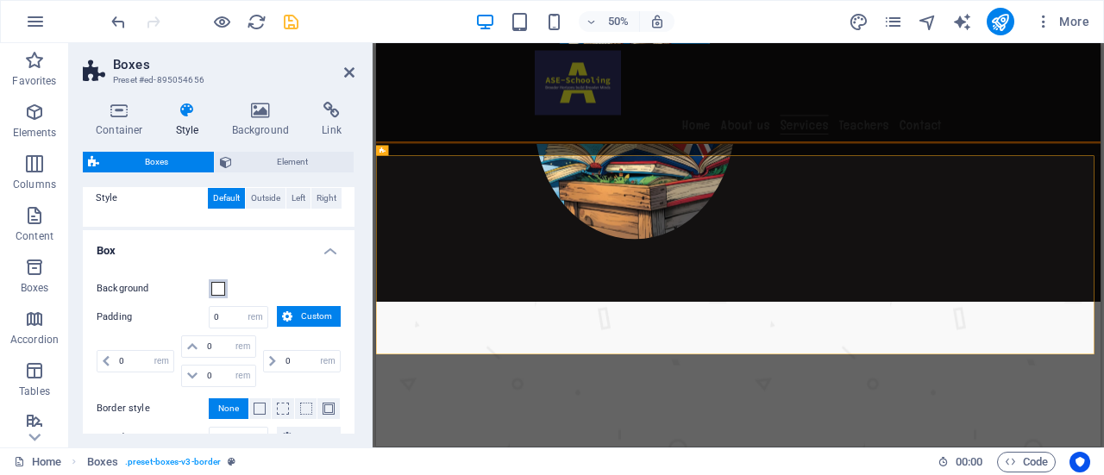
click at [223, 288] on span at bounding box center [218, 289] width 14 height 14
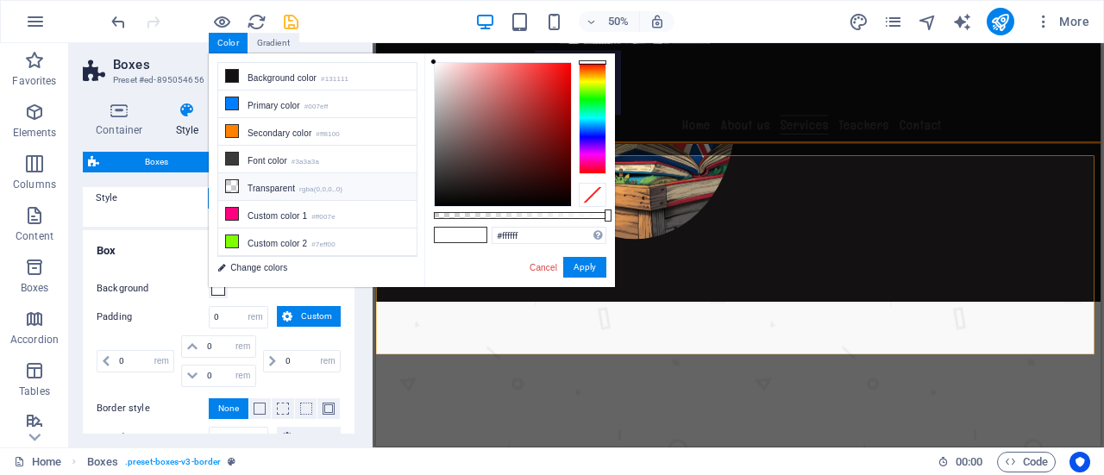
click at [309, 184] on small "rgba(0,0,0,.0)" at bounding box center [320, 190] width 43 height 12
click at [243, 187] on li "Transparent rgba(0,0,0,.0)" at bounding box center [317, 187] width 198 height 28
click at [588, 272] on button "Apply" at bounding box center [584, 267] width 43 height 21
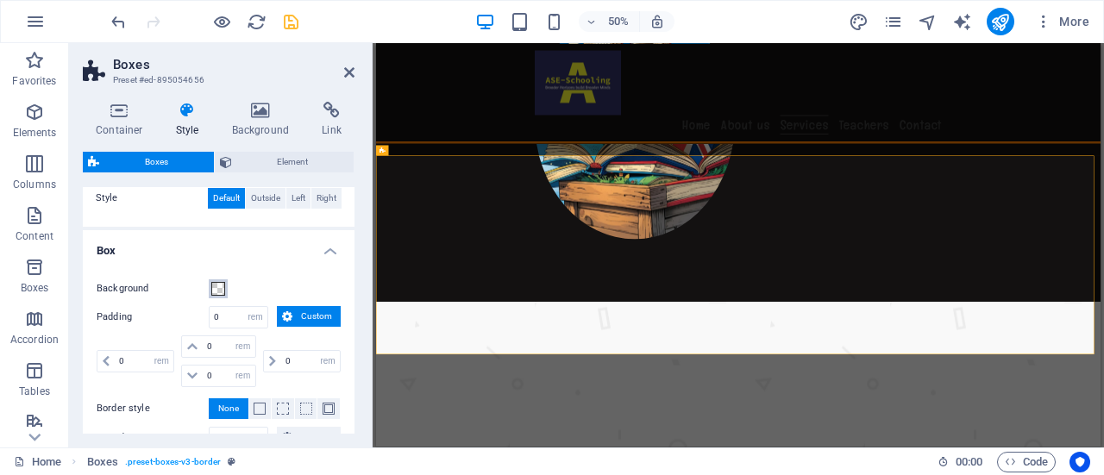
click at [217, 291] on span at bounding box center [218, 289] width 14 height 14
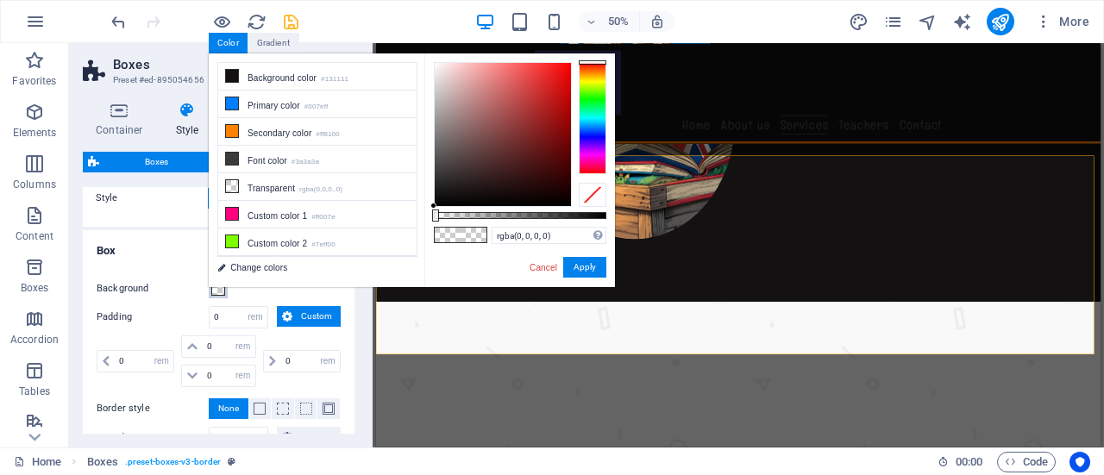
scroll to position [17, 0]
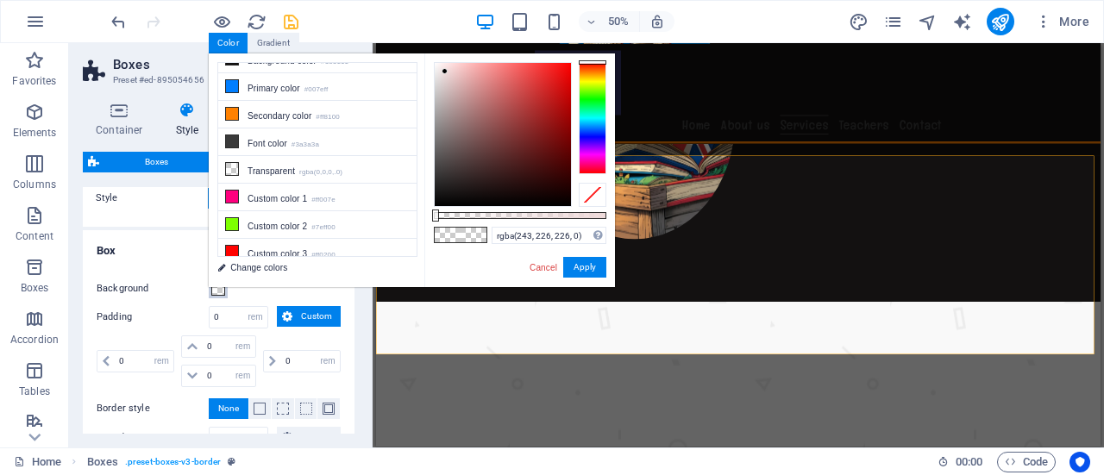
type input "rgba(247, 231, 231, 0)"
click at [551, 273] on link "Cancel" at bounding box center [543, 267] width 31 height 13
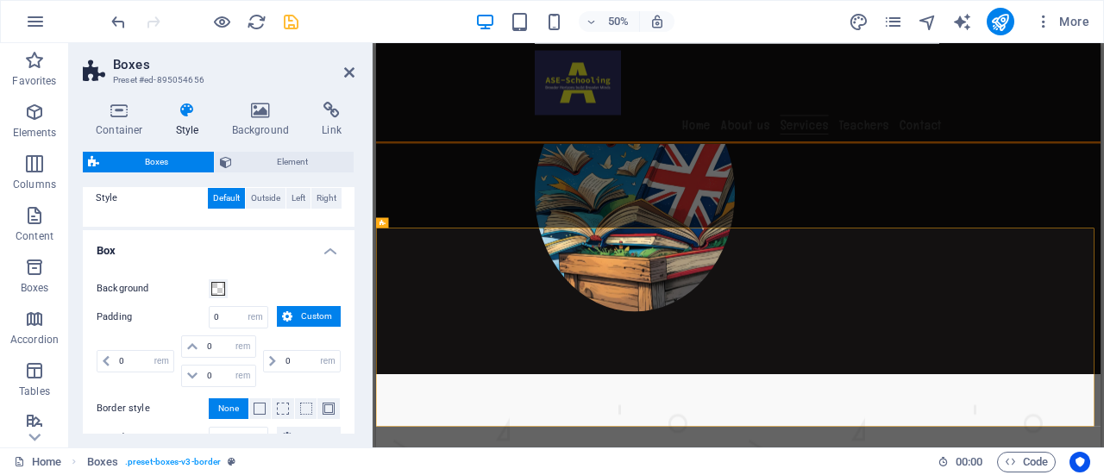
scroll to position [0, 0]
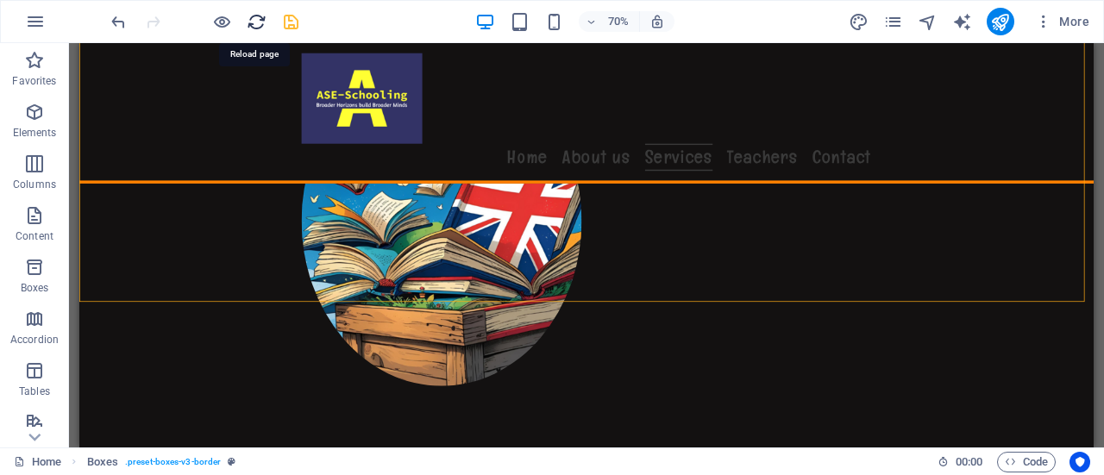
click at [116, 20] on icon "undo" at bounding box center [119, 22] width 20 height 20
click at [116, 16] on icon "undo" at bounding box center [119, 22] width 20 height 20
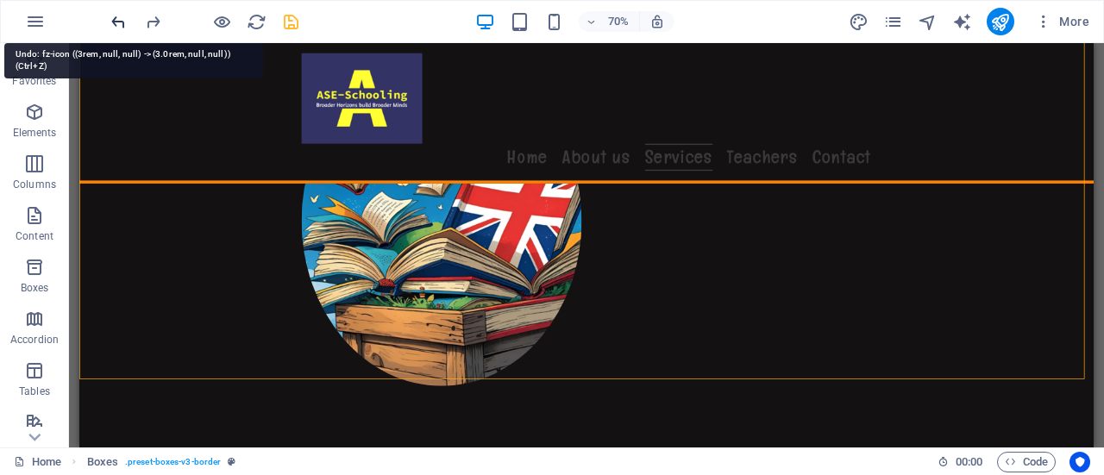
click at [116, 16] on icon "undo" at bounding box center [119, 22] width 20 height 20
click at [119, 17] on icon "undo" at bounding box center [119, 22] width 20 height 20
click at [118, 17] on icon "undo" at bounding box center [119, 22] width 20 height 20
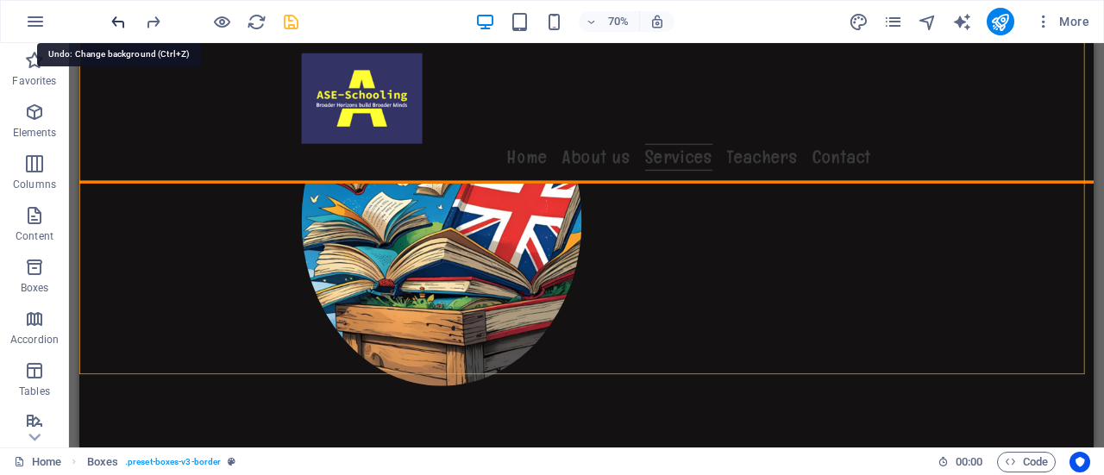
click at [118, 17] on icon "undo" at bounding box center [119, 22] width 20 height 20
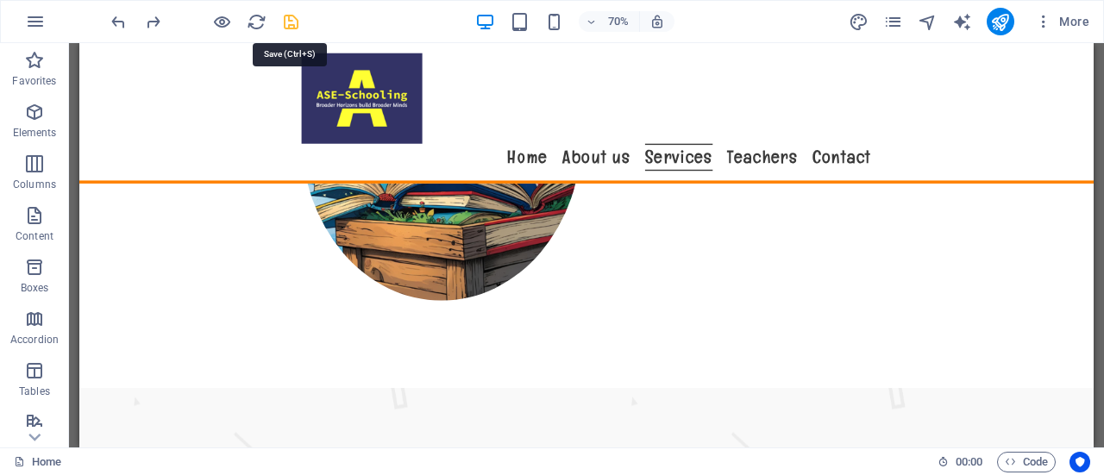
click at [292, 16] on icon "save" at bounding box center [291, 22] width 20 height 20
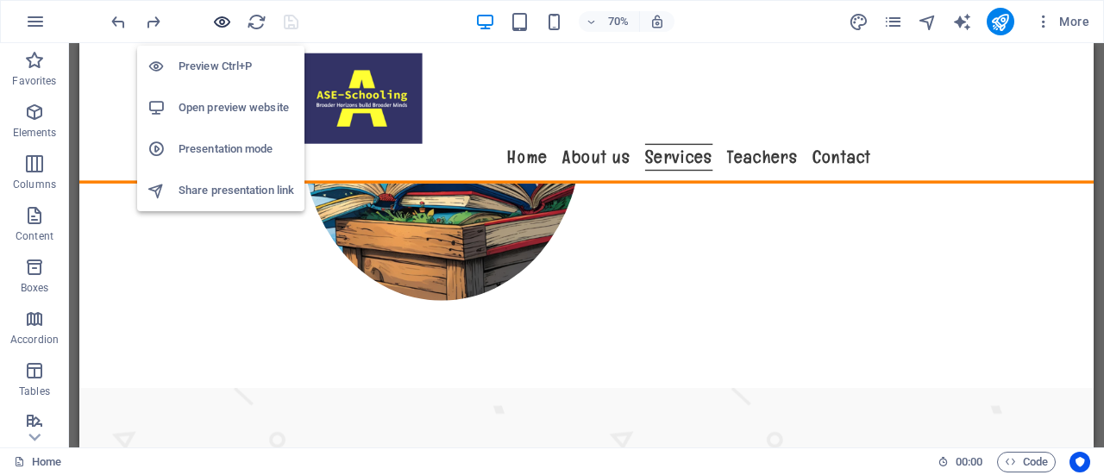
click at [217, 20] on icon "button" at bounding box center [222, 22] width 20 height 20
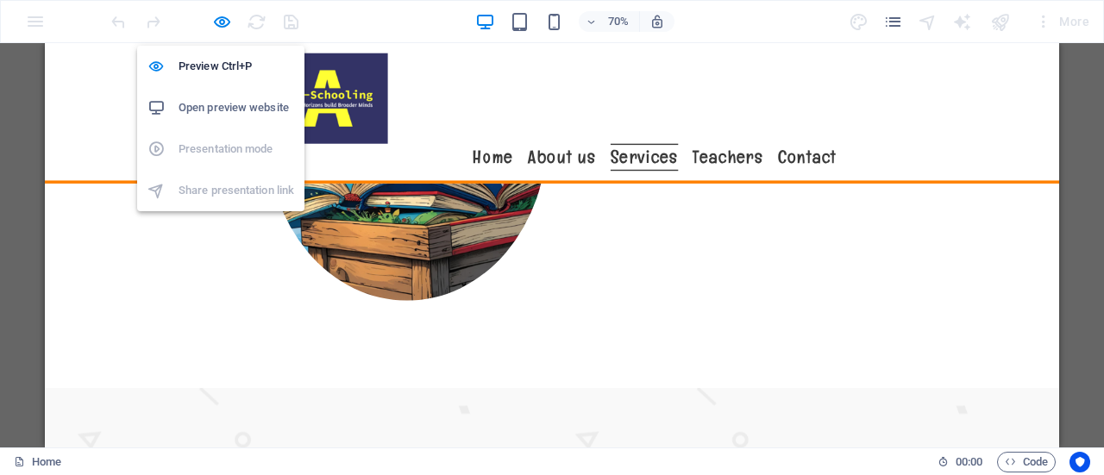
click at [216, 97] on h6 "Open preview website" at bounding box center [237, 107] width 116 height 21
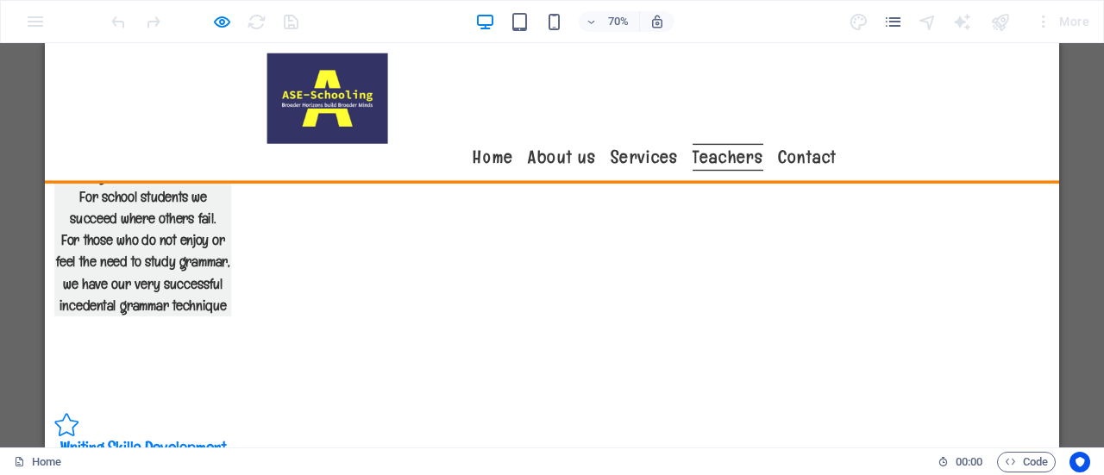
scroll to position [3700, 0]
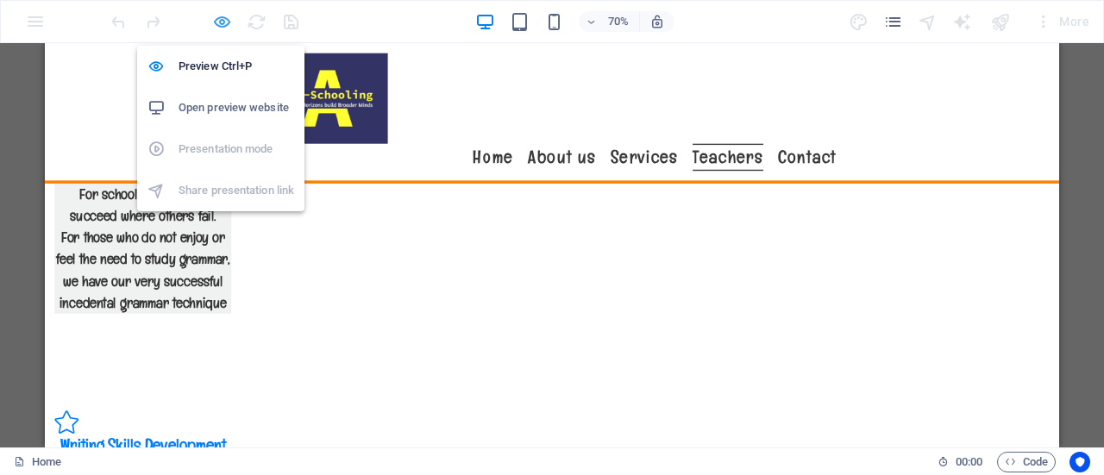
click at [223, 13] on icon "button" at bounding box center [222, 22] width 20 height 20
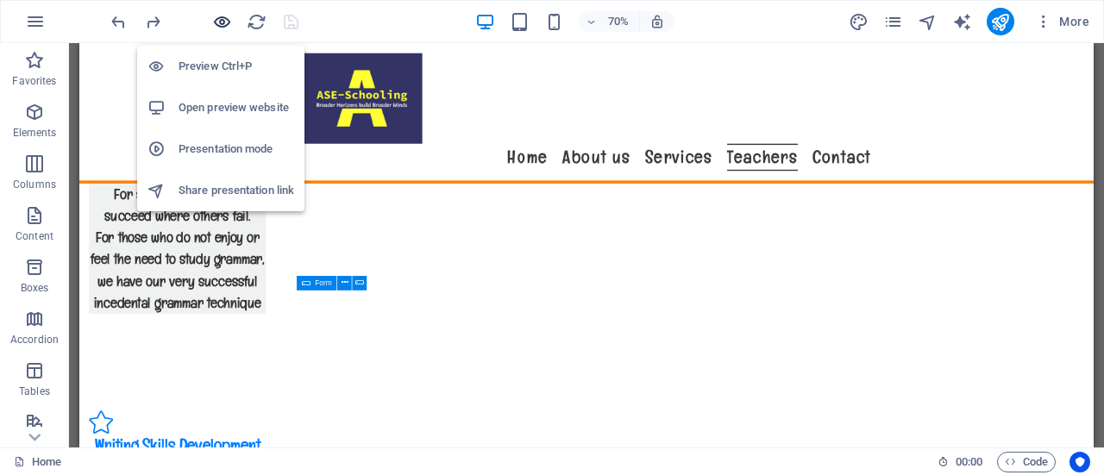
scroll to position [3701, 0]
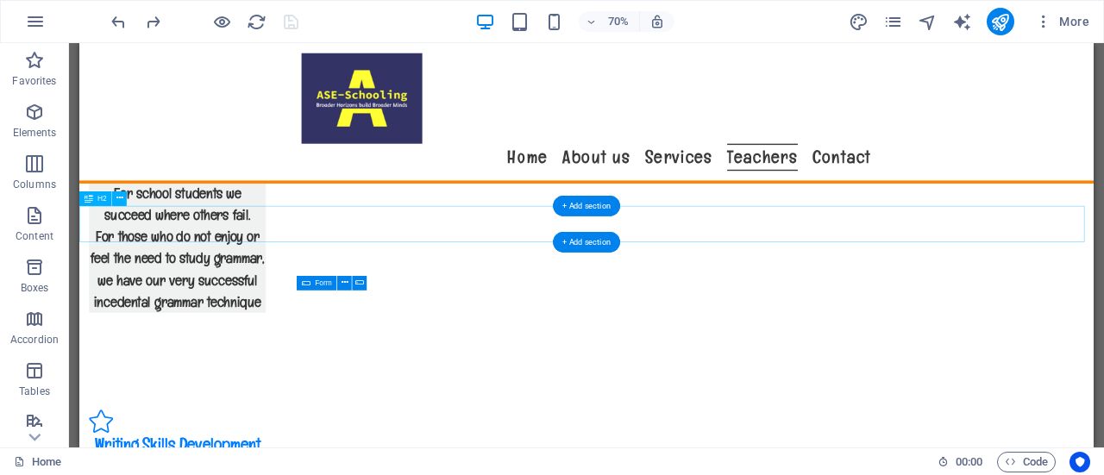
click at [123, 196] on button at bounding box center [119, 198] width 15 height 15
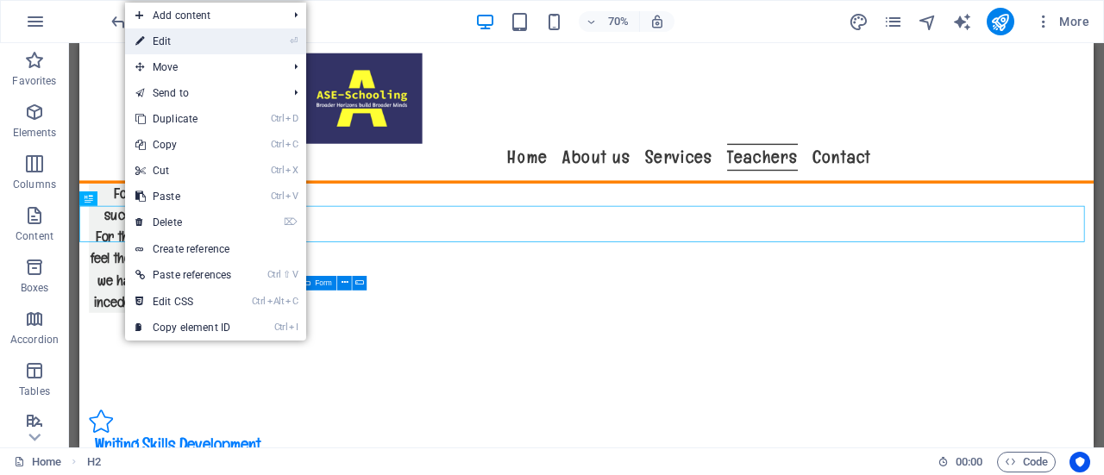
click at [216, 44] on link "⏎ Edit" at bounding box center [183, 41] width 116 height 26
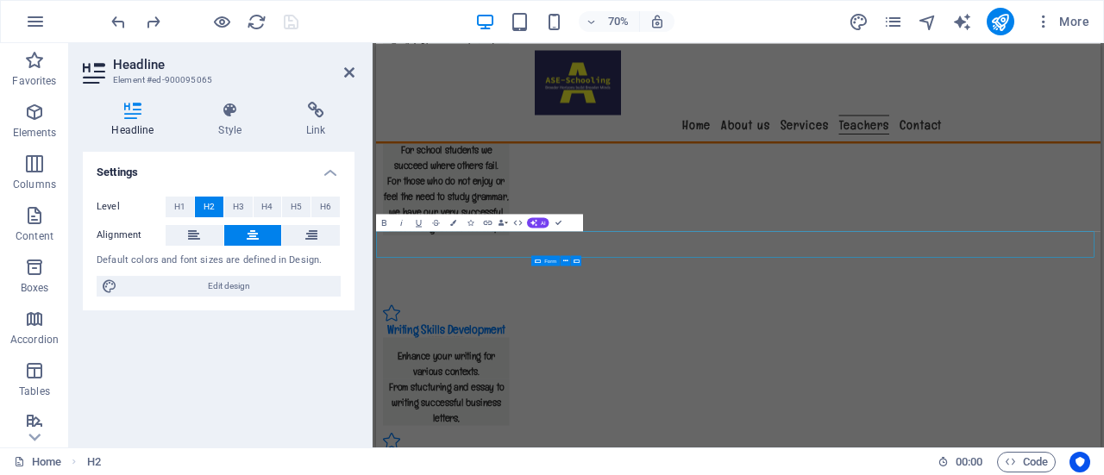
scroll to position [3557, 0]
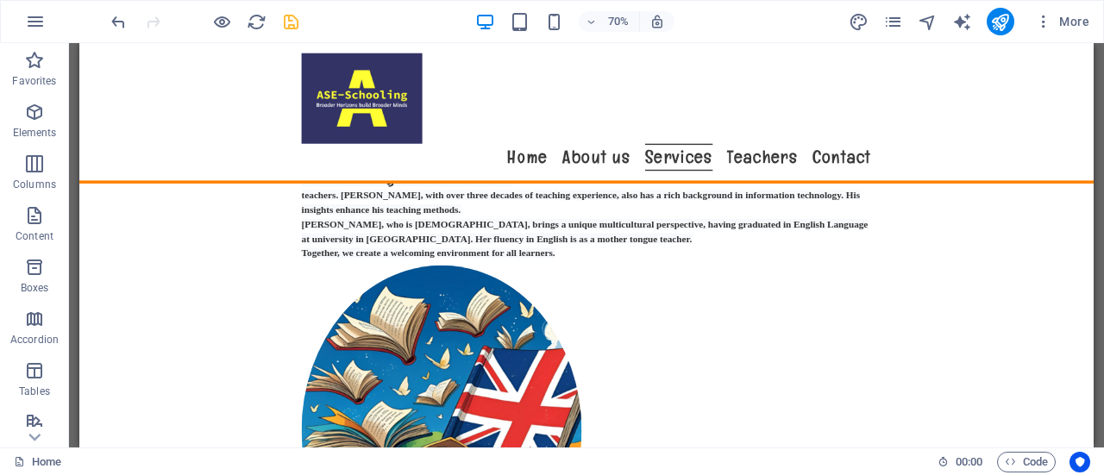
scroll to position [0, 0]
click at [554, 77] on icon at bounding box center [554, 77] width 7 height 13
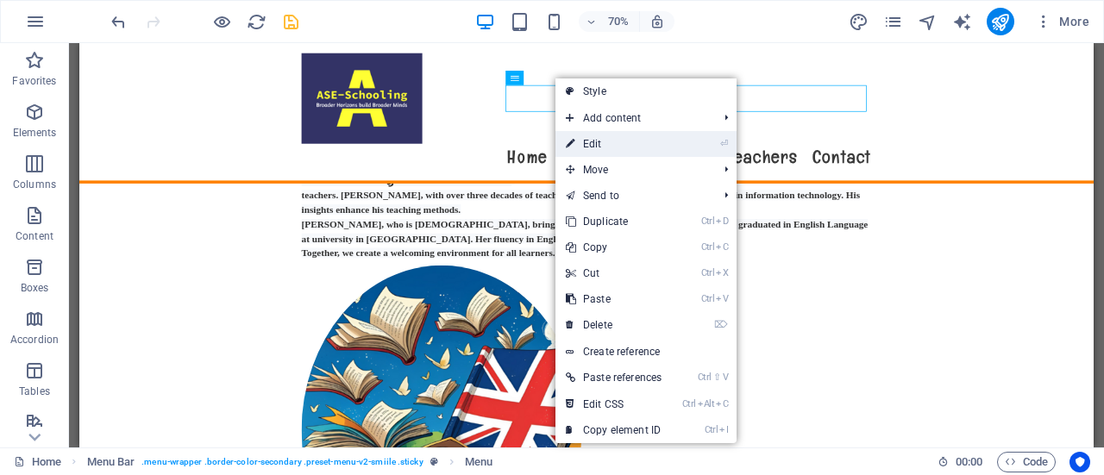
click at [610, 140] on link "⏎ Edit" at bounding box center [613, 144] width 116 height 26
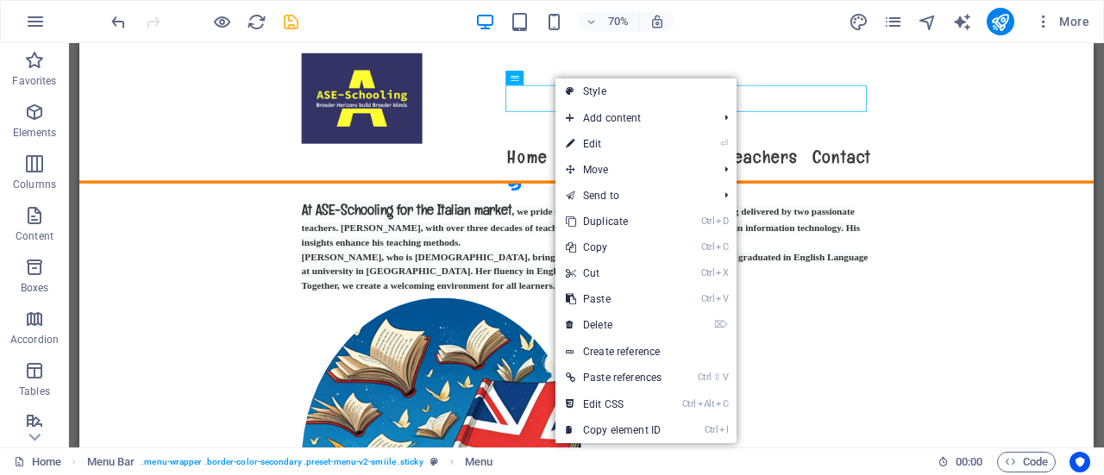
select select "nofollow"
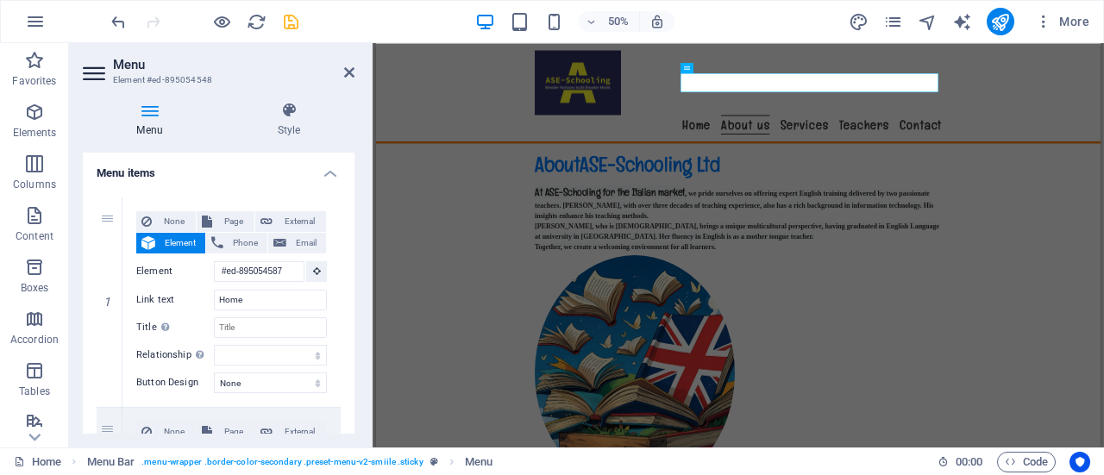
scroll to position [2, 0]
click at [1103, 186] on nav "Home About us Services Teachers Contact" at bounding box center [1100, 205] width 814 height 39
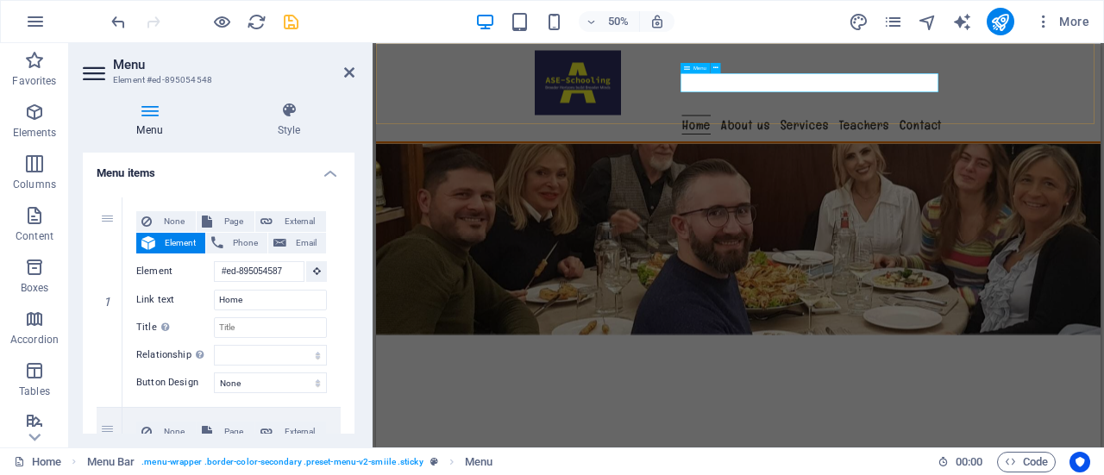
scroll to position [398, 0]
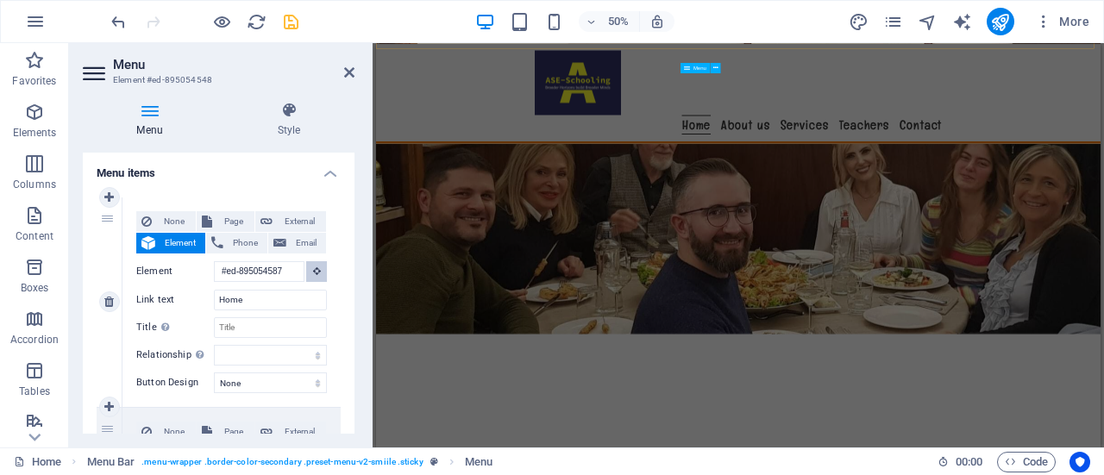
click at [313, 271] on icon at bounding box center [317, 270] width 8 height 9
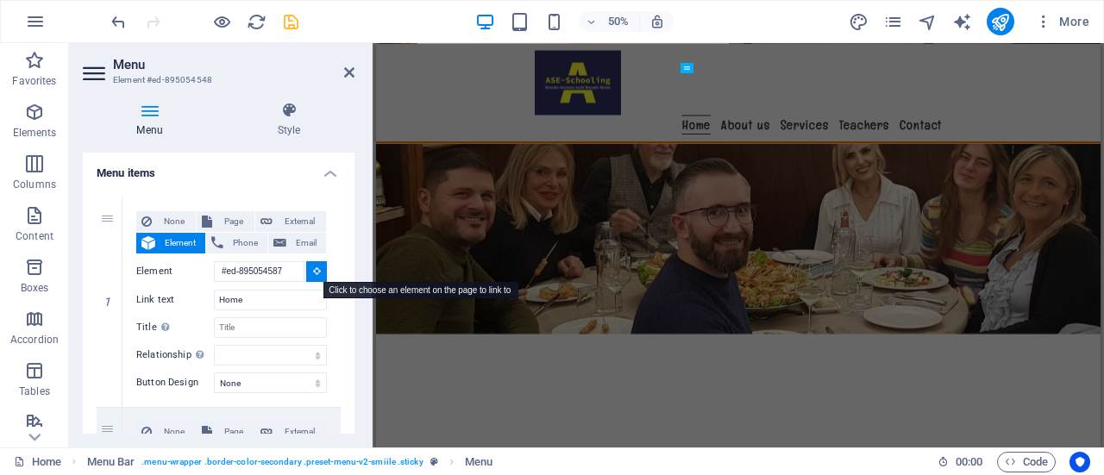
type input "#ed-895054512"
select select
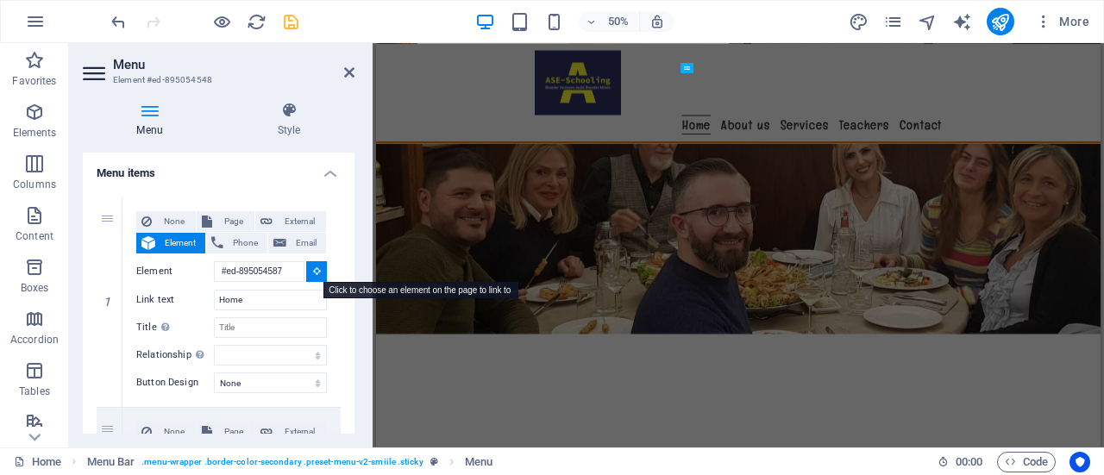
select select
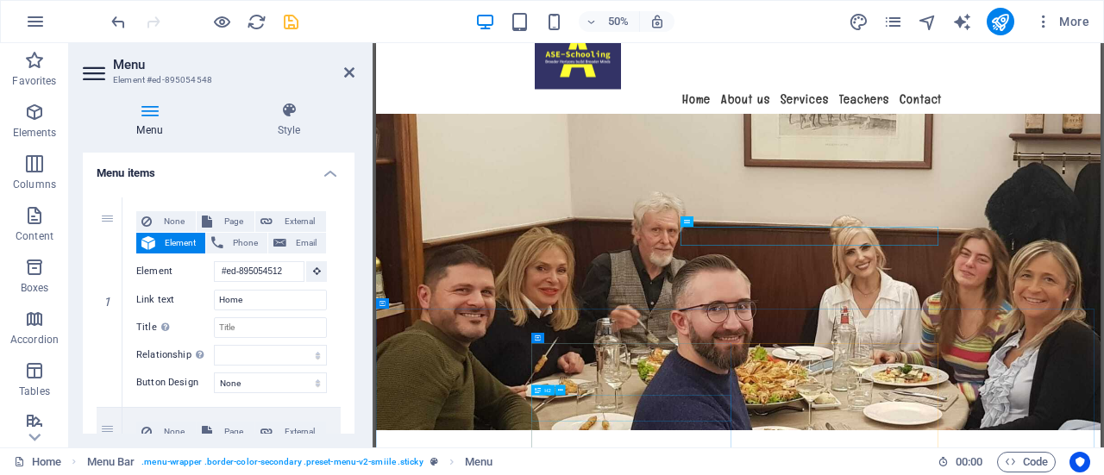
scroll to position [0, 0]
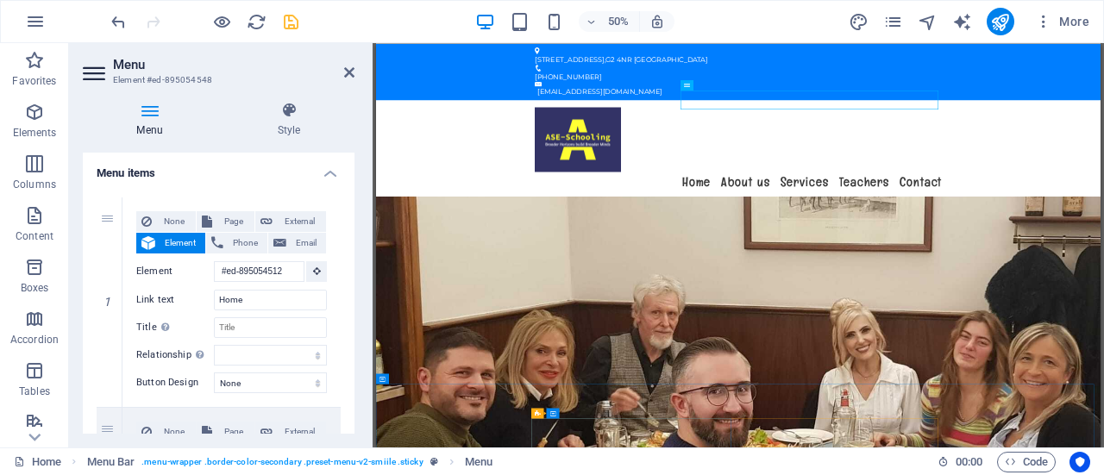
click at [577, 169] on div "Menu Home About us Services Teachers Contact" at bounding box center [1100, 256] width 1449 height 200
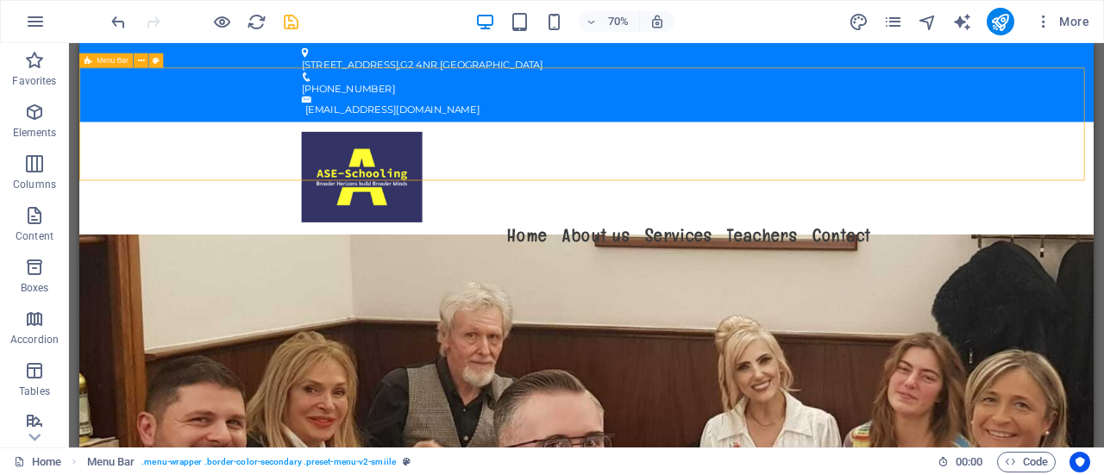
click at [587, 156] on div "Menu Home About us Services Teachers Contact" at bounding box center [803, 256] width 1449 height 200
click at [780, 156] on div "Menu Home About us Services Teachers Contact" at bounding box center [803, 256] width 1449 height 200
click at [554, 101] on icon at bounding box center [554, 101] width 7 height 13
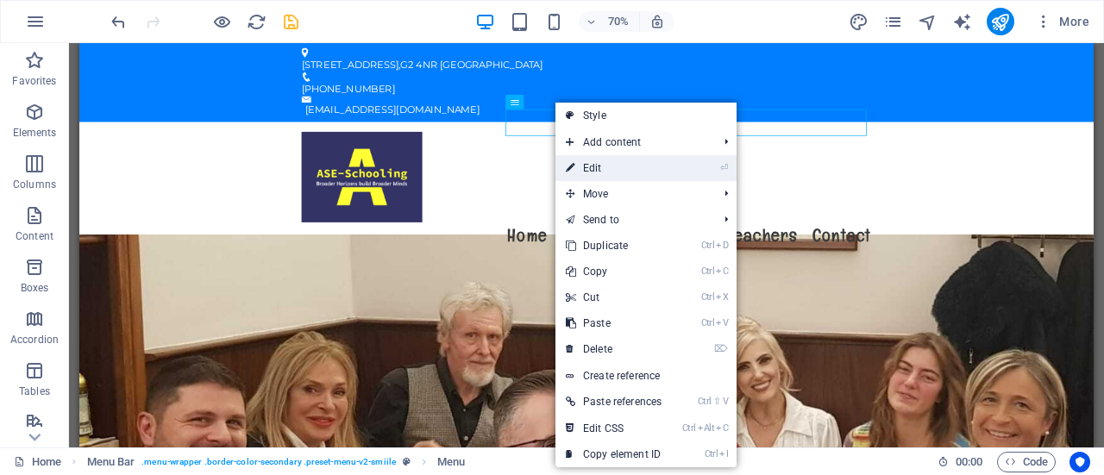
click at [595, 164] on link "⏎ Edit" at bounding box center [613, 168] width 116 height 26
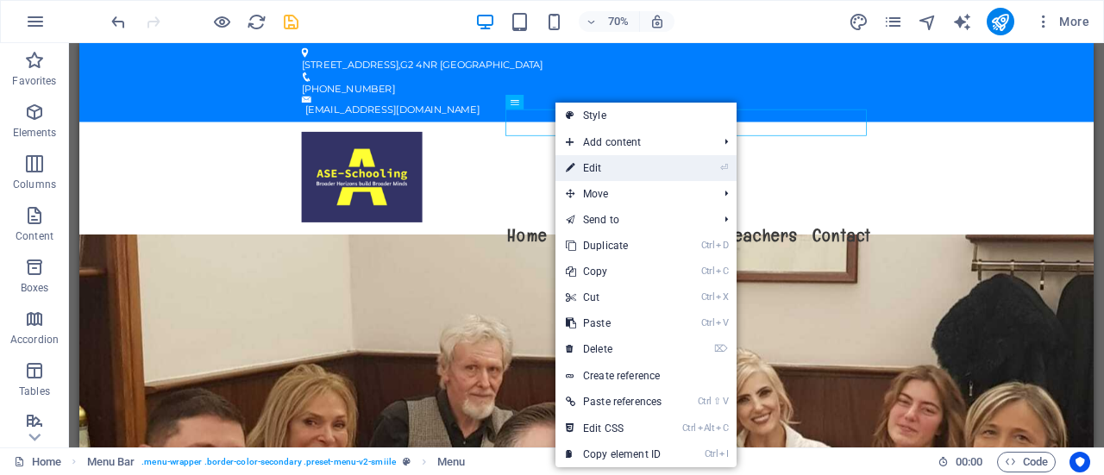
select select "nofollow"
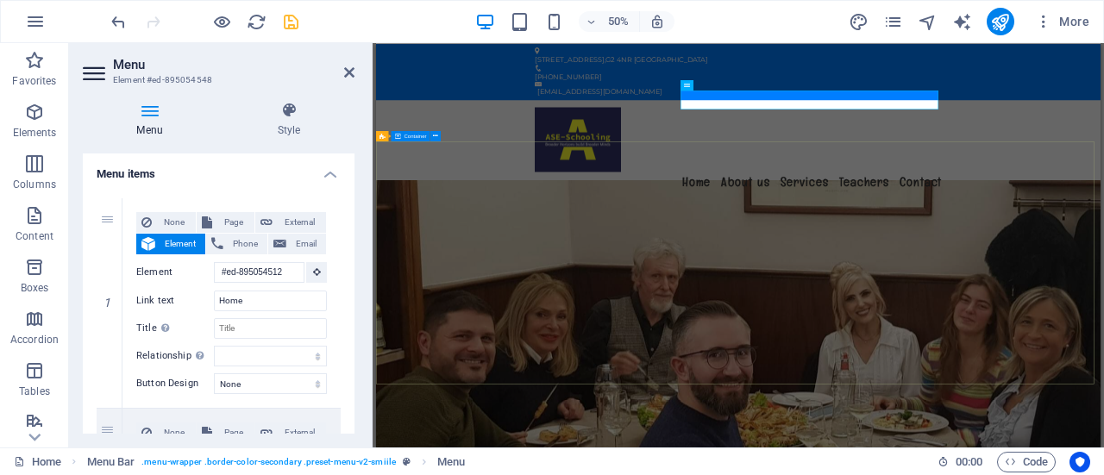
scroll to position [122, 0]
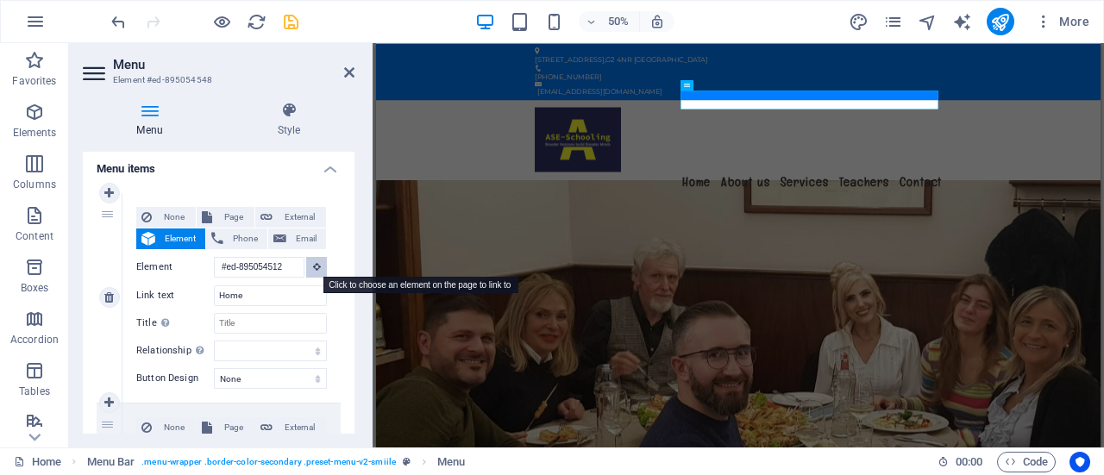
click at [312, 260] on button at bounding box center [316, 267] width 21 height 21
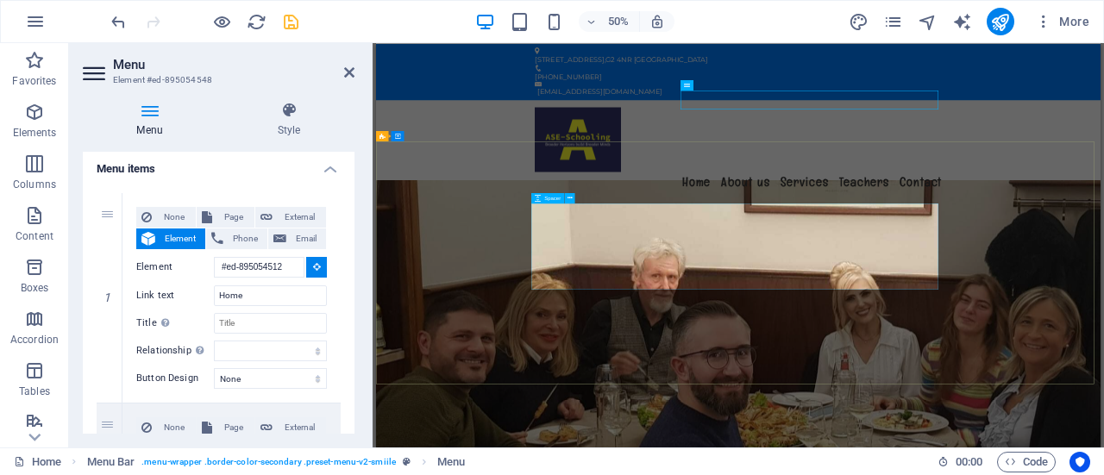
click at [630, 181] on div "Menu Home About us Services Teachers Contact" at bounding box center [1100, 256] width 1449 height 200
type input "#ed-895054533"
select select
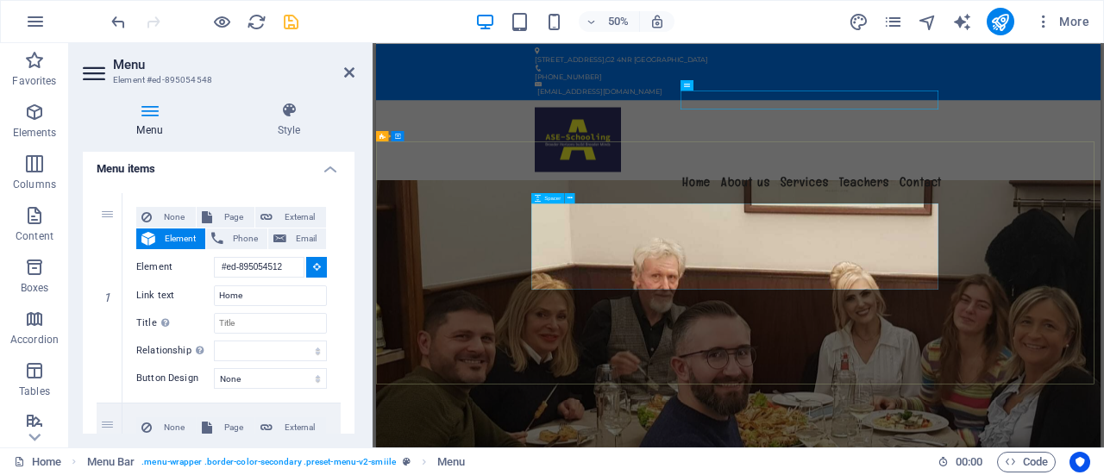
select select
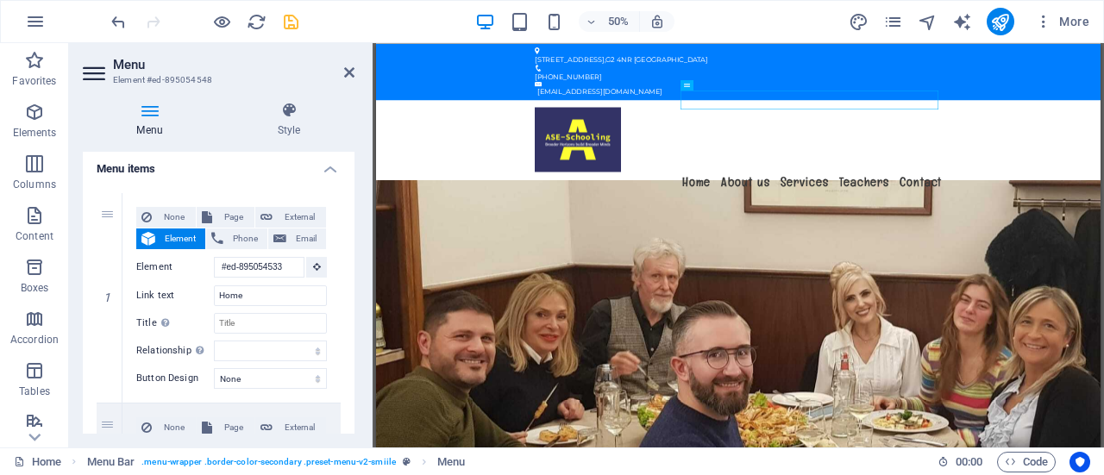
drag, startPoint x: 350, startPoint y: 221, endPoint x: 350, endPoint y: 234, distance: 12.9
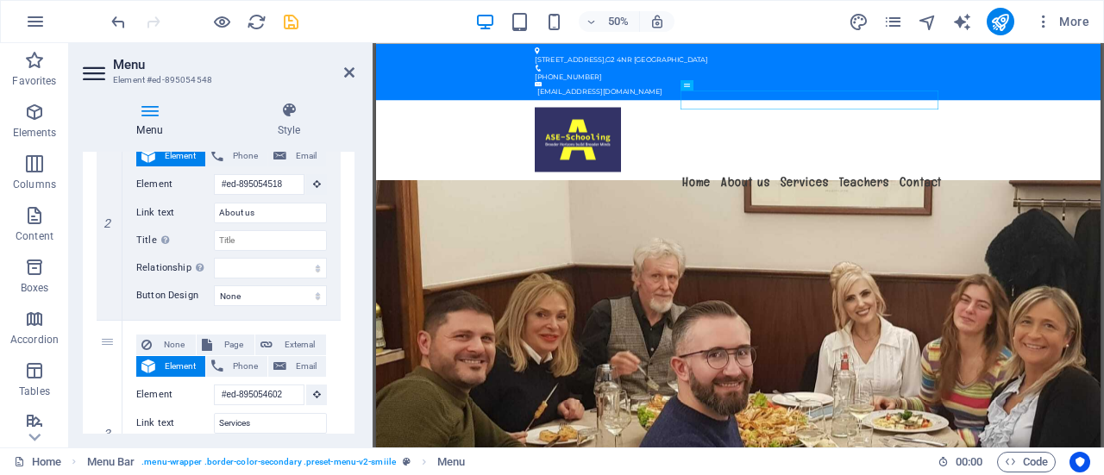
scroll to position [417, 0]
click at [1103, 299] on nav "Home About us Services Teachers Contact" at bounding box center [1100, 318] width 814 height 39
click at [299, 207] on input "About us" at bounding box center [270, 211] width 113 height 21
click at [313, 182] on icon at bounding box center [317, 182] width 8 height 9
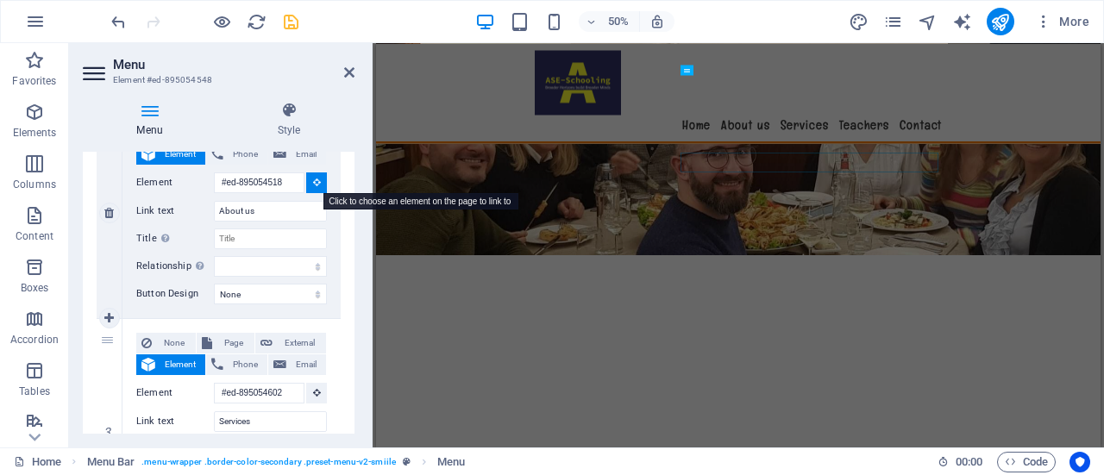
scroll to position [453, 0]
select select
type input "#ed-895054503"
select select
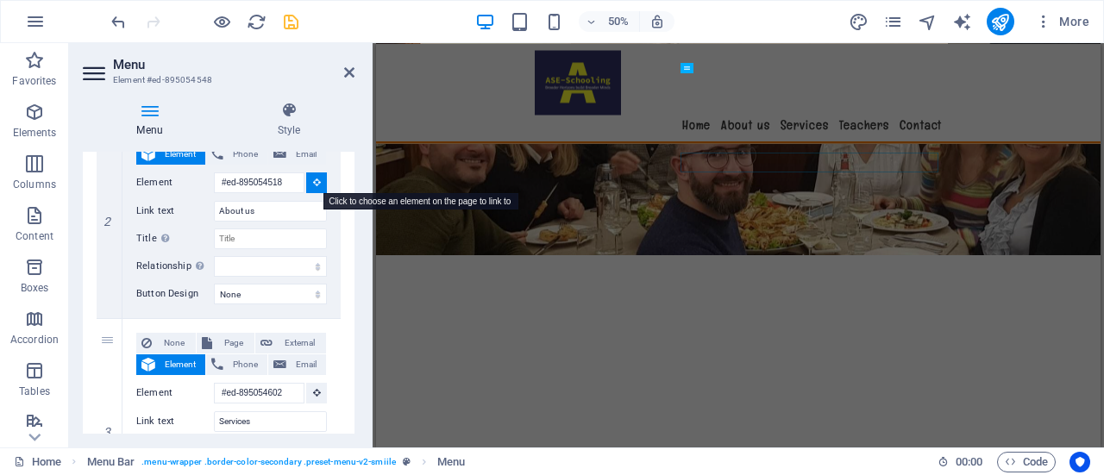
select select
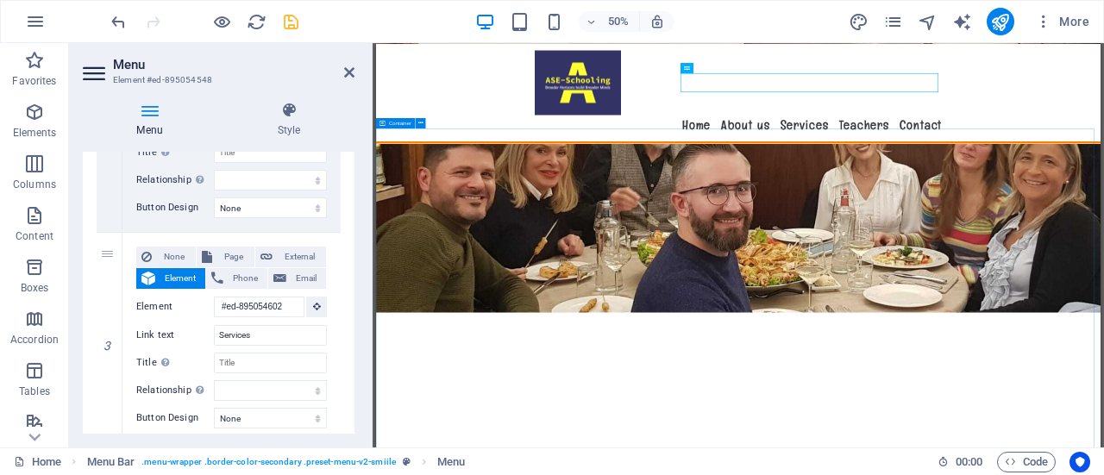
scroll to position [517, 0]
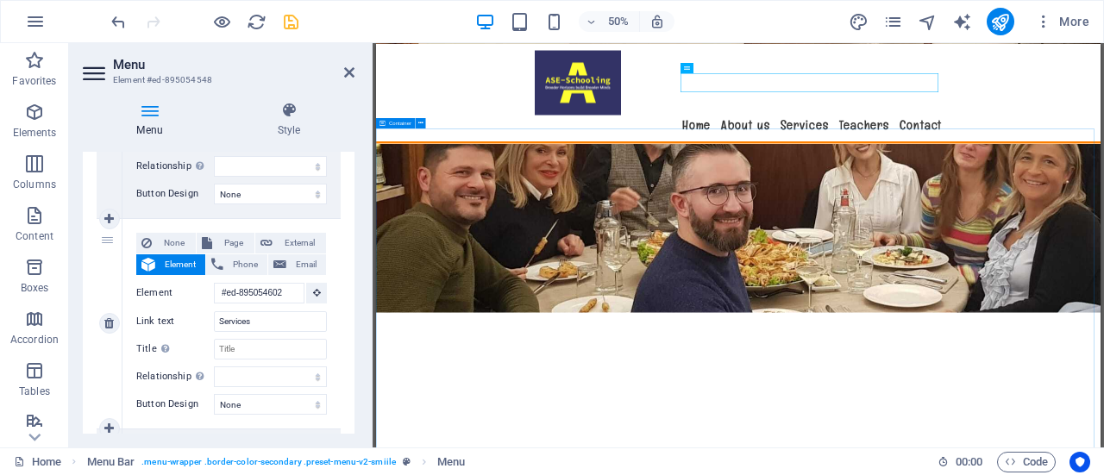
click at [336, 357] on div "None Page External Element Phone Email Page Home Legal Notice Privacy Home Priv…" at bounding box center [231, 324] width 218 height 210
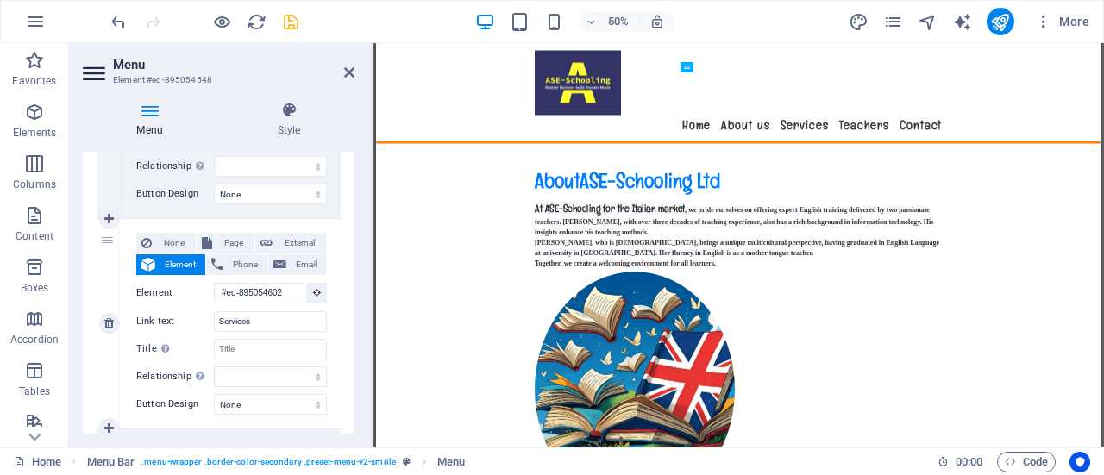
scroll to position [1156, 0]
click at [318, 290] on button at bounding box center [316, 293] width 21 height 21
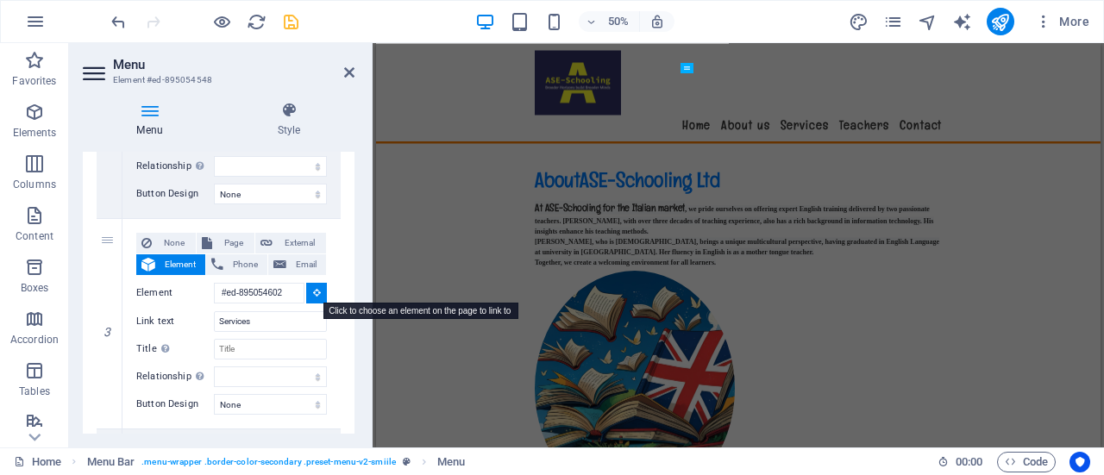
select select
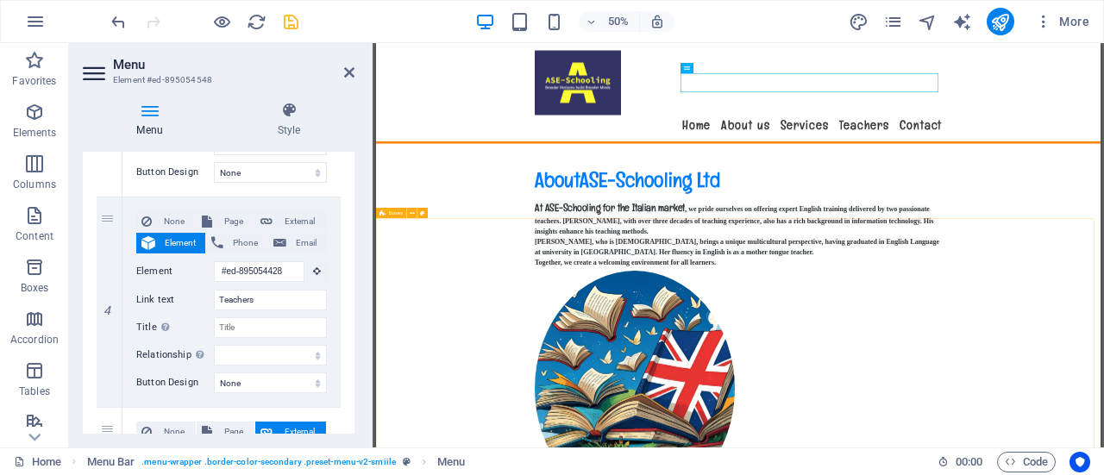
scroll to position [752, 0]
click at [313, 267] on icon at bounding box center [317, 268] width 8 height 9
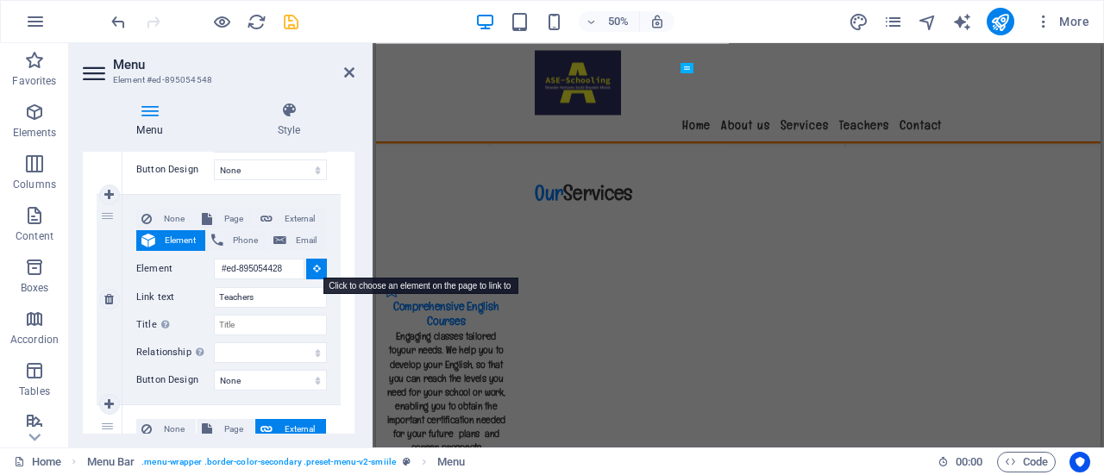
scroll to position [2842, 0]
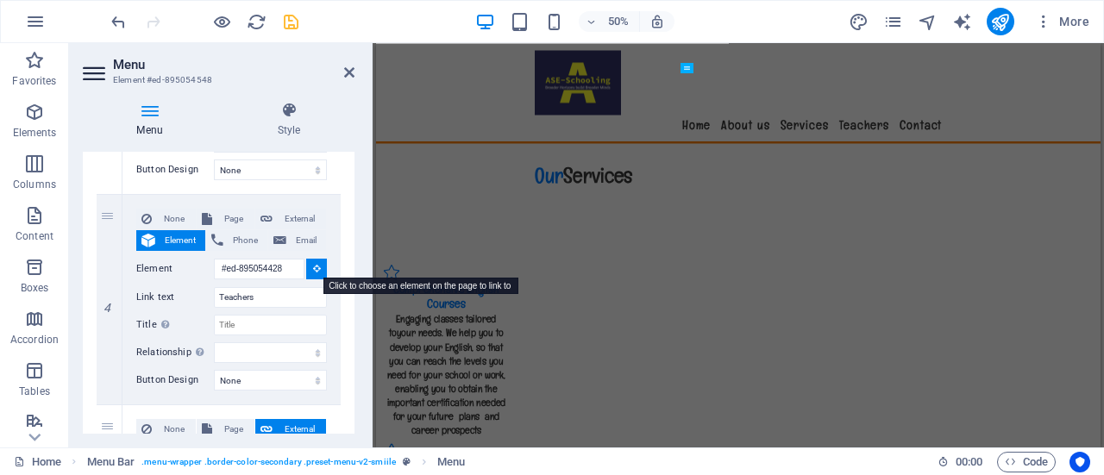
select select
type input "#ed-895054419"
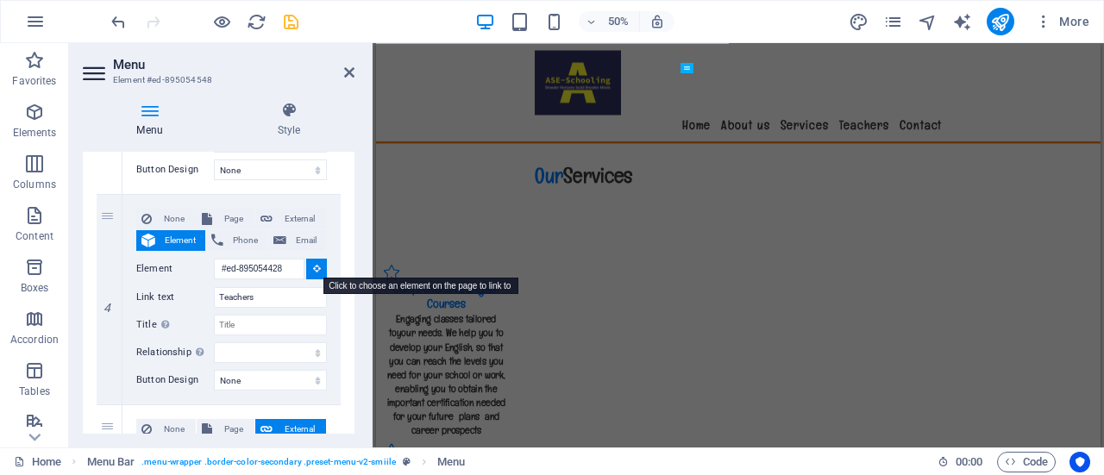
select select
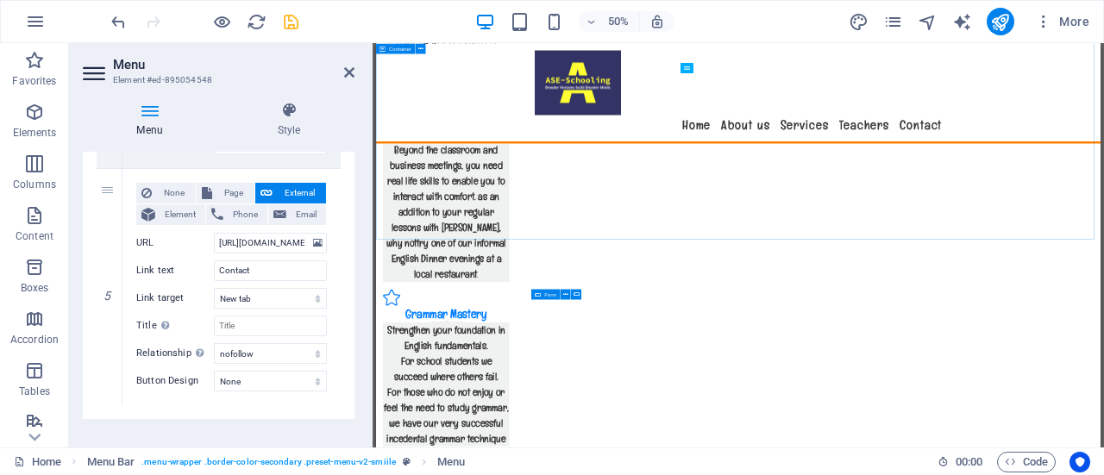
scroll to position [3557, 0]
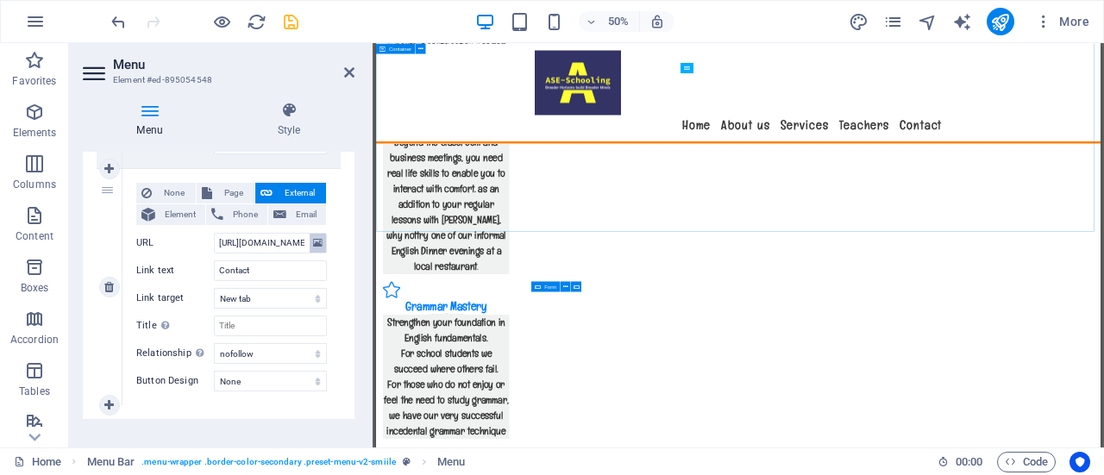
click at [314, 240] on icon at bounding box center [317, 243] width 9 height 19
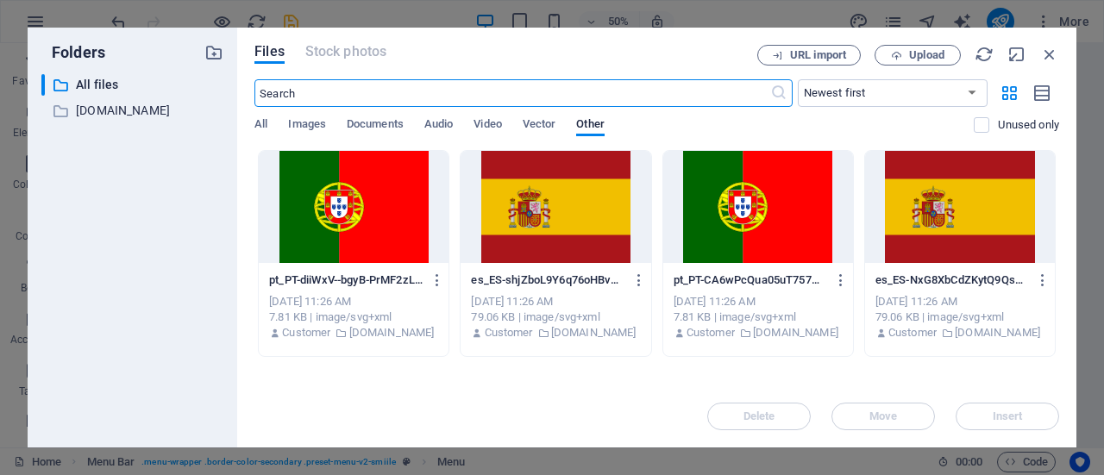
scroll to position [3461, 0]
click at [1052, 57] on icon "button" at bounding box center [1049, 54] width 19 height 19
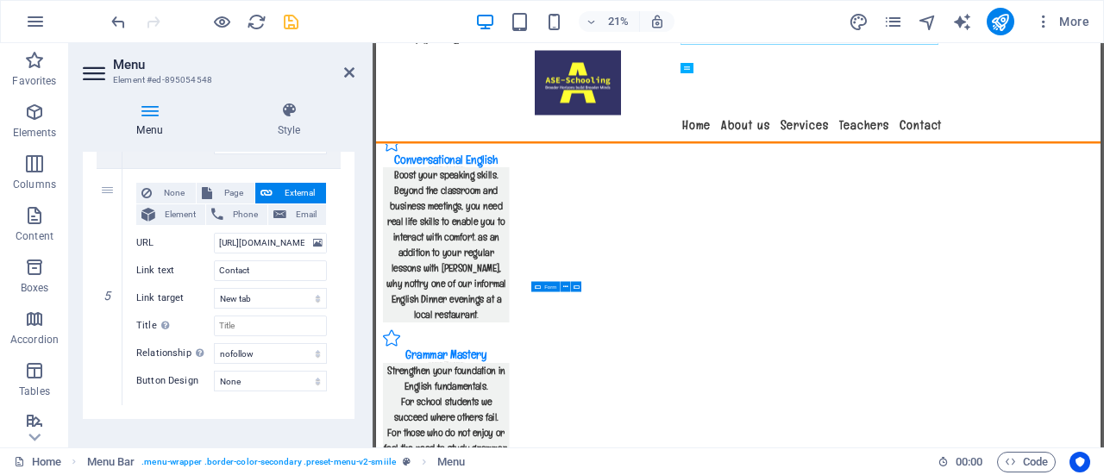
scroll to position [3557, 0]
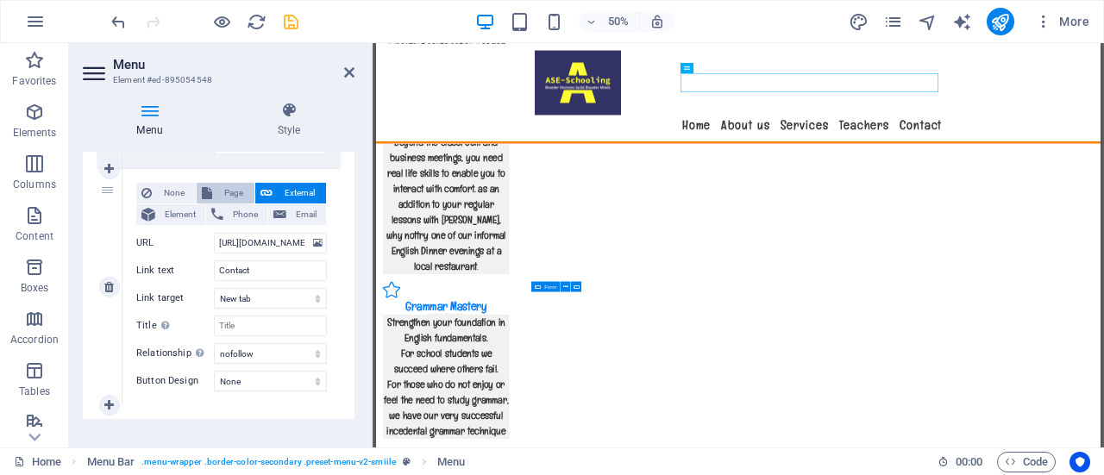
click at [225, 190] on span "Page" at bounding box center [233, 193] width 32 height 21
select select
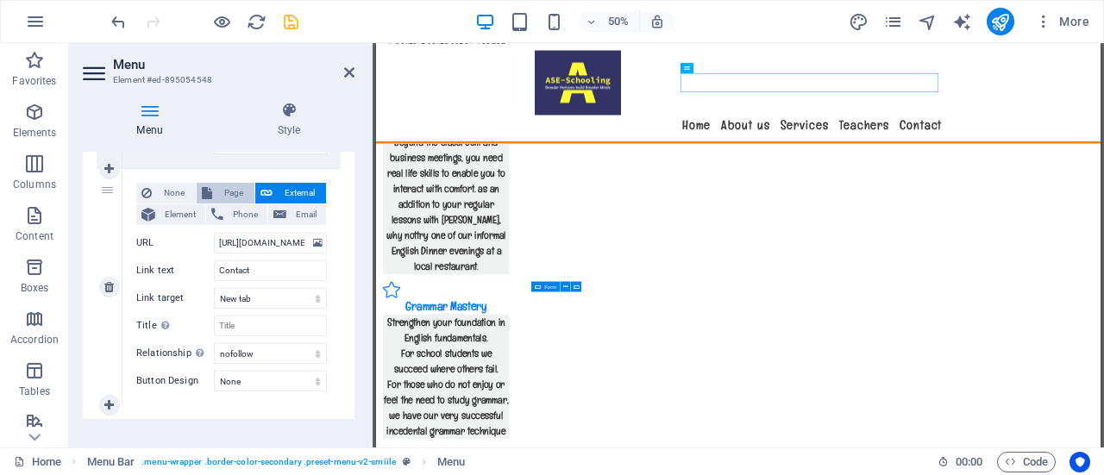
select select
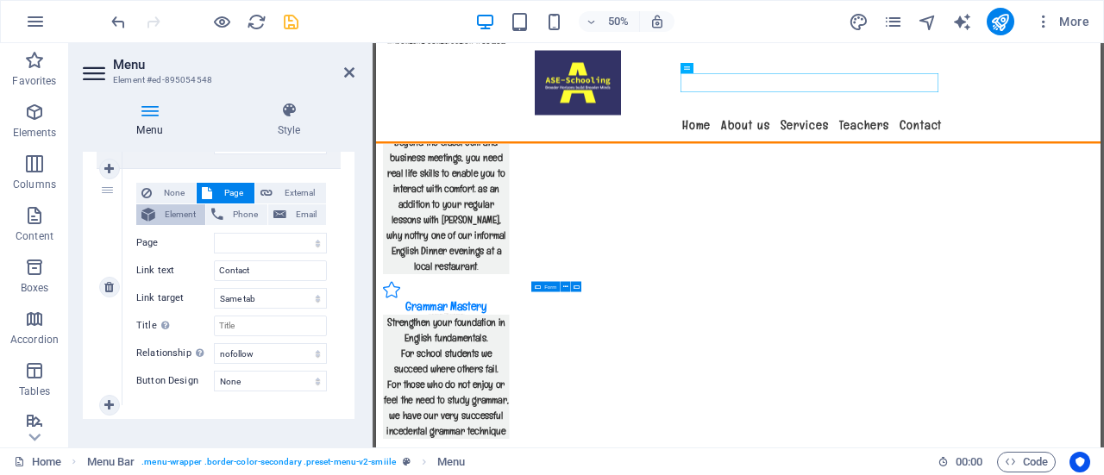
click at [176, 212] on span "Element" at bounding box center [180, 214] width 40 height 21
select select
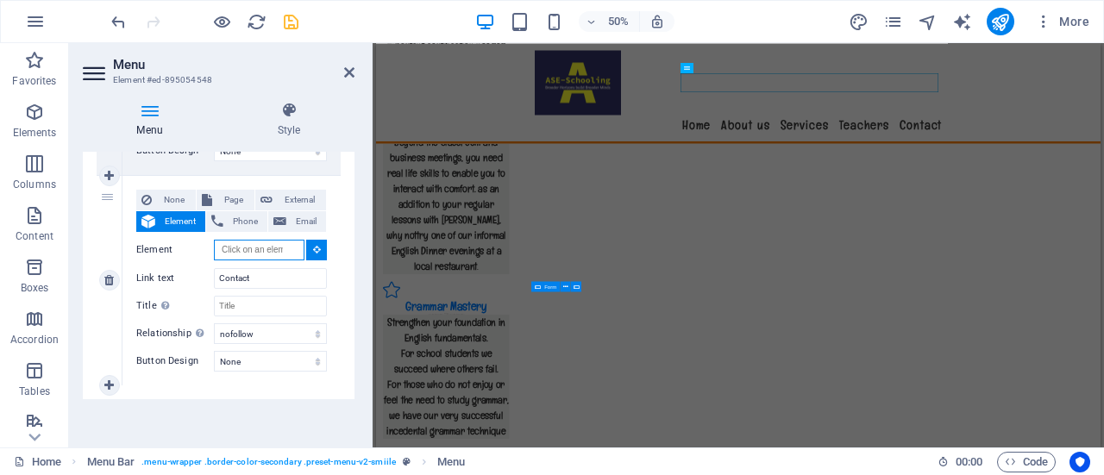
scroll to position [980, 0]
click at [313, 250] on icon at bounding box center [317, 251] width 8 height 9
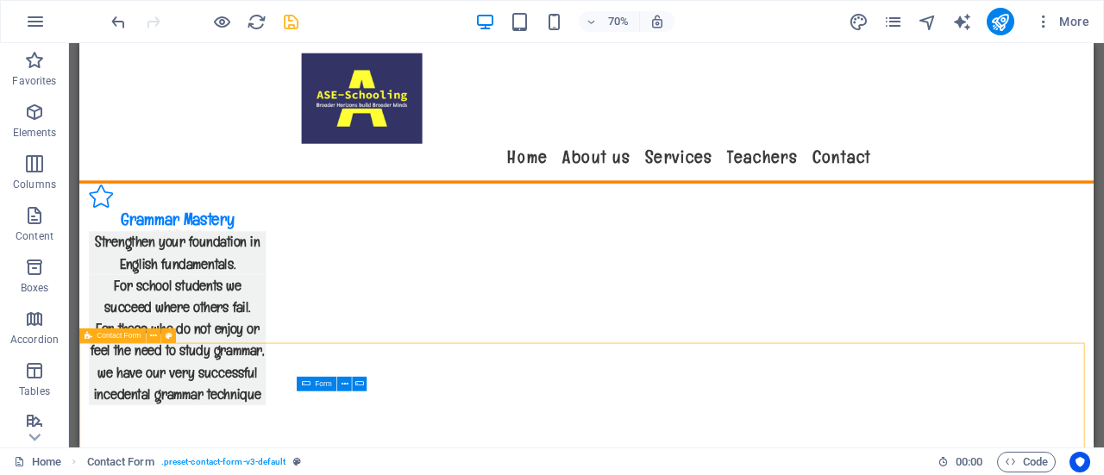
click at [295, 21] on icon "save" at bounding box center [291, 22] width 20 height 20
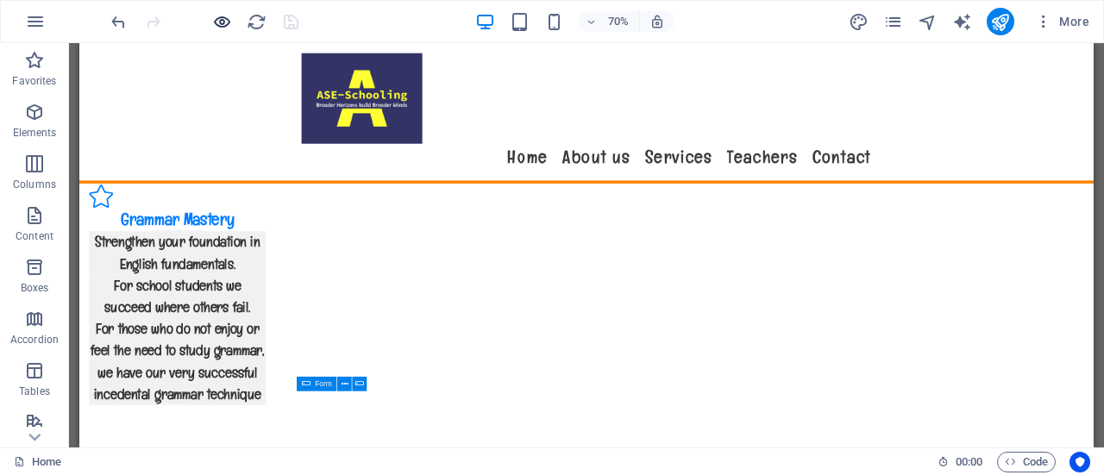
click at [214, 26] on icon "button" at bounding box center [222, 22] width 20 height 20
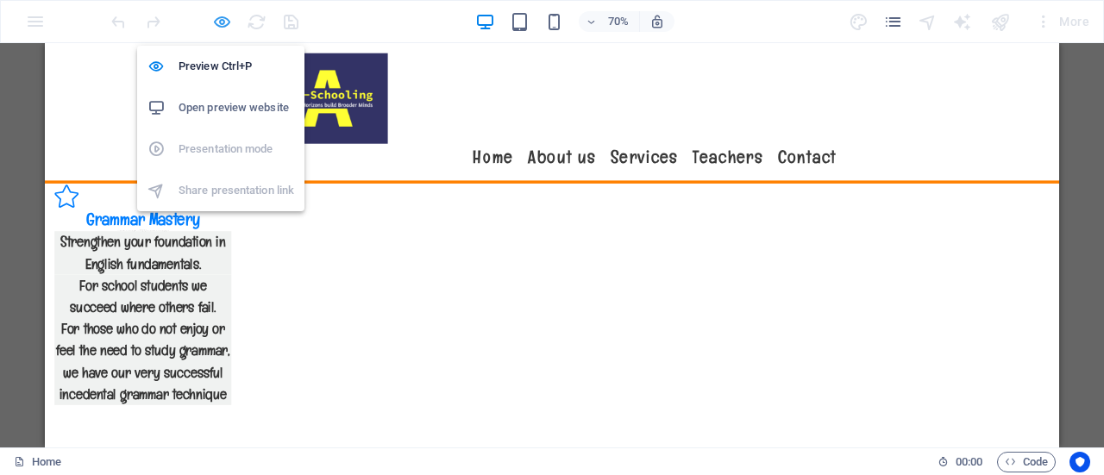
scroll to position [3555, 0]
click at [254, 116] on h6 "Open preview website" at bounding box center [237, 107] width 116 height 21
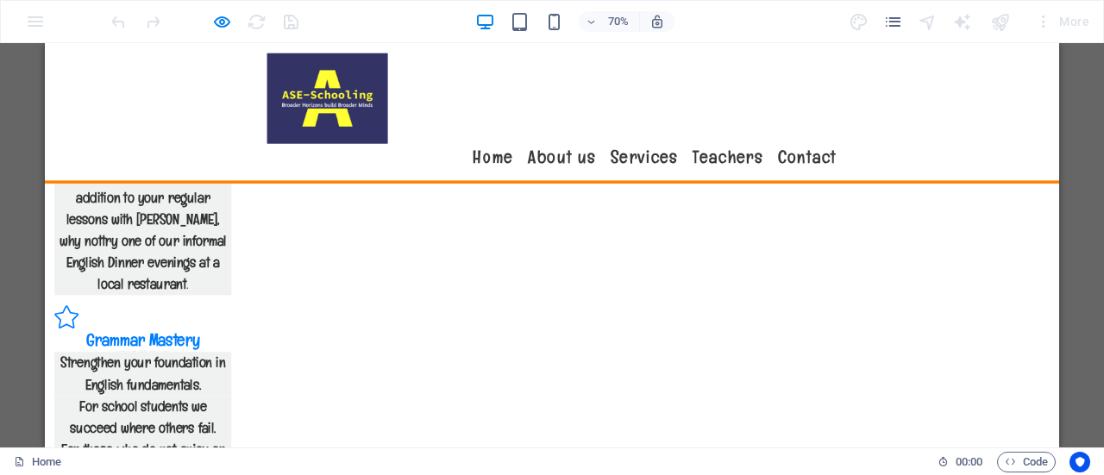
scroll to position [3370, 0]
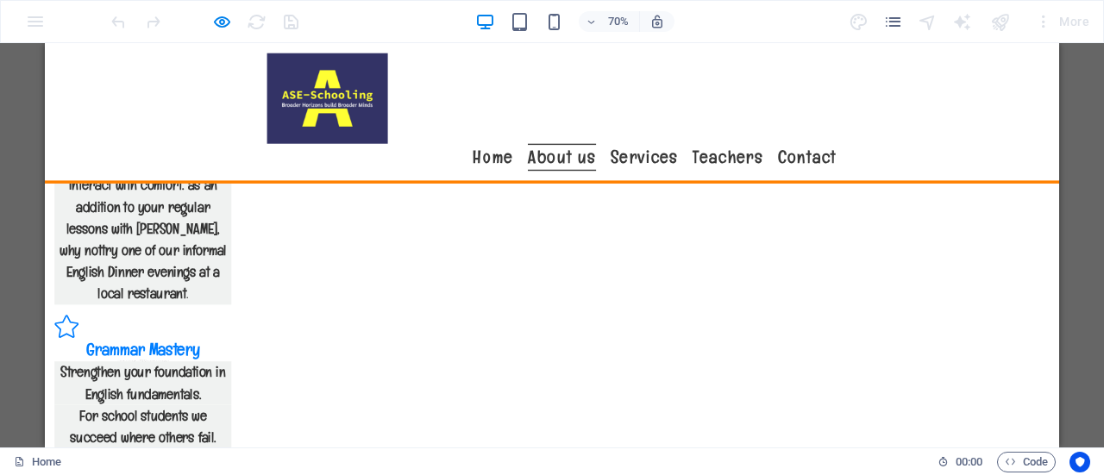
click at [752, 186] on link "About us" at bounding box center [783, 205] width 97 height 39
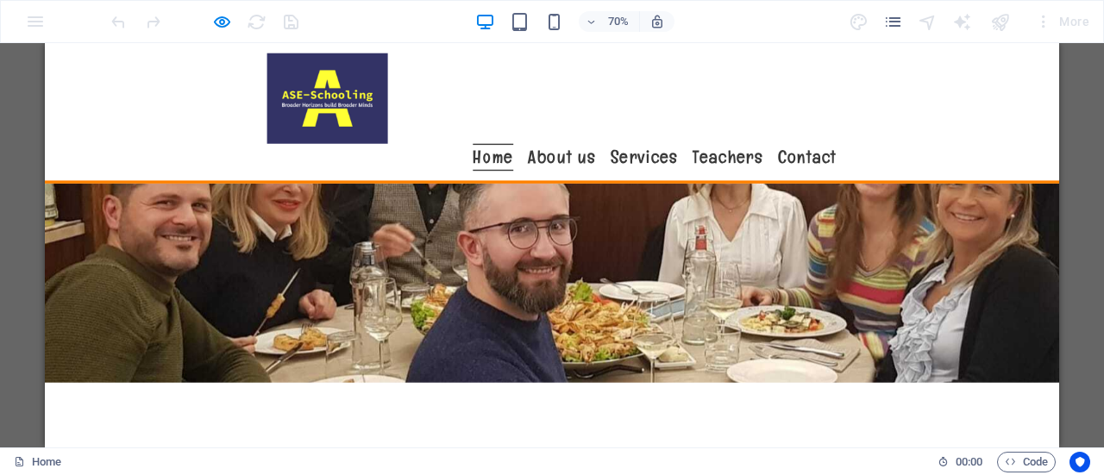
click at [684, 186] on link "Home" at bounding box center [685, 205] width 58 height 39
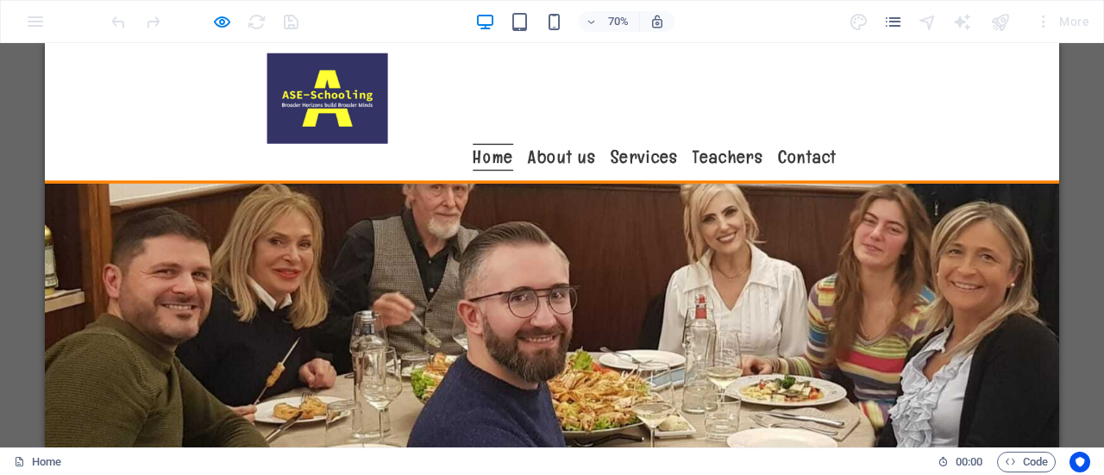
scroll to position [139, 0]
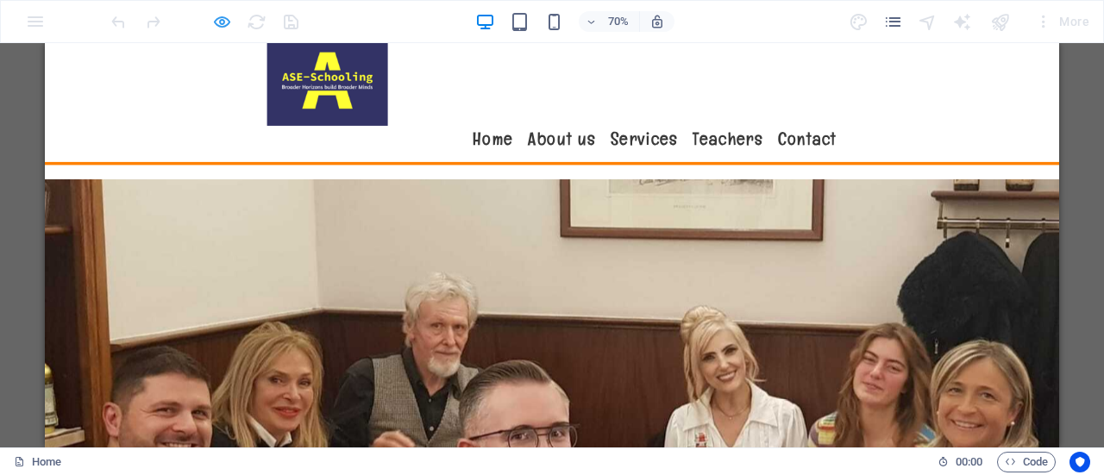
click at [219, 26] on icon "button" at bounding box center [222, 22] width 20 height 20
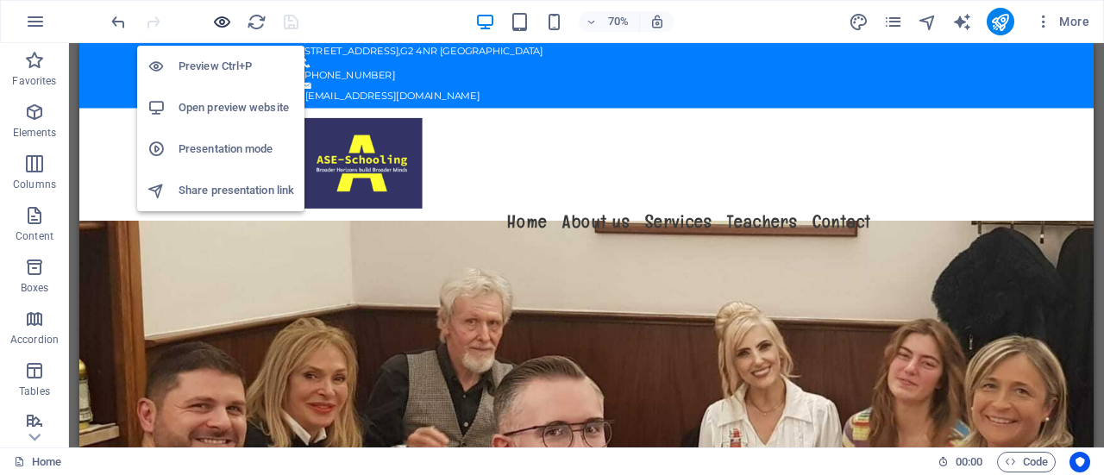
scroll to position [0, 0]
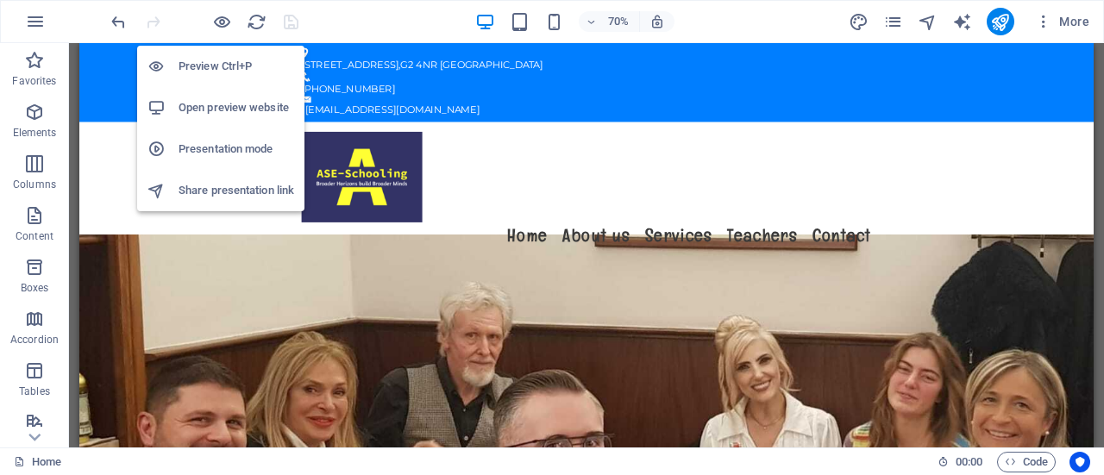
click at [721, 156] on div "Menu Home About us Services Teachers Contact" at bounding box center [803, 256] width 1449 height 200
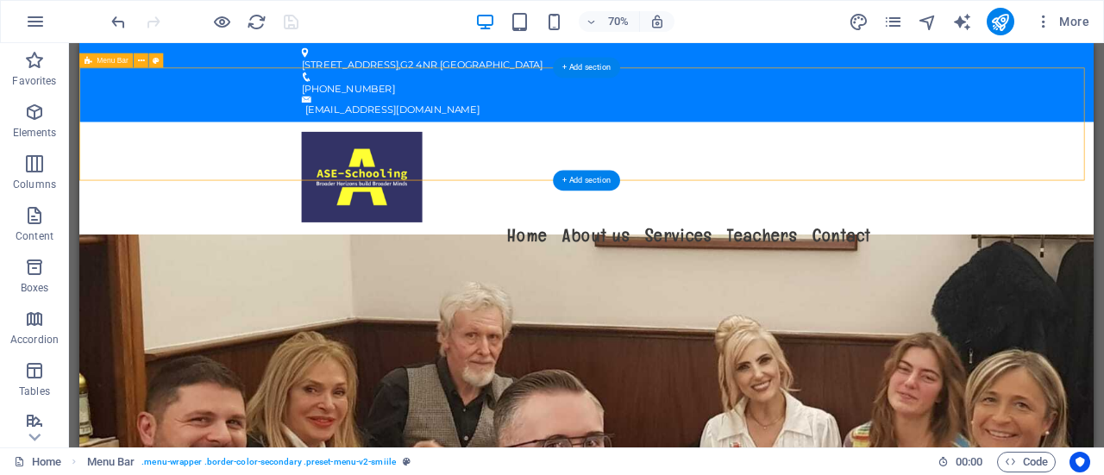
click at [743, 299] on nav "Home About us Services Teachers Contact" at bounding box center [804, 318] width 814 height 39
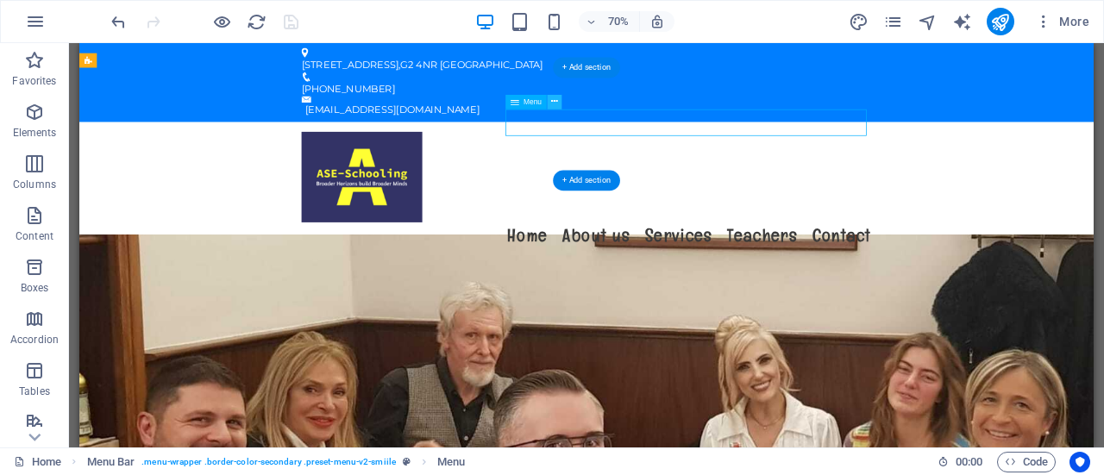
click at [556, 97] on icon at bounding box center [554, 101] width 7 height 13
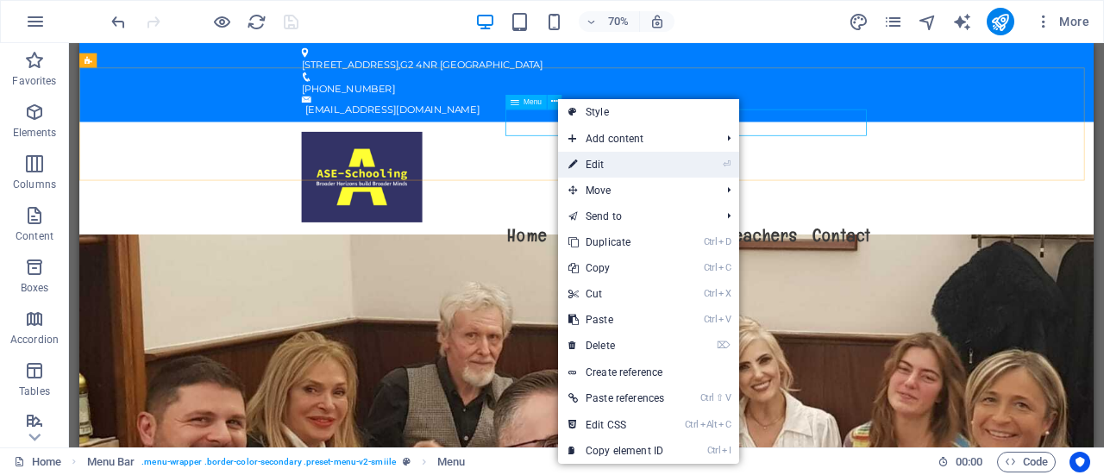
click at [702, 162] on li "⏎ Edit" at bounding box center [648, 165] width 181 height 26
click at [692, 166] on li "⏎ Edit" at bounding box center [648, 165] width 181 height 26
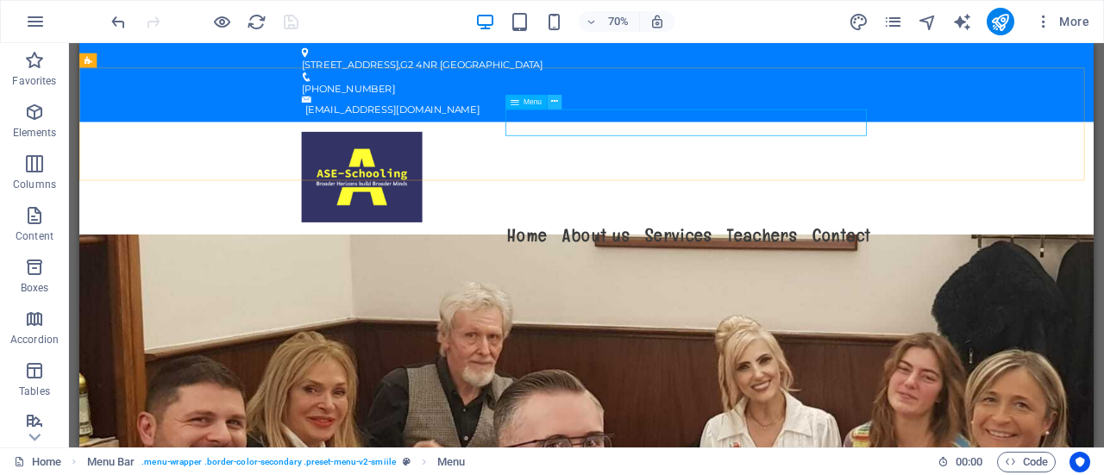
click at [551, 103] on icon at bounding box center [554, 101] width 7 height 13
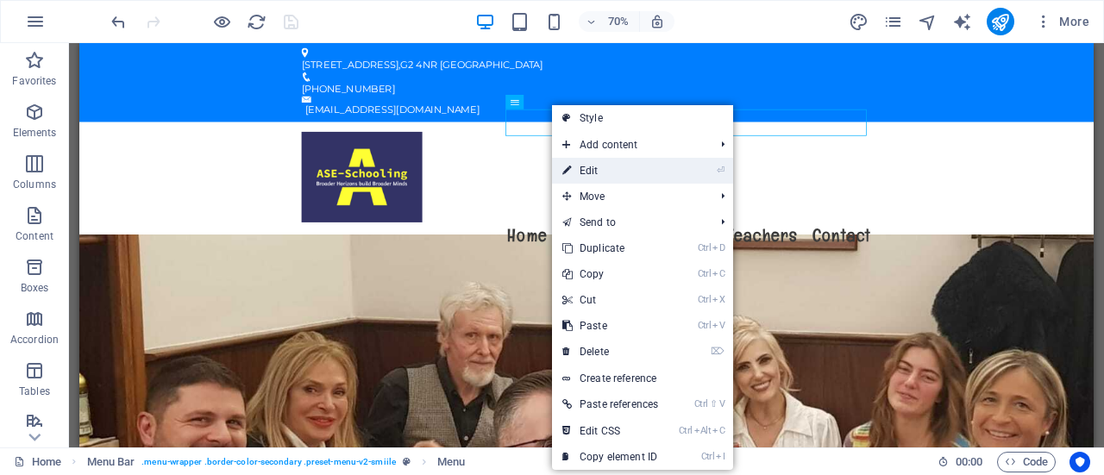
click at [574, 162] on link "⏎ Edit" at bounding box center [610, 171] width 116 height 26
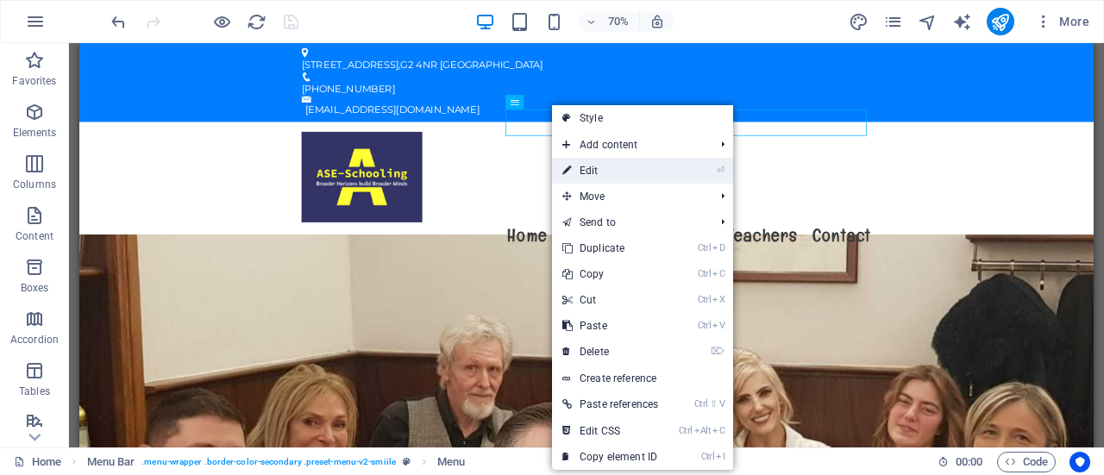
select select "nofollow"
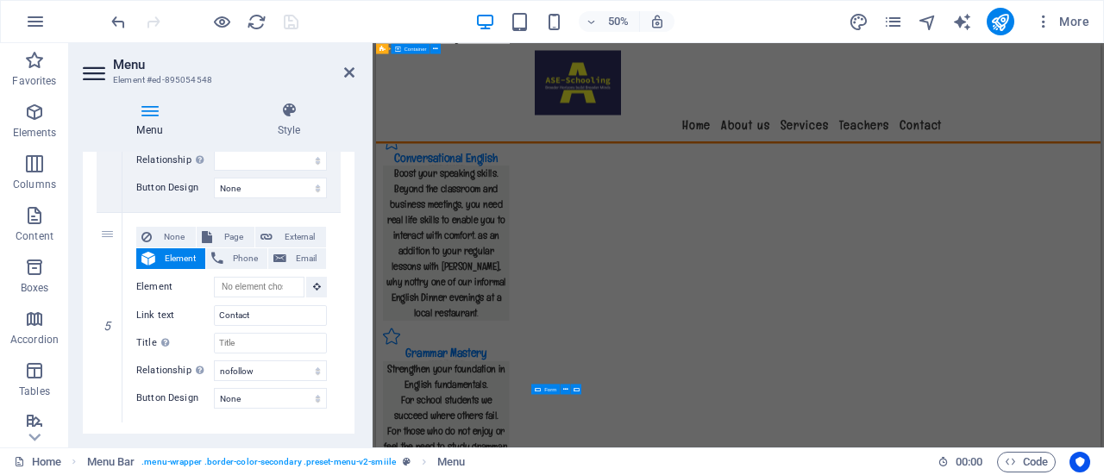
scroll to position [3557, 0]
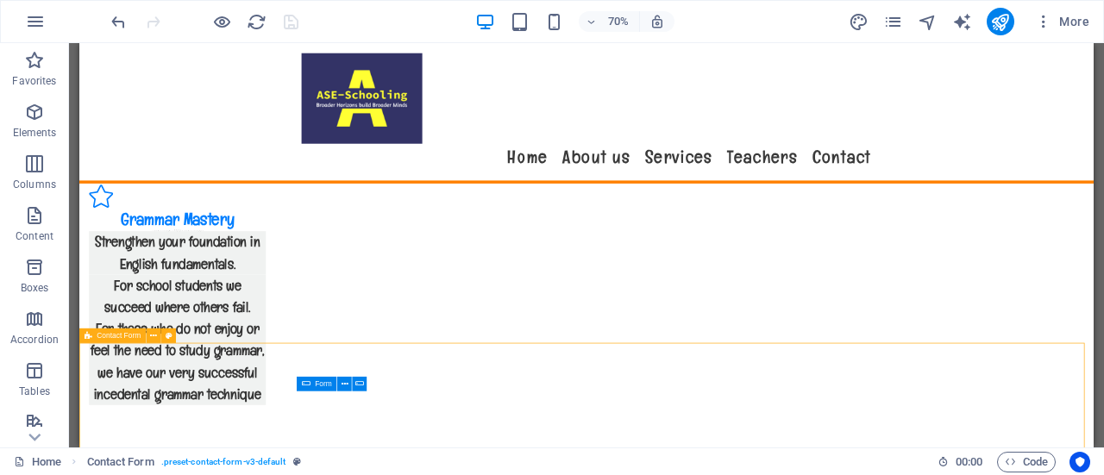
click at [729, 186] on nav "Home About us Services Teachers Contact" at bounding box center [804, 205] width 814 height 39
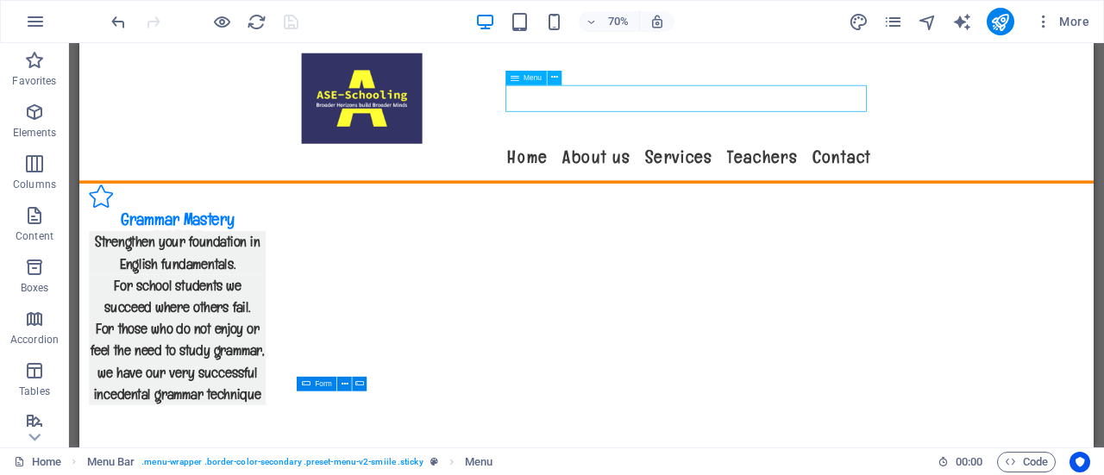
click at [562, 78] on div "Menu" at bounding box center [537, 78] width 64 height 16
click at [556, 72] on icon at bounding box center [554, 77] width 7 height 13
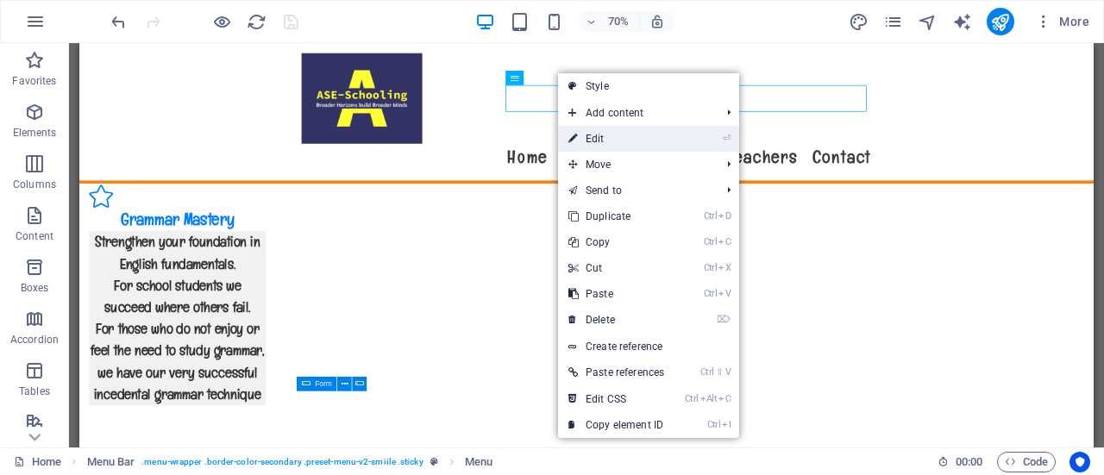
click at [603, 135] on link "⏎ Edit" at bounding box center [616, 139] width 116 height 26
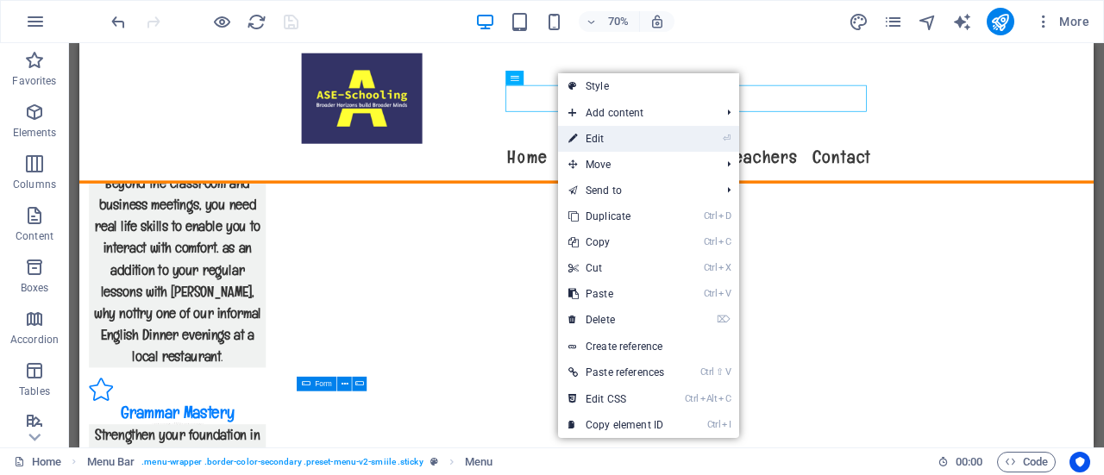
select select "nofollow"
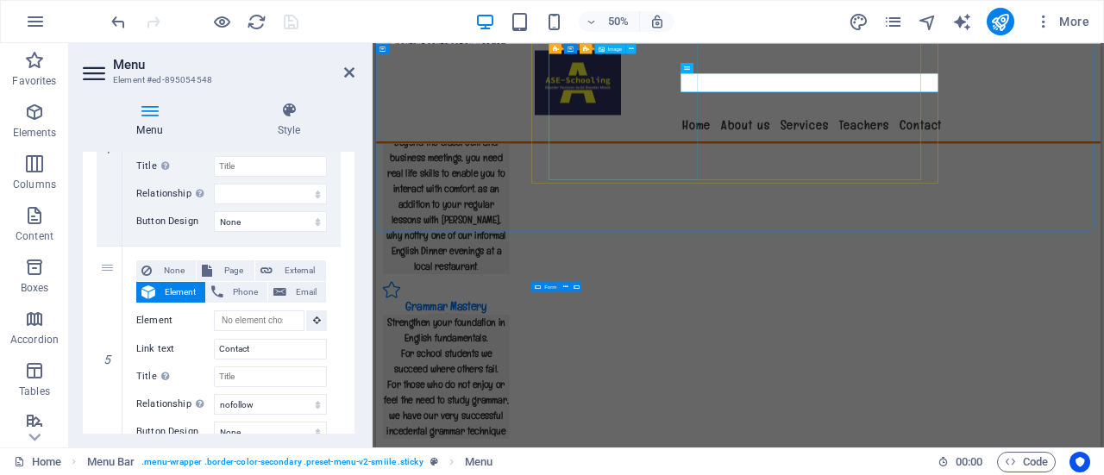
scroll to position [980, 0]
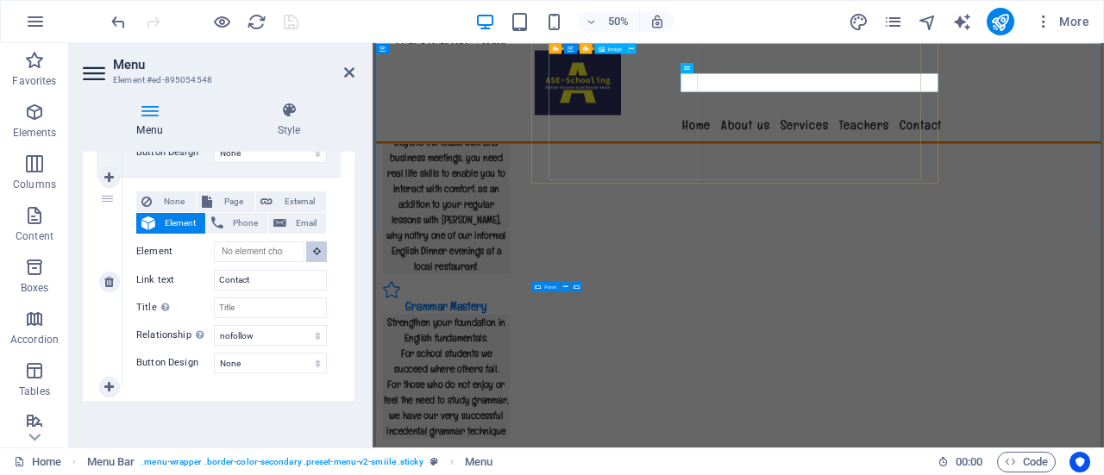
click at [316, 250] on icon at bounding box center [317, 251] width 8 height 9
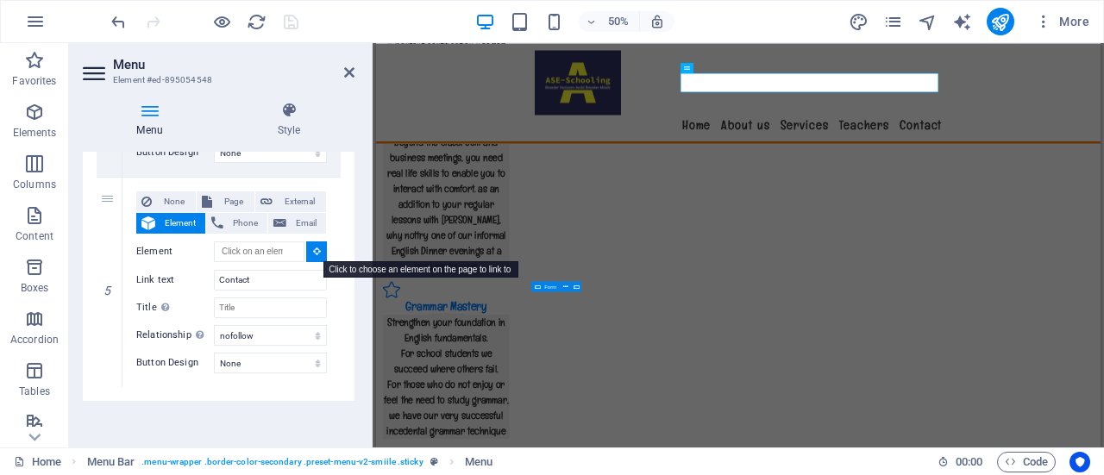
select select
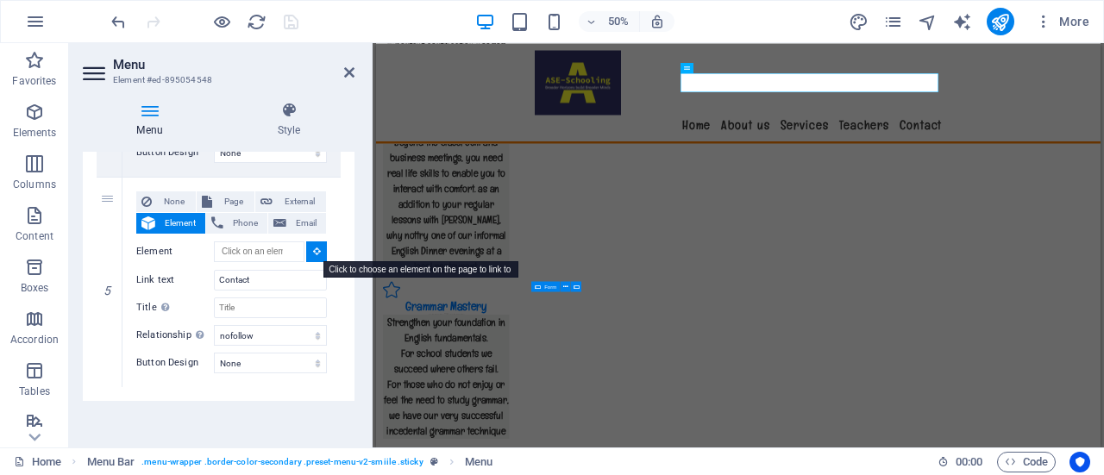
type input "#ed-900061255"
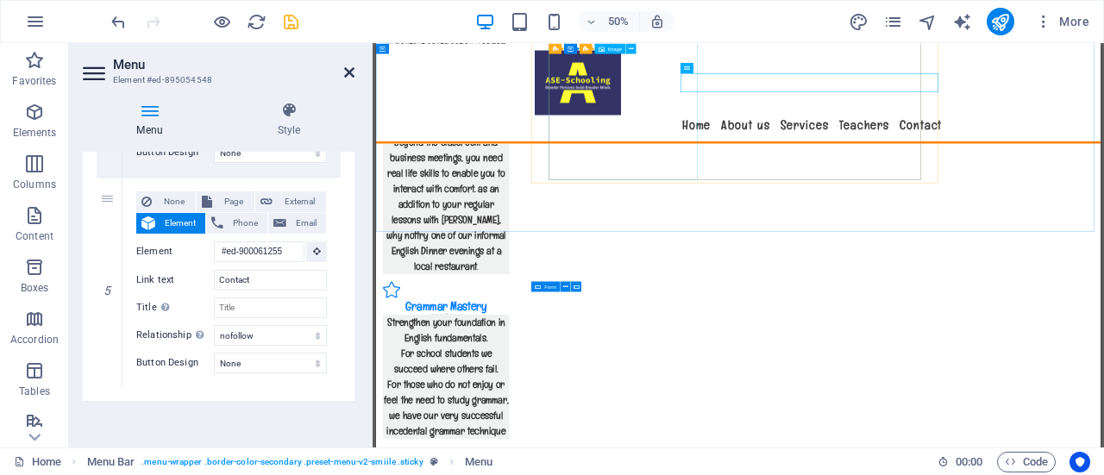
click at [354, 78] on icon at bounding box center [349, 73] width 10 height 14
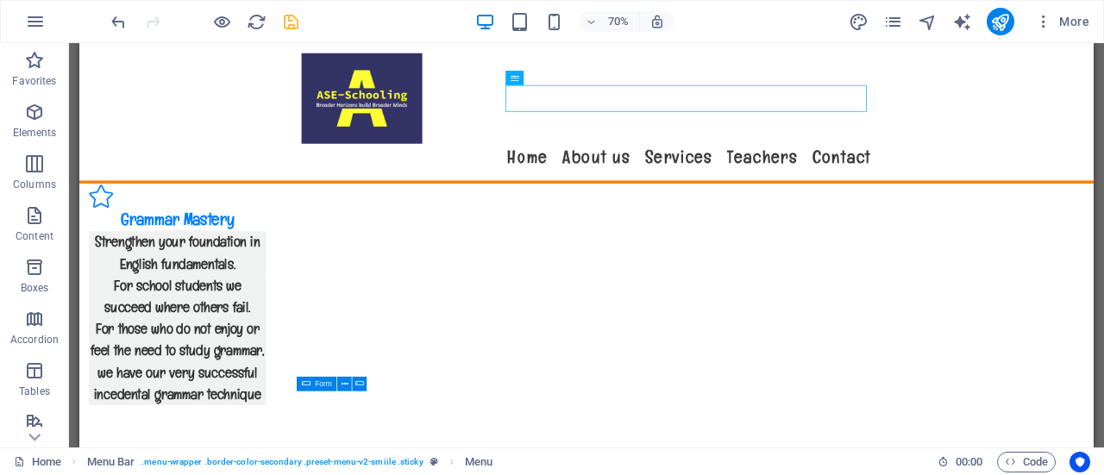
click at [285, 22] on icon "save" at bounding box center [291, 22] width 20 height 20
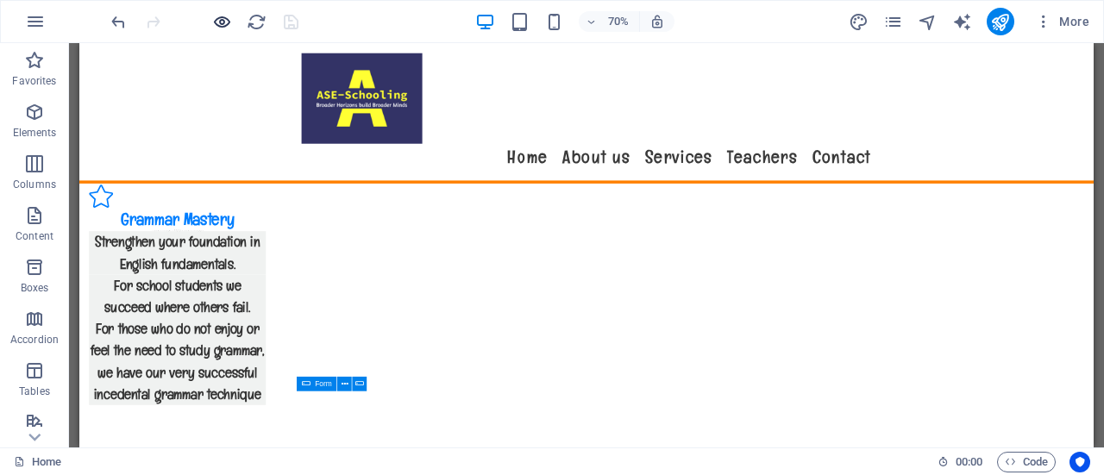
click at [224, 18] on icon "button" at bounding box center [222, 22] width 20 height 20
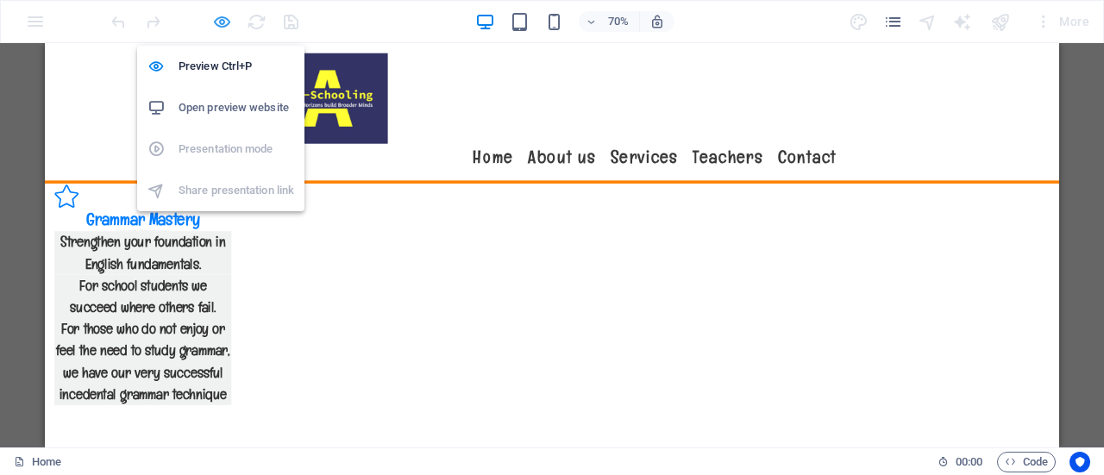
scroll to position [3555, 0]
click at [268, 109] on h6 "Open preview website" at bounding box center [237, 107] width 116 height 21
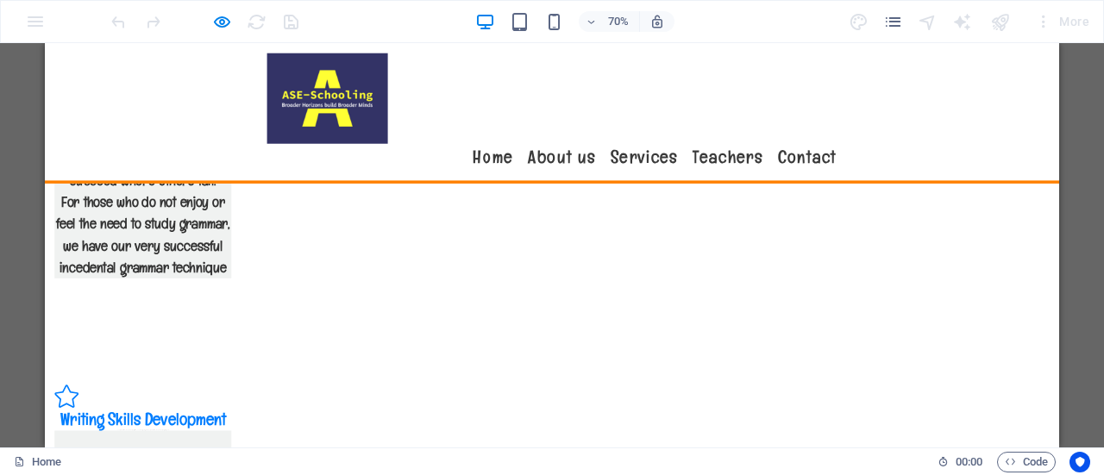
scroll to position [3776, 0]
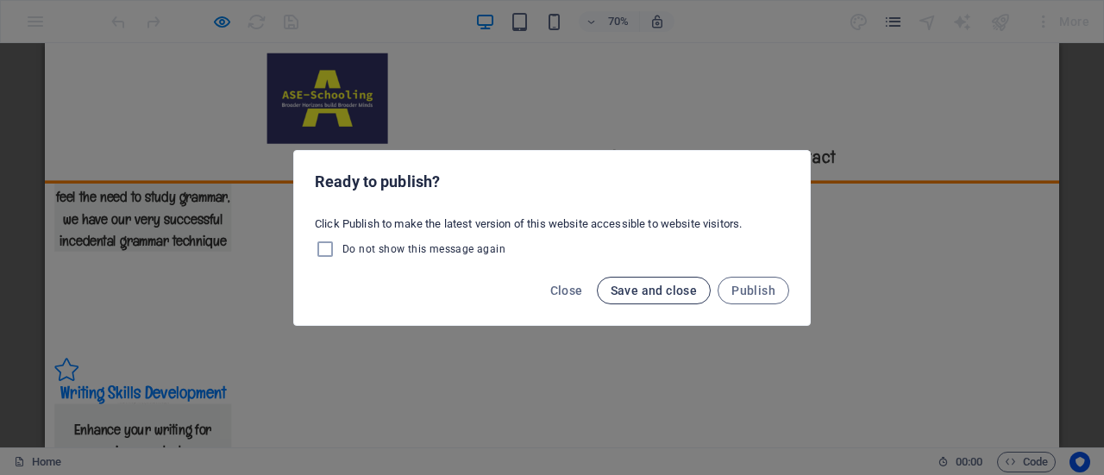
click at [649, 287] on span "Save and close" at bounding box center [654, 291] width 87 height 14
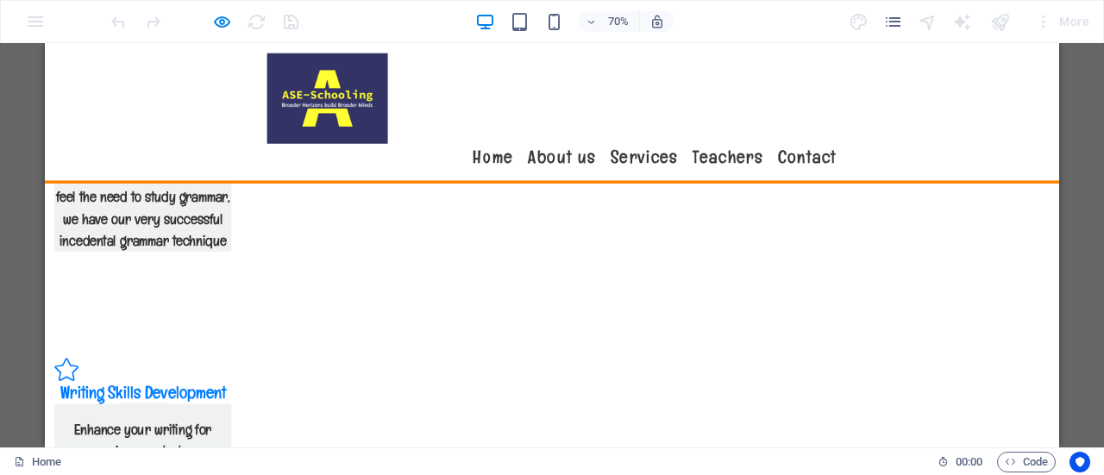
scroll to position [3580, 0]
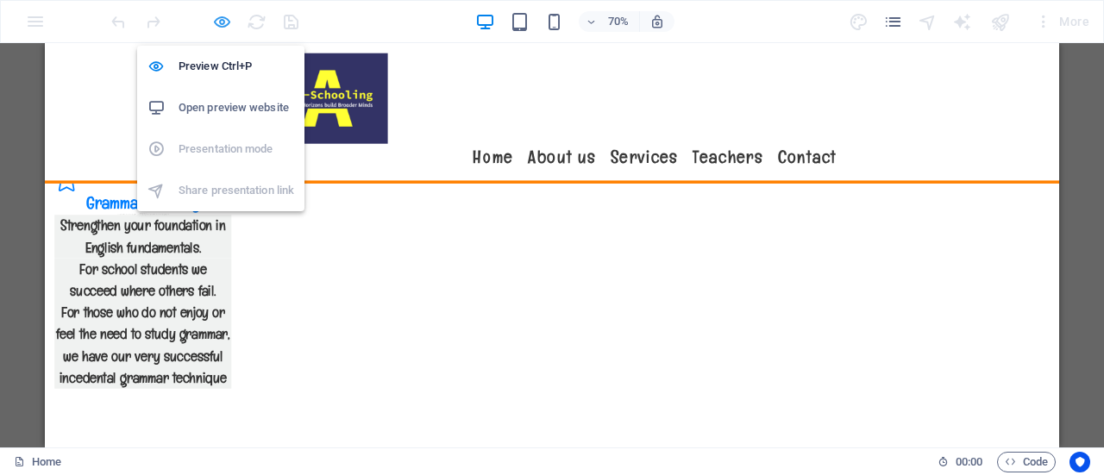
click at [219, 23] on icon "button" at bounding box center [222, 22] width 20 height 20
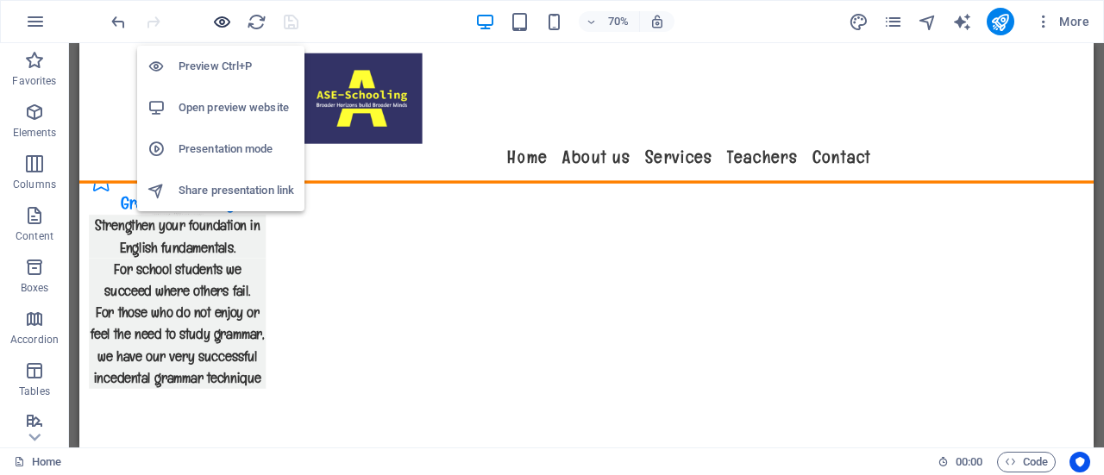
scroll to position [3582, 0]
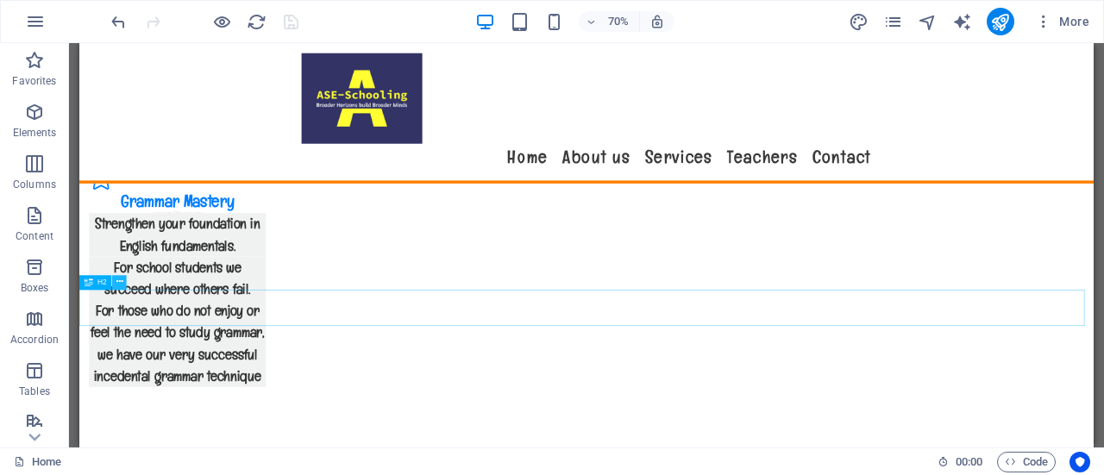
click at [116, 282] on icon at bounding box center [119, 282] width 7 height 13
click at [117, 285] on icon at bounding box center [119, 282] width 7 height 13
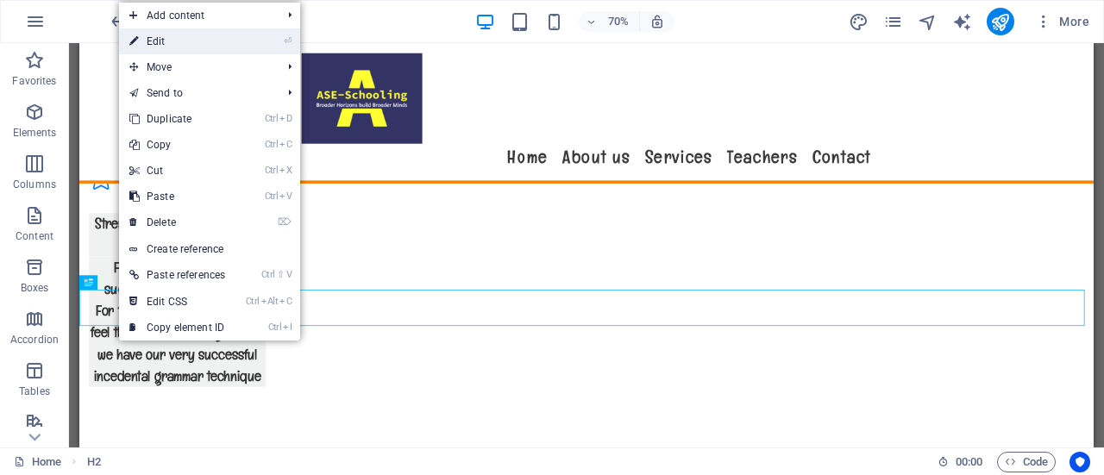
click at [209, 42] on link "⏎ Edit" at bounding box center [177, 41] width 116 height 26
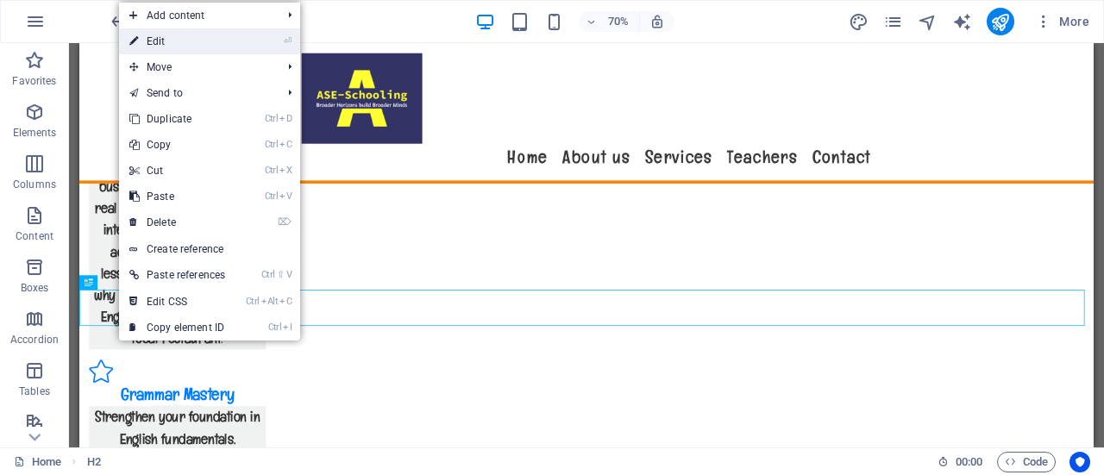
scroll to position [3557, 0]
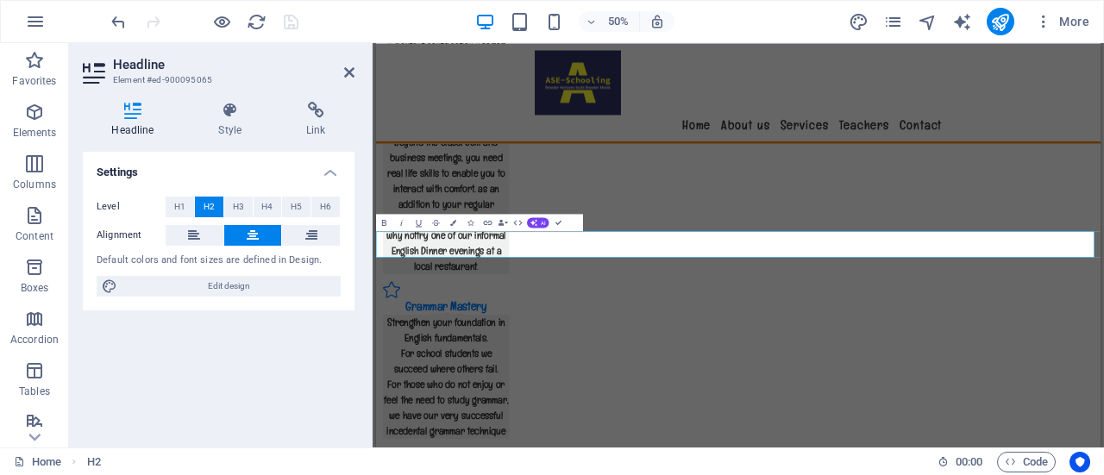
click at [417, 214] on button "Underline" at bounding box center [419, 222] width 16 height 17
click at [212, 110] on icon at bounding box center [230, 110] width 81 height 17
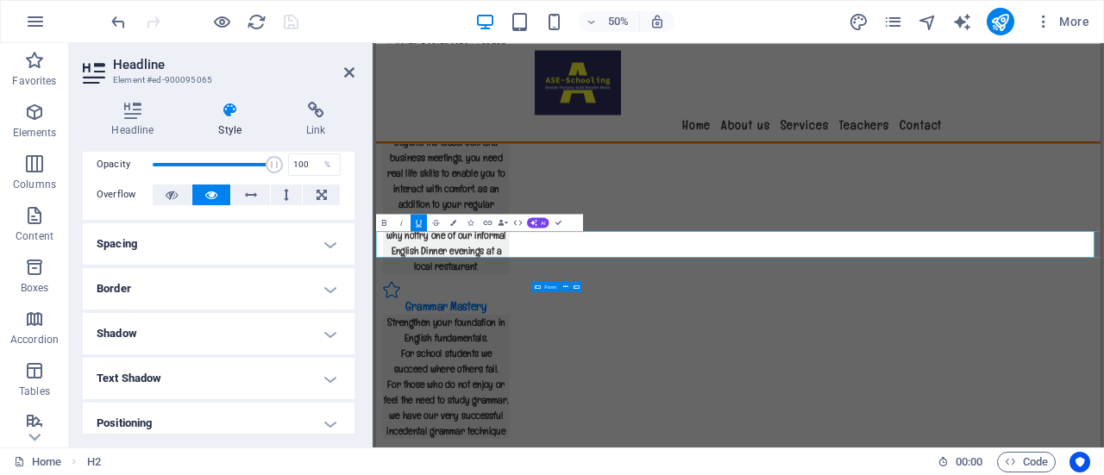
scroll to position [0, 0]
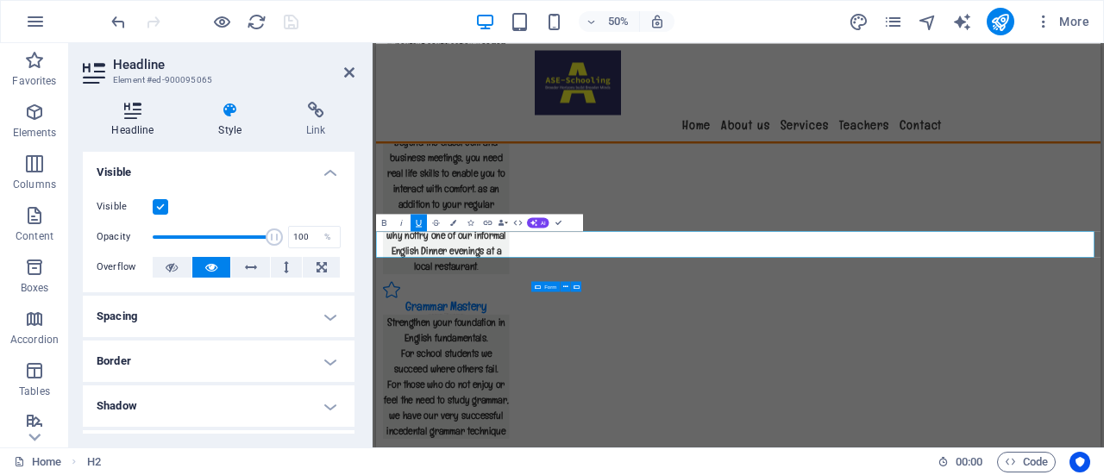
click at [135, 114] on icon at bounding box center [133, 110] width 100 height 17
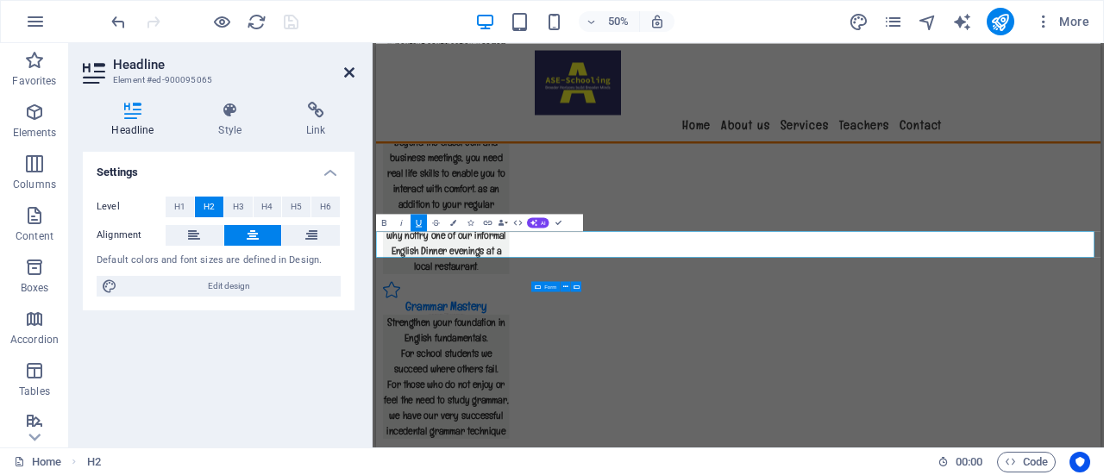
click at [350, 66] on icon at bounding box center [349, 73] width 10 height 14
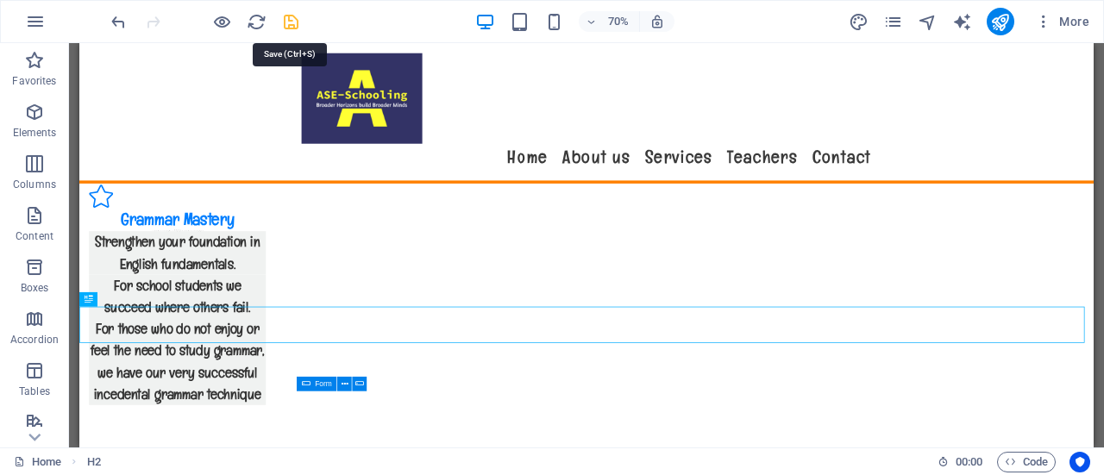
click at [289, 18] on icon "save" at bounding box center [291, 22] width 20 height 20
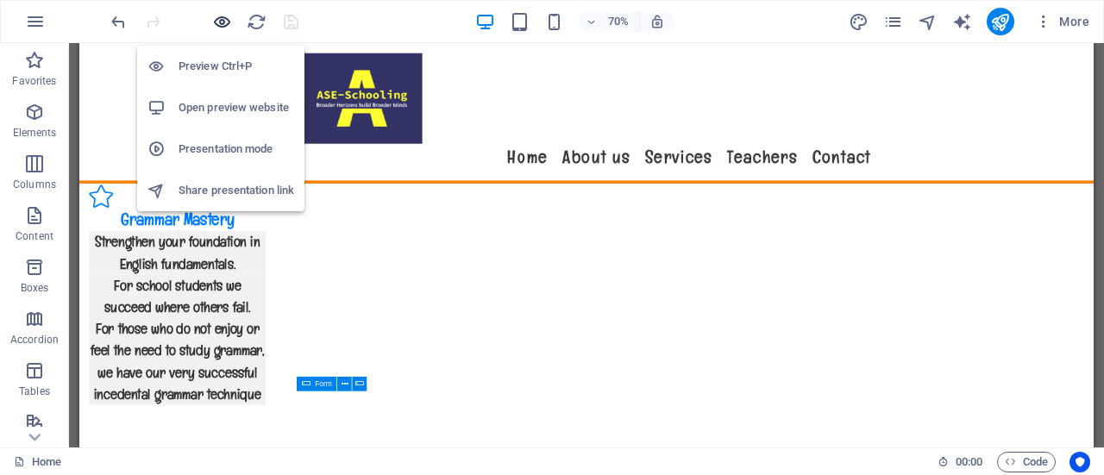
click at [220, 16] on icon "button" at bounding box center [222, 22] width 20 height 20
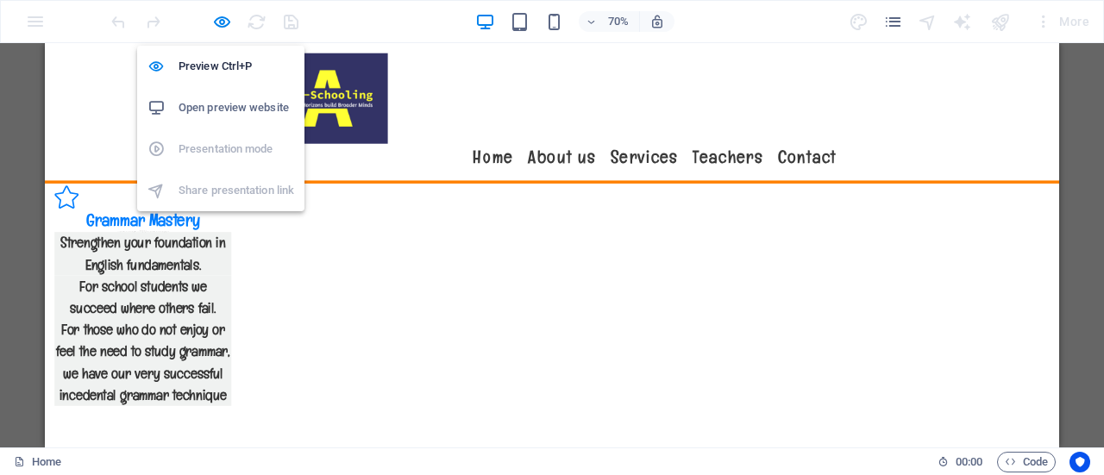
click at [223, 97] on h6 "Open preview website" at bounding box center [237, 107] width 116 height 21
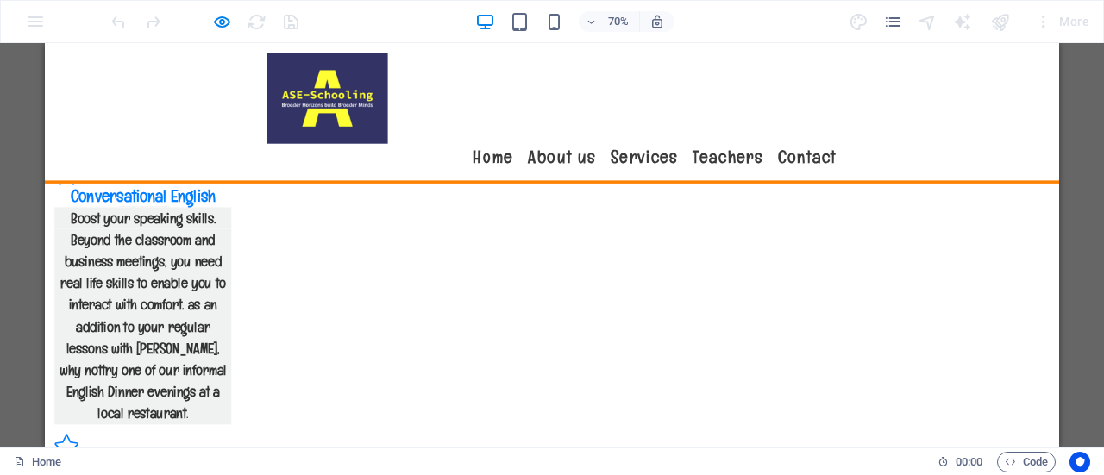
scroll to position [3192, 0]
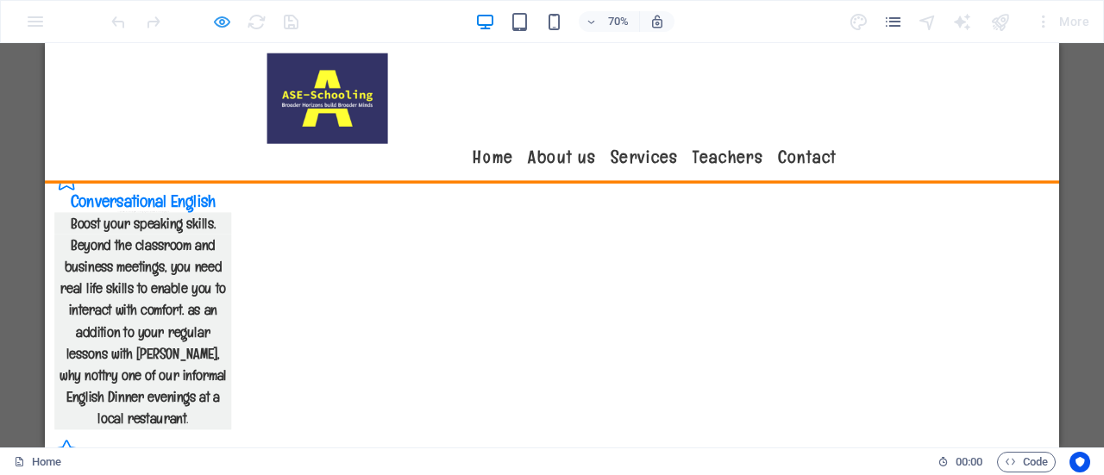
click at [216, 24] on icon "button" at bounding box center [222, 22] width 20 height 20
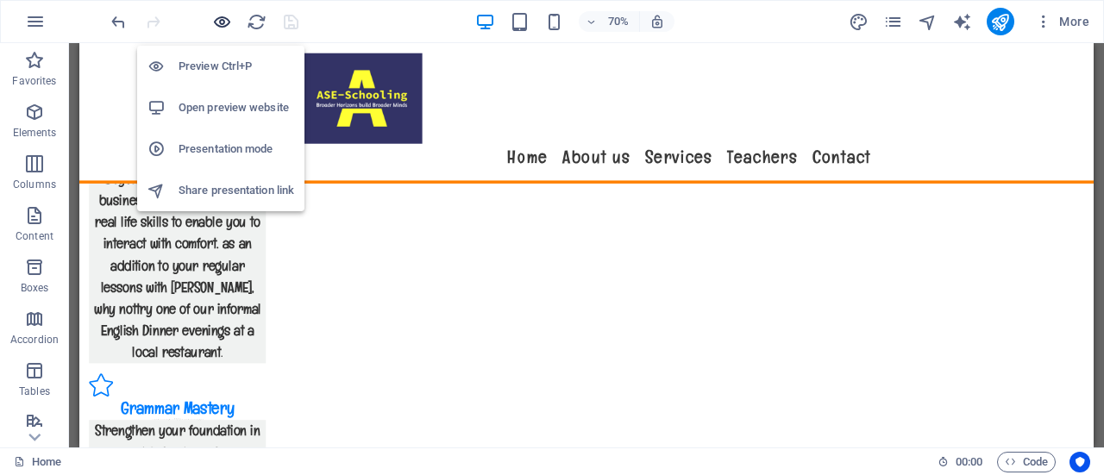
scroll to position [3298, 0]
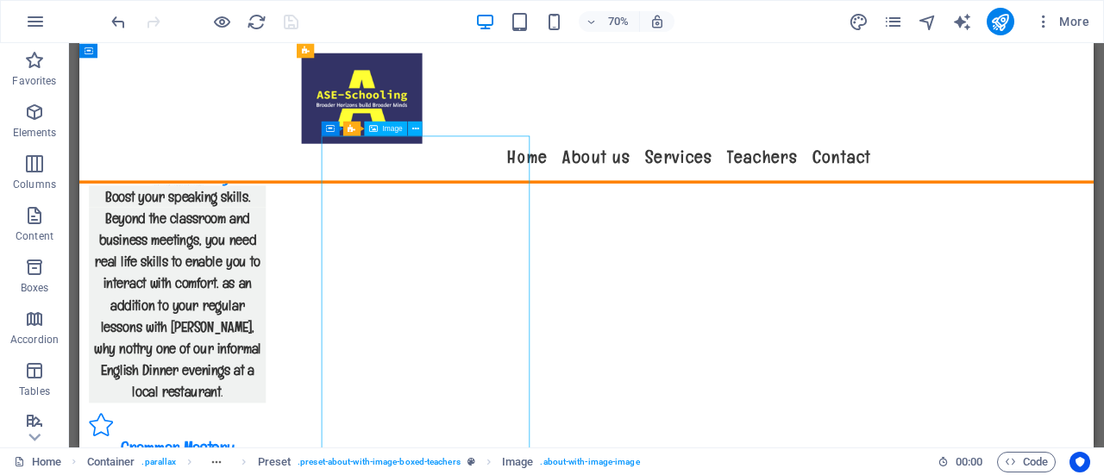
scroll to position [3225, 0]
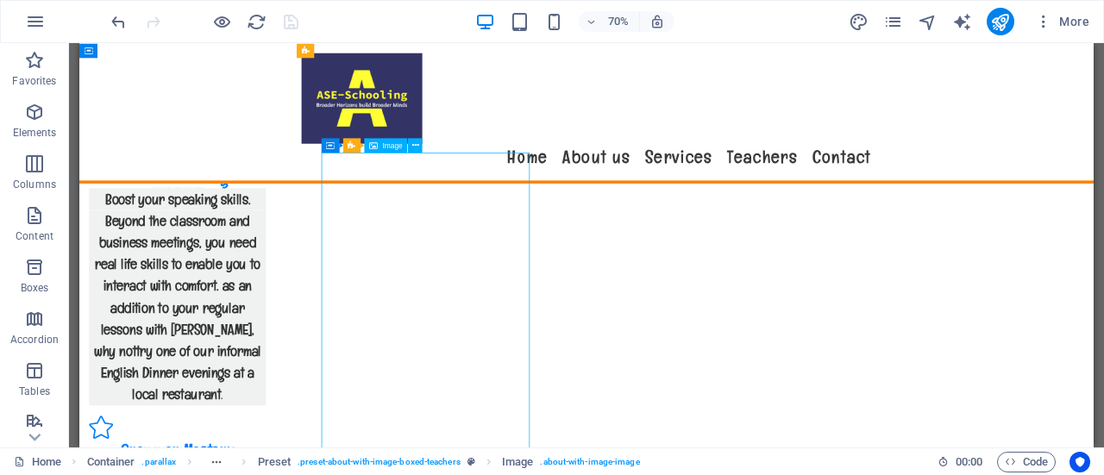
click at [611, 147] on span "Image" at bounding box center [640, 162] width 58 height 39
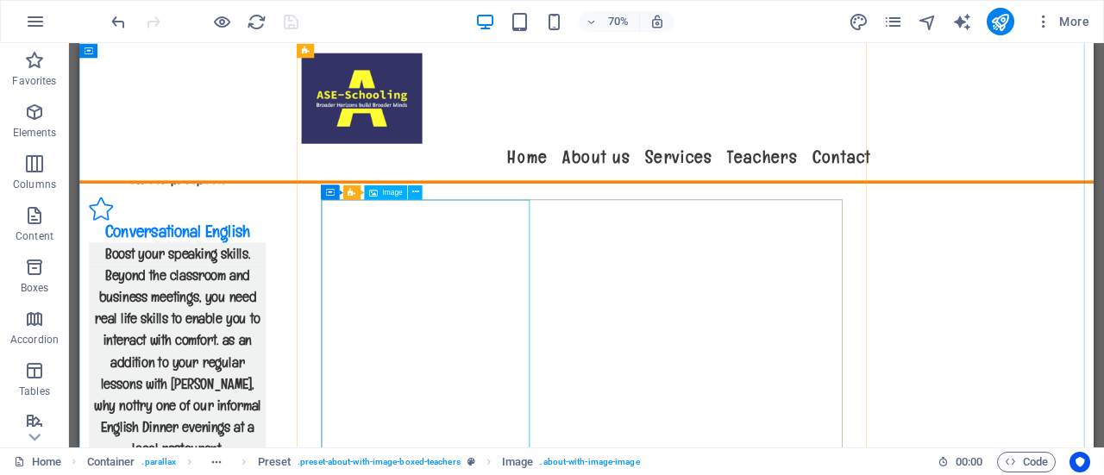
scroll to position [3146, 0]
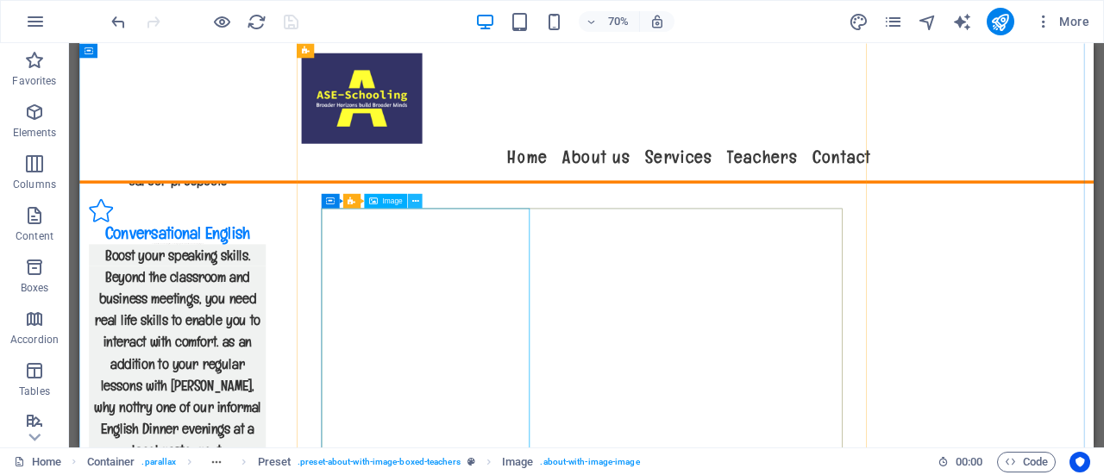
click at [418, 204] on button at bounding box center [415, 201] width 15 height 15
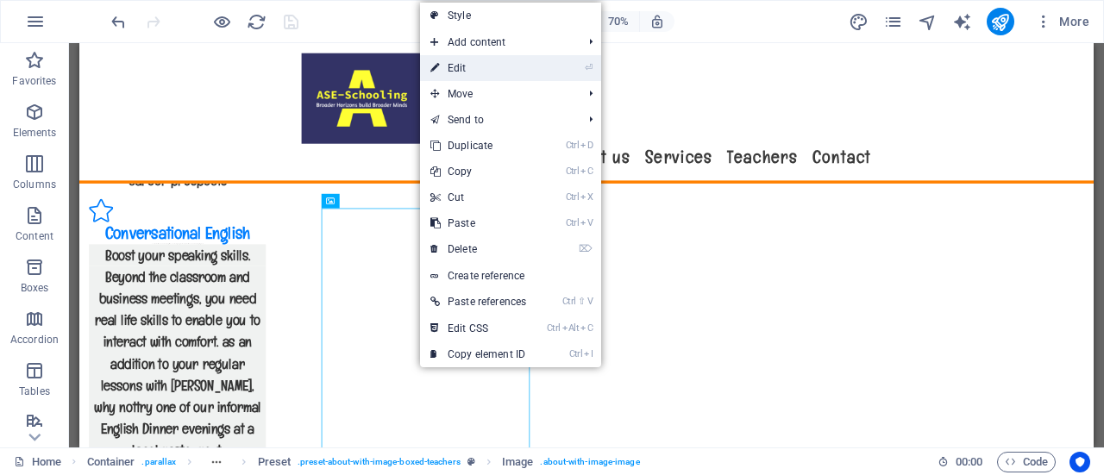
click at [487, 65] on link "⏎ Edit" at bounding box center [478, 68] width 116 height 26
select select "%"
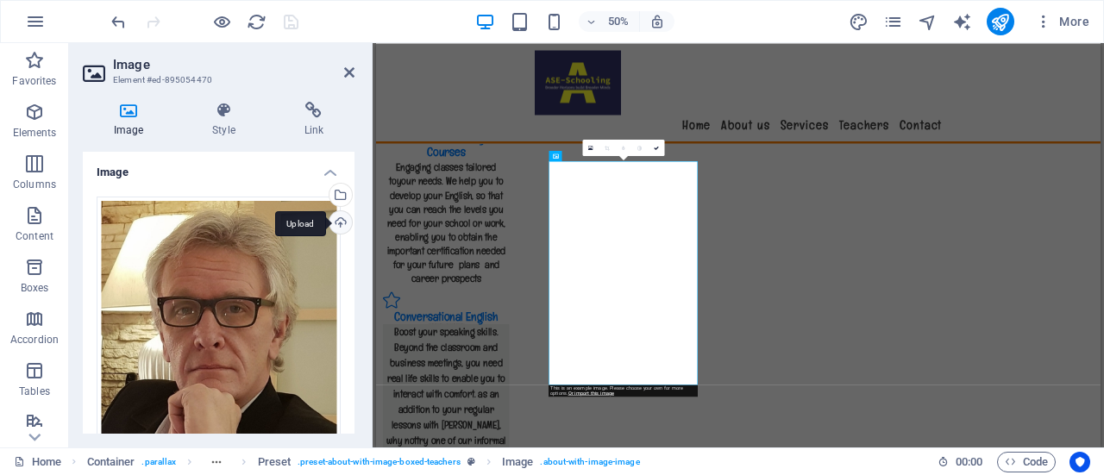
click at [342, 222] on div "Upload" at bounding box center [339, 224] width 26 height 26
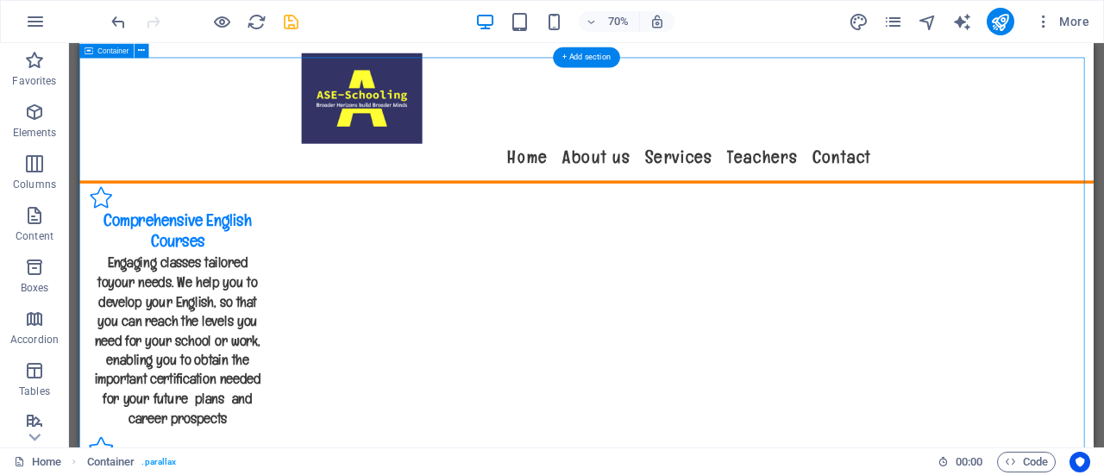
scroll to position [2807, 0]
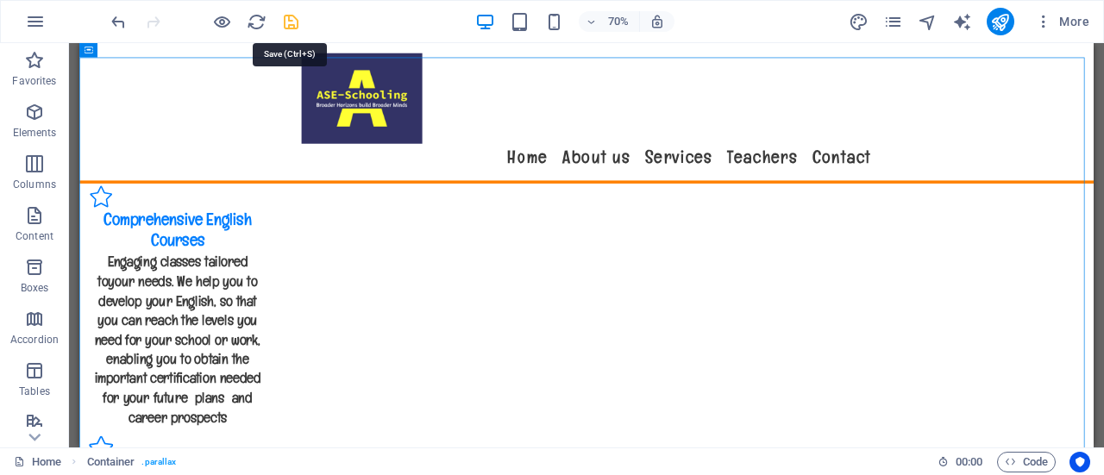
click at [285, 16] on icon "save" at bounding box center [291, 22] width 20 height 20
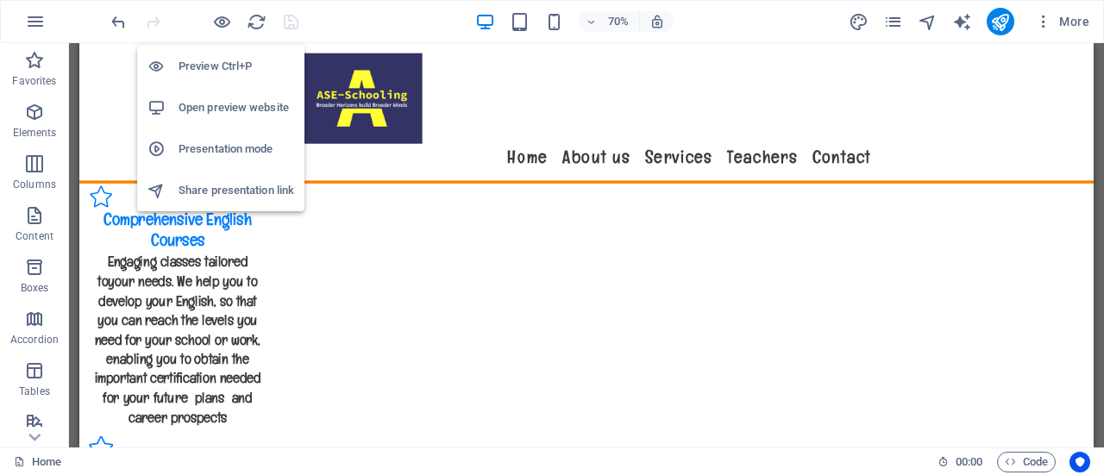
click at [211, 101] on h6 "Open preview website" at bounding box center [237, 107] width 116 height 21
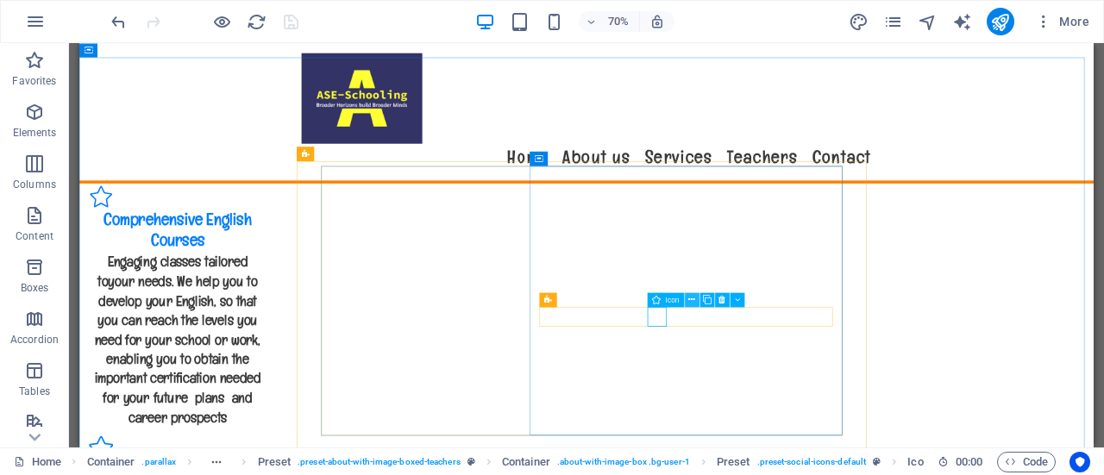
click at [690, 296] on icon at bounding box center [691, 299] width 7 height 13
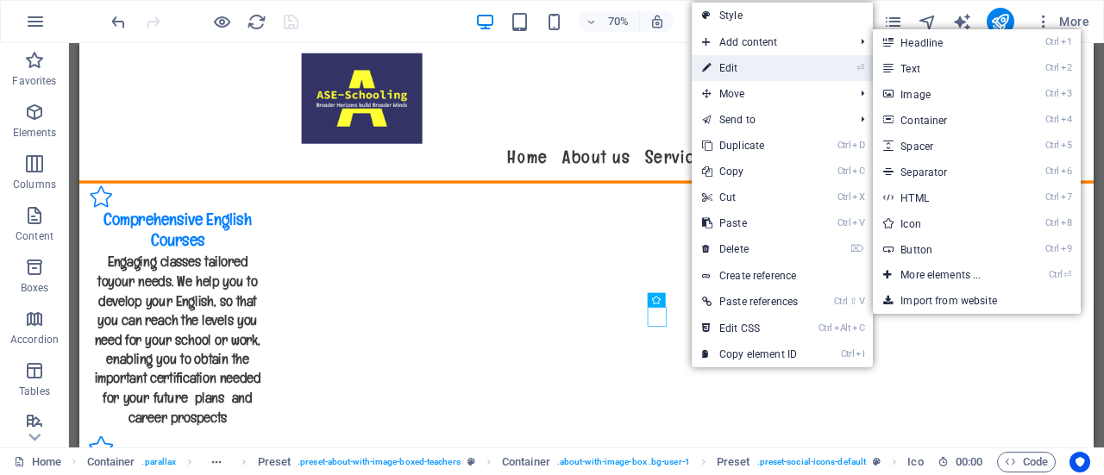
click at [766, 65] on link "⏎ Edit" at bounding box center [750, 68] width 116 height 26
select select "xMidYMid"
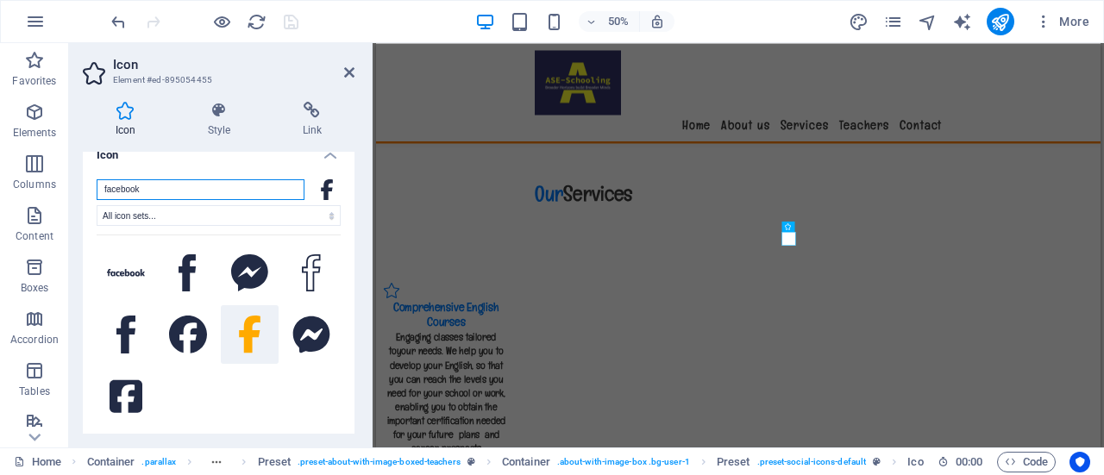
scroll to position [0, 0]
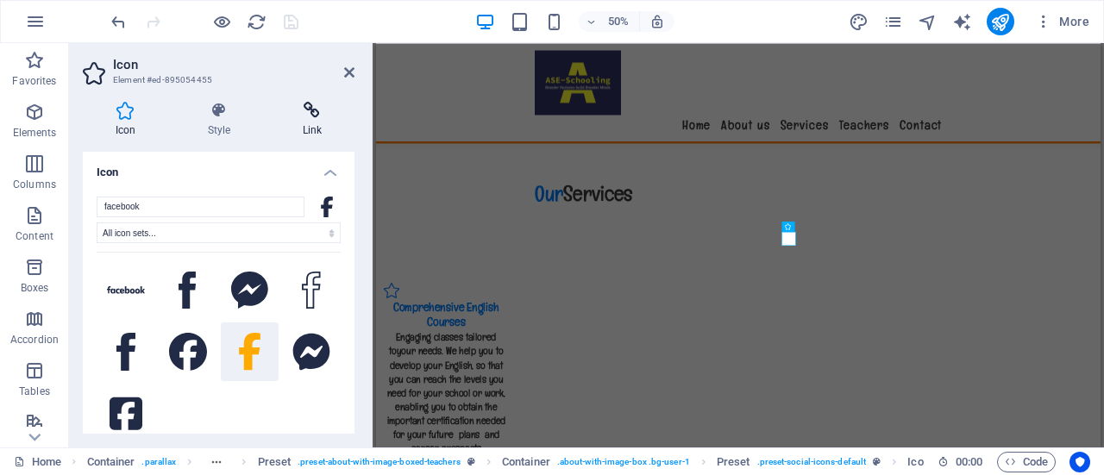
click at [314, 115] on icon at bounding box center [312, 110] width 85 height 17
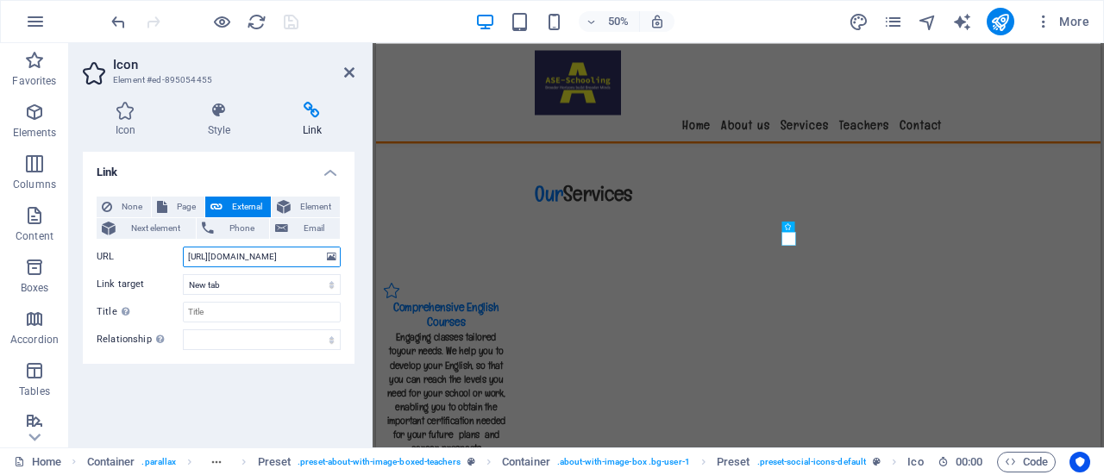
click at [300, 247] on input "[URL][DOMAIN_NAME]" at bounding box center [262, 257] width 158 height 21
type input "h"
paste input "[URL][DOMAIN_NAME]"
type input "[URL][DOMAIN_NAME]"
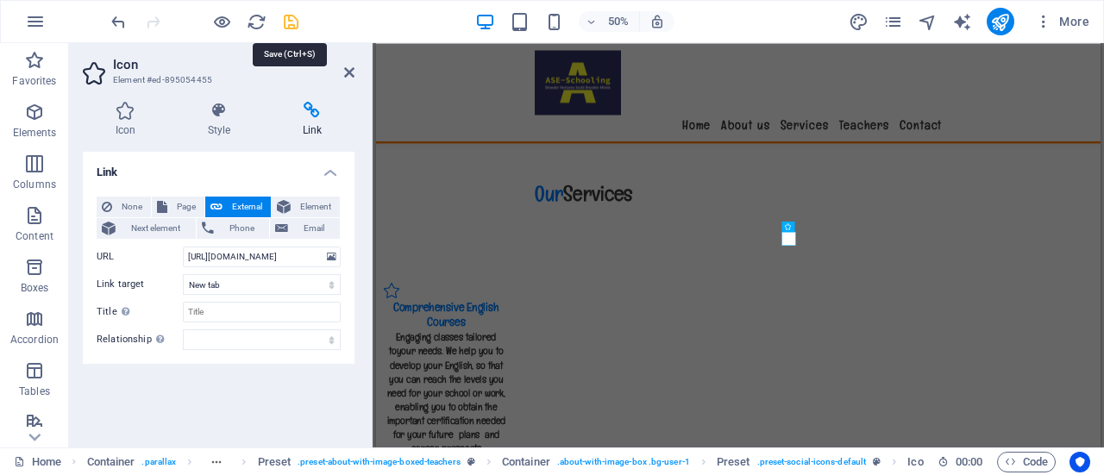
scroll to position [0, 0]
click at [291, 18] on icon "save" at bounding box center [291, 22] width 20 height 20
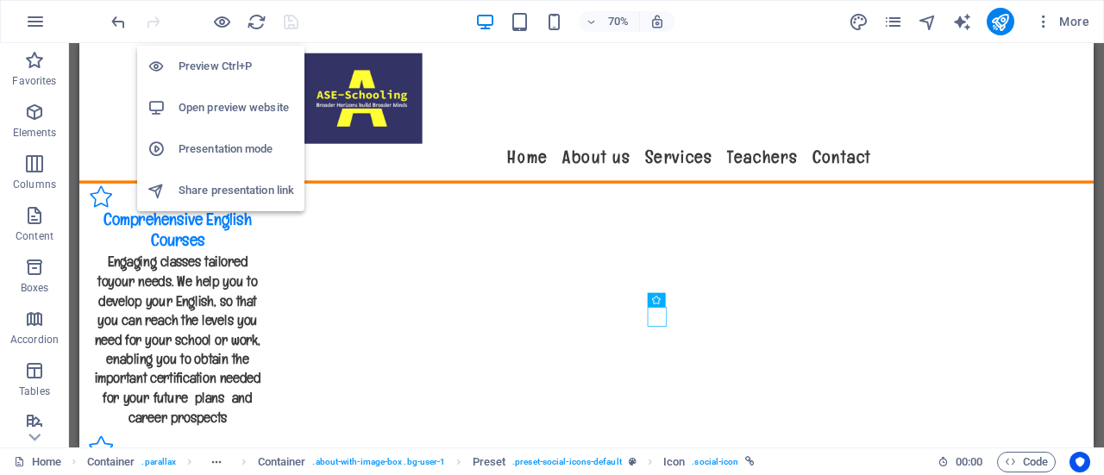
click at [215, 99] on h6 "Open preview website" at bounding box center [237, 107] width 116 height 21
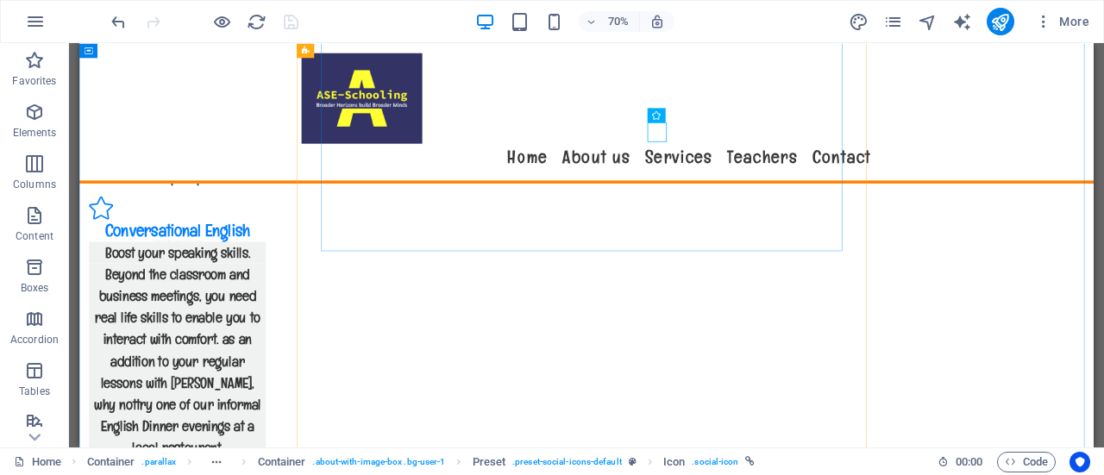
scroll to position [3155, 0]
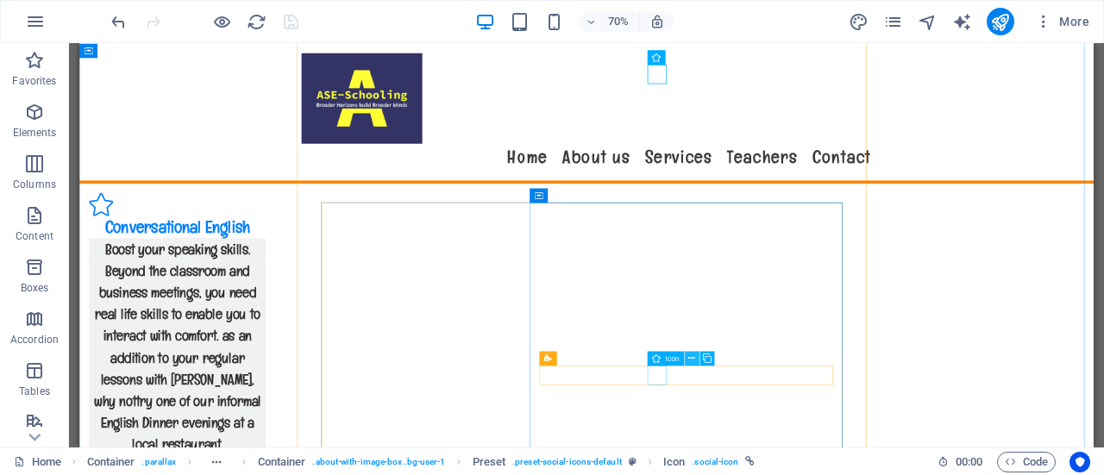
click at [692, 359] on icon at bounding box center [691, 358] width 7 height 13
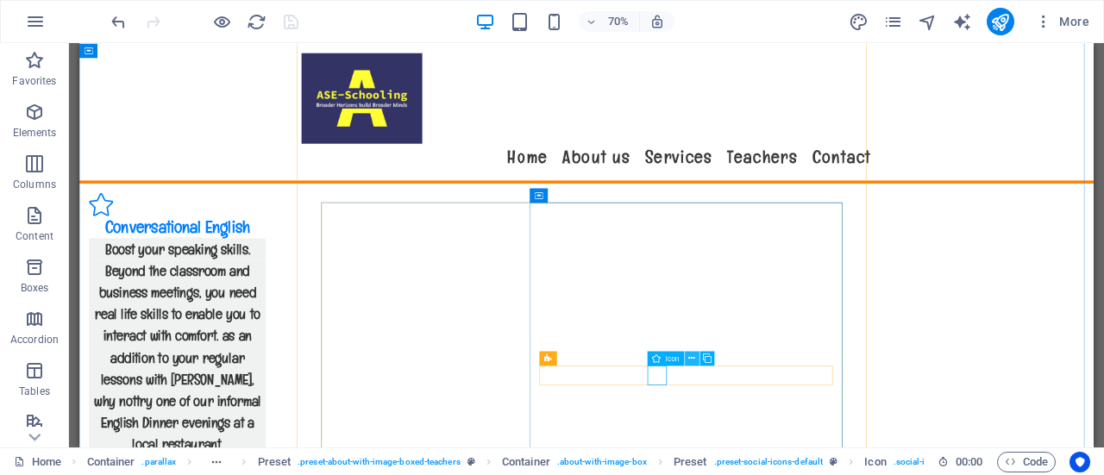
click at [690, 357] on icon at bounding box center [691, 358] width 7 height 13
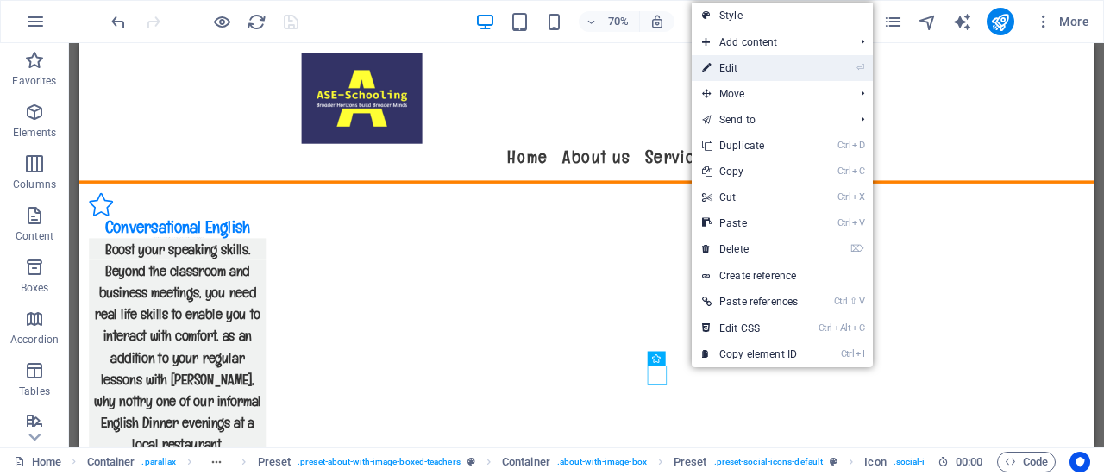
click at [740, 60] on link "⏎ Edit" at bounding box center [750, 68] width 116 height 26
select select "xMidYMid"
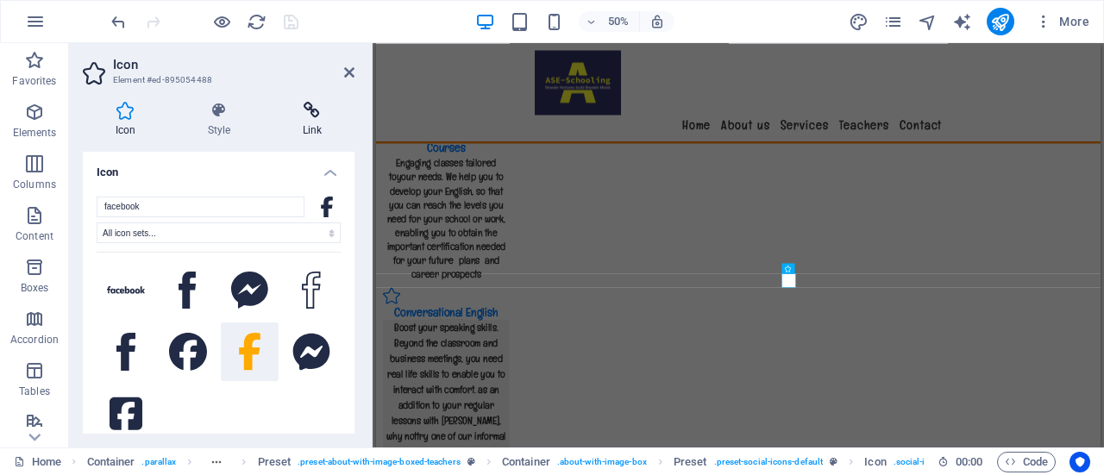
click at [309, 109] on icon at bounding box center [312, 110] width 85 height 17
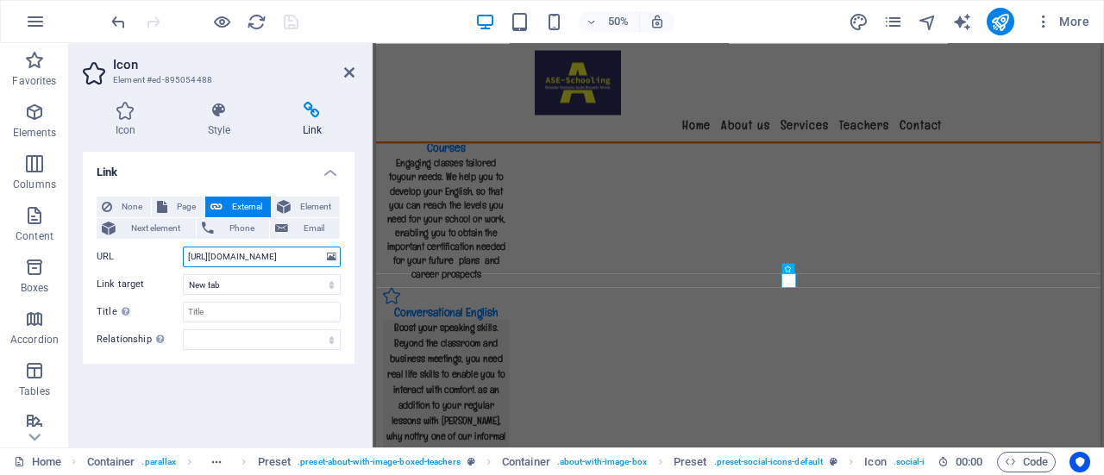
drag, startPoint x: 310, startPoint y: 251, endPoint x: 175, endPoint y: 253, distance: 135.4
click at [175, 253] on div "URL [URL][DOMAIN_NAME]" at bounding box center [219, 257] width 244 height 21
paste input "Astudentexchange"
type input "[URL][DOMAIN_NAME]"
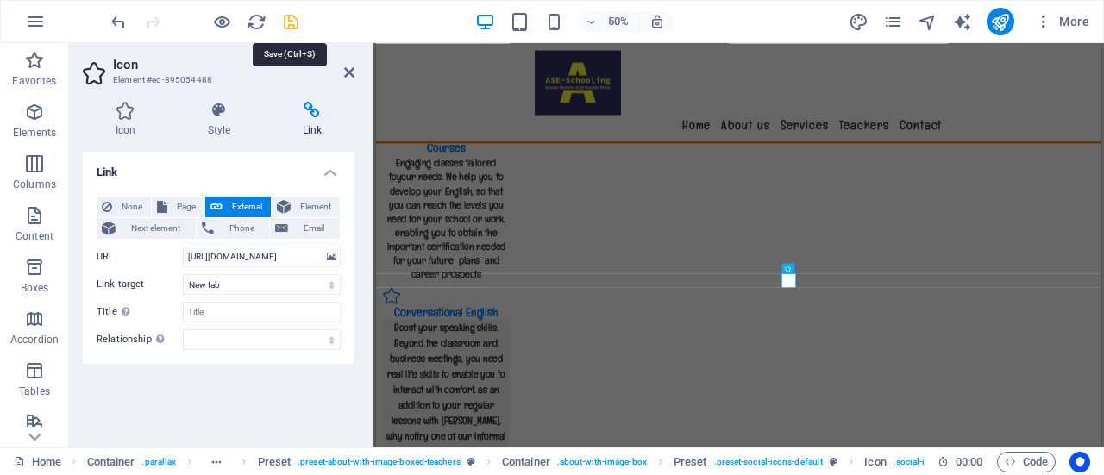
scroll to position [0, 0]
click at [286, 15] on icon "save" at bounding box center [291, 22] width 20 height 20
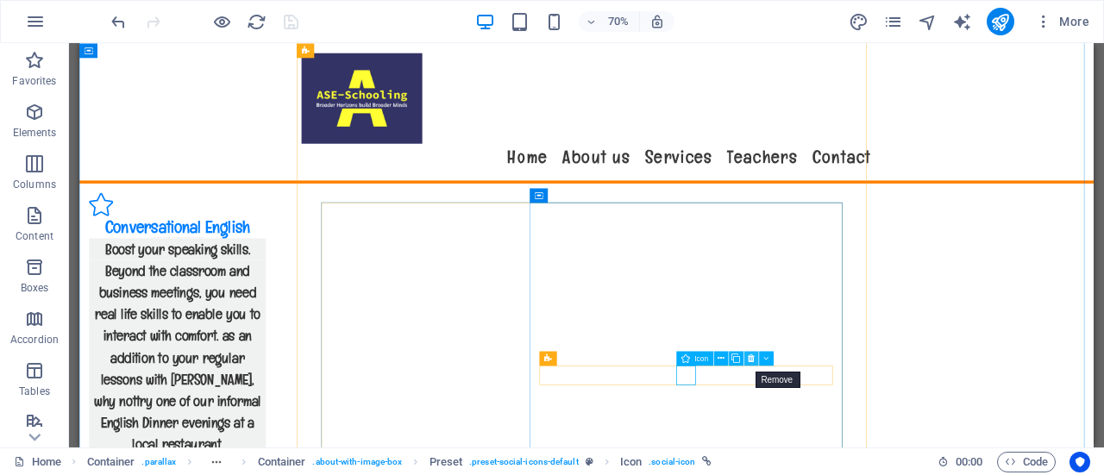
click at [754, 357] on icon at bounding box center [751, 358] width 7 height 13
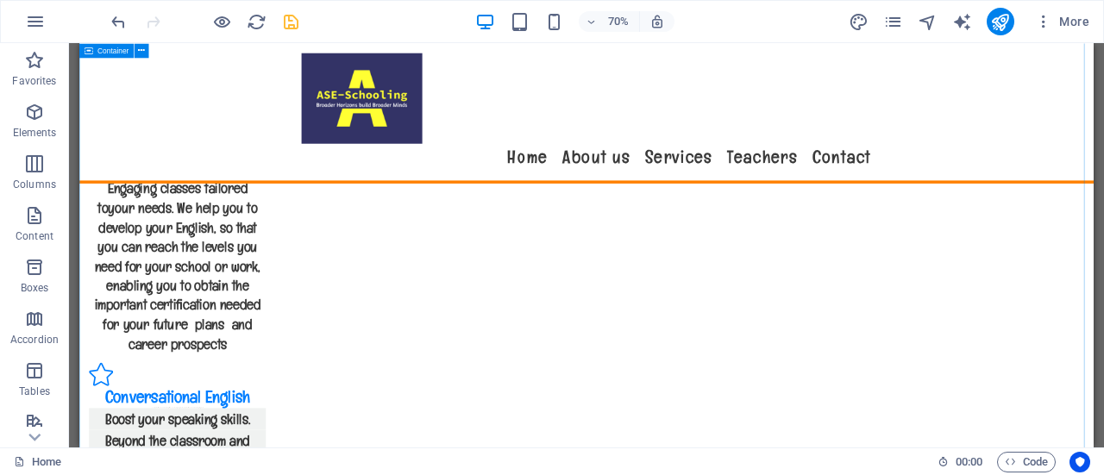
scroll to position [2900, 0]
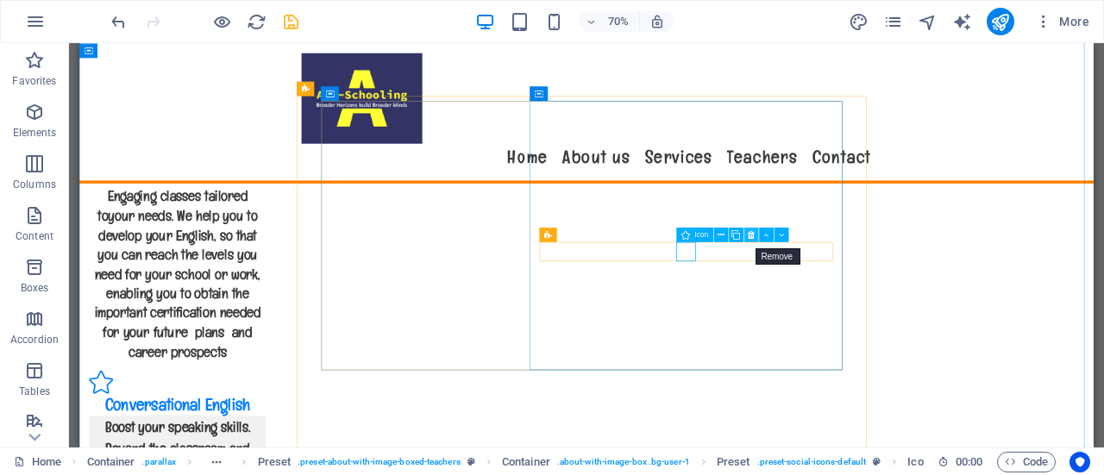
click at [750, 232] on icon at bounding box center [751, 235] width 7 height 13
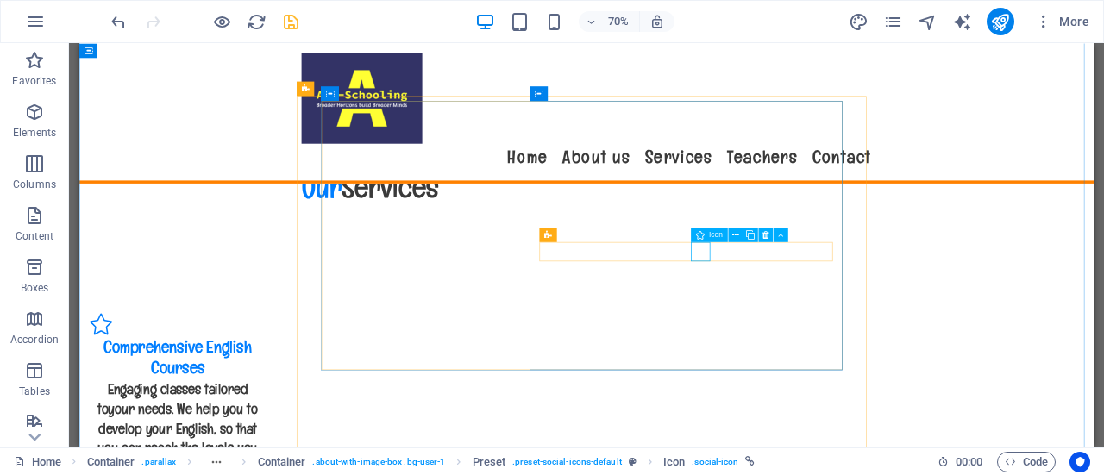
select select "xMidYMid"
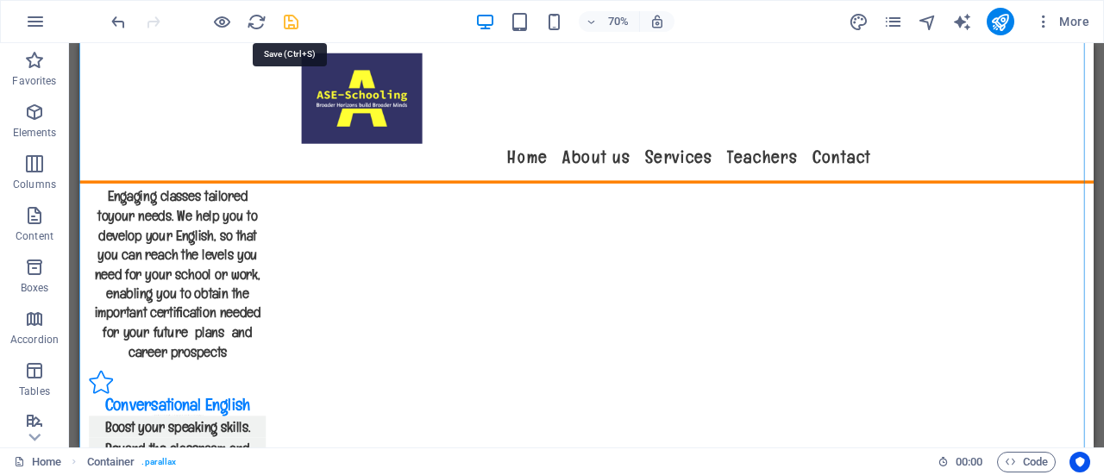
click at [291, 15] on icon "save" at bounding box center [291, 22] width 20 height 20
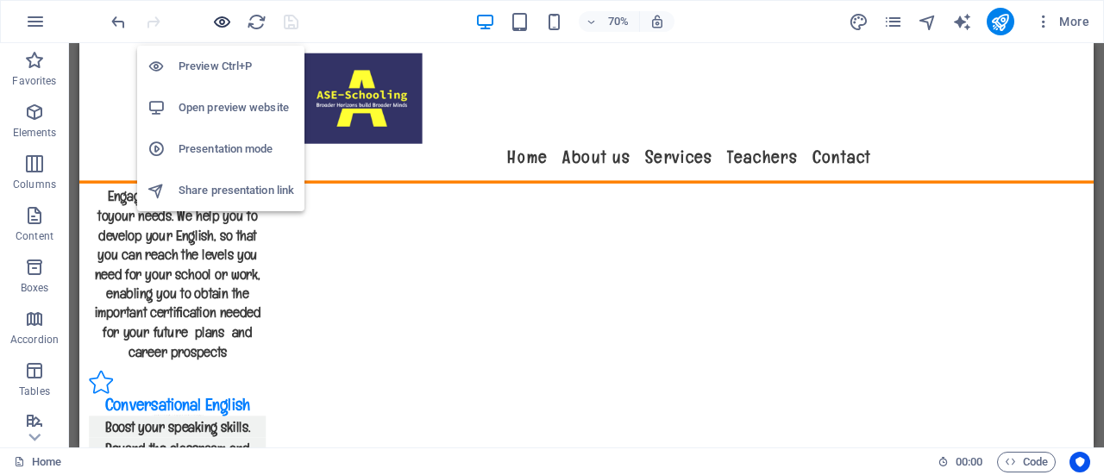
click at [220, 17] on icon "button" at bounding box center [222, 22] width 20 height 20
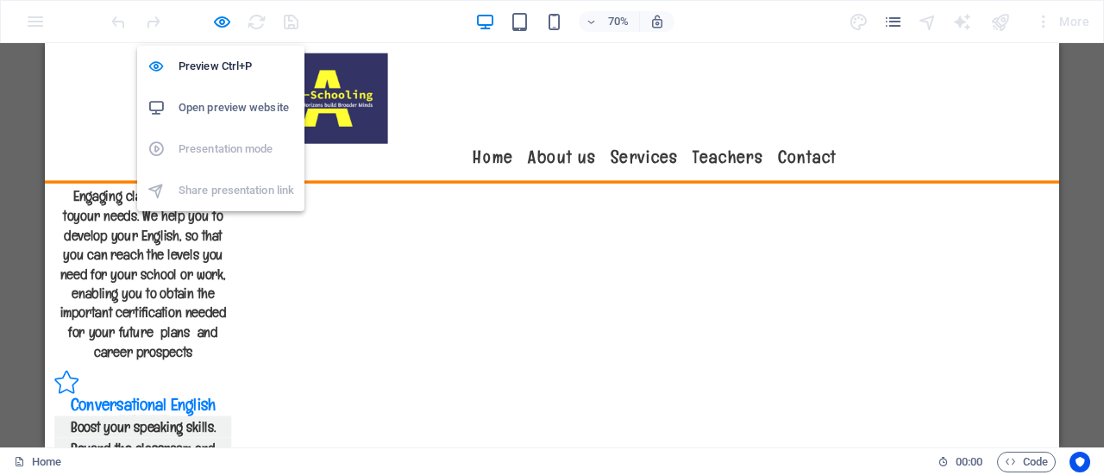
click at [235, 107] on h6 "Open preview website" at bounding box center [237, 107] width 116 height 21
click at [216, 18] on icon "button" at bounding box center [222, 22] width 20 height 20
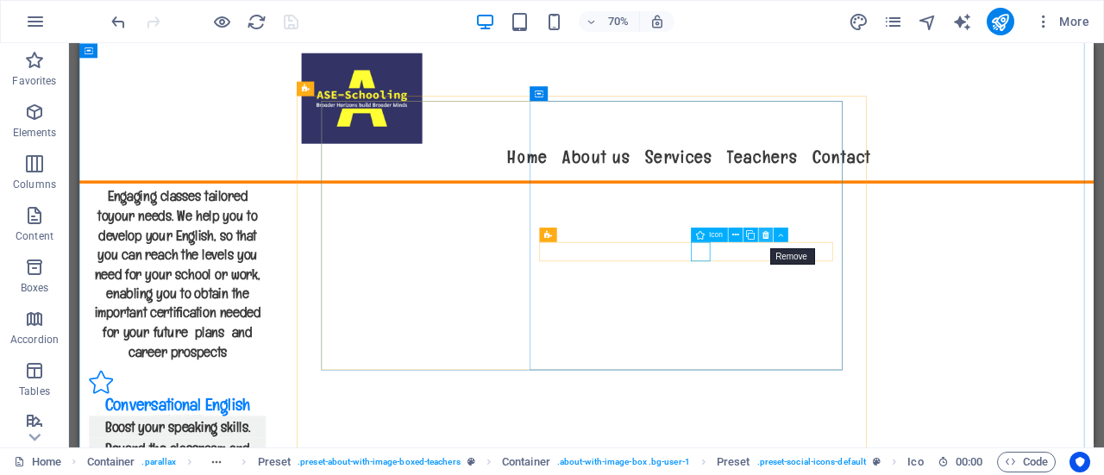
click at [765, 232] on icon at bounding box center [765, 235] width 7 height 13
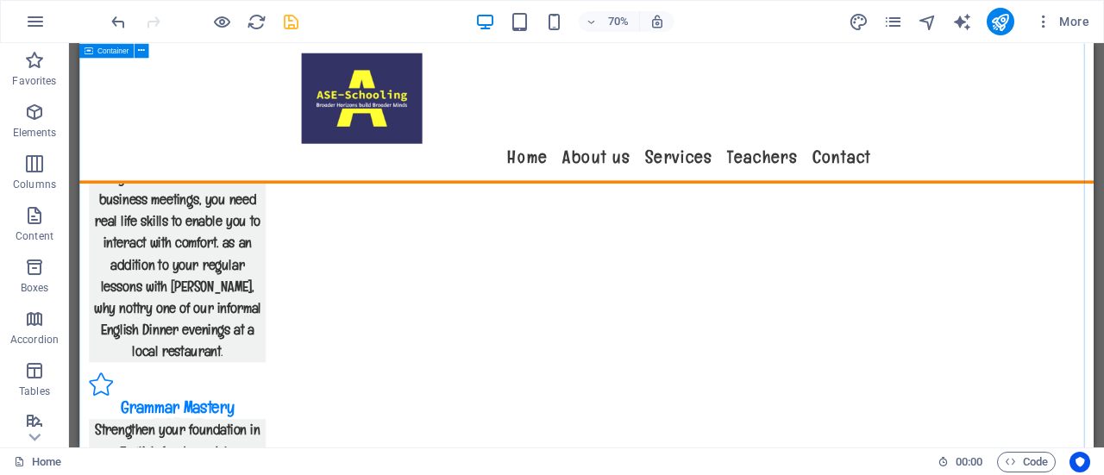
scroll to position [3272, 0]
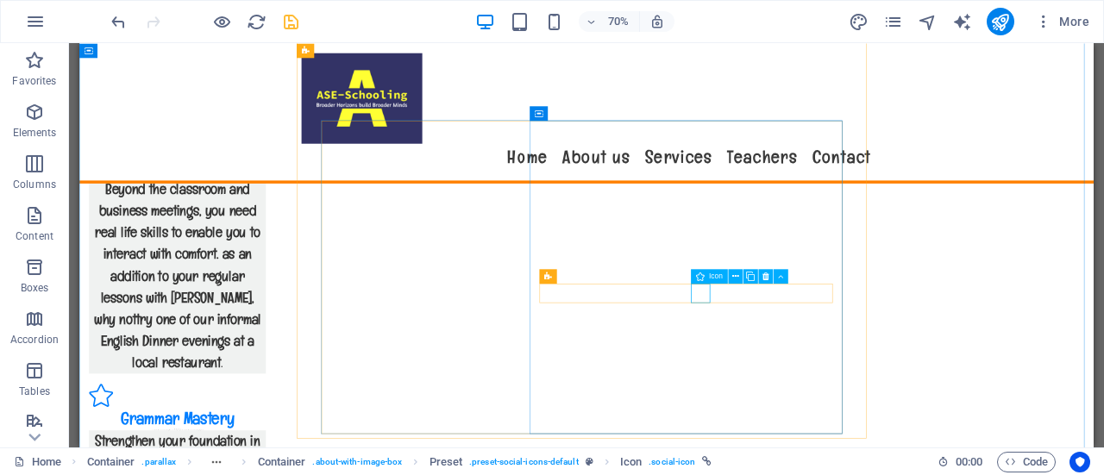
click at [764, 274] on icon at bounding box center [765, 276] width 7 height 13
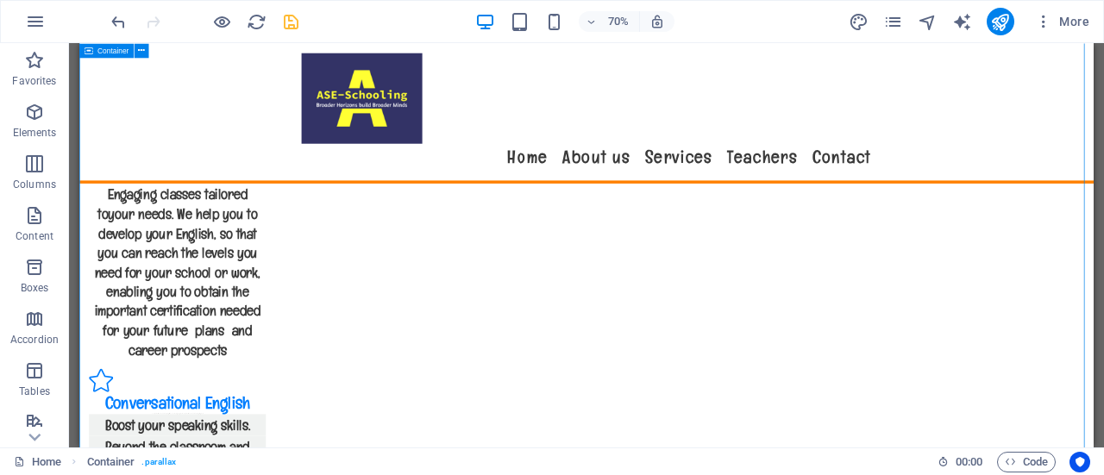
scroll to position [2898, 0]
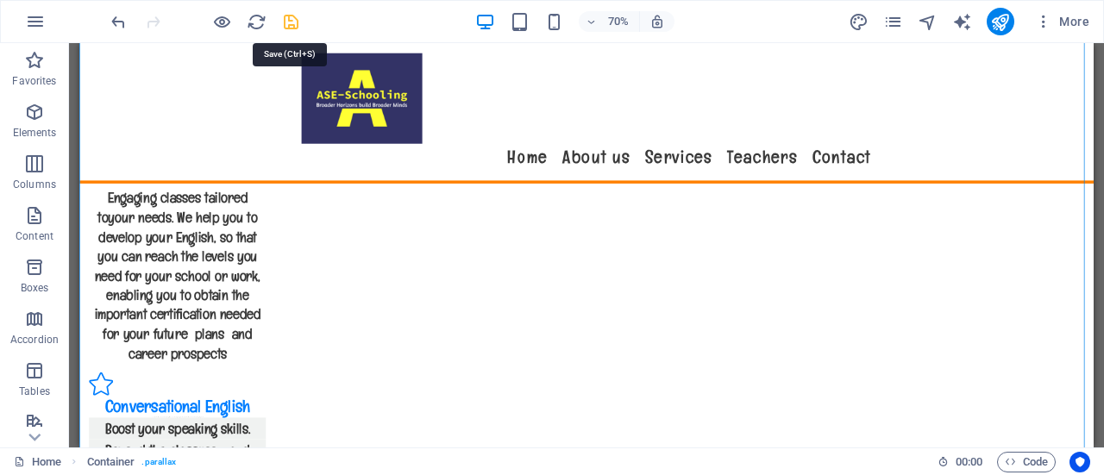
click at [290, 15] on icon "save" at bounding box center [291, 22] width 20 height 20
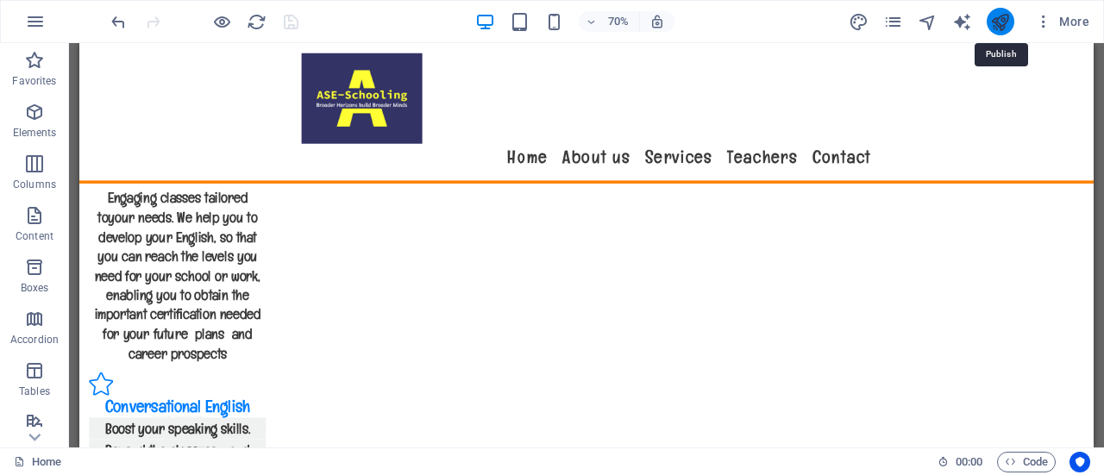
click at [1004, 15] on icon "publish" at bounding box center [1000, 22] width 20 height 20
